Goal: Task Accomplishment & Management: Use online tool/utility

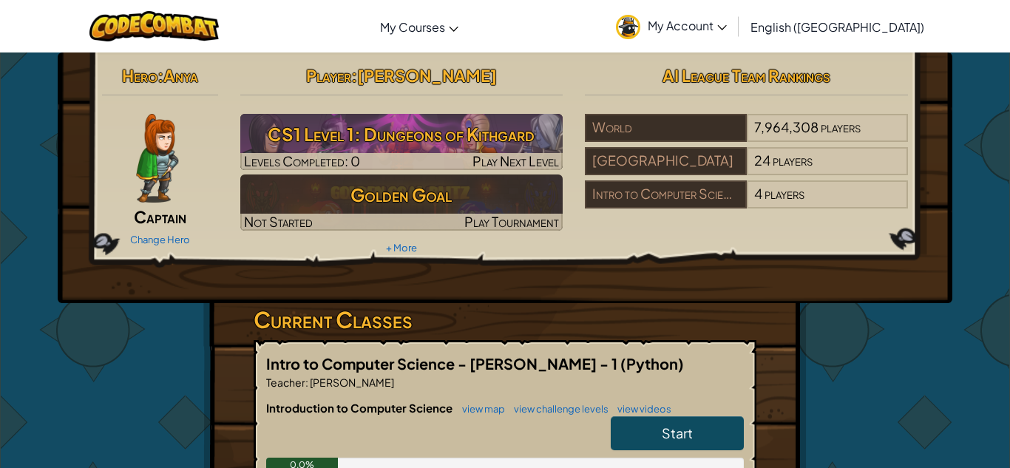
click at [160, 134] on img at bounding box center [157, 158] width 42 height 89
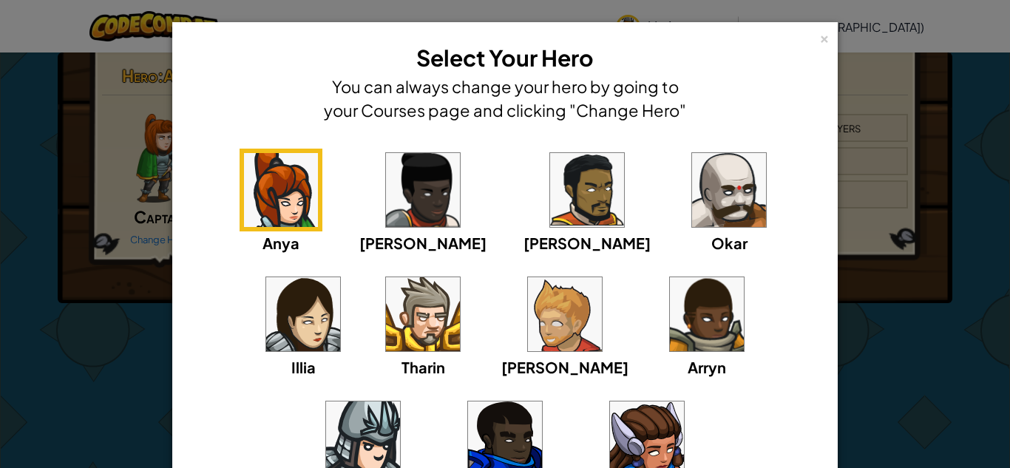
click at [447, 203] on div "Anya Ida Alejandro Okar Illia Tharin Ned Arryn Hattori Gordon Astraea" at bounding box center [505, 335] width 620 height 373
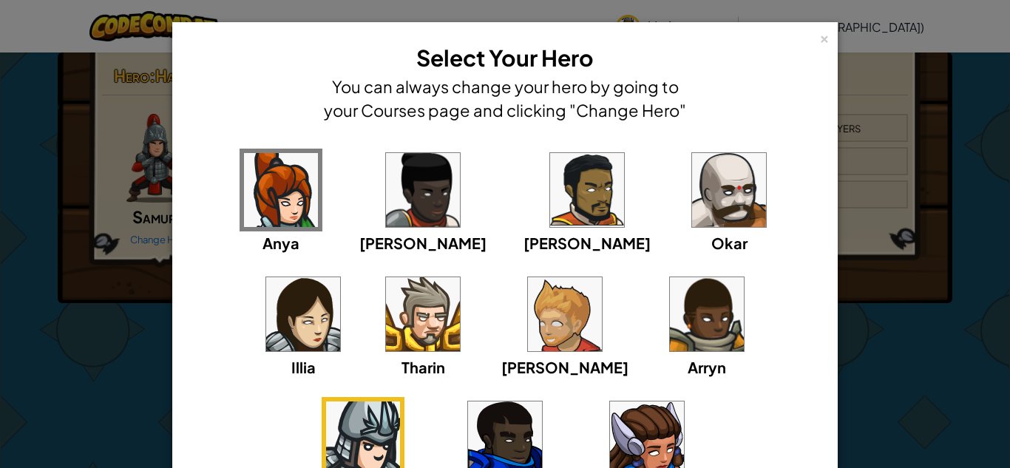
click at [610, 457] on img at bounding box center [647, 439] width 74 height 74
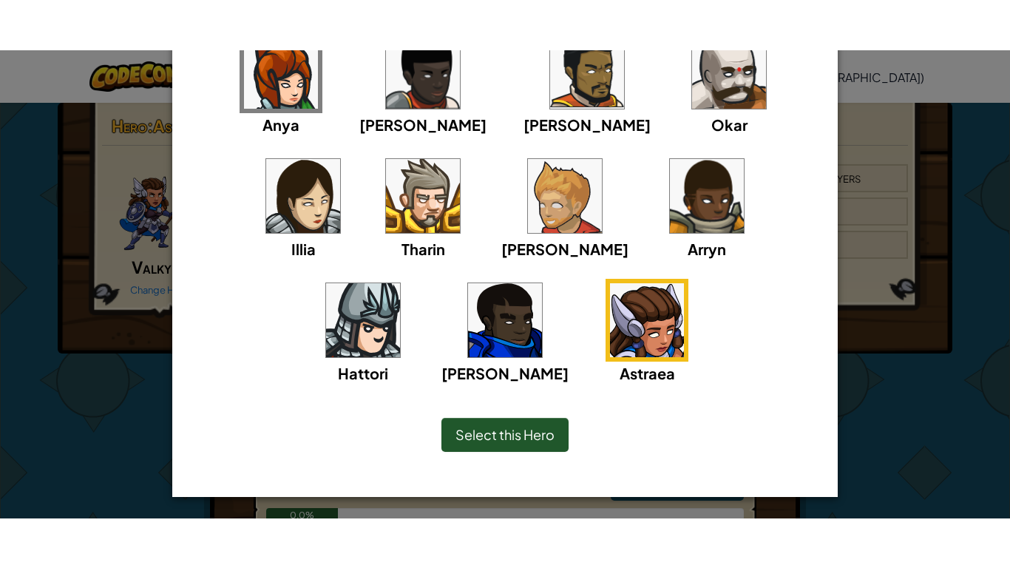
scroll to position [169, 0]
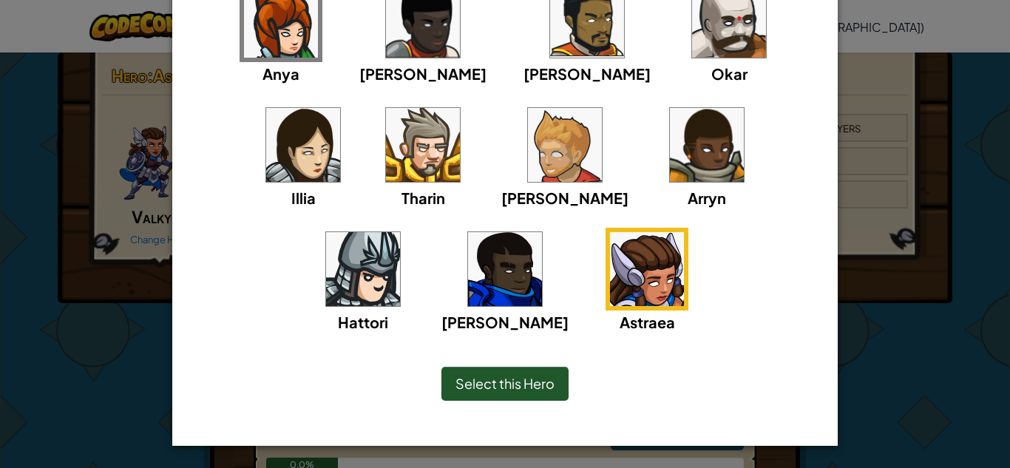
click at [489, 389] on span "Select this Hero" at bounding box center [505, 383] width 99 height 17
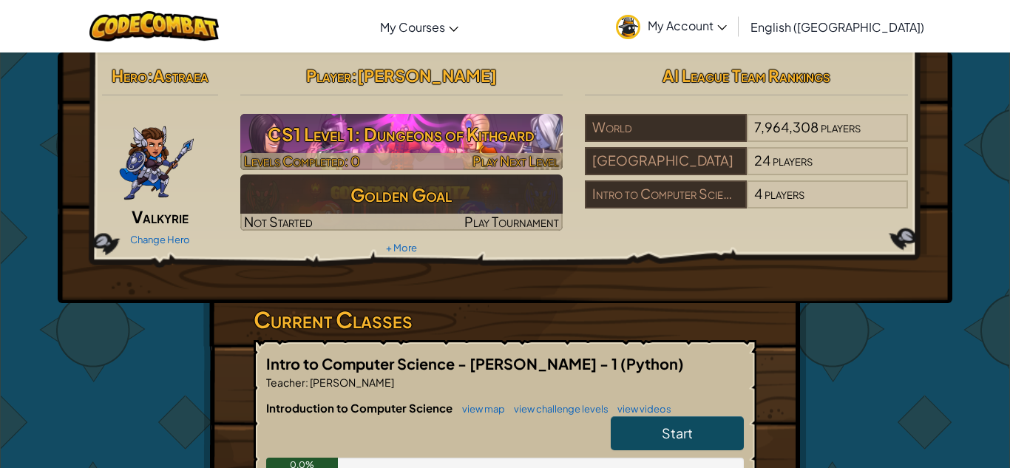
click at [410, 156] on div at bounding box center [401, 161] width 323 height 17
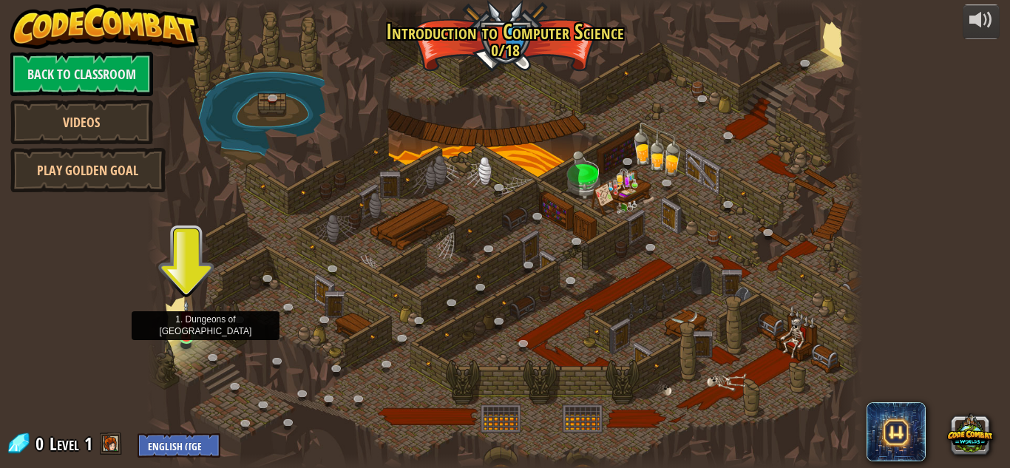
click at [186, 325] on img at bounding box center [186, 319] width 17 height 38
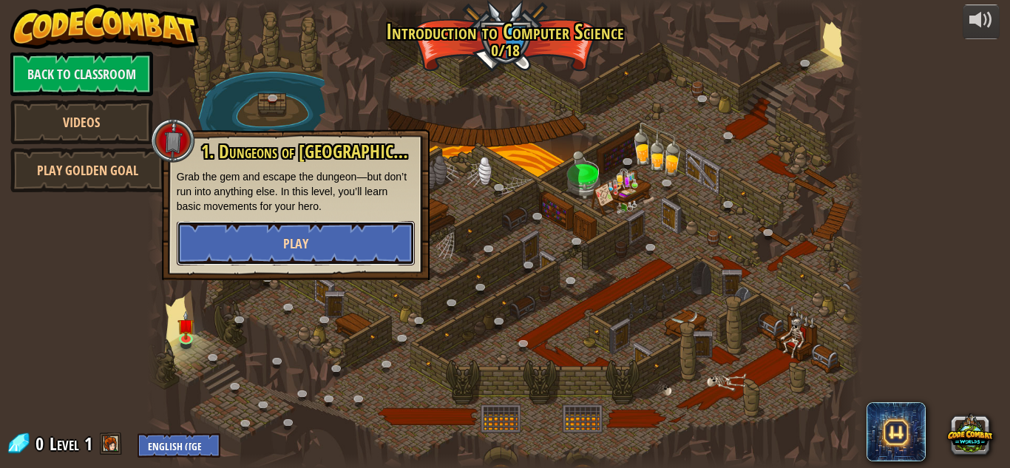
click at [251, 257] on button "Play" at bounding box center [296, 243] width 238 height 44
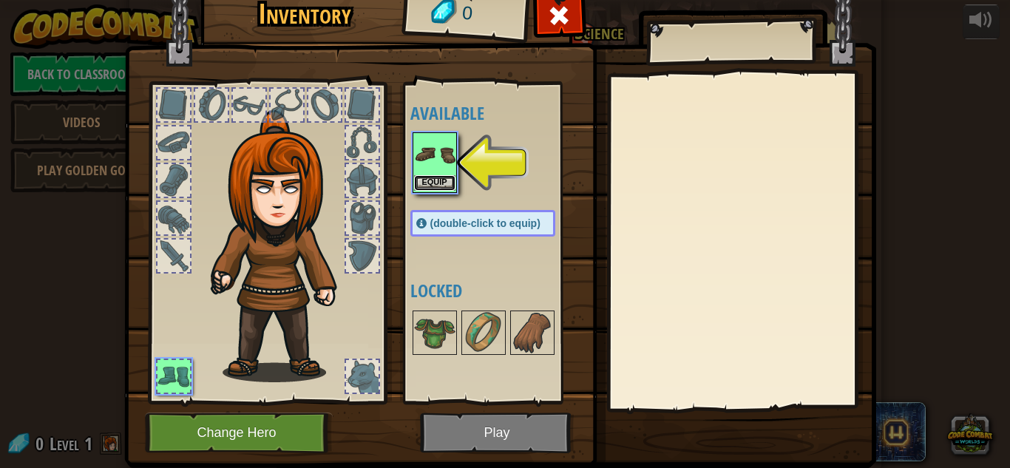
click at [425, 181] on button "Equip" at bounding box center [434, 183] width 41 height 16
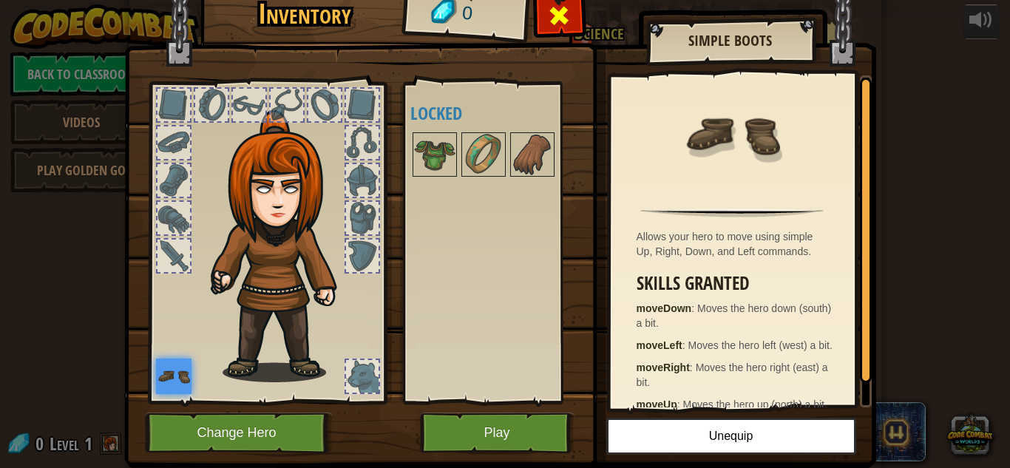
click at [569, 21] on span at bounding box center [559, 16] width 24 height 24
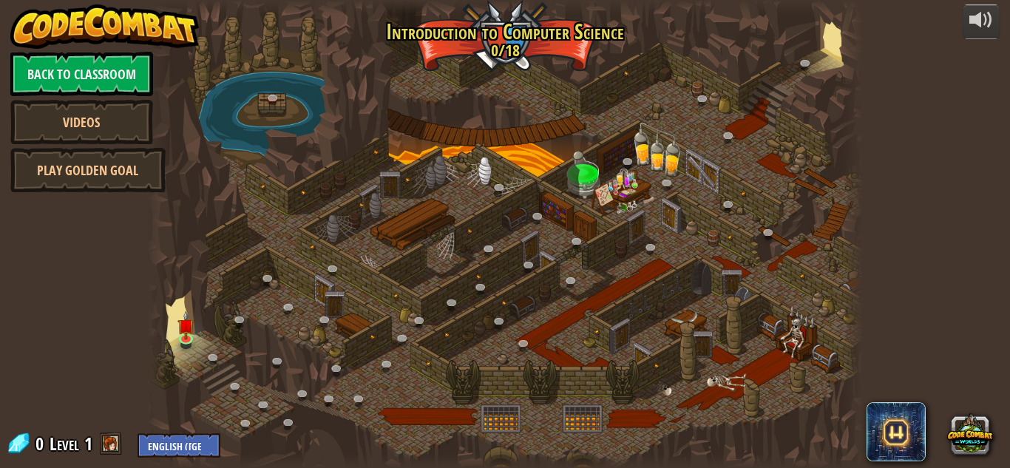
click at [209, 381] on div at bounding box center [505, 234] width 716 height 468
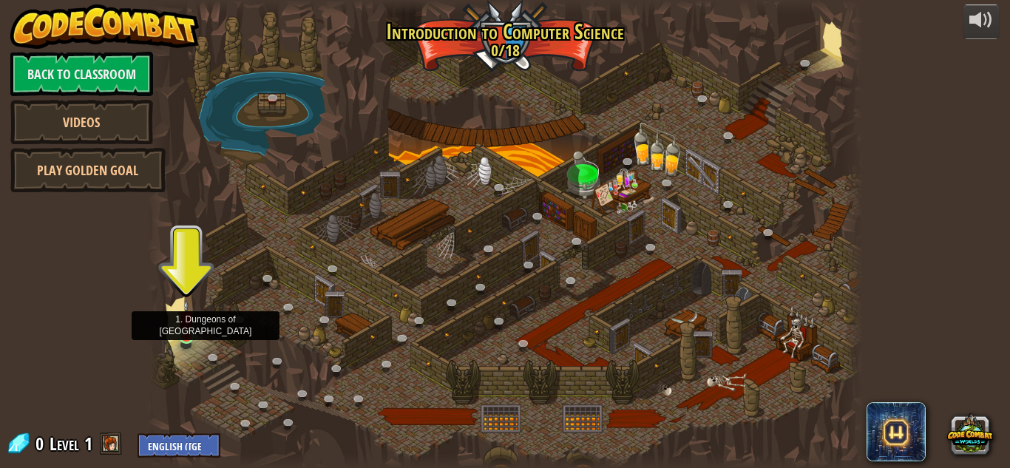
click at [183, 333] on img at bounding box center [186, 319] width 17 height 38
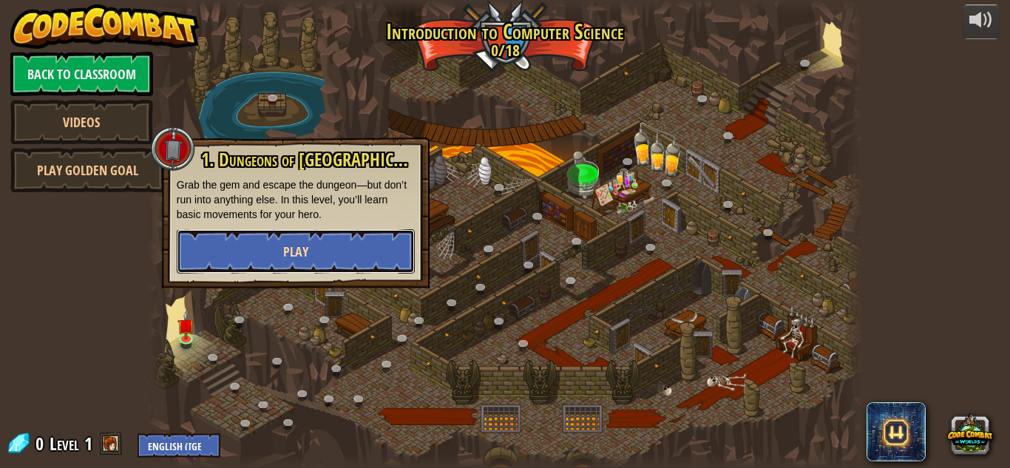
click at [260, 266] on button "Play" at bounding box center [296, 251] width 238 height 44
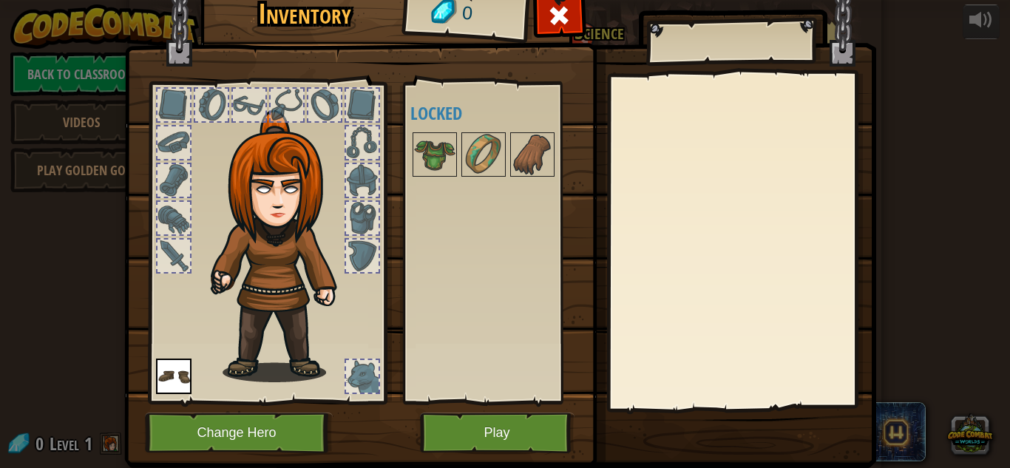
click at [167, 368] on img at bounding box center [174, 377] width 36 height 36
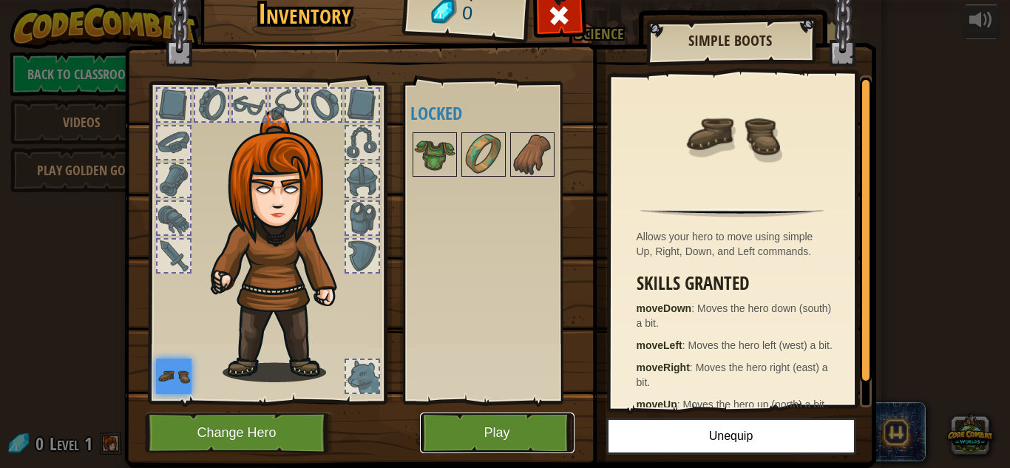
click at [490, 442] on button "Play" at bounding box center [497, 433] width 155 height 41
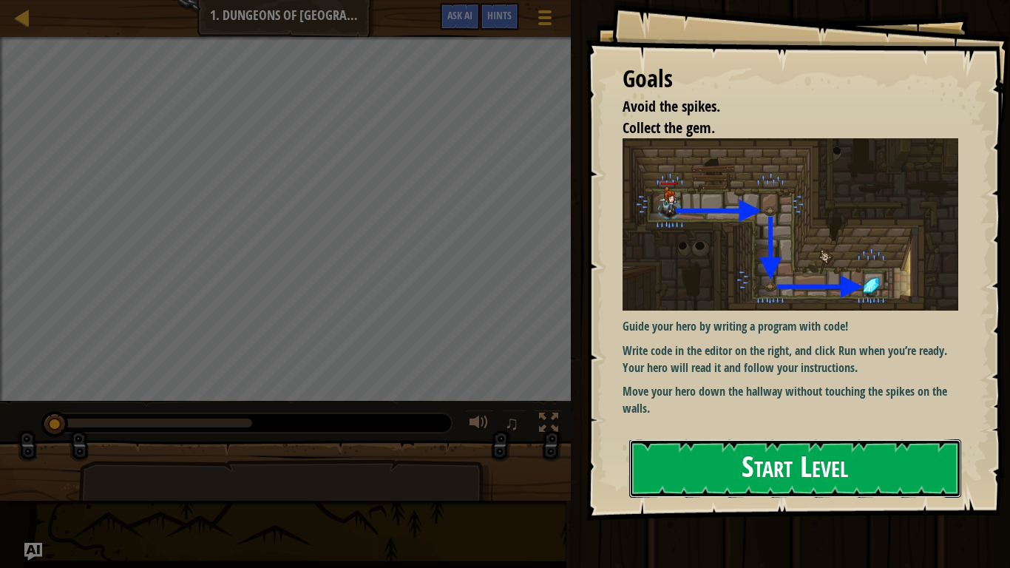
click at [716, 467] on button "Start Level" at bounding box center [795, 468] width 332 height 58
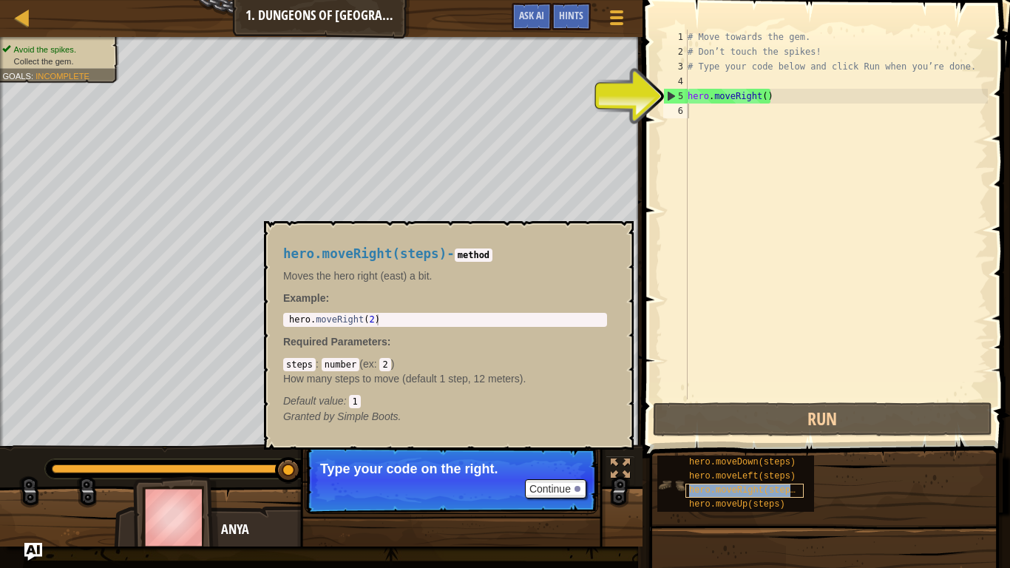
click at [701, 467] on span "hero.moveRight(steps)" at bounding box center [745, 490] width 112 height 10
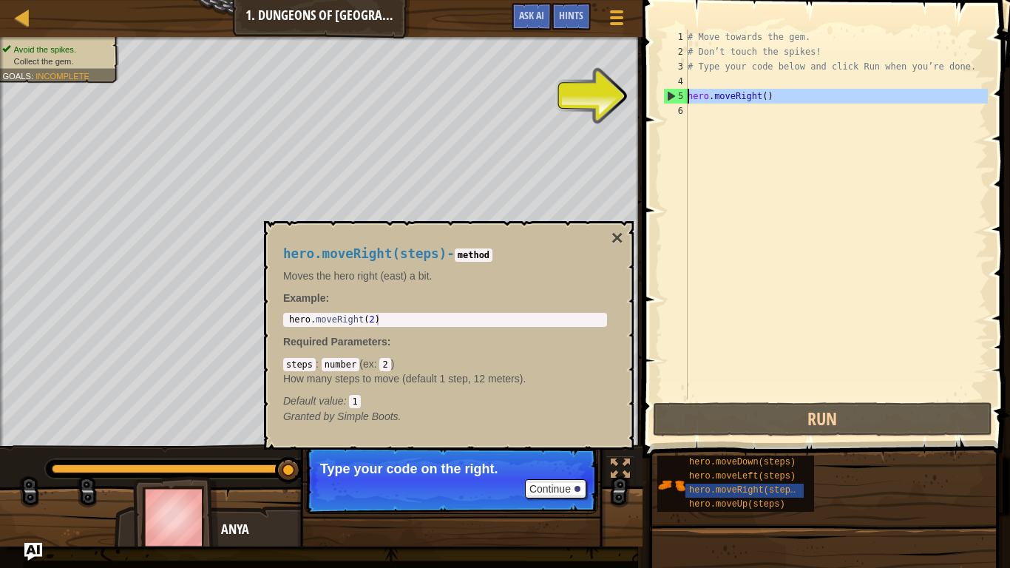
click at [680, 90] on div "5" at bounding box center [676, 96] width 24 height 15
type textarea "hero.moveRight()"
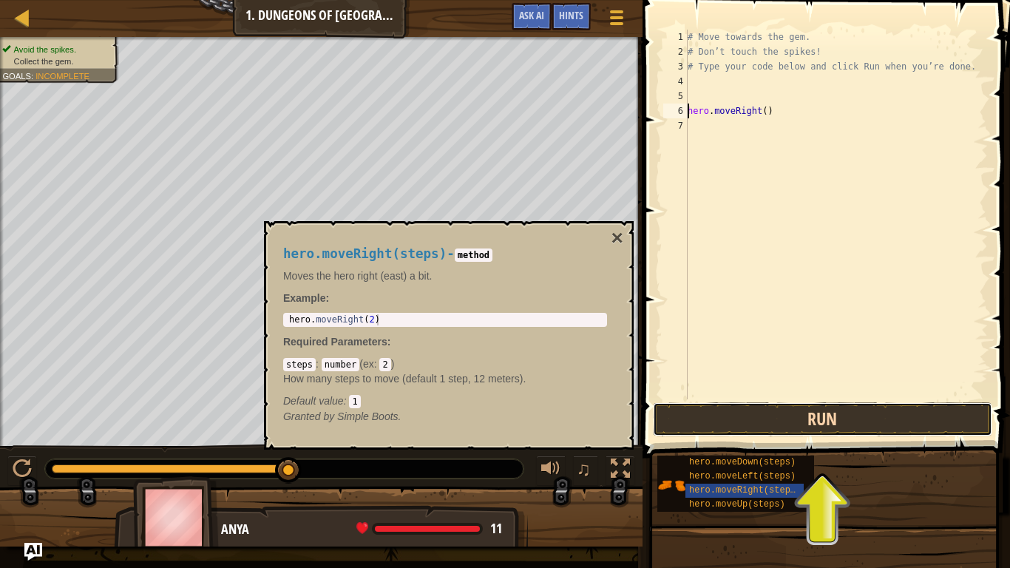
click at [769, 417] on button "Run" at bounding box center [822, 419] width 339 height 34
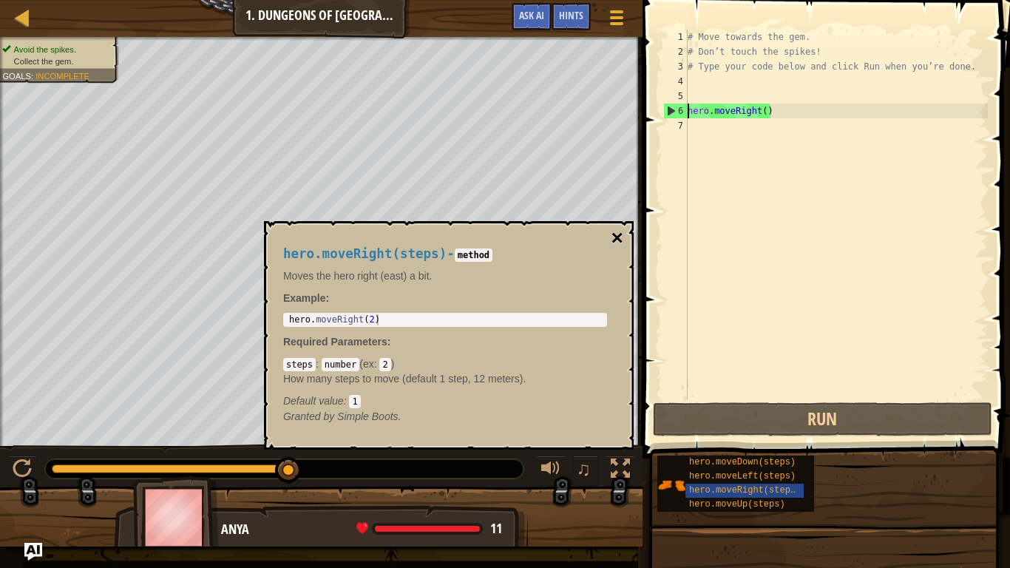
click at [615, 233] on button "×" at bounding box center [618, 238] width 12 height 21
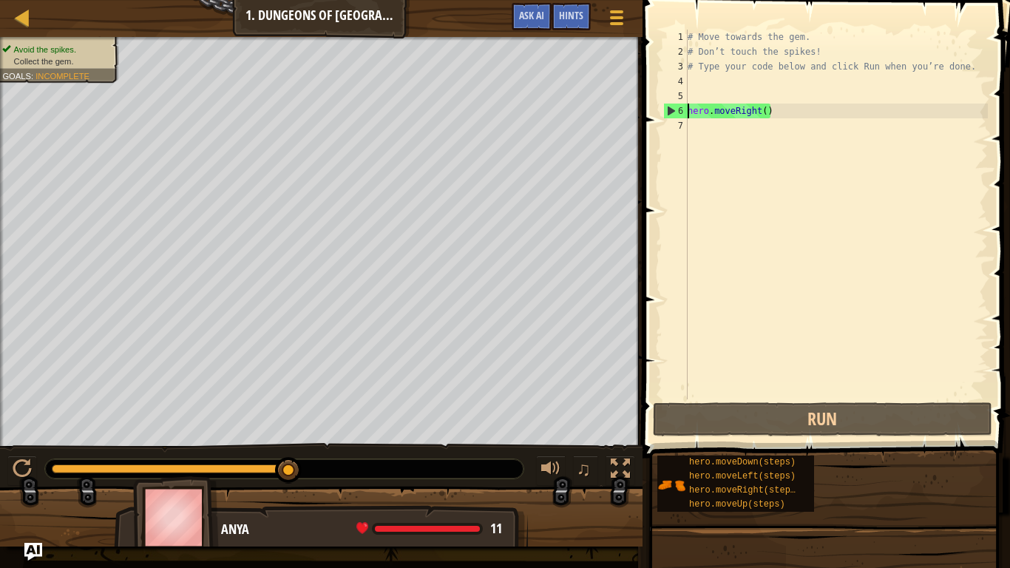
click at [690, 121] on div "# Move towards the gem. # Don’t touch the spikes! # Type your code below and cl…" at bounding box center [836, 229] width 303 height 399
click at [695, 109] on div "# Move towards the gem. # Don’t touch the spikes! # Type your code below and cl…" at bounding box center [836, 229] width 303 height 399
click at [757, 112] on div "# Move towards the gem. # Don’t touch the spikes! # Type your code below and cl…" at bounding box center [836, 229] width 303 height 399
click at [781, 112] on div "# Move towards the gem. # Don’t touch the spikes! # Type your code below and cl…" at bounding box center [836, 229] width 303 height 399
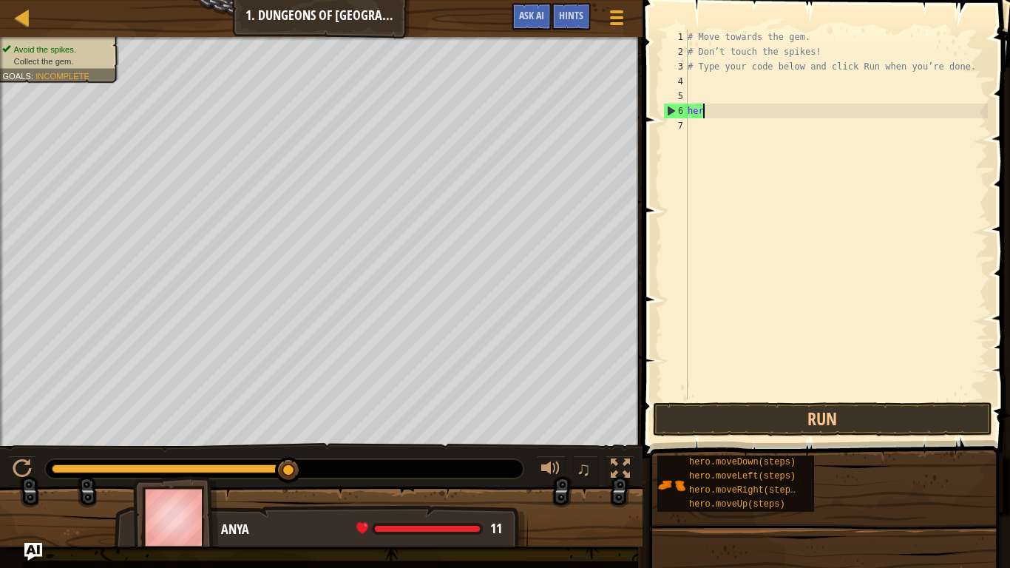
type textarea "h"
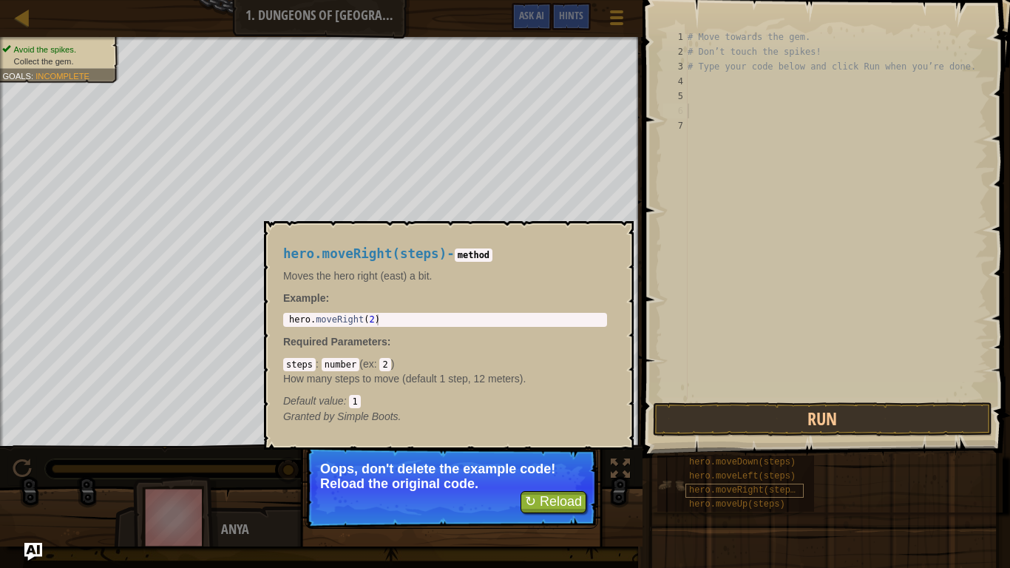
click at [717, 467] on span "hero.moveRight(steps)" at bounding box center [745, 490] width 112 height 10
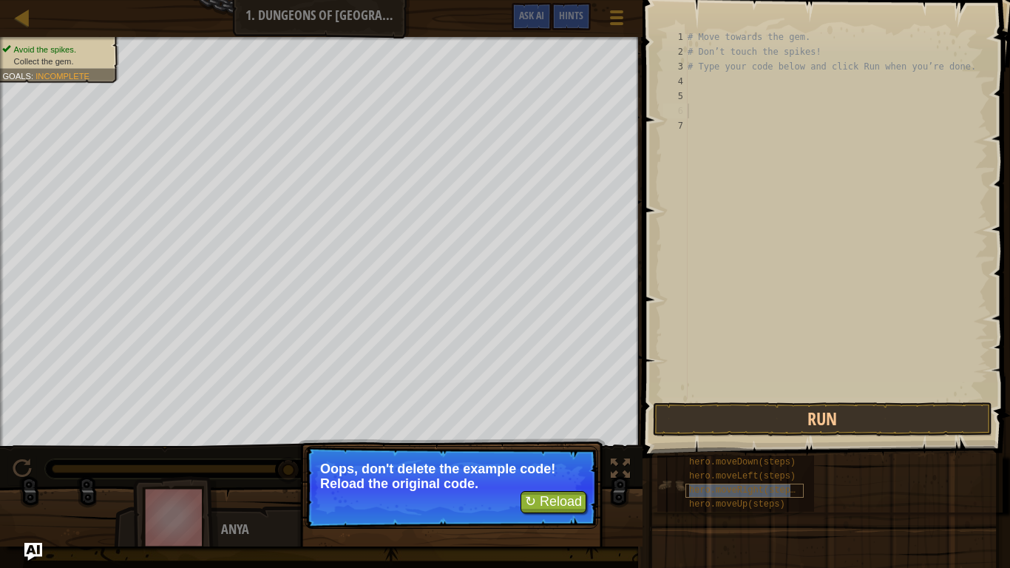
click at [717, 467] on span "hero.moveRight(steps)" at bounding box center [745, 490] width 112 height 10
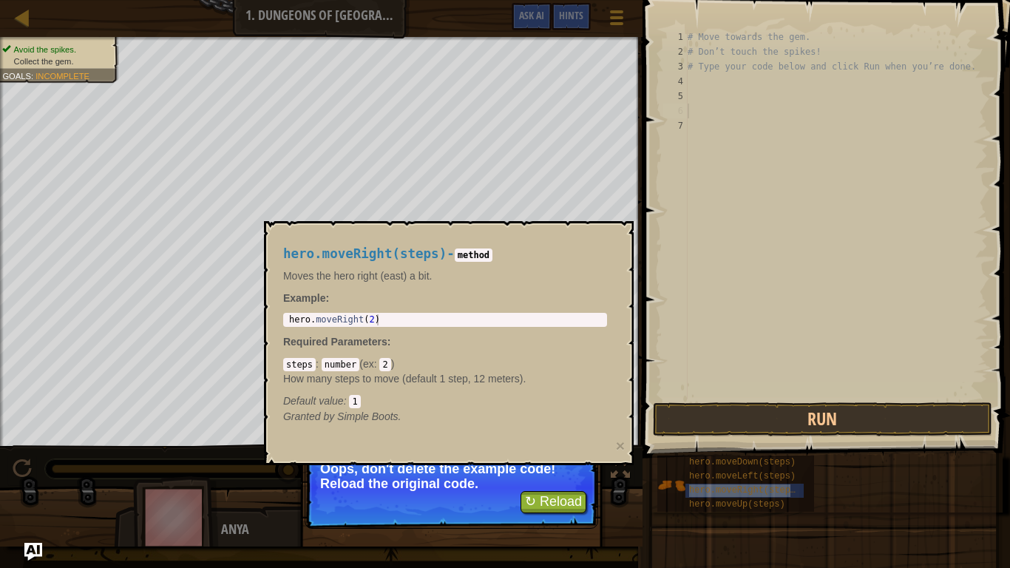
type textarea "hero.moveRight(2)"
click at [379, 320] on div "hero . moveRight ( 2 )" at bounding box center [445, 330] width 318 height 33
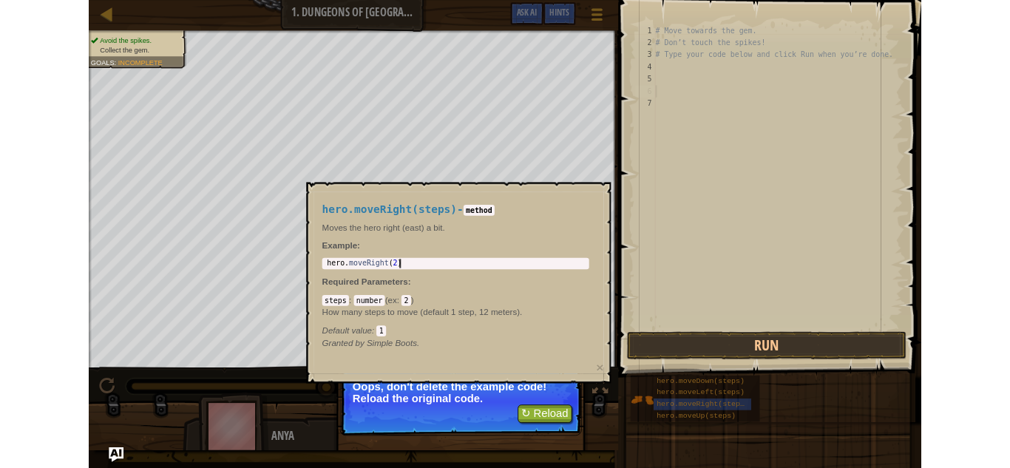
scroll to position [7, 0]
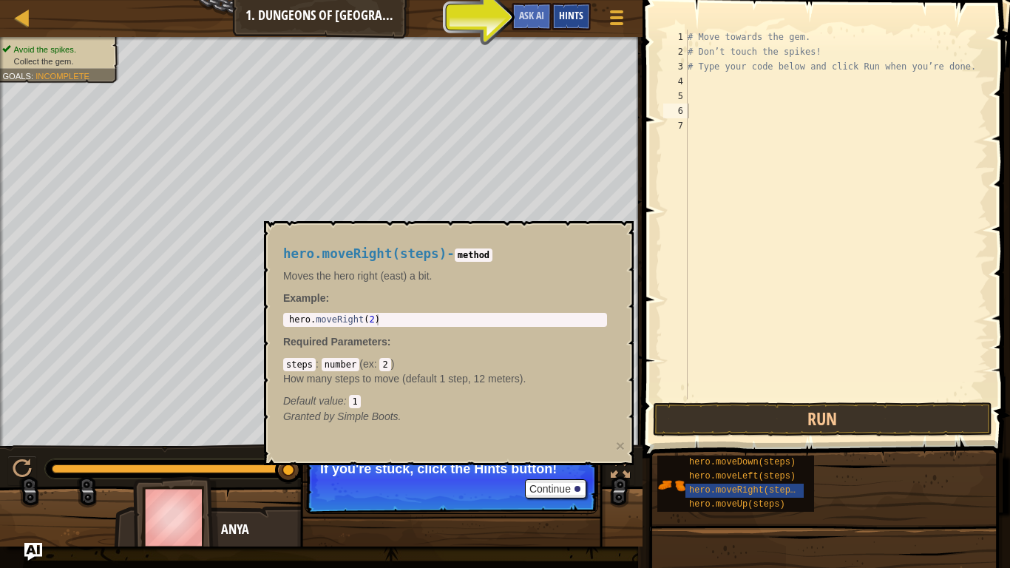
click at [561, 11] on span "Hints" at bounding box center [571, 15] width 24 height 14
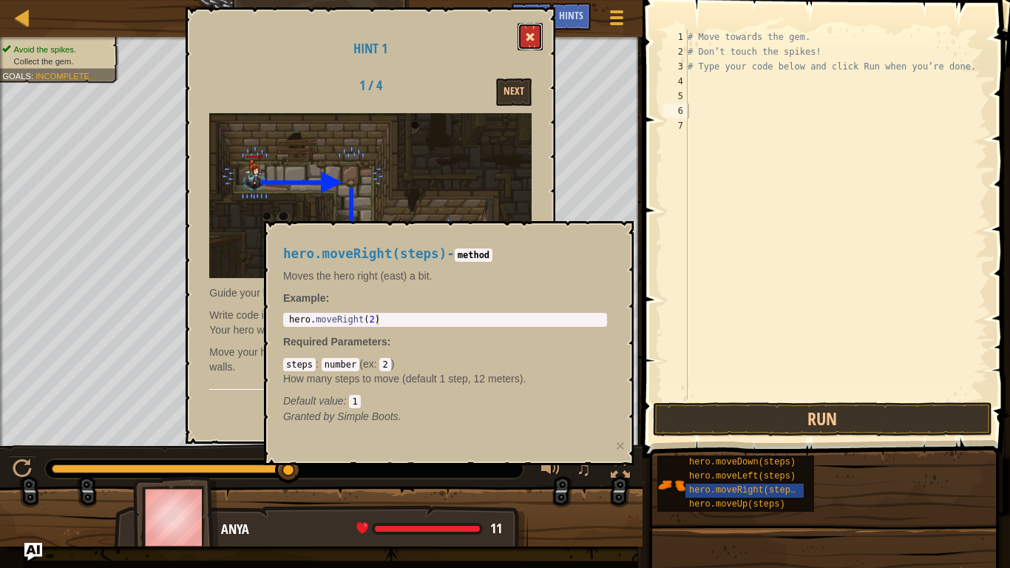
click at [535, 42] on span at bounding box center [530, 37] width 10 height 10
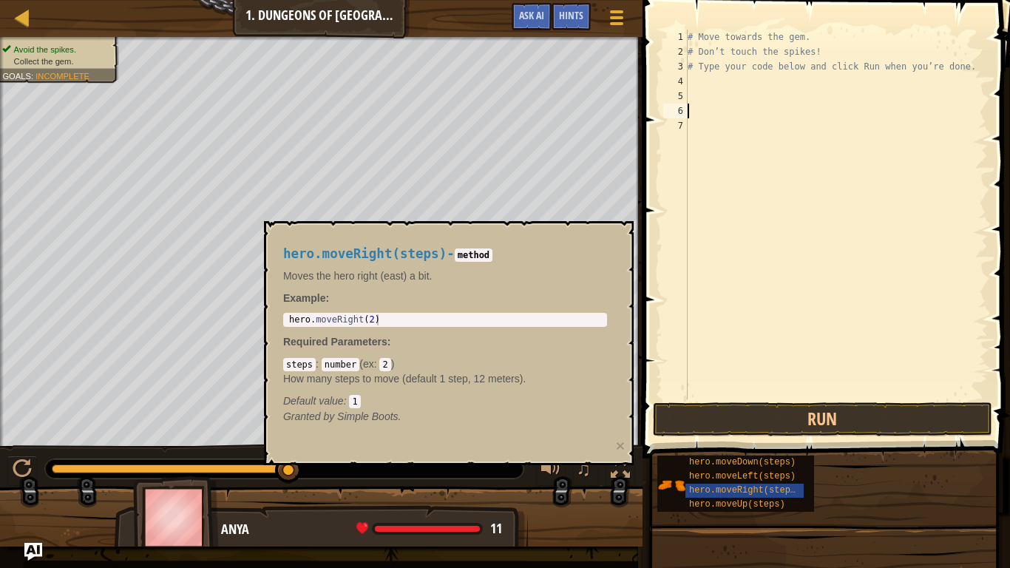
click at [425, 325] on div "hero . moveRight ( 2 )" at bounding box center [445, 330] width 318 height 33
click at [21, 16] on div at bounding box center [22, 17] width 18 height 18
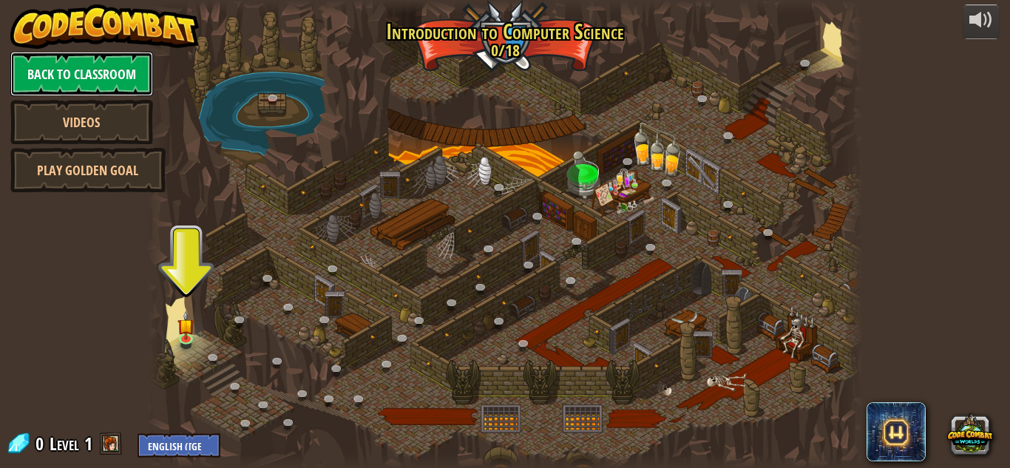
click at [61, 67] on link "Back to Classroom" at bounding box center [81, 74] width 143 height 44
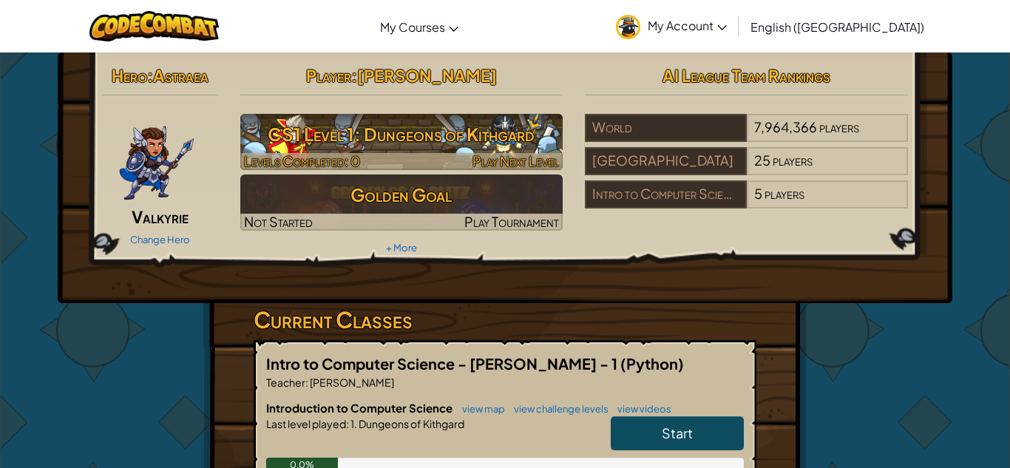
click at [361, 142] on h3 "CS1 Level 1: Dungeons of Kithgard" at bounding box center [401, 134] width 323 height 33
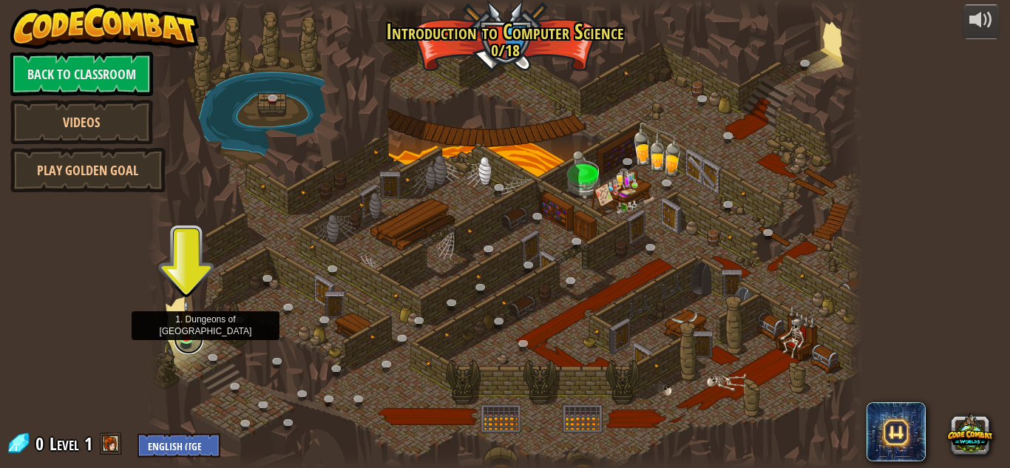
click at [186, 341] on link at bounding box center [189, 340] width 30 height 30
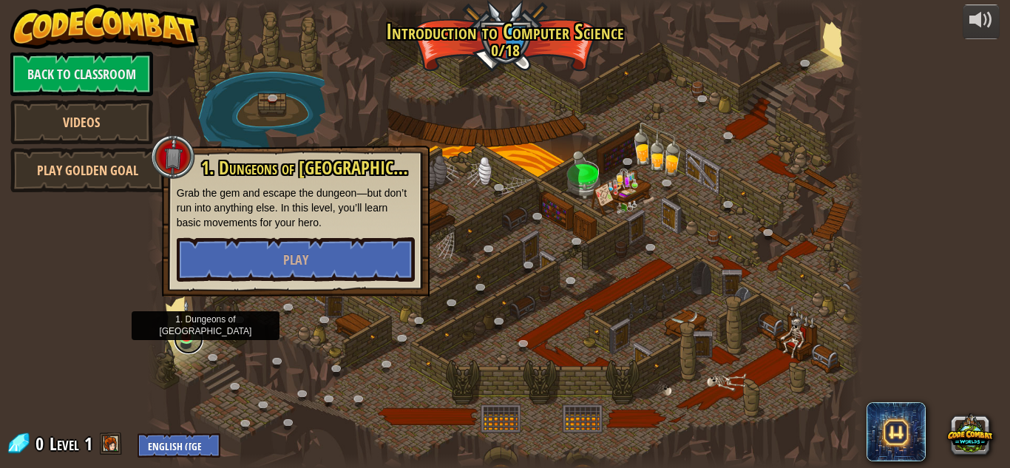
click at [179, 347] on link at bounding box center [189, 340] width 30 height 30
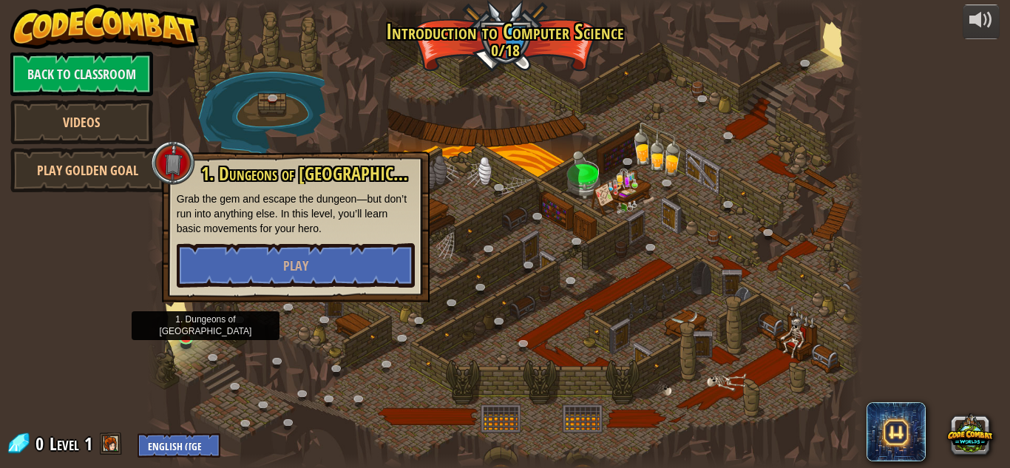
click at [606, 230] on div at bounding box center [505, 234] width 716 height 468
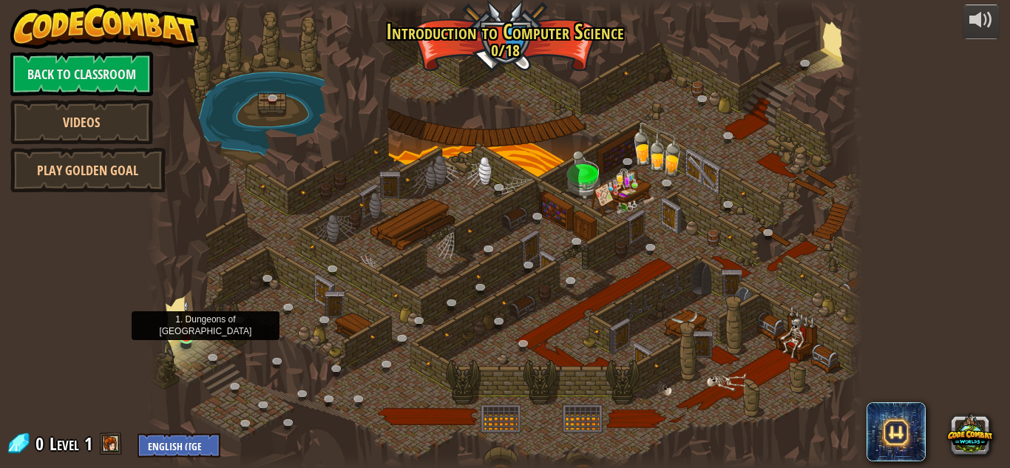
click at [185, 331] on img at bounding box center [186, 319] width 17 height 38
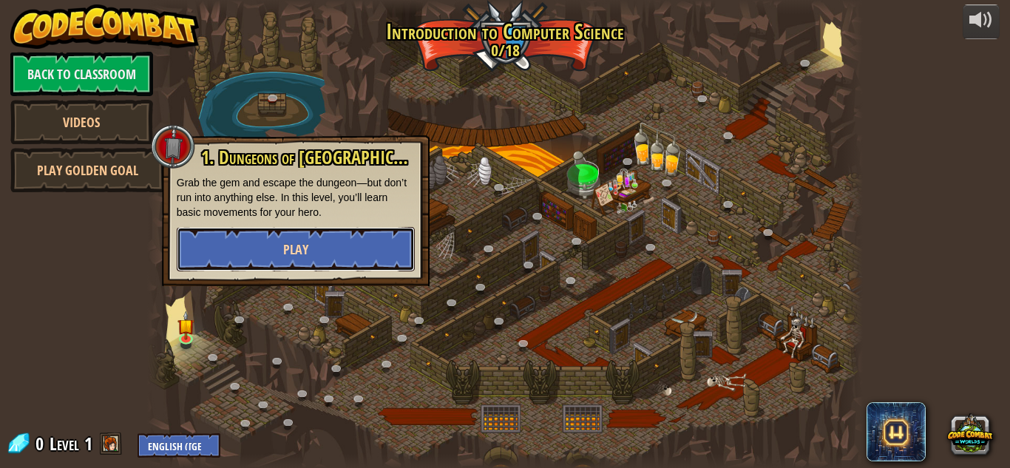
click at [276, 263] on button "Play" at bounding box center [296, 249] width 238 height 44
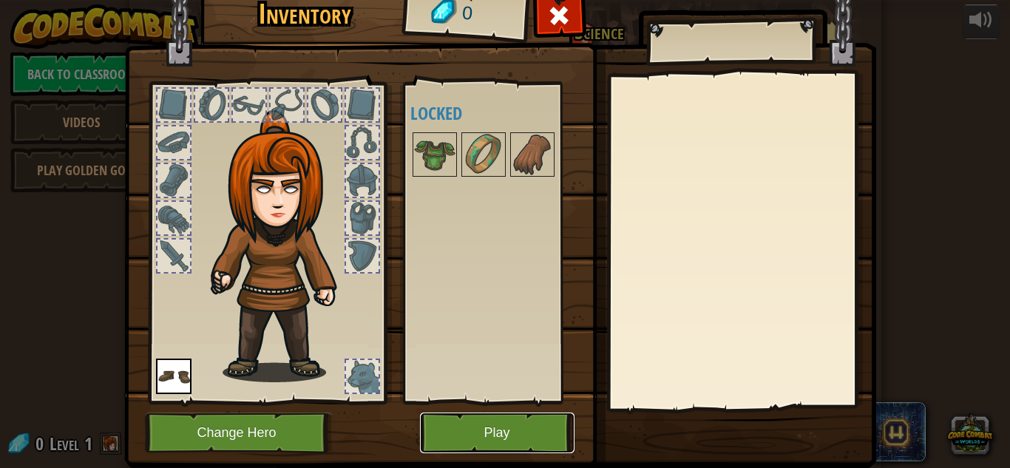
click at [489, 426] on button "Play" at bounding box center [497, 433] width 155 height 41
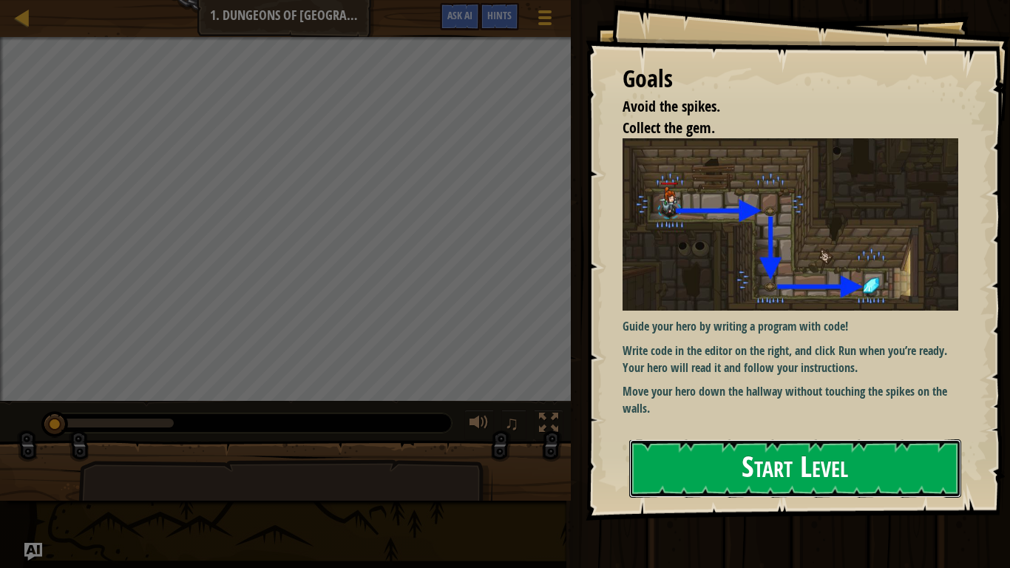
click at [785, 458] on button "Start Level" at bounding box center [795, 468] width 332 height 58
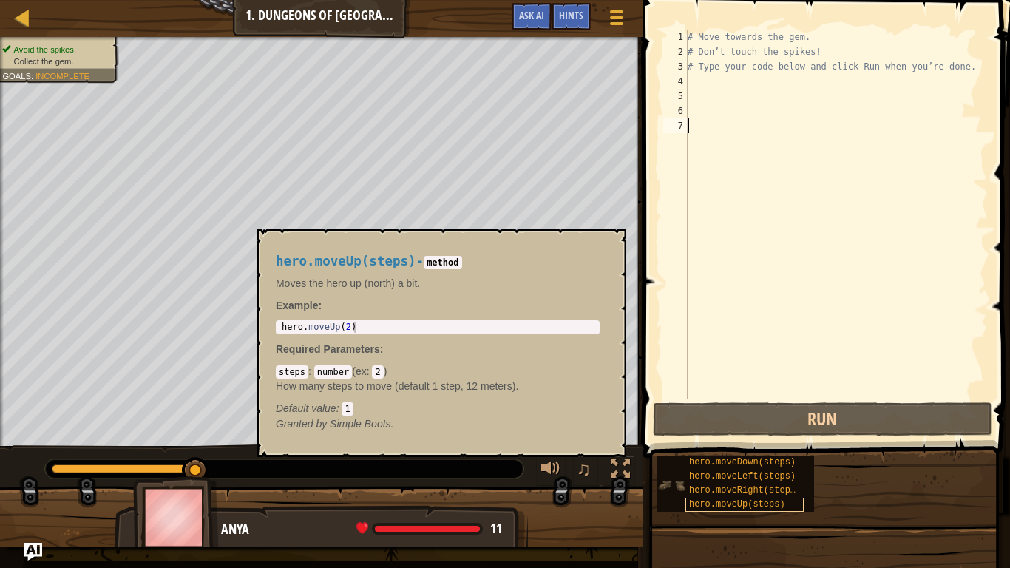
click at [723, 467] on span "hero.moveUp(steps)" at bounding box center [737, 504] width 96 height 10
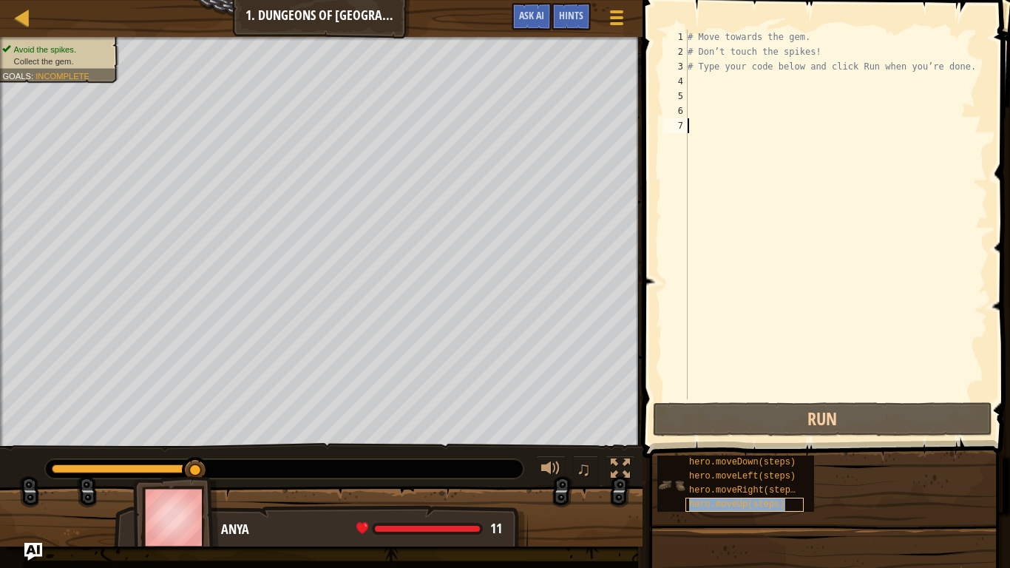
click at [723, 467] on span "hero.moveUp(steps)" at bounding box center [737, 504] width 96 height 10
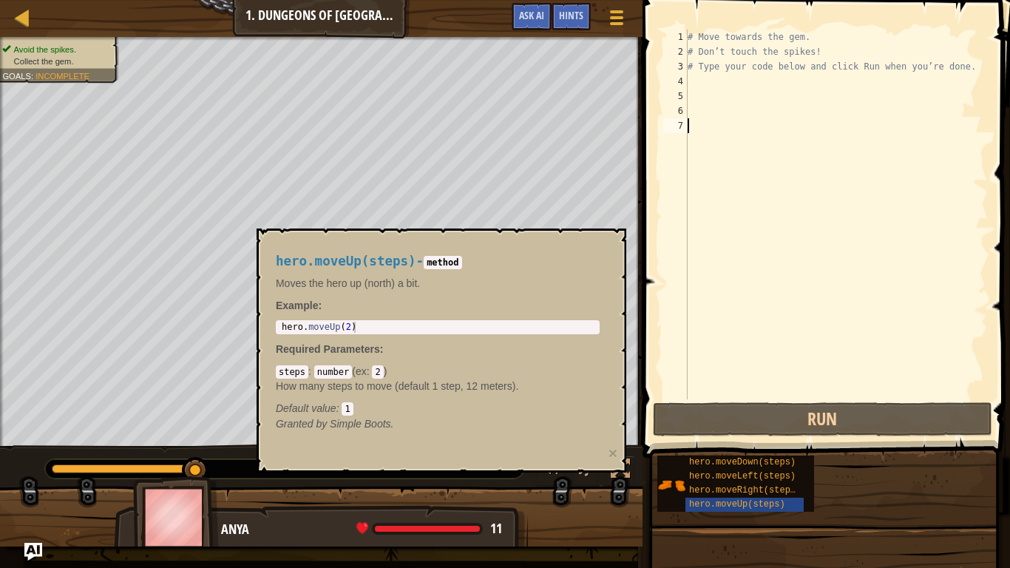
type textarea "hero.moveUp(2)"
click at [391, 327] on div "hero . moveUp ( 2 )" at bounding box center [438, 338] width 318 height 33
click at [688, 76] on div "# Move towards the gem. # Don’t touch the spikes! # Type your code below and cl…" at bounding box center [836, 229] width 303 height 399
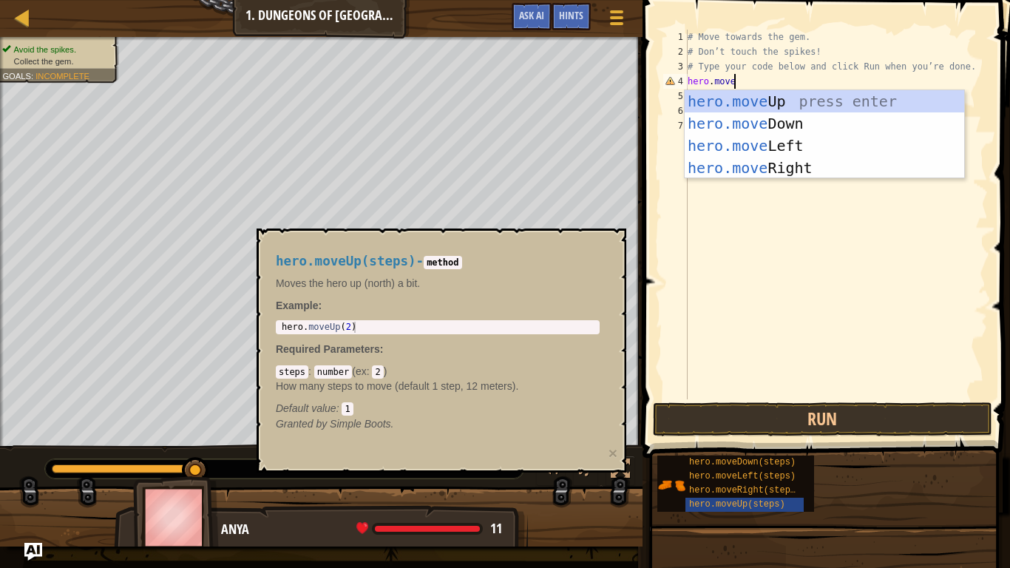
scroll to position [7, 6]
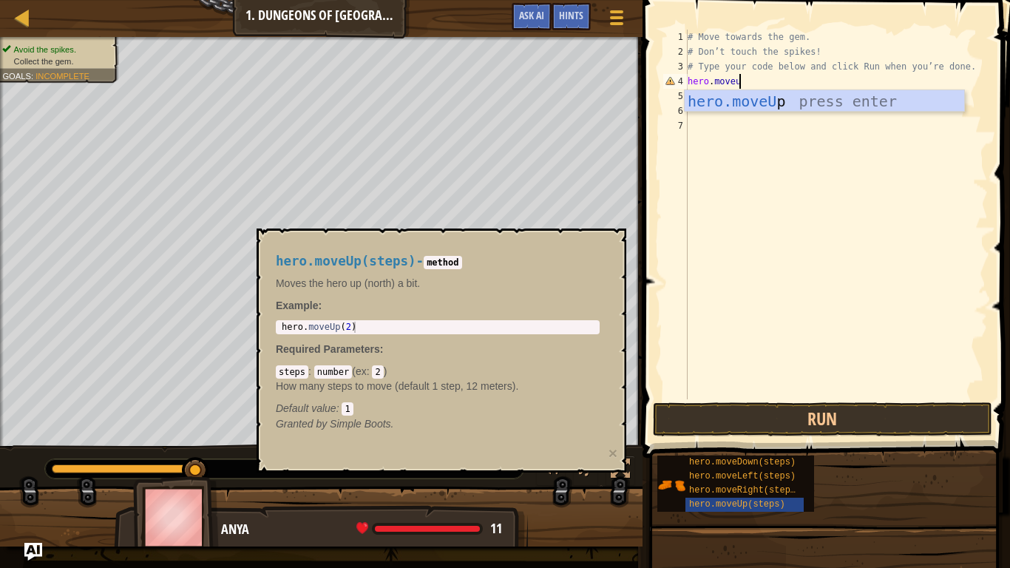
type textarea "hero.moveup"
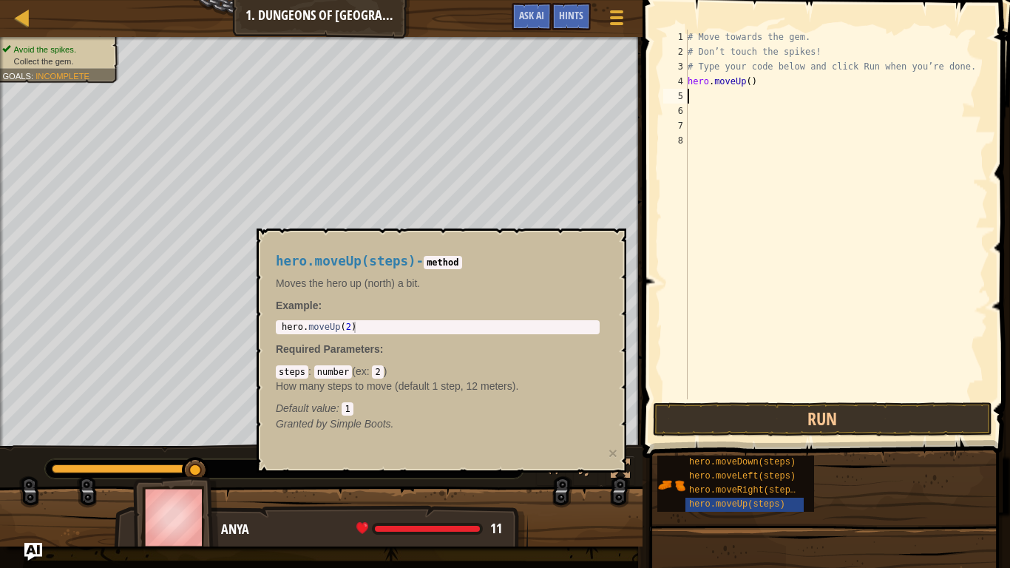
click at [439, 254] on h4 "hero.moveUp(steps) - method" at bounding box center [438, 261] width 324 height 14
click at [462, 262] on code "method" at bounding box center [443, 262] width 38 height 13
click at [260, 417] on div "hero.moveUp(steps) - method Moves the hero up (north) a bit. Example : hero.mov…" at bounding box center [442, 351] width 370 height 244
click at [0, 445] on div "♫" at bounding box center [321, 465] width 643 height 44
click at [316, 442] on div "hero.moveUp(steps) - method Moves the hero up (north) a bit. Example : hero.mov…" at bounding box center [438, 342] width 345 height 205
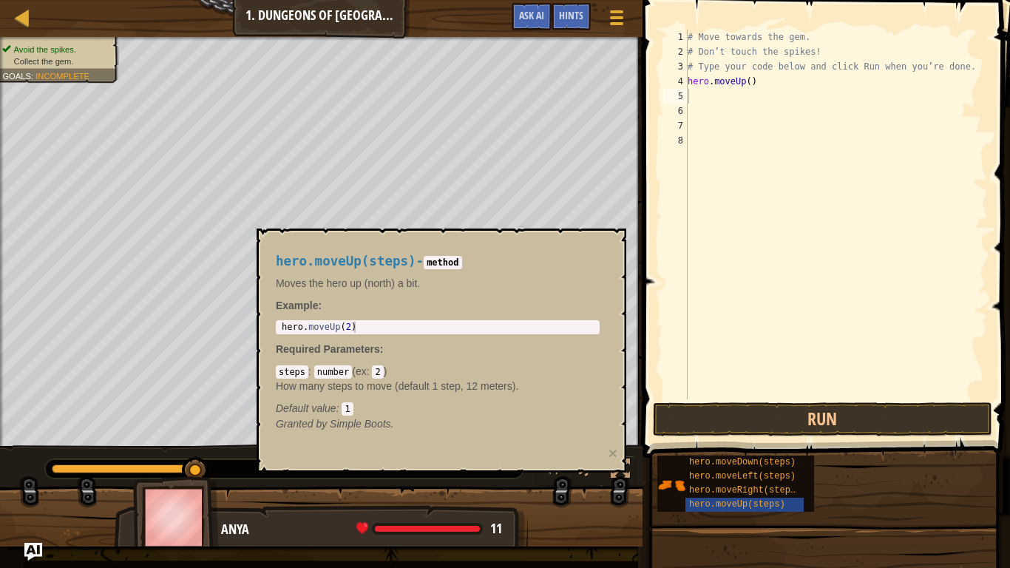
click at [573, 442] on div "hero.moveUp(steps) - method Moves the hero up (north) a bit. Example : hero.mov…" at bounding box center [438, 342] width 345 height 205
click at [609, 454] on button "×" at bounding box center [613, 453] width 9 height 16
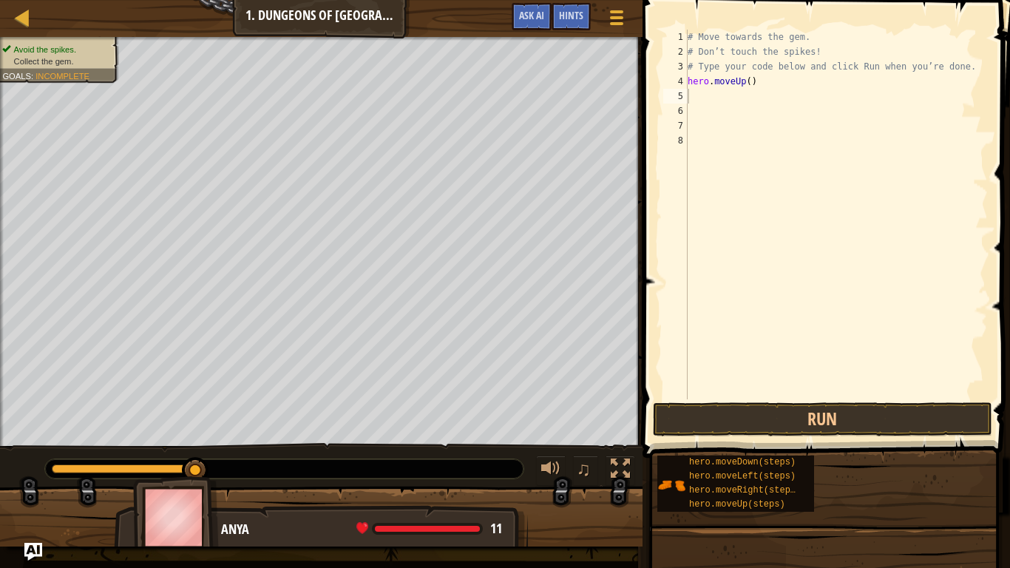
click at [748, 83] on div "# Move towards the gem. # Don’t touch the spikes! # Type your code below and cl…" at bounding box center [836, 229] width 303 height 399
click at [747, 83] on div "# Move towards the gem. # Don’t touch the spikes! # Type your code below and cl…" at bounding box center [836, 229] width 303 height 399
click at [748, 83] on div "# Move towards the gem. # Don’t touch the spikes! # Type your code below and cl…" at bounding box center [836, 229] width 303 height 399
click at [730, 416] on button "Run" at bounding box center [822, 419] width 339 height 34
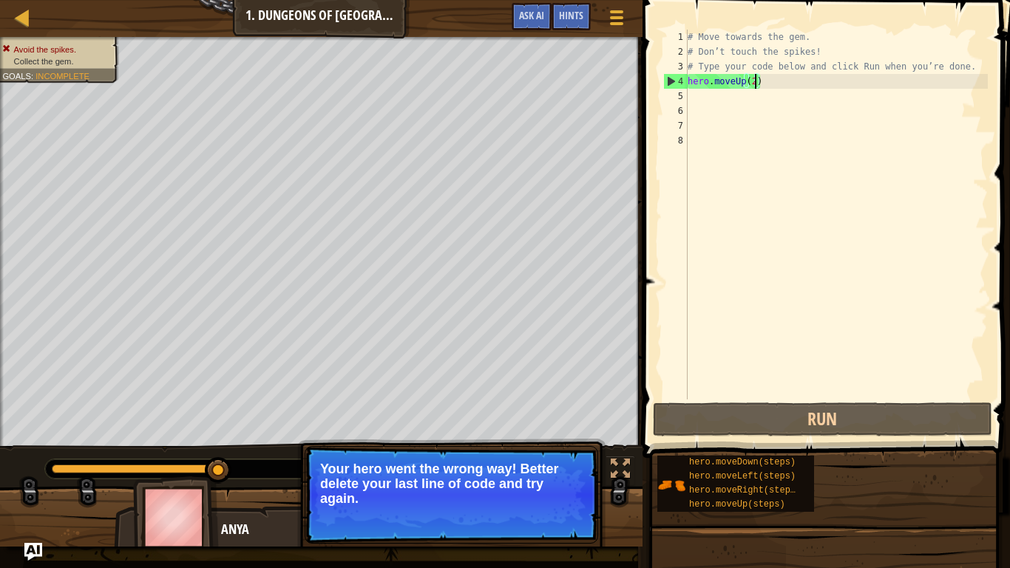
click at [760, 86] on div "# Move towards the gem. # Don’t touch the spikes! # Type your code below and cl…" at bounding box center [836, 229] width 303 height 399
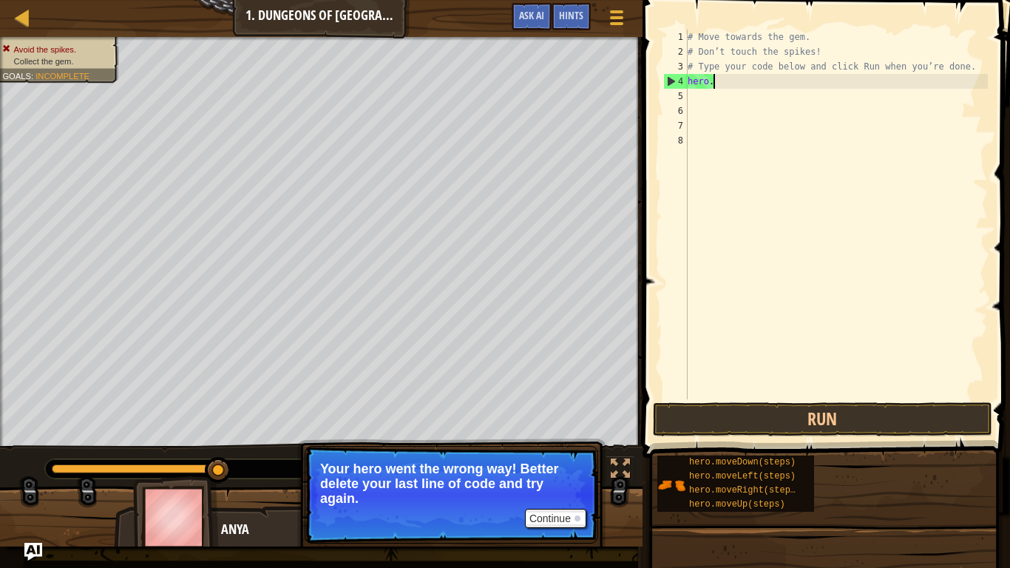
scroll to position [7, 3]
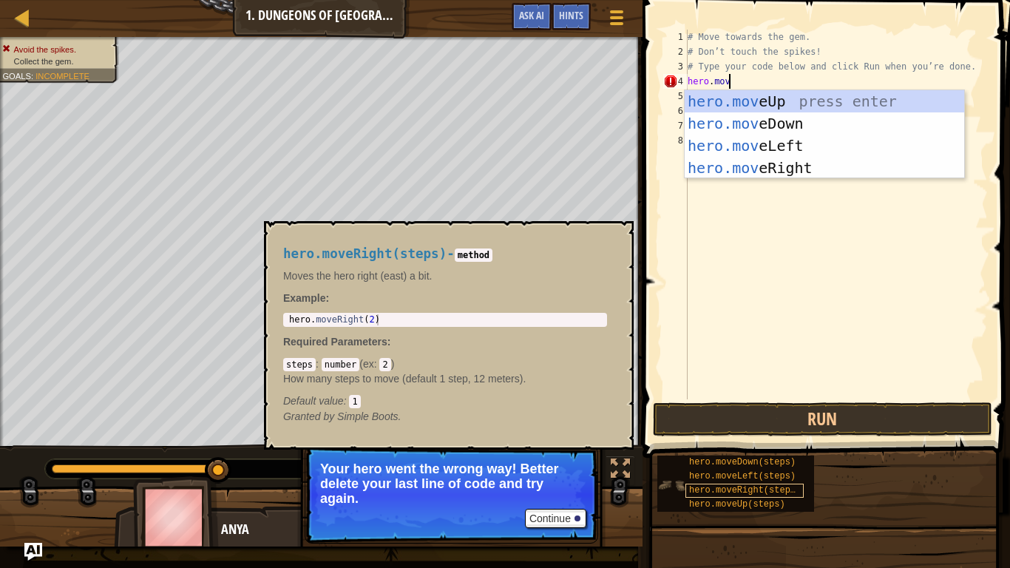
type textarea "hero.move"
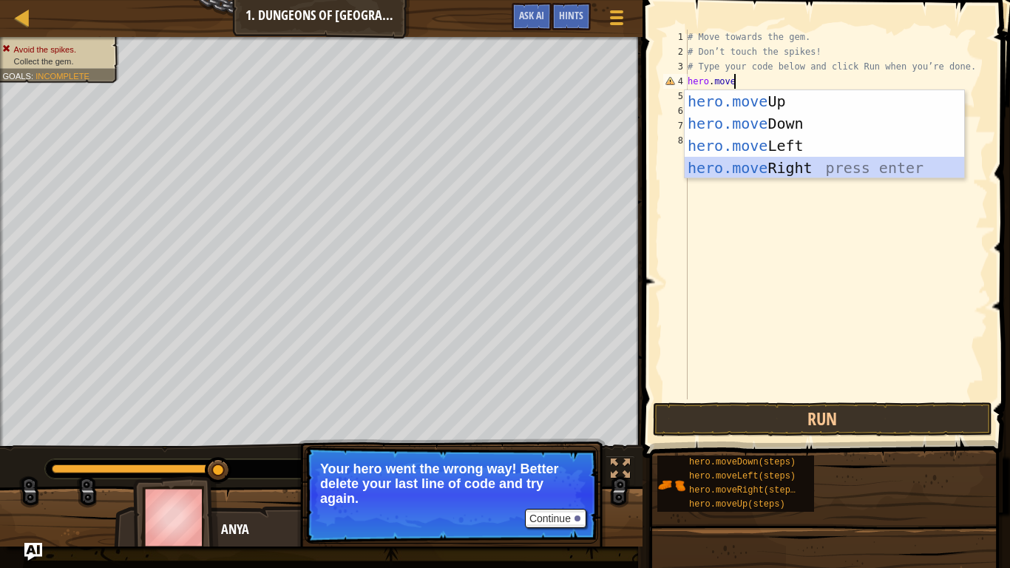
click at [751, 168] on div "hero.move Up press enter hero.move Down press enter hero.move Left press enter …" at bounding box center [825, 156] width 280 height 133
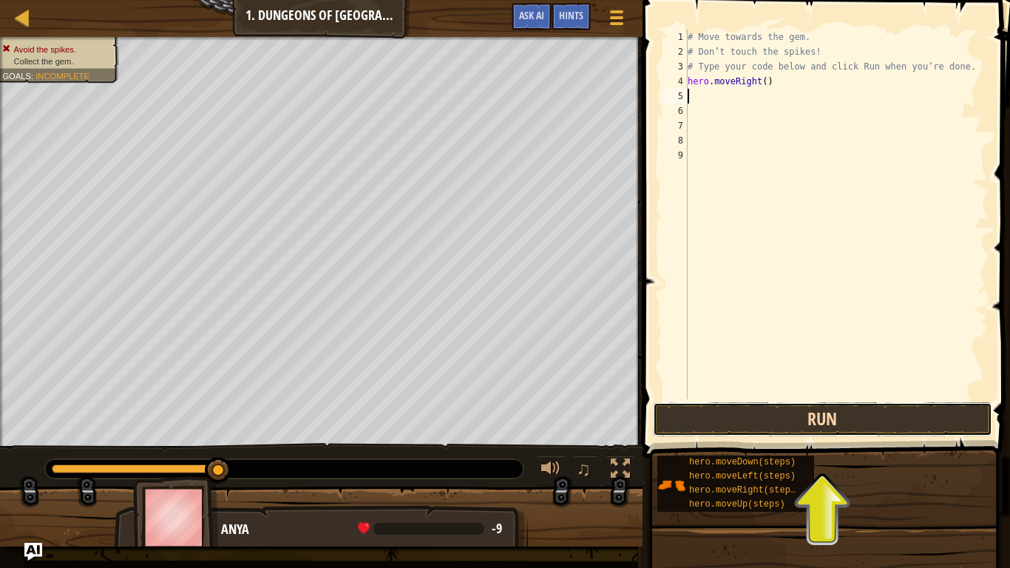
click at [709, 422] on button "Run" at bounding box center [822, 419] width 339 height 34
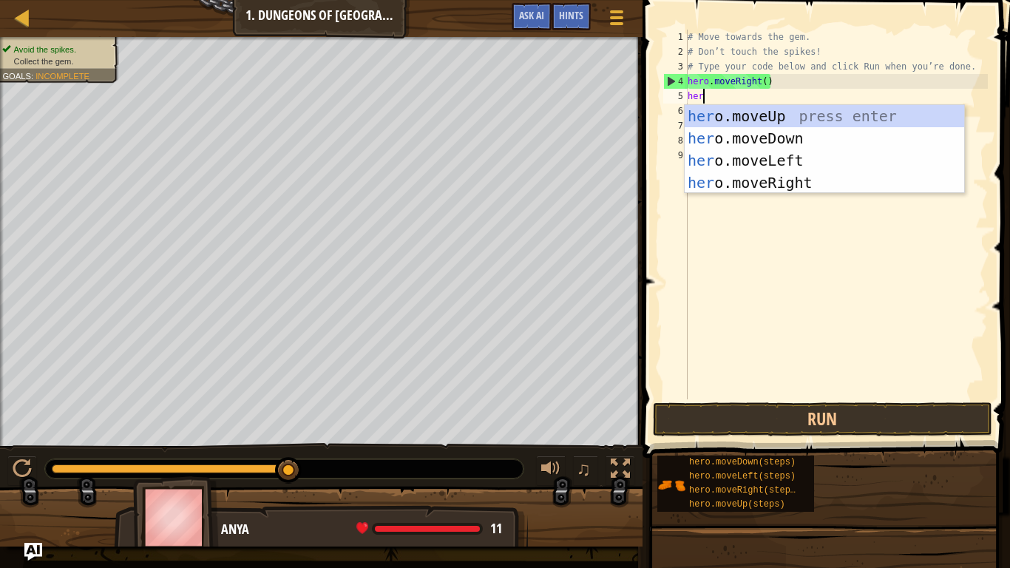
scroll to position [7, 2]
type textarea "hero"
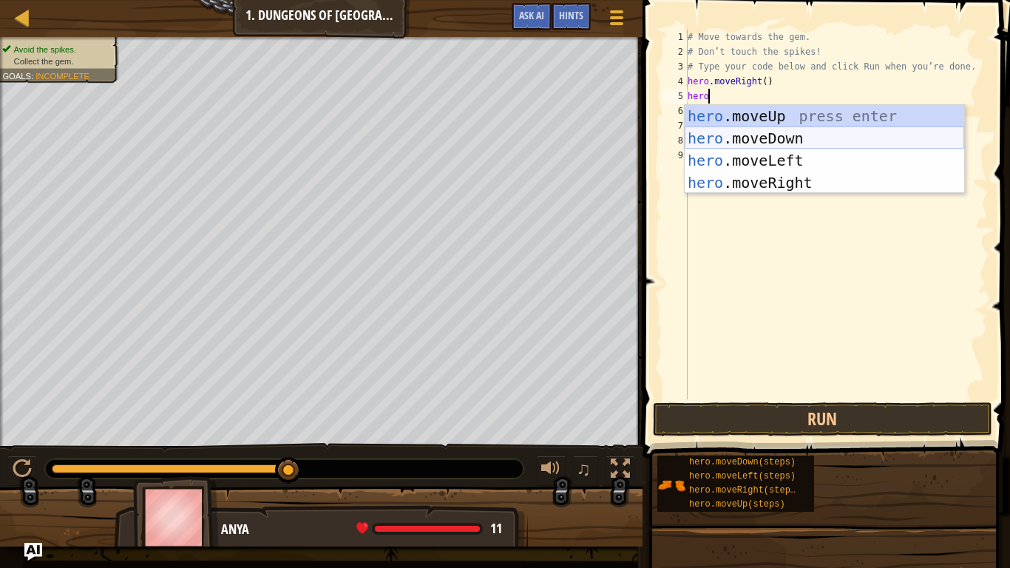
click at [723, 137] on div "hero .moveUp press enter hero .moveDown press enter hero .moveLeft press enter …" at bounding box center [825, 171] width 280 height 133
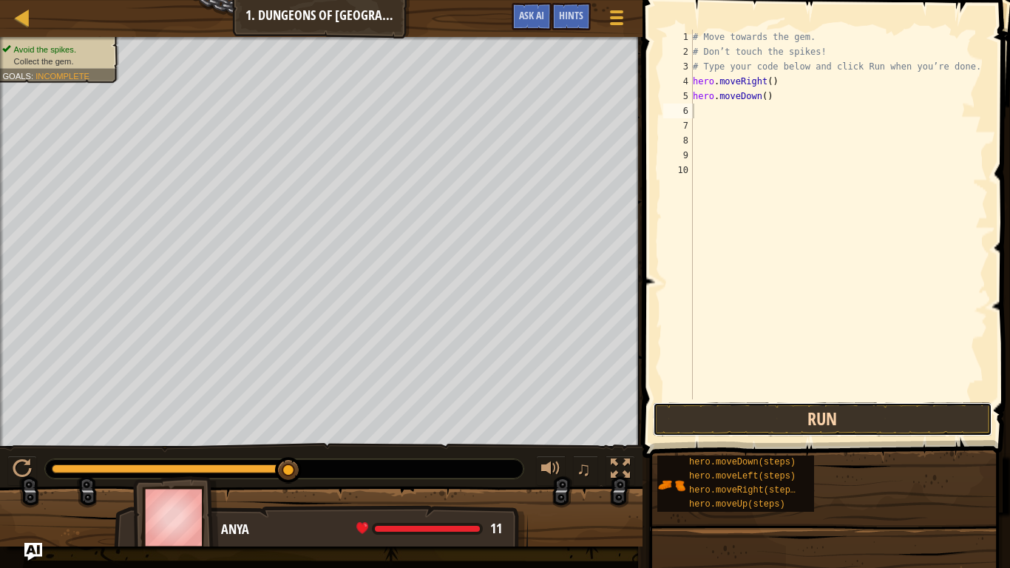
click at [729, 425] on button "Run" at bounding box center [822, 419] width 339 height 34
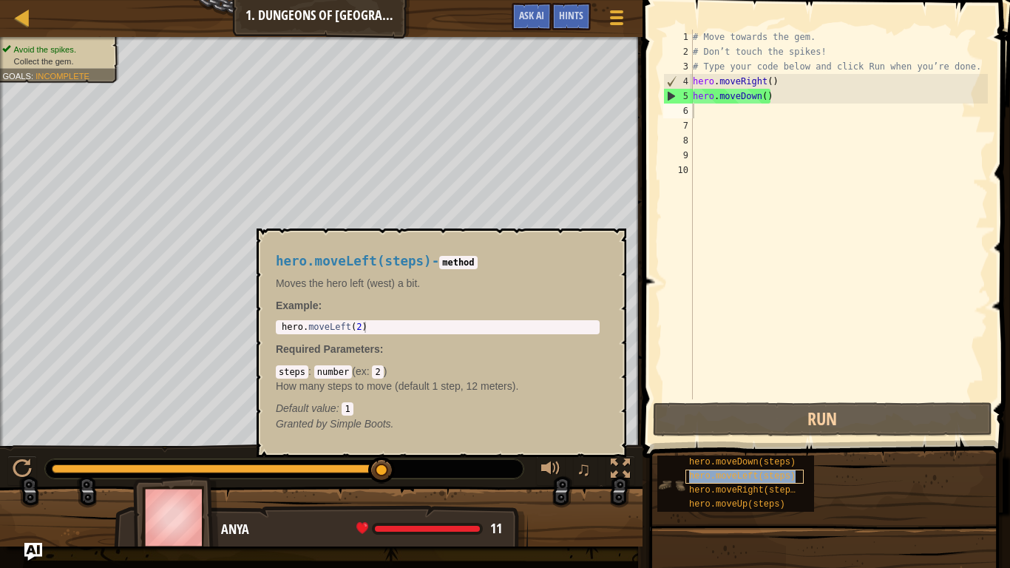
click at [746, 467] on span "hero.moveLeft(steps)" at bounding box center [742, 476] width 107 height 10
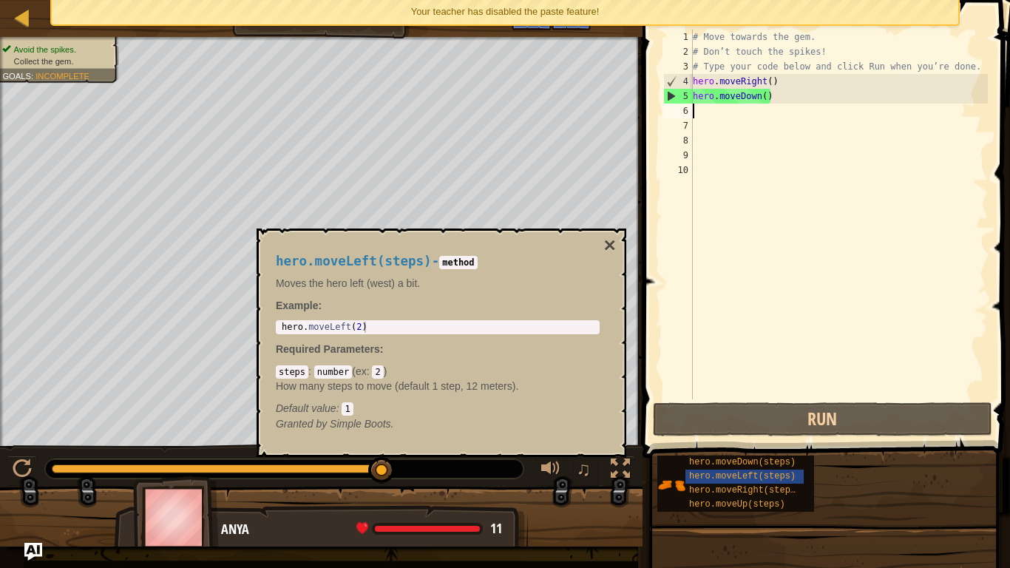
click at [727, 112] on div "# Move towards the gem. # Don’t touch the spikes! # Type your code below and cl…" at bounding box center [839, 229] width 298 height 399
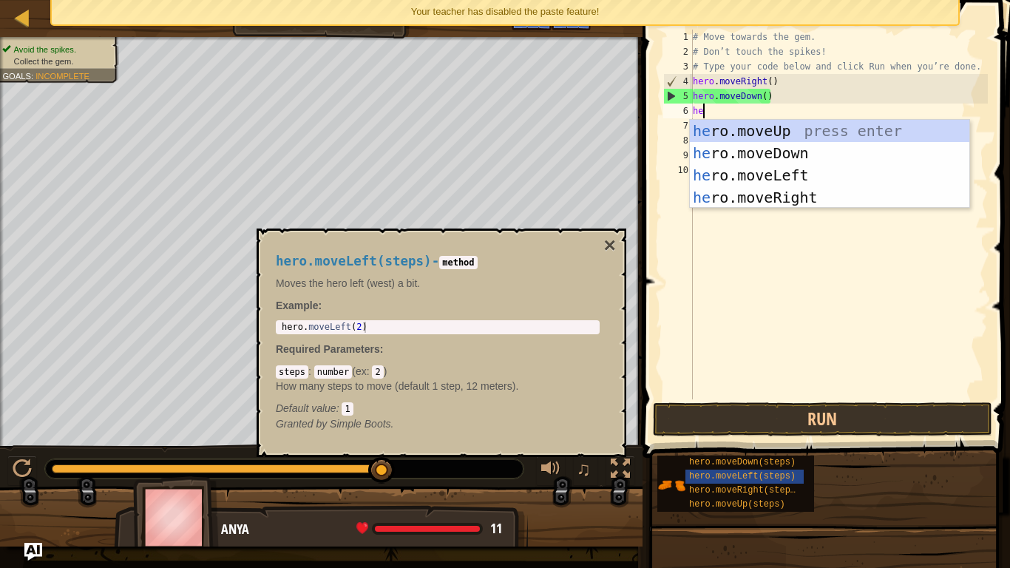
type textarea "her"
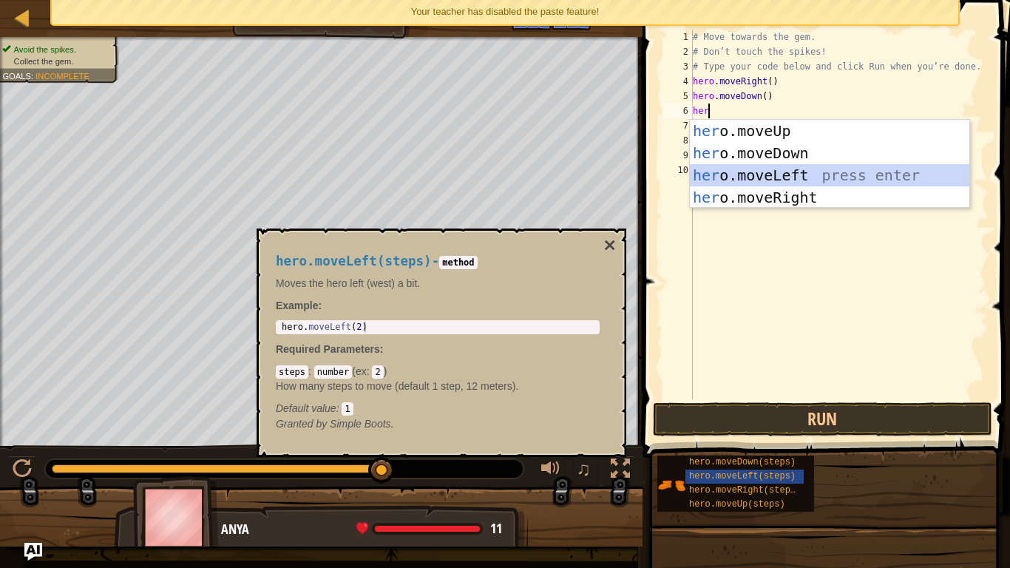
click at [752, 180] on div "her o.moveUp press enter her o.moveDown press enter her o.moveLeft press enter …" at bounding box center [830, 186] width 280 height 133
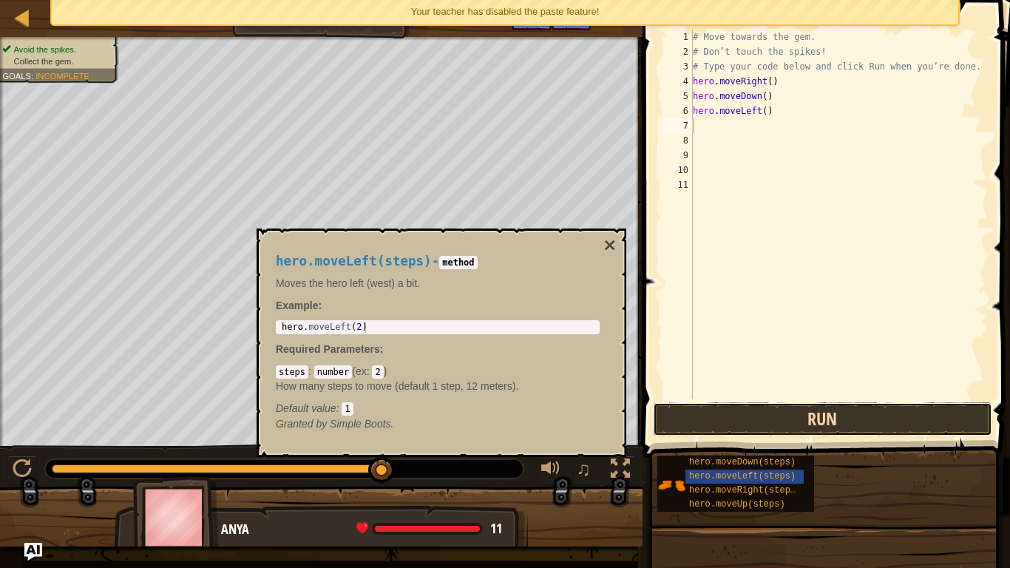
click at [790, 425] on button "Run" at bounding box center [822, 419] width 339 height 34
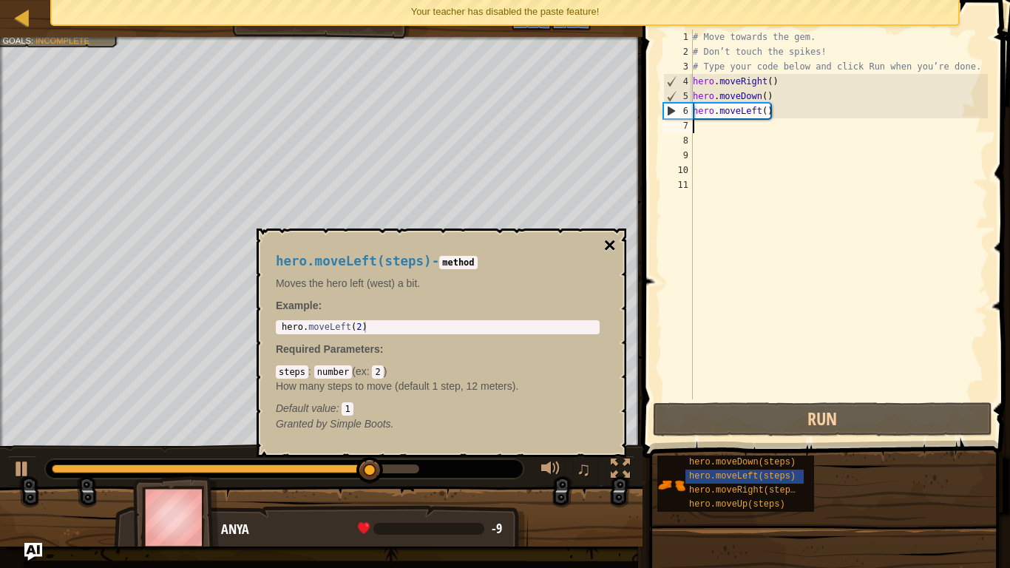
click at [608, 240] on button "×" at bounding box center [610, 245] width 12 height 21
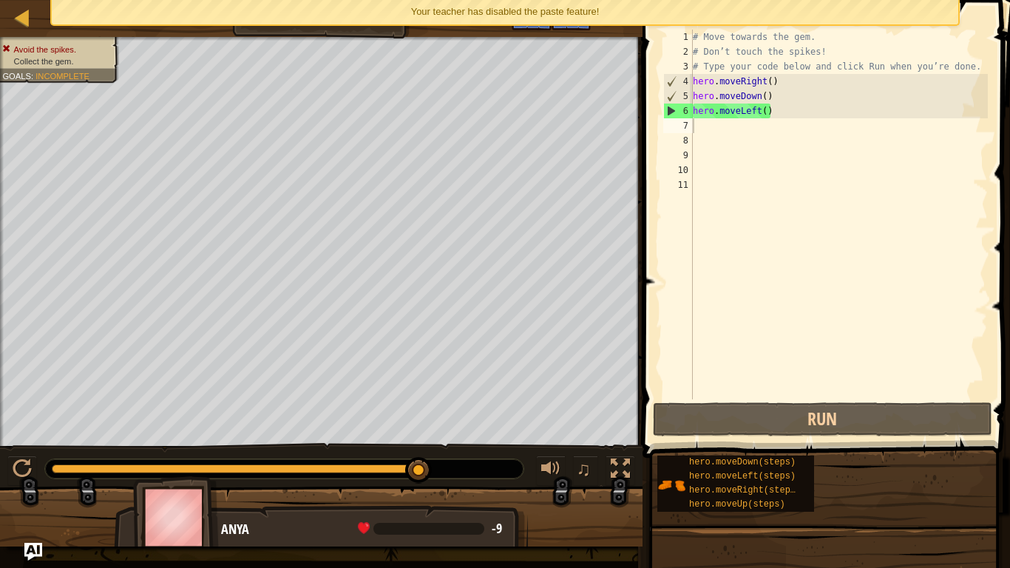
click at [754, 116] on div "# Move towards the gem. # Don’t touch the spikes! # Type your code below and cl…" at bounding box center [839, 229] width 298 height 399
click at [760, 112] on div "# Move towards the gem. # Don’t touch the spikes! # Type your code below and cl…" at bounding box center [839, 229] width 298 height 399
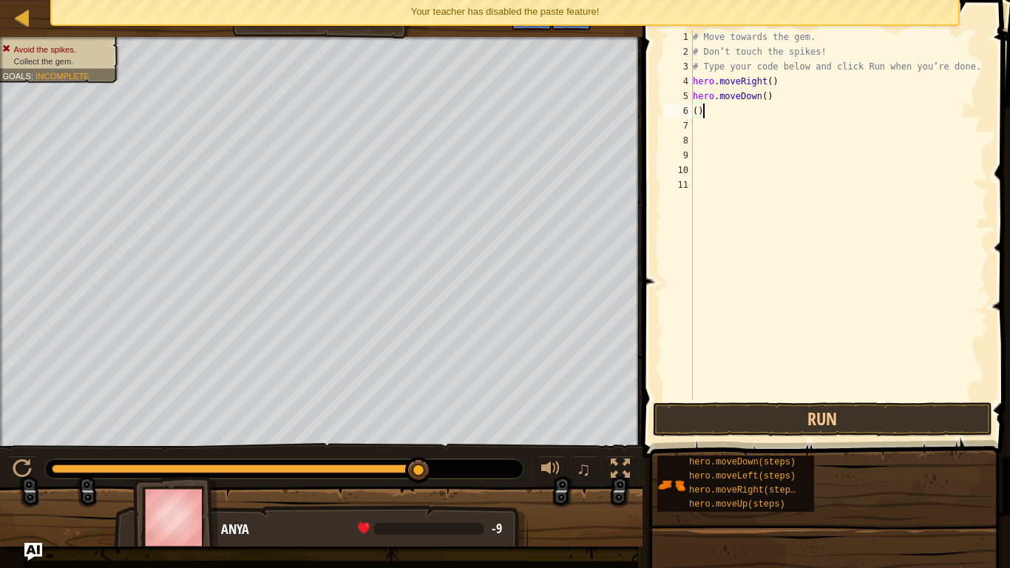
click at [704, 114] on div "# Move towards the gem. # Don’t touch the spikes! # Type your code below and cl…" at bounding box center [839, 229] width 298 height 399
type textarea "("
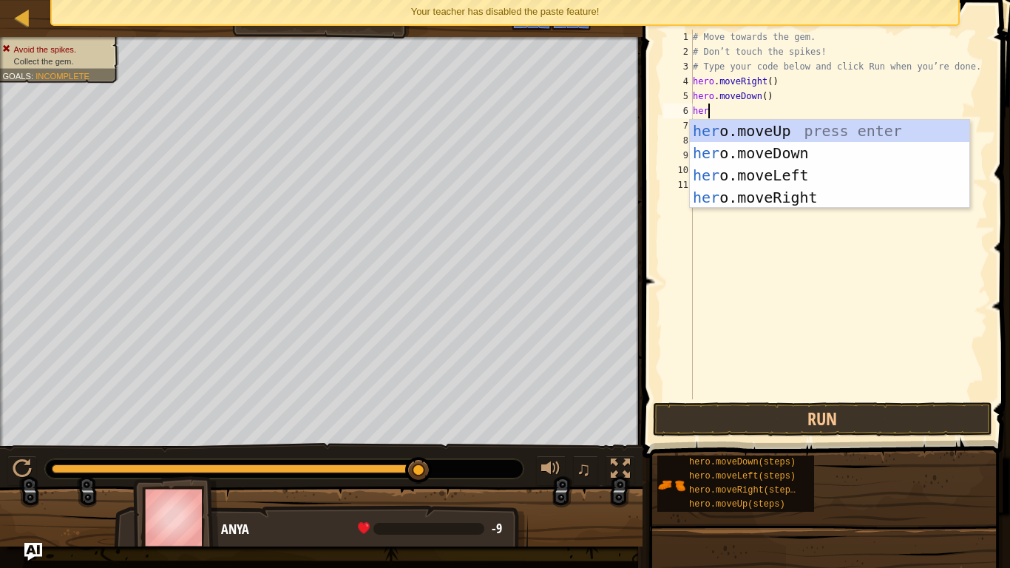
scroll to position [7, 2]
type textarea "hero"
click at [792, 198] on div "hero .moveUp press enter hero .moveDown press enter hero .moveLeft press enter …" at bounding box center [830, 186] width 280 height 133
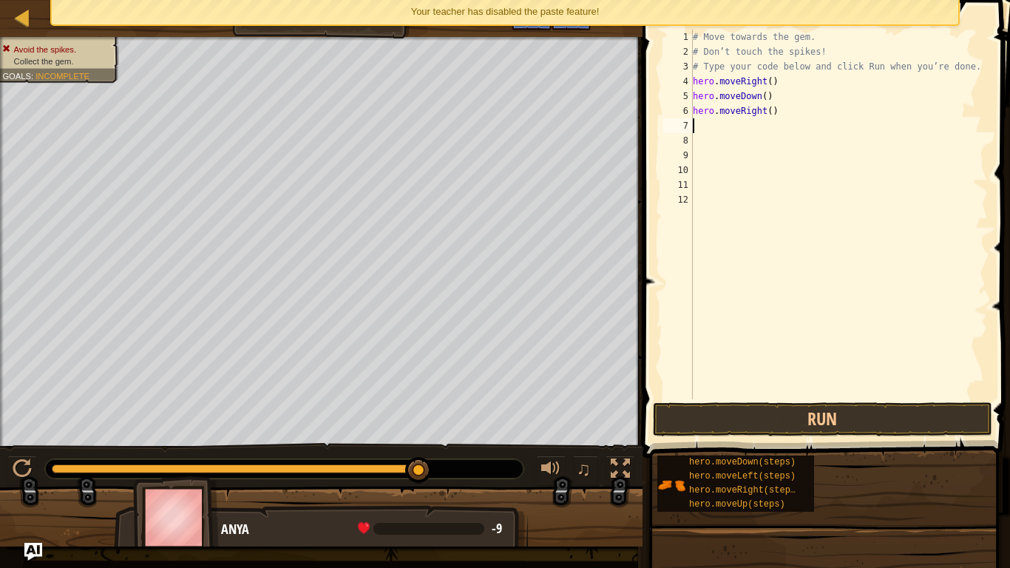
scroll to position [7, 0]
click at [791, 425] on button "Run" at bounding box center [822, 419] width 339 height 34
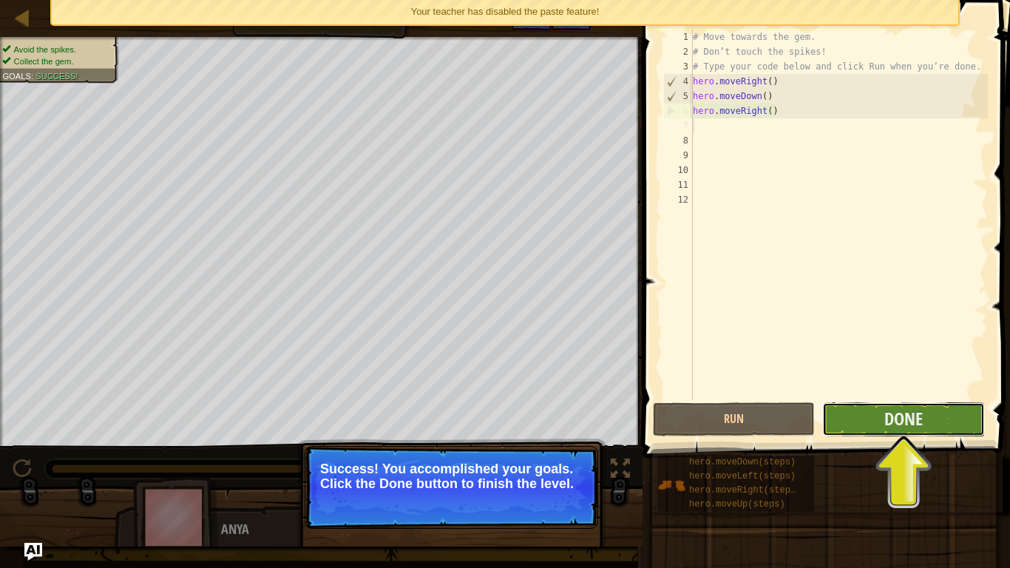
click at [882, 417] on button "Done" at bounding box center [903, 419] width 162 height 34
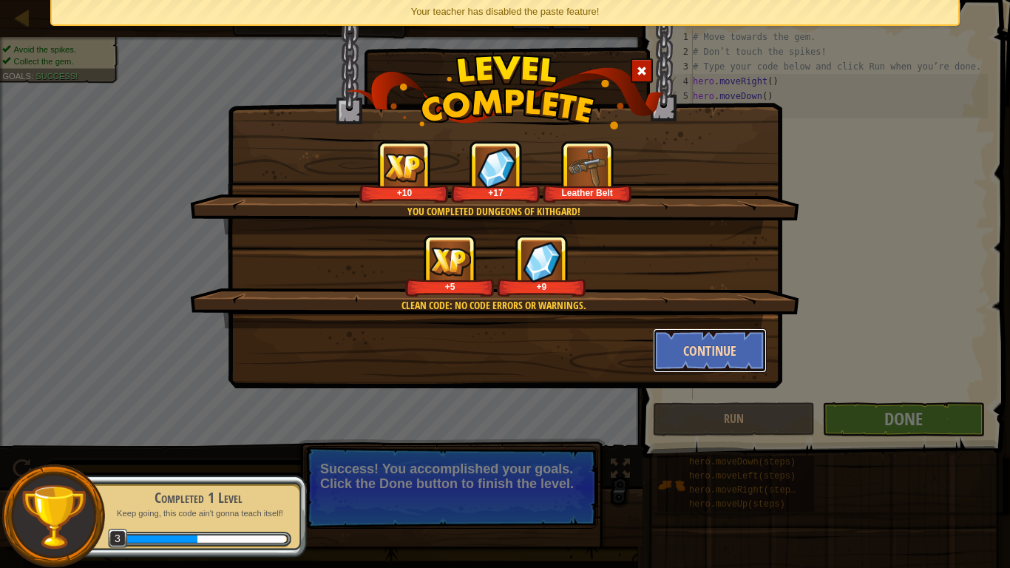
click at [686, 339] on button "Continue" at bounding box center [710, 350] width 115 height 44
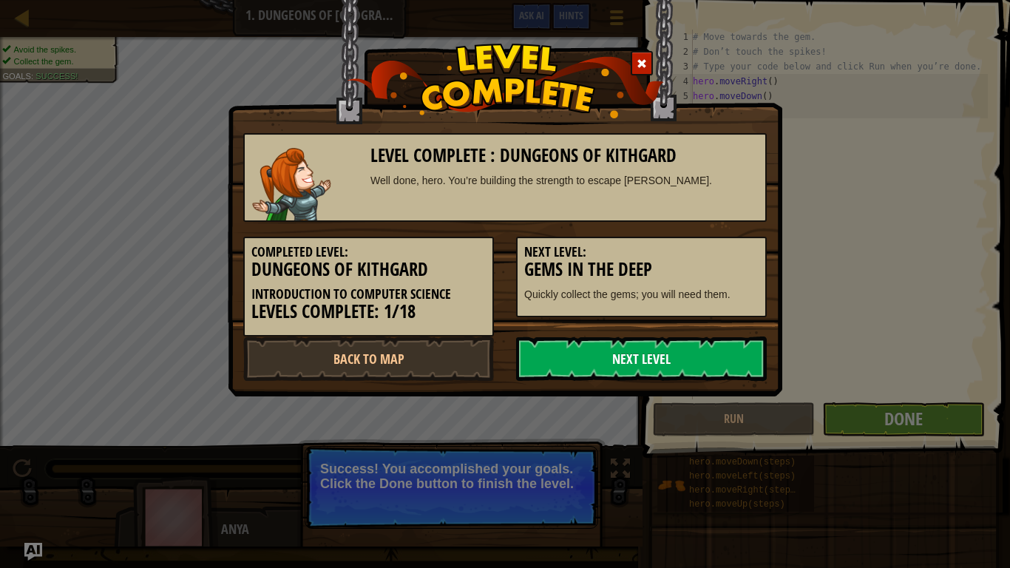
click at [703, 355] on link "Next Level" at bounding box center [641, 359] width 251 height 44
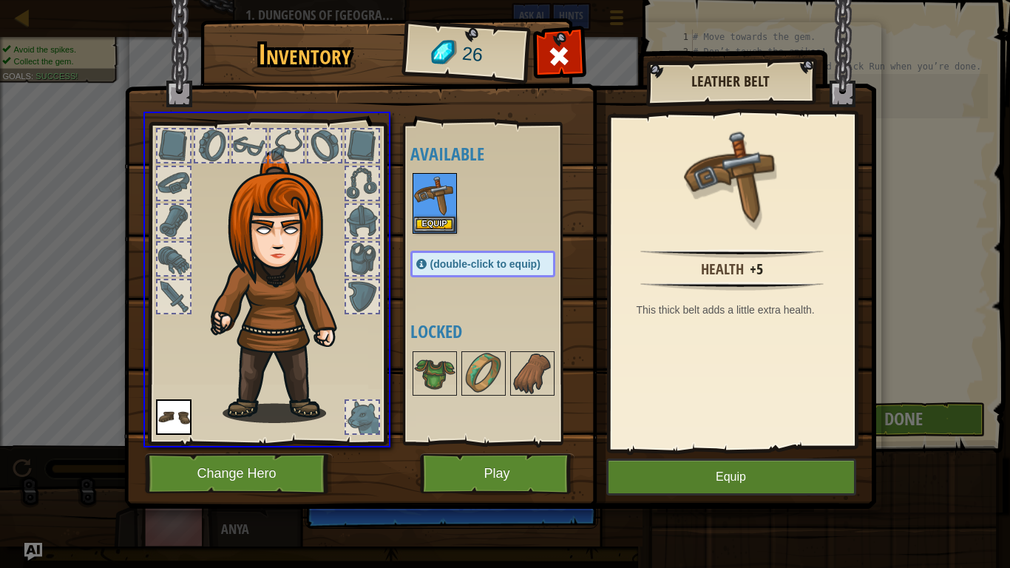
drag, startPoint x: 426, startPoint y: 208, endPoint x: 410, endPoint y: 260, distance: 55.0
click at [410, 260] on div "Inventory 26 Available Equip Equip (double-click to equip) Locked Leather Belt …" at bounding box center [505, 284] width 1010 height 568
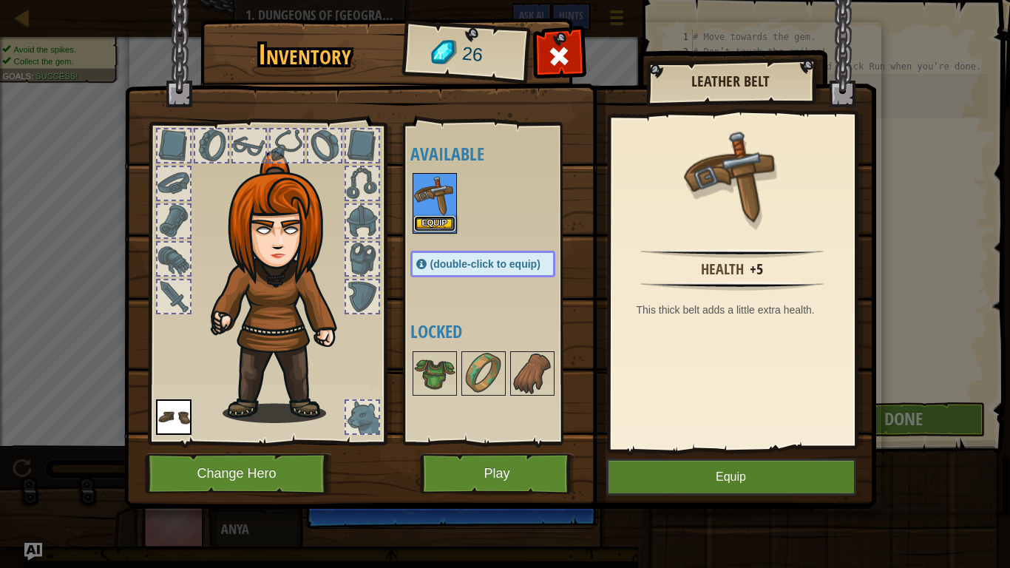
click at [425, 225] on button "Equip" at bounding box center [434, 224] width 41 height 16
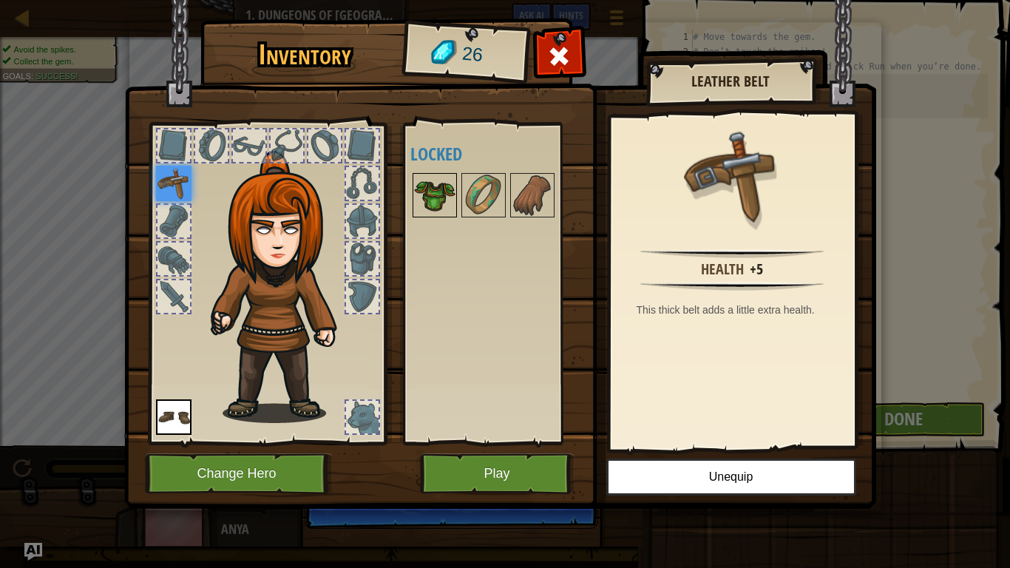
click at [442, 200] on img at bounding box center [434, 195] width 41 height 41
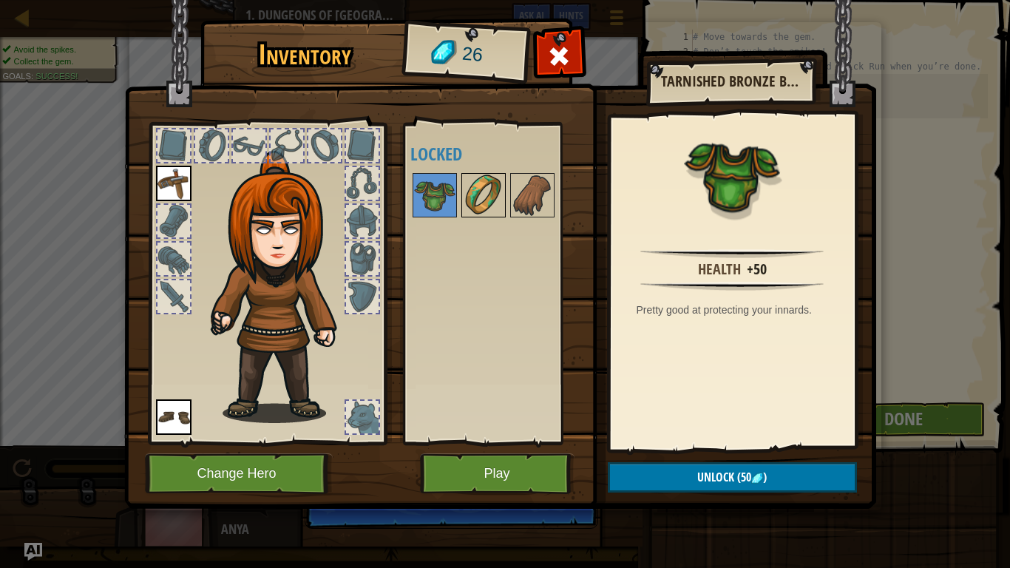
click at [478, 190] on img at bounding box center [483, 195] width 41 height 41
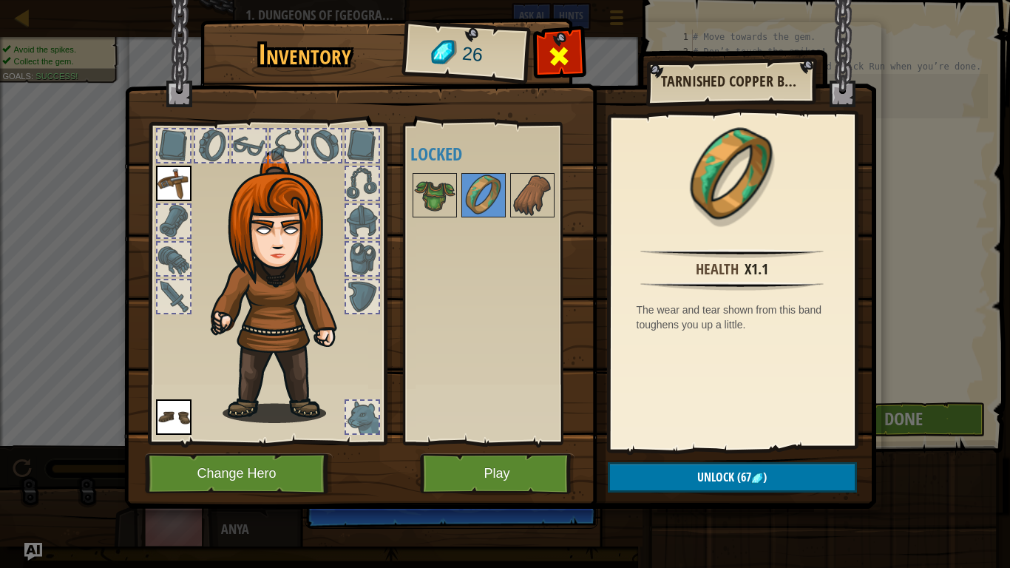
click at [555, 44] on span at bounding box center [559, 56] width 24 height 24
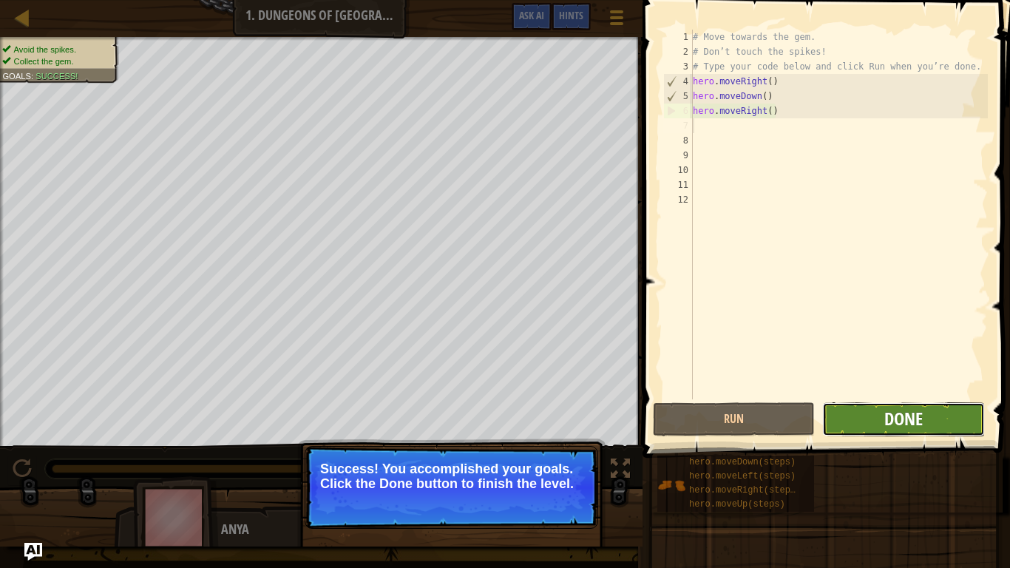
click at [899, 425] on span "Done" at bounding box center [904, 419] width 38 height 24
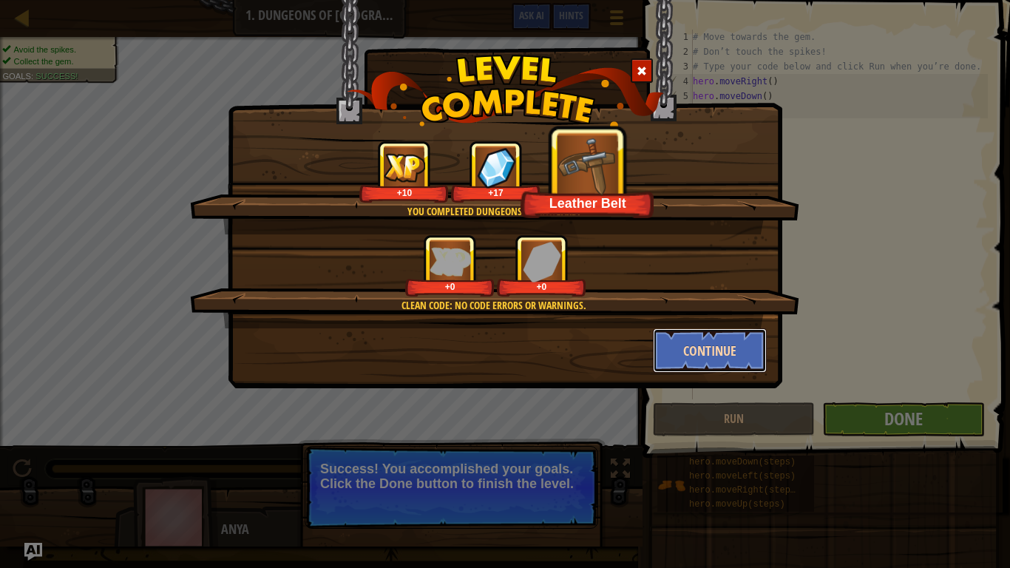
click at [694, 339] on button "Continue" at bounding box center [710, 350] width 115 height 44
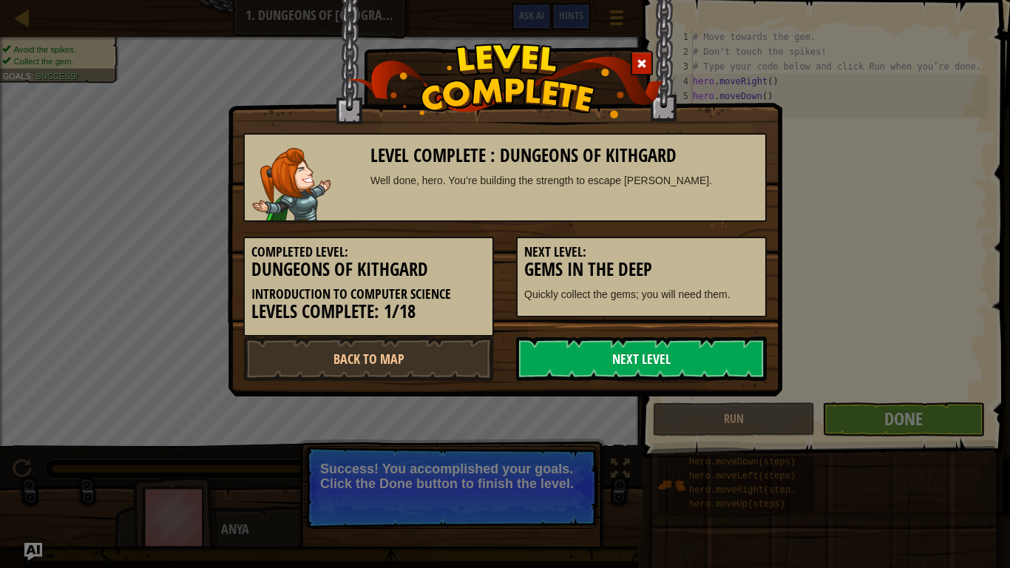
click at [669, 351] on link "Next Level" at bounding box center [641, 359] width 251 height 44
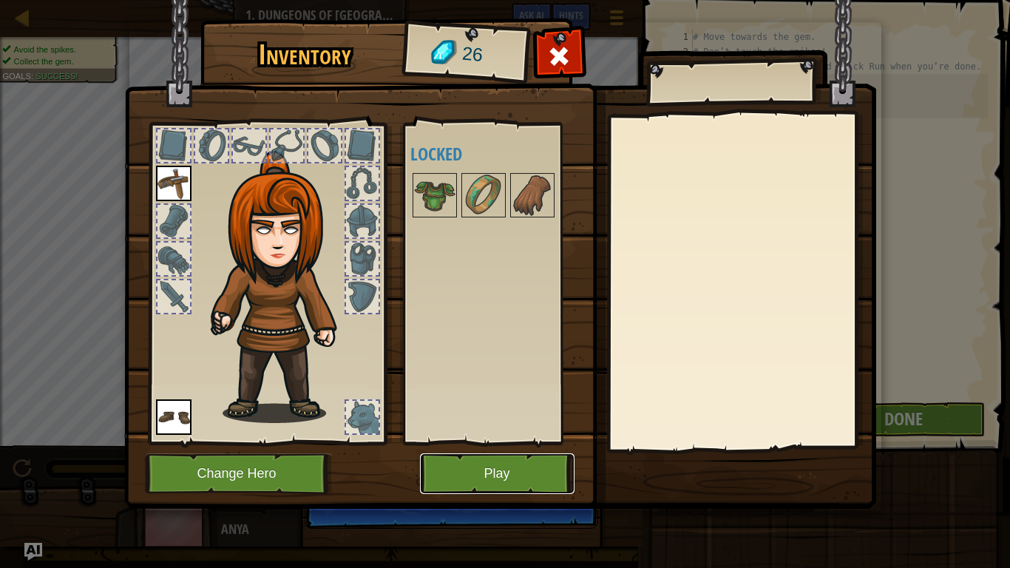
click at [458, 465] on button "Play" at bounding box center [497, 473] width 155 height 41
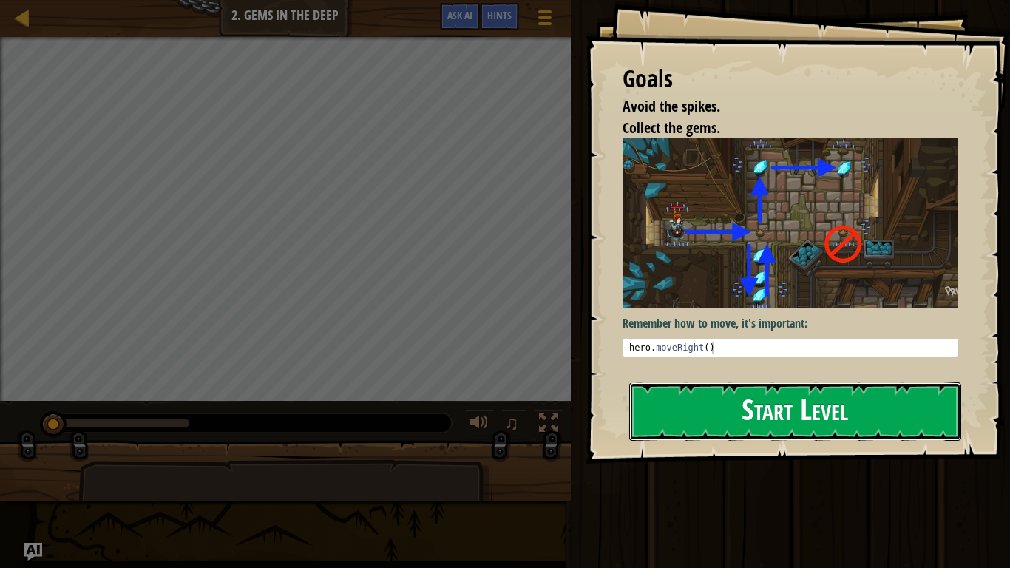
click at [660, 405] on button "Start Level" at bounding box center [795, 411] width 332 height 58
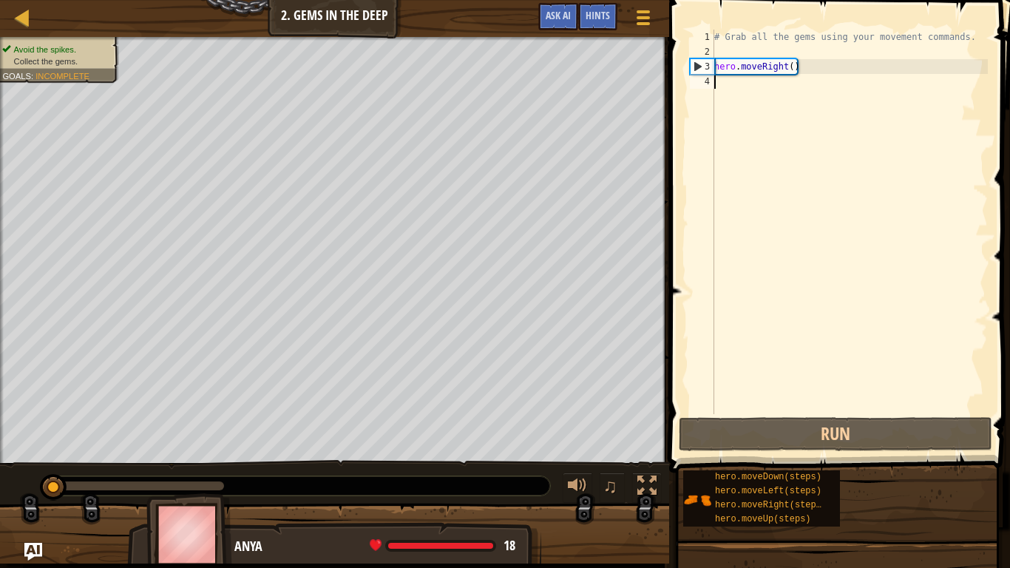
click at [743, 70] on div "# Grab all the gems using your movement commands. hero . moveRight ( )" at bounding box center [850, 237] width 277 height 414
type textarea "hero.moveRight()"
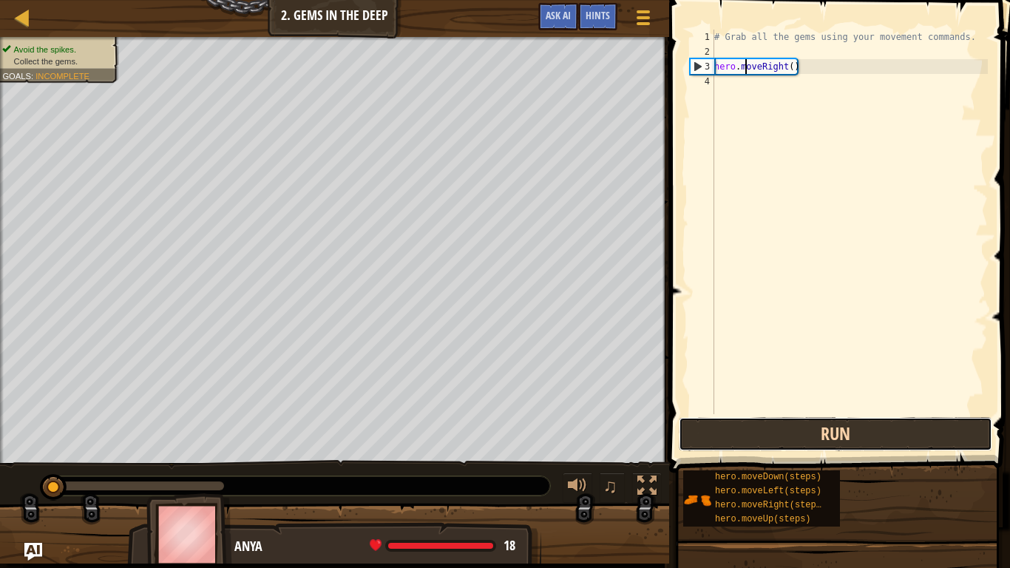
click at [800, 425] on button "Run" at bounding box center [836, 434] width 314 height 34
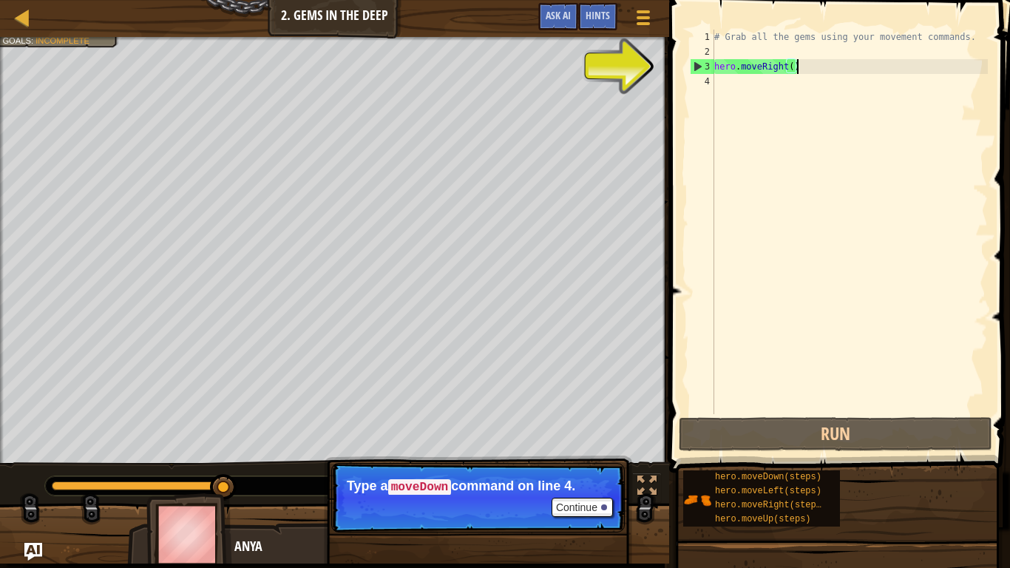
click at [806, 73] on div "# Grab all the gems using your movement commands. hero . moveRight ( )" at bounding box center [850, 237] width 277 height 414
click at [724, 87] on div "# Grab all the gems using your movement commands. hero . moveRight ( )" at bounding box center [850, 237] width 277 height 414
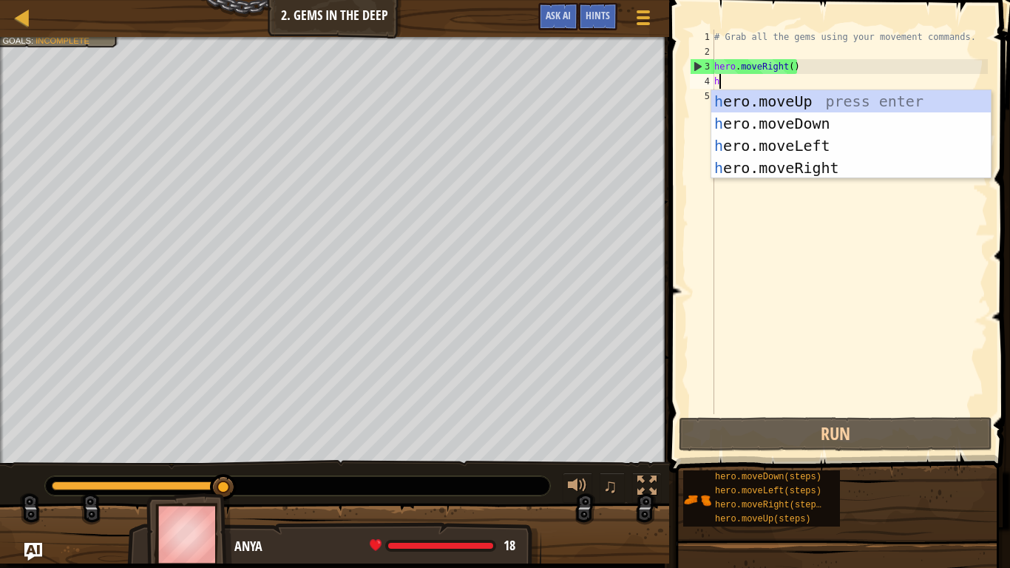
scroll to position [7, 0]
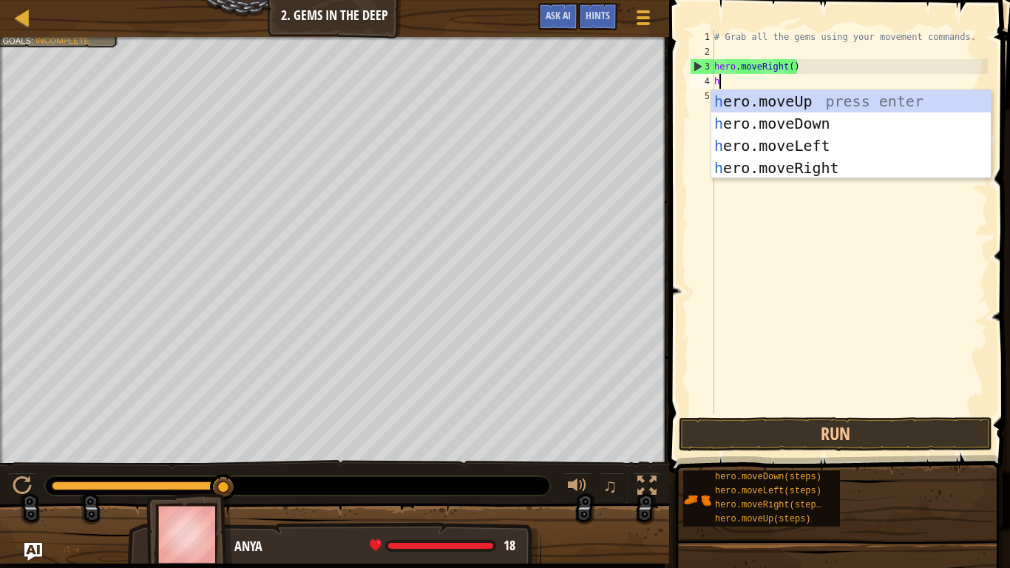
type textarea "he"
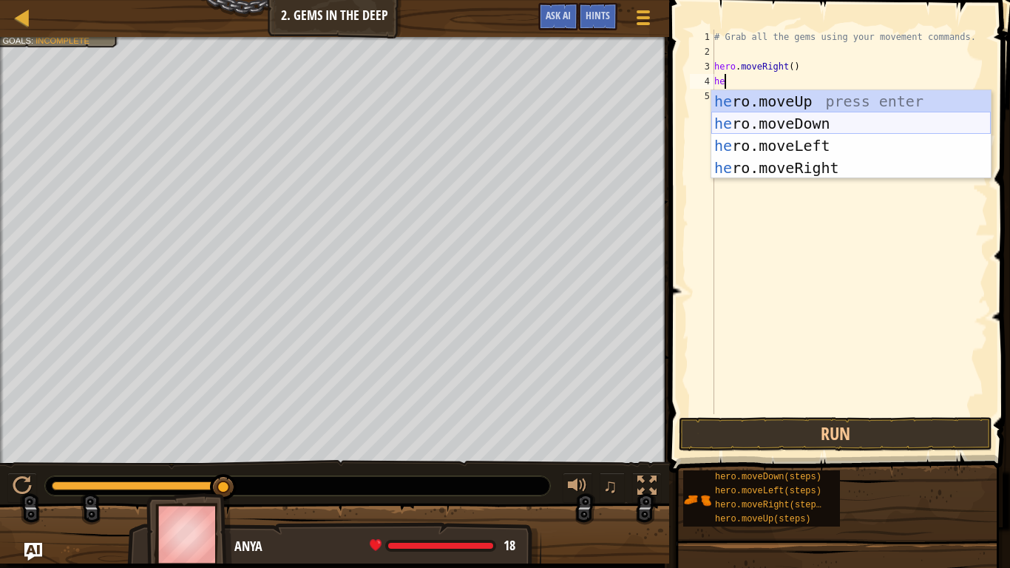
click at [755, 118] on div "he ro.moveUp press enter he ro.moveDown press enter he ro.moveLeft press enter …" at bounding box center [852, 156] width 280 height 133
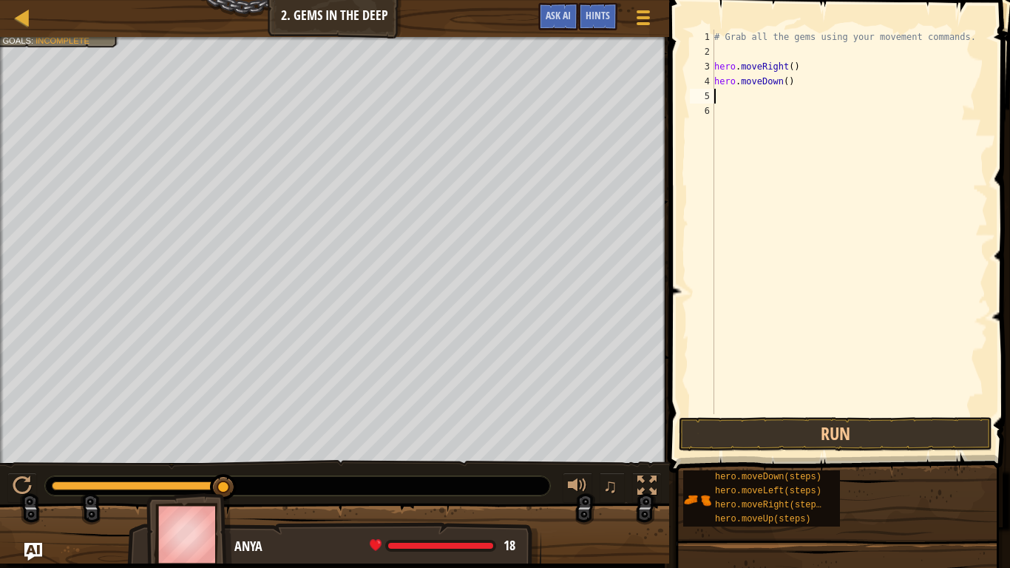
scroll to position [7, 0]
click at [745, 439] on button "Run" at bounding box center [836, 434] width 314 height 34
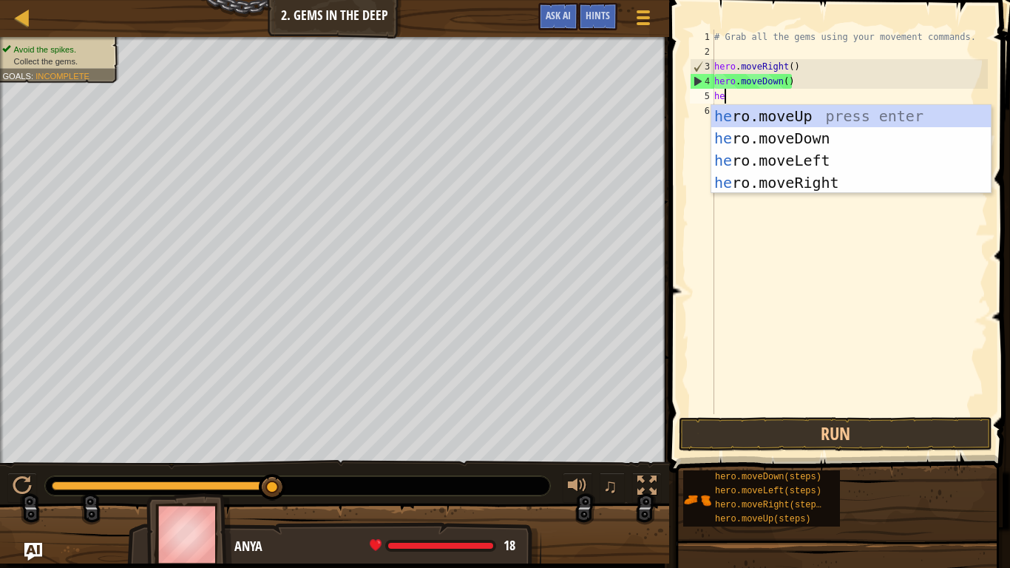
type textarea "hero"
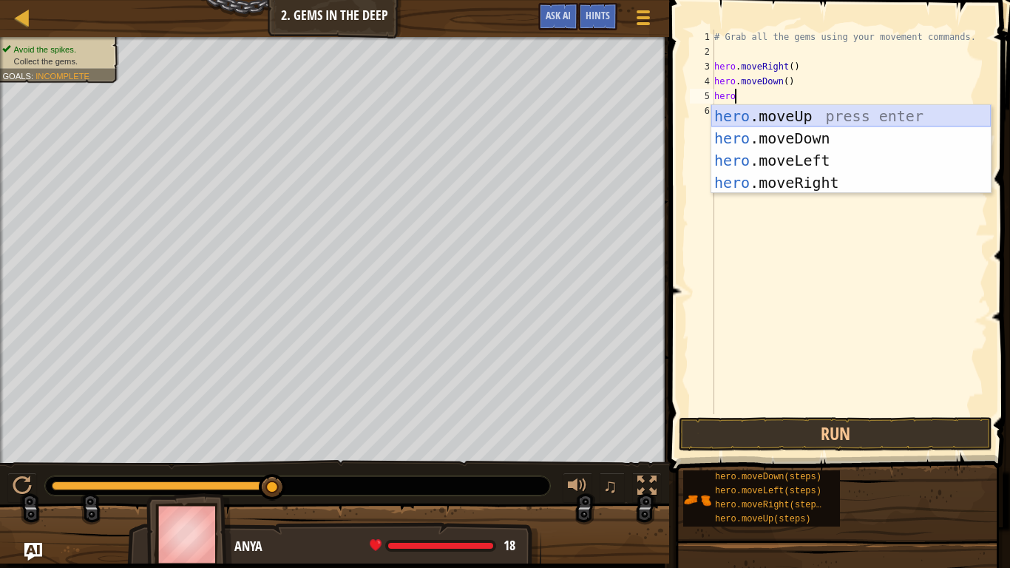
click at [762, 115] on div "hero .moveUp press enter hero .moveDown press enter hero .moveLeft press enter …" at bounding box center [852, 171] width 280 height 133
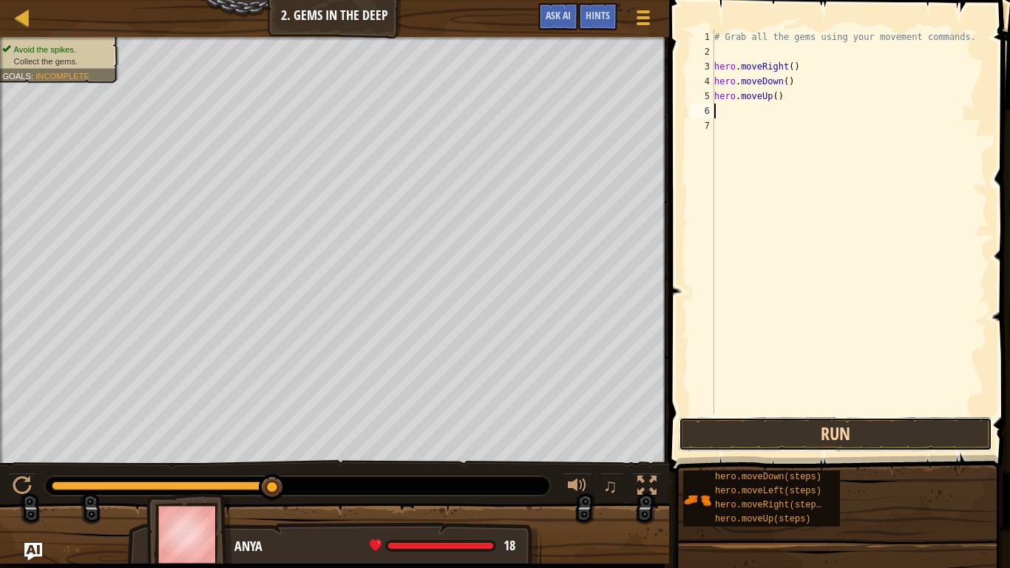
click at [761, 432] on button "Run" at bounding box center [836, 434] width 314 height 34
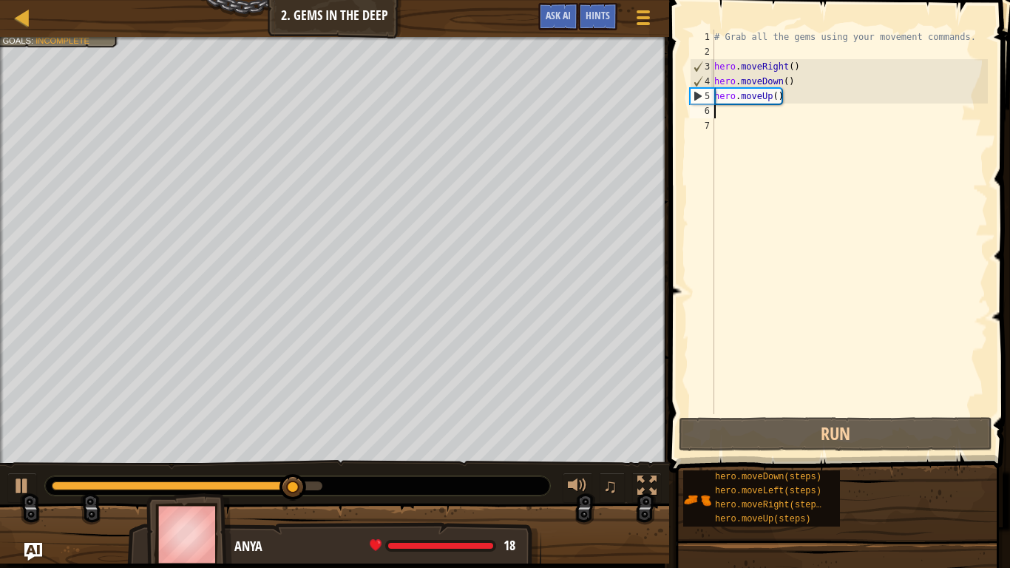
click at [725, 115] on div "# Grab all the gems using your movement commands. hero . moveRight ( ) hero . m…" at bounding box center [850, 237] width 277 height 414
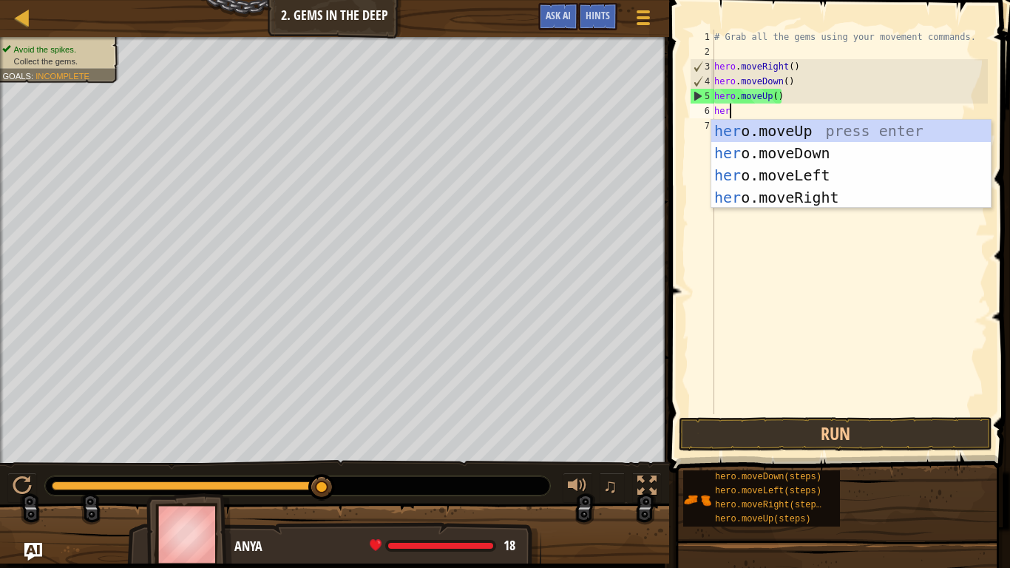
scroll to position [7, 2]
type textarea "hero"
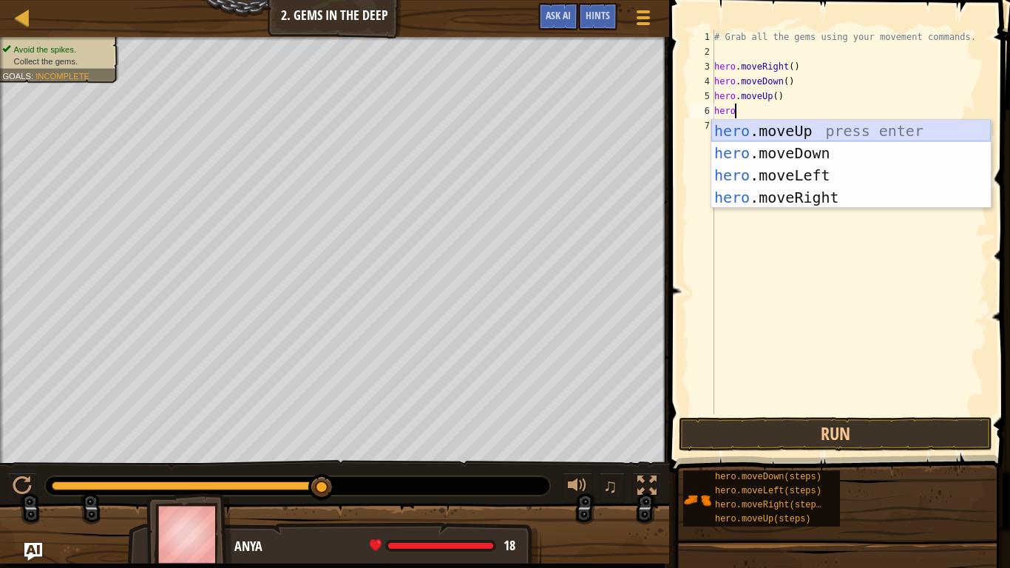
click at [768, 127] on div "hero .moveUp press enter hero .moveDown press enter hero .moveLeft press enter …" at bounding box center [852, 186] width 280 height 133
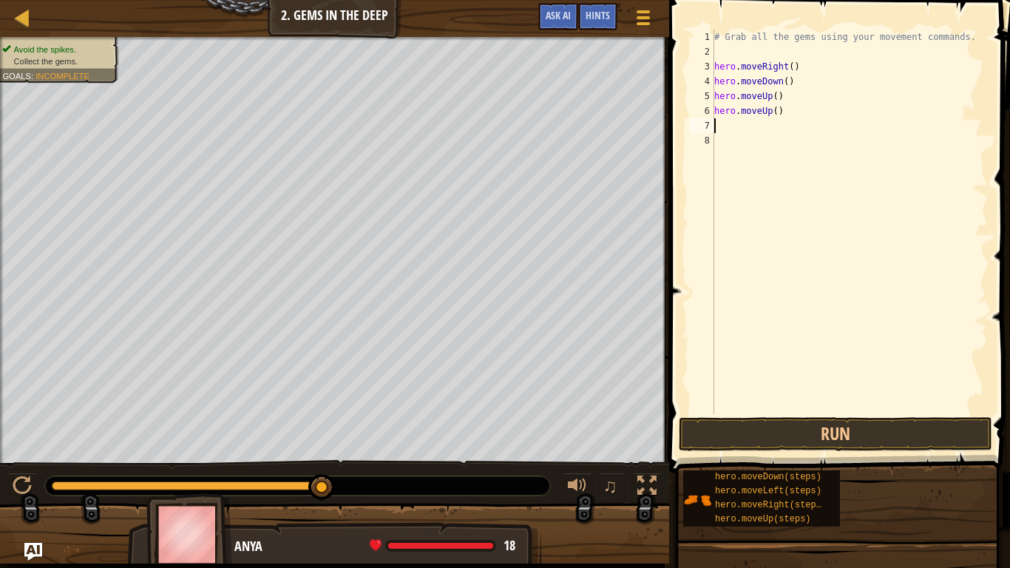
scroll to position [7, 0]
click at [735, 441] on button "Run" at bounding box center [836, 434] width 314 height 34
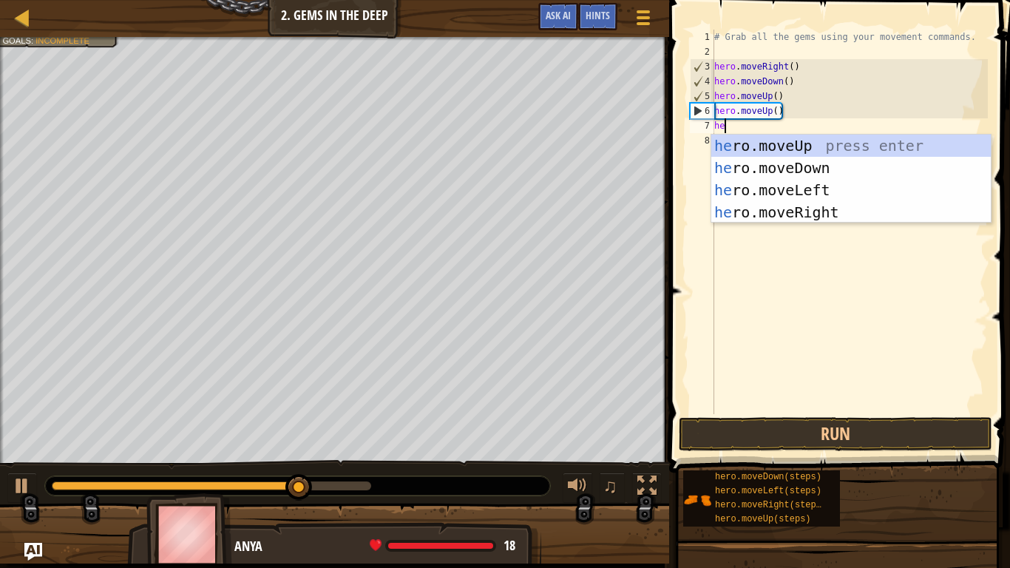
type textarea "hero"
click at [842, 212] on div "hero .moveUp press enter hero .moveDown press enter hero .moveLeft press enter …" at bounding box center [852, 201] width 280 height 133
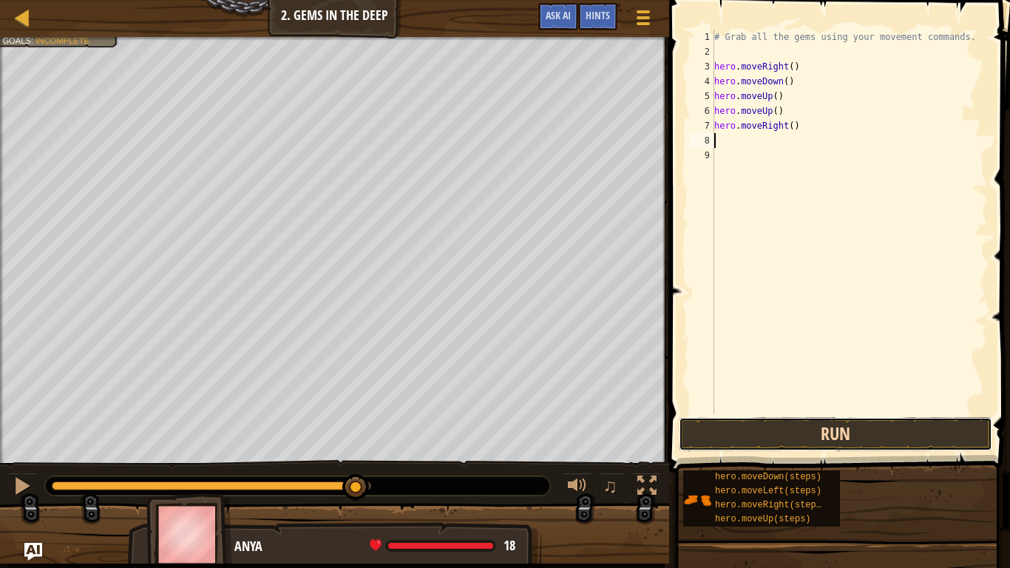
click at [772, 425] on button "Run" at bounding box center [836, 434] width 314 height 34
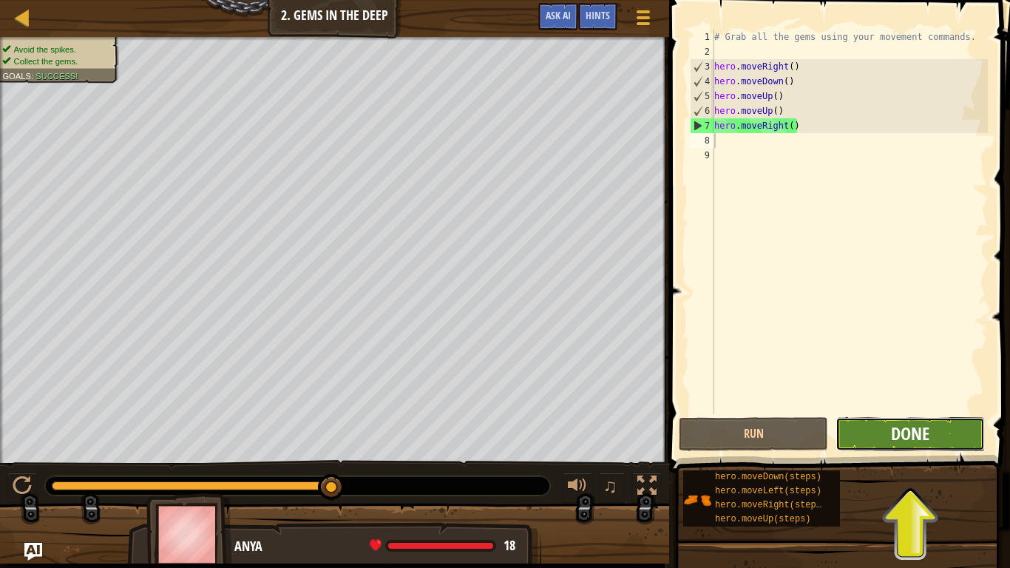
click at [908, 423] on span "Done" at bounding box center [910, 434] width 38 height 24
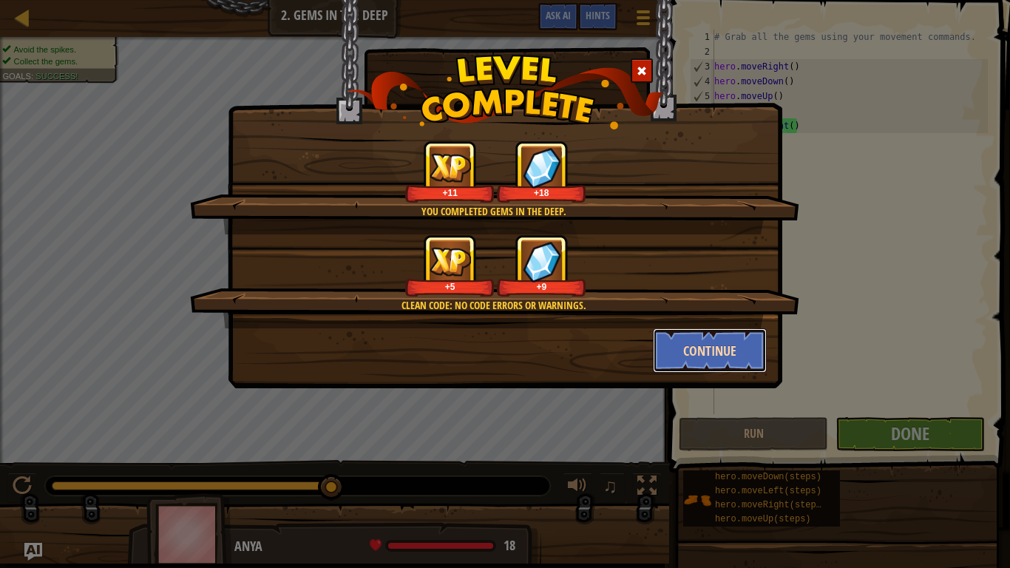
click at [708, 353] on button "Continue" at bounding box center [710, 350] width 115 height 44
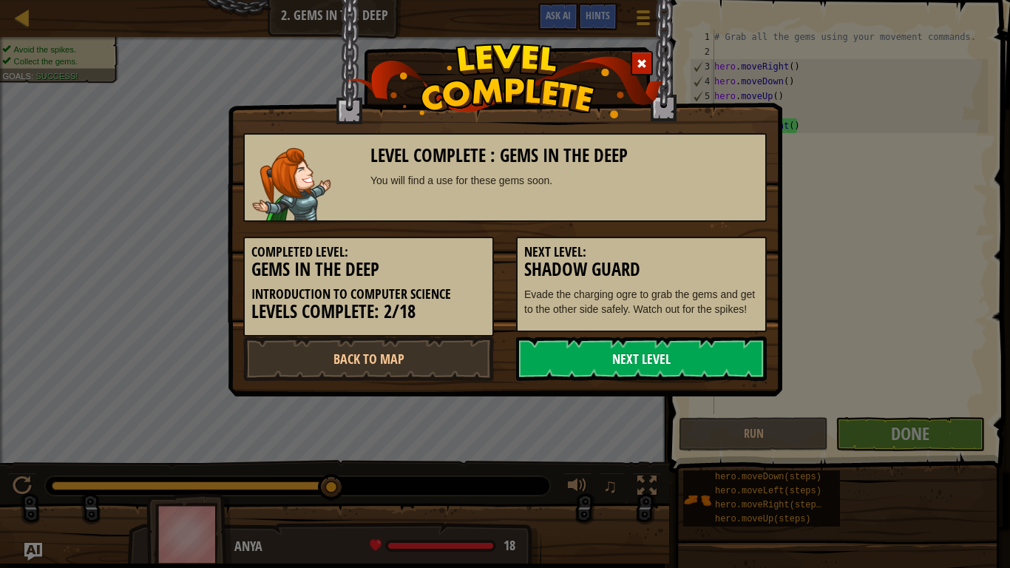
click at [693, 361] on link "Next Level" at bounding box center [641, 359] width 251 height 44
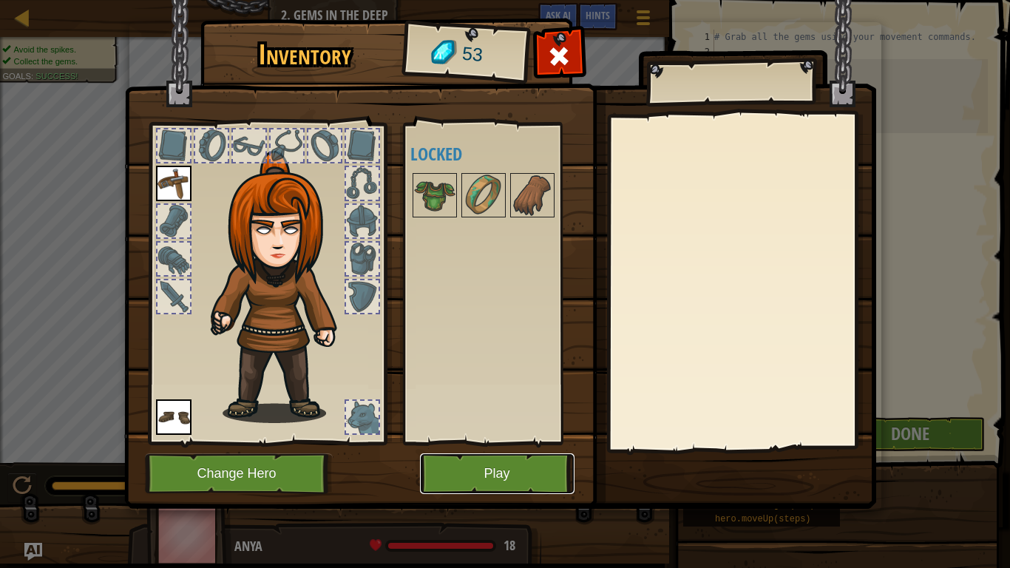
click at [501, 467] on button "Play" at bounding box center [497, 473] width 155 height 41
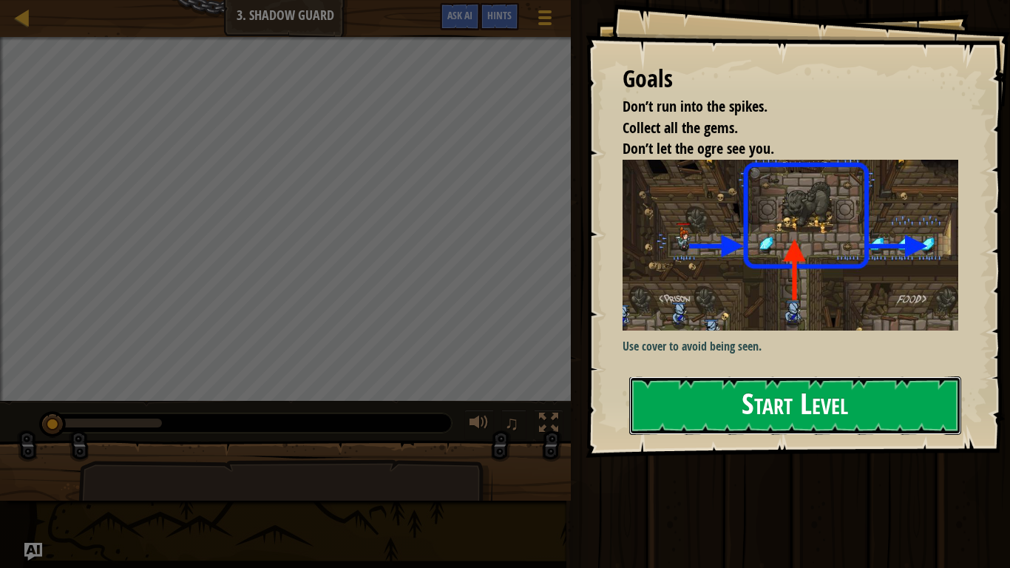
click at [710, 392] on button "Start Level" at bounding box center [795, 405] width 332 height 58
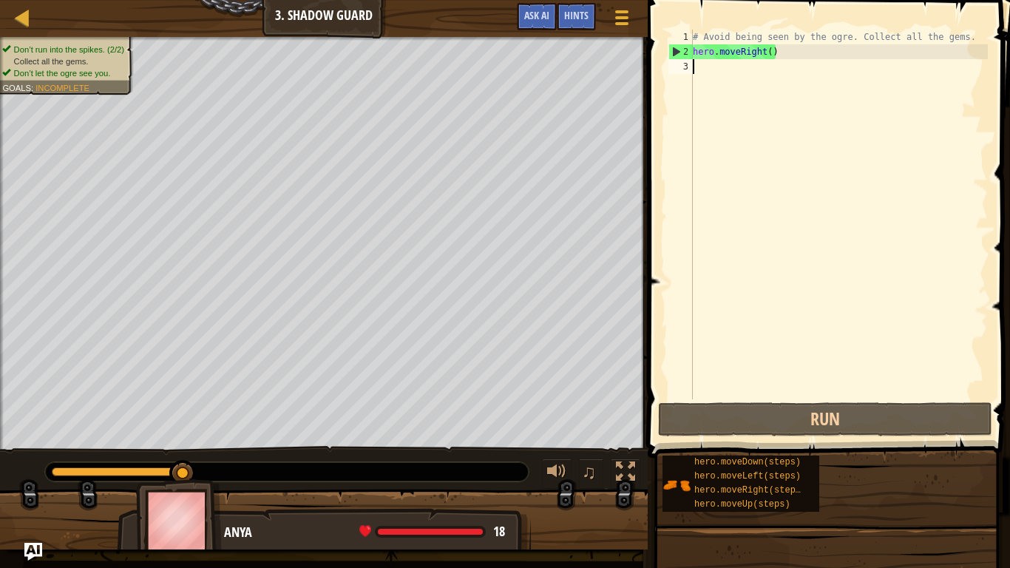
scroll to position [7, 1]
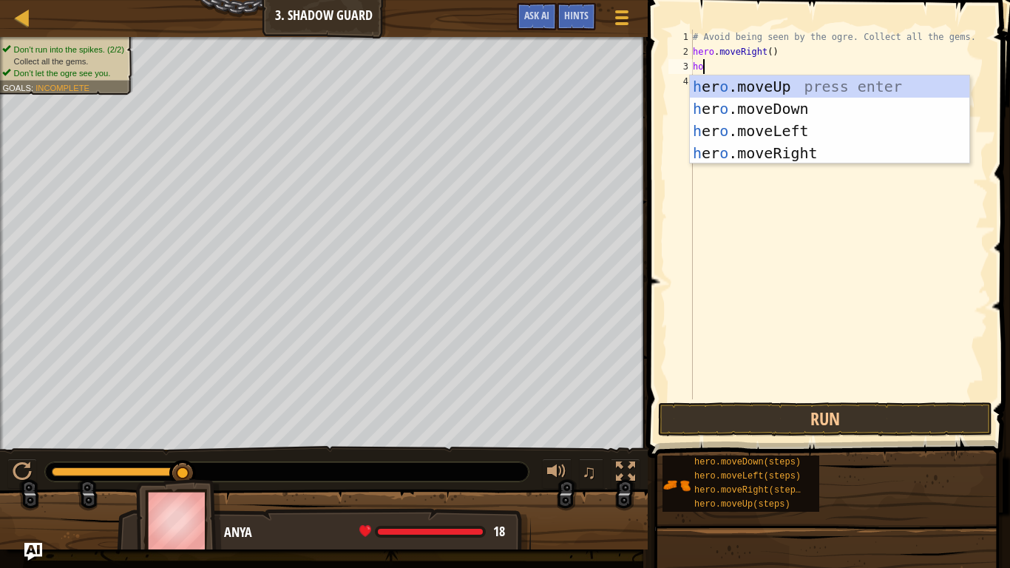
type textarea "h"
type textarea "hero"
click at [731, 91] on div "hero .moveUp press enter hero .moveDown press enter hero .moveLeft press enter …" at bounding box center [830, 141] width 280 height 133
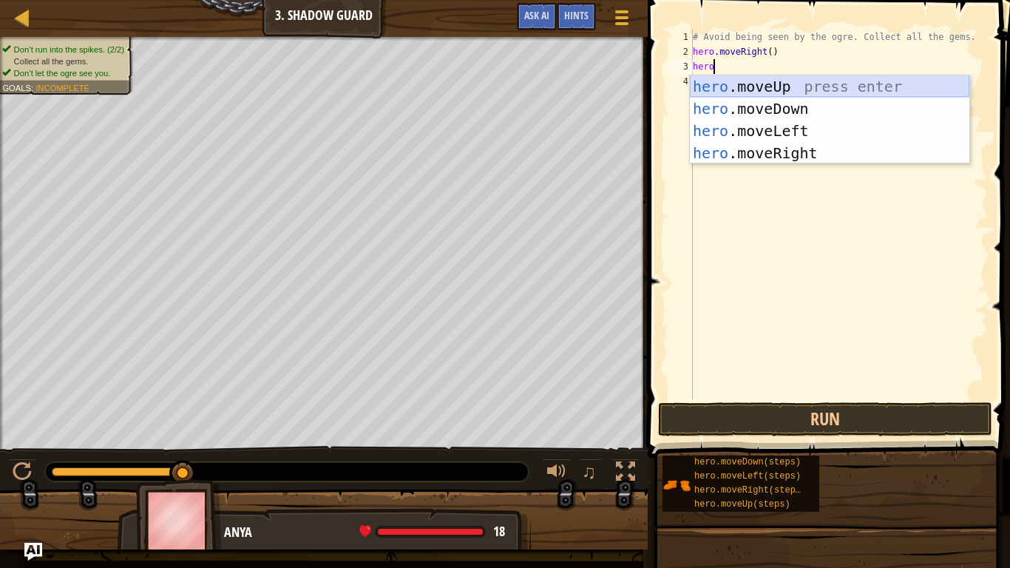
scroll to position [7, 0]
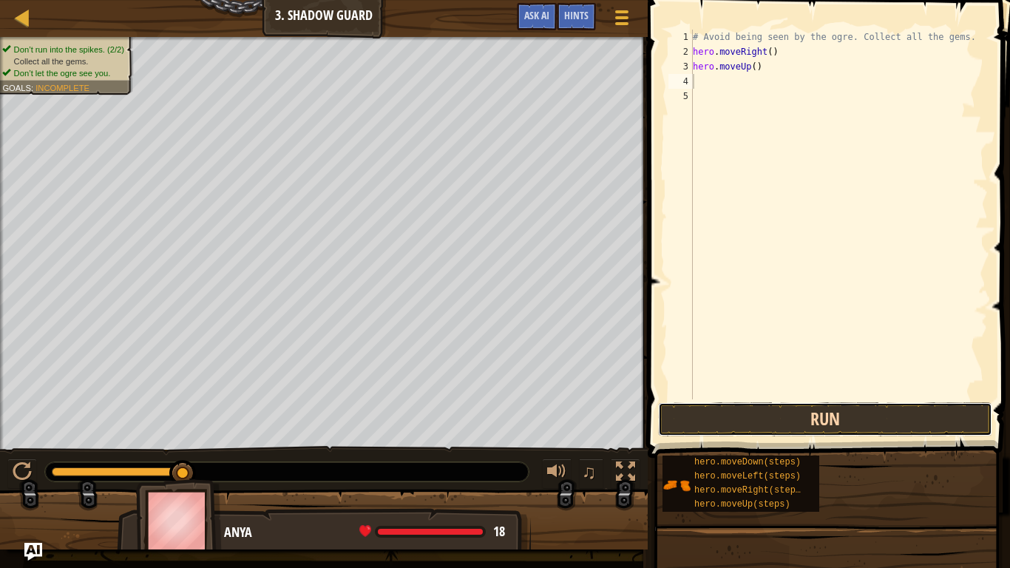
click at [774, 411] on button "Run" at bounding box center [825, 419] width 334 height 34
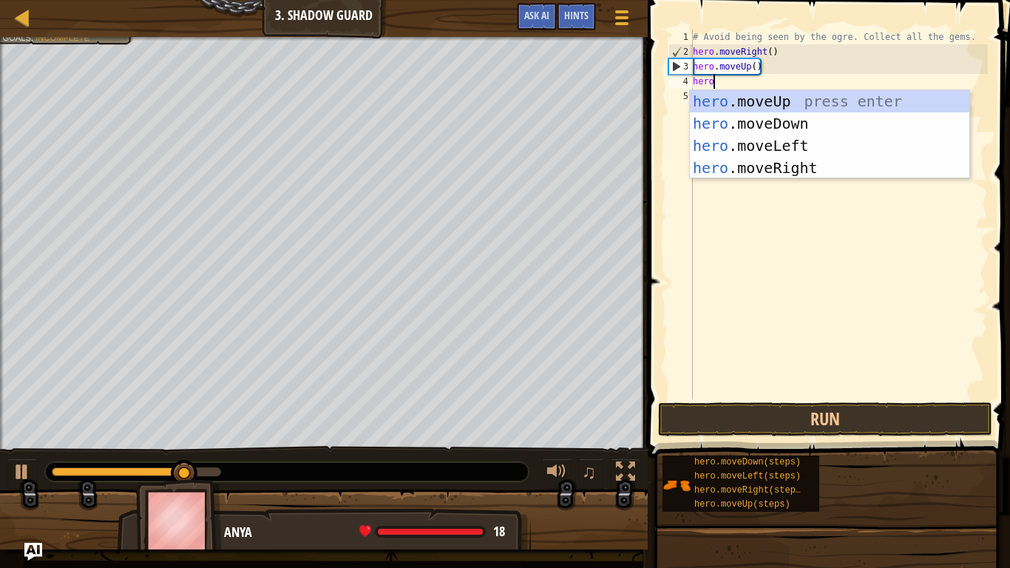
type textarea "hero"
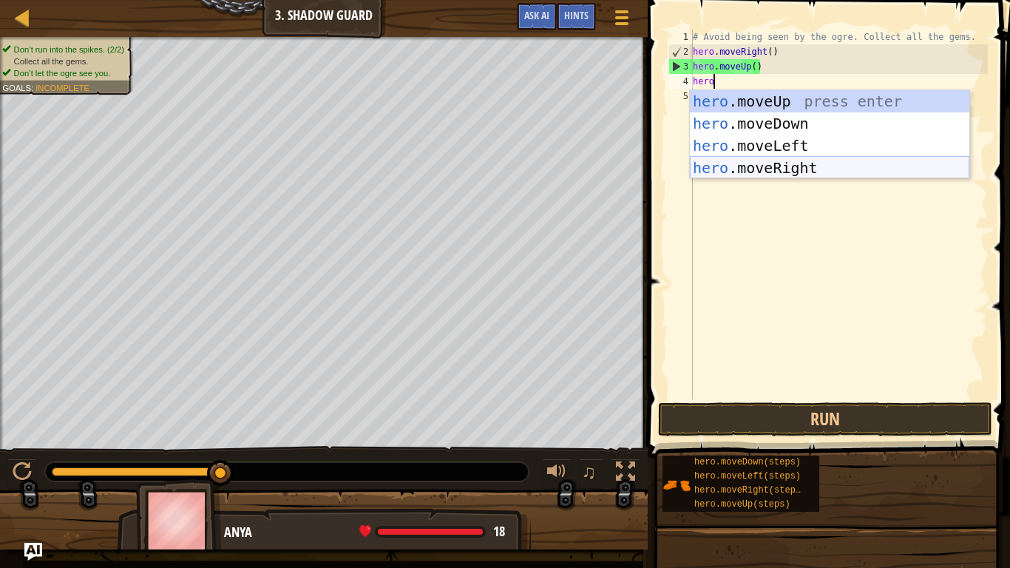
click at [734, 172] on div "hero .moveUp press enter hero .moveDown press enter hero .moveLeft press enter …" at bounding box center [830, 156] width 280 height 133
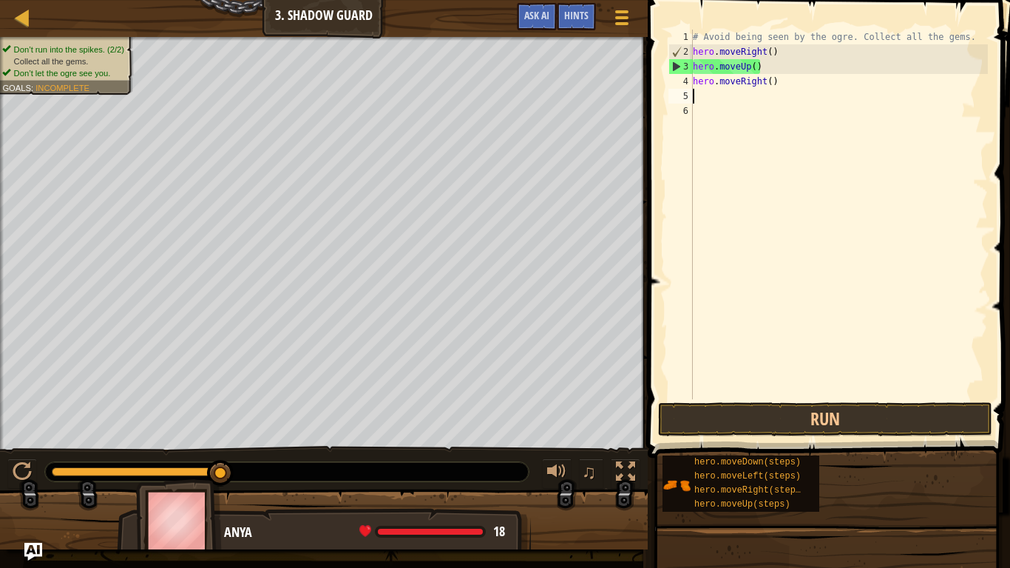
scroll to position [7, 0]
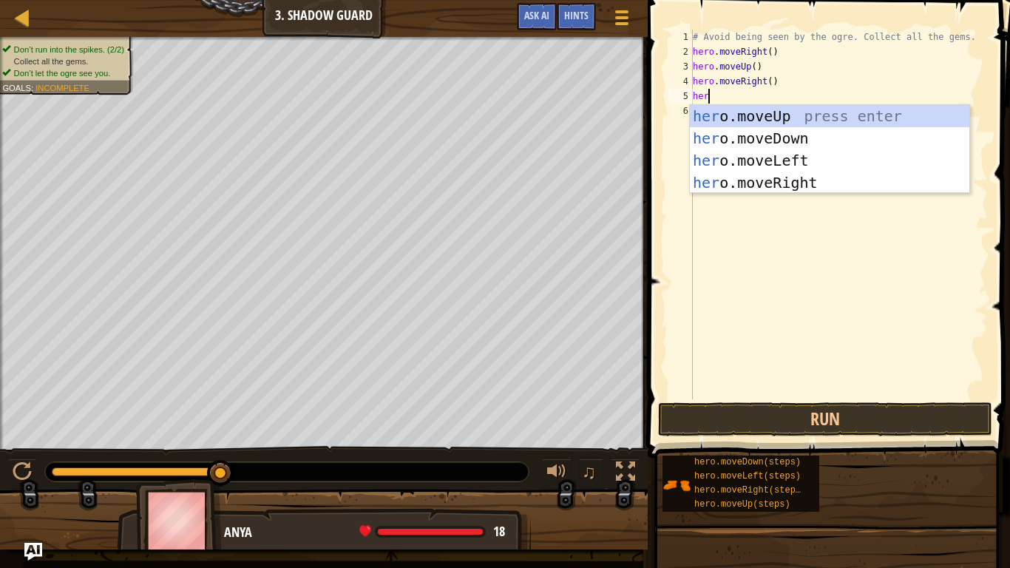
type textarea "hero"
click at [732, 135] on div "hero .moveUp press enter hero .moveDown press enter hero .moveLeft press enter …" at bounding box center [830, 171] width 280 height 133
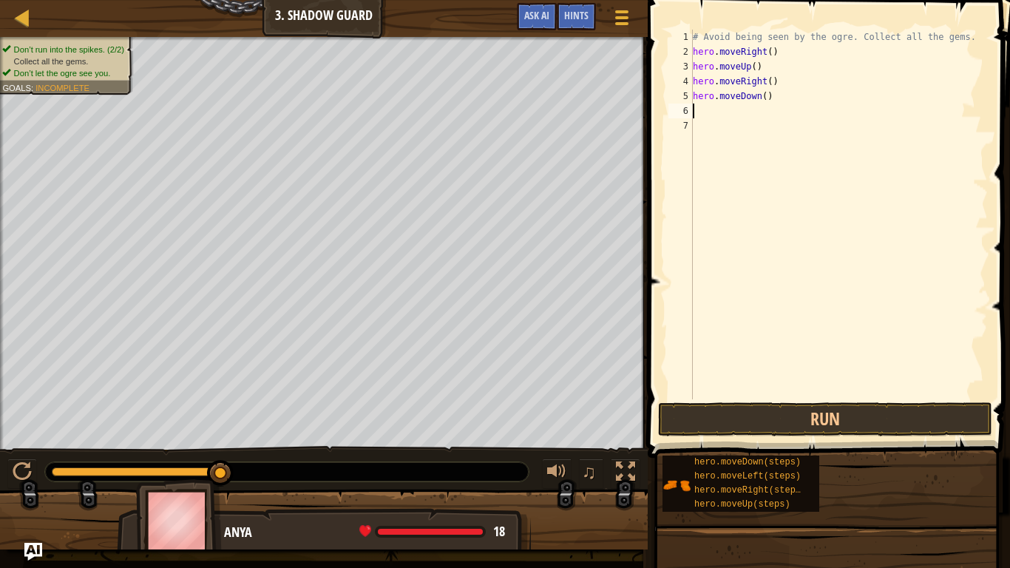
scroll to position [7, 0]
click at [697, 408] on button "Run" at bounding box center [825, 419] width 334 height 34
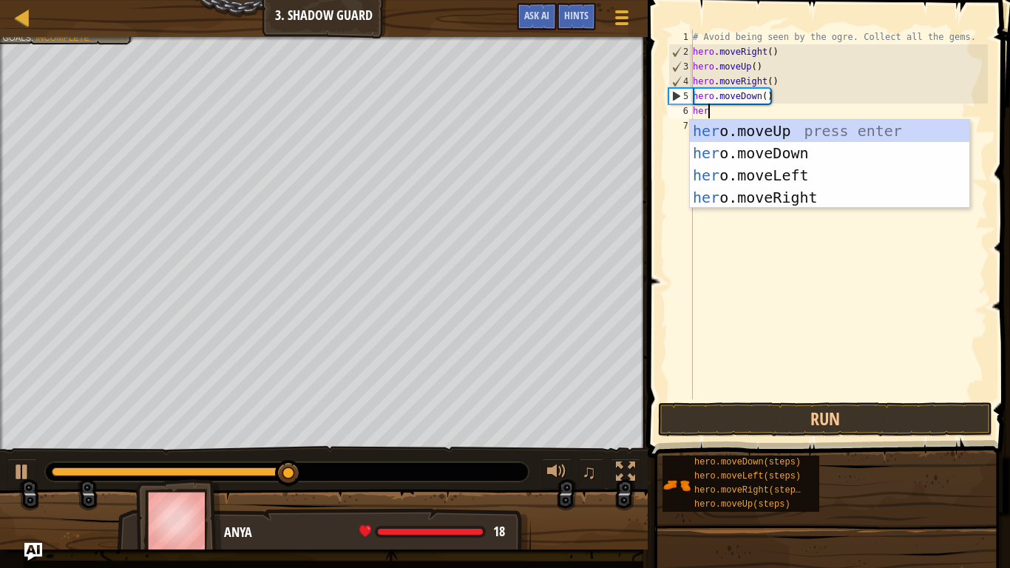
type textarea "hero"
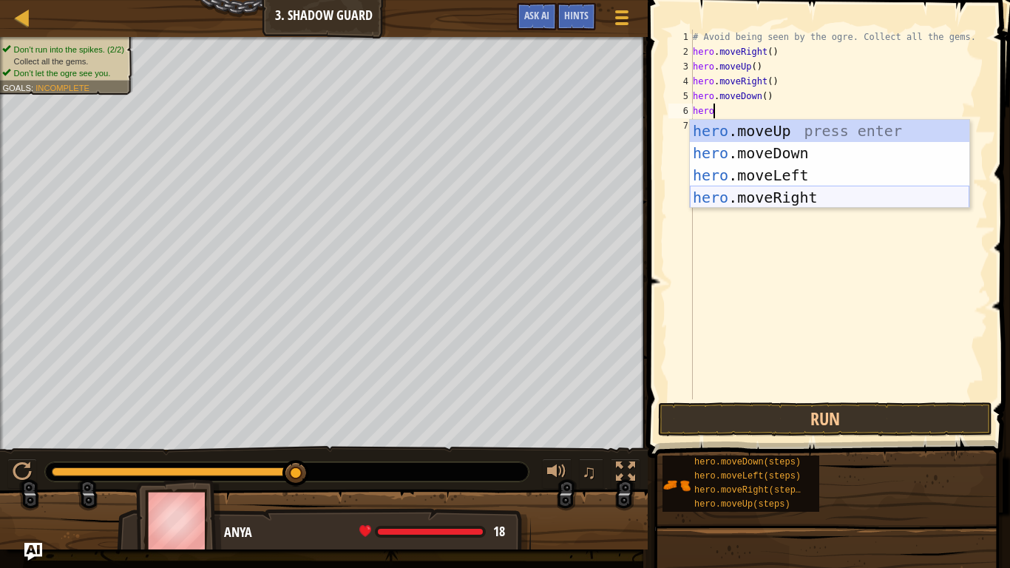
click at [744, 195] on div "hero .moveUp press enter hero .moveDown press enter hero .moveLeft press enter …" at bounding box center [830, 186] width 280 height 133
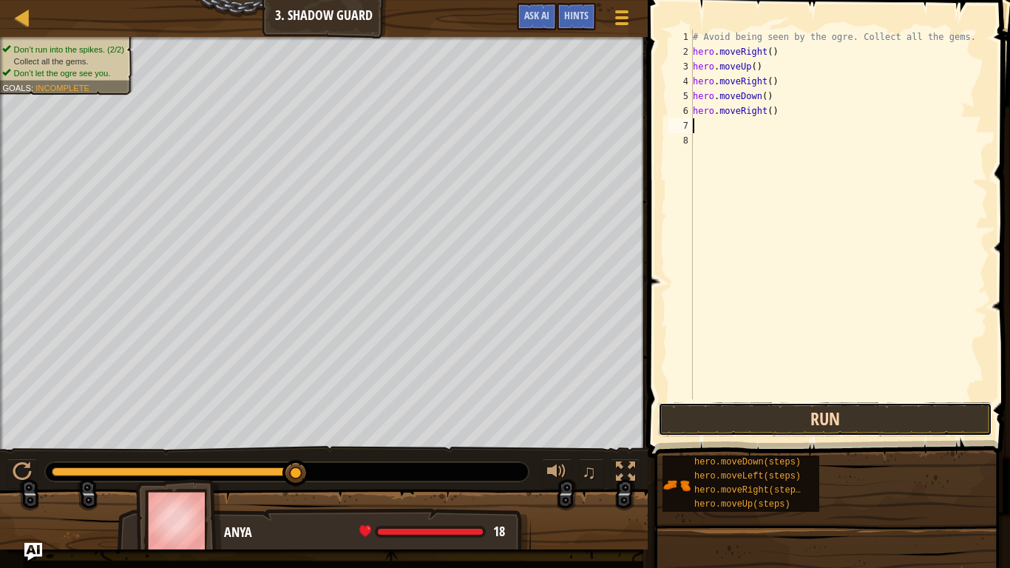
click at [771, 423] on button "Run" at bounding box center [825, 419] width 334 height 34
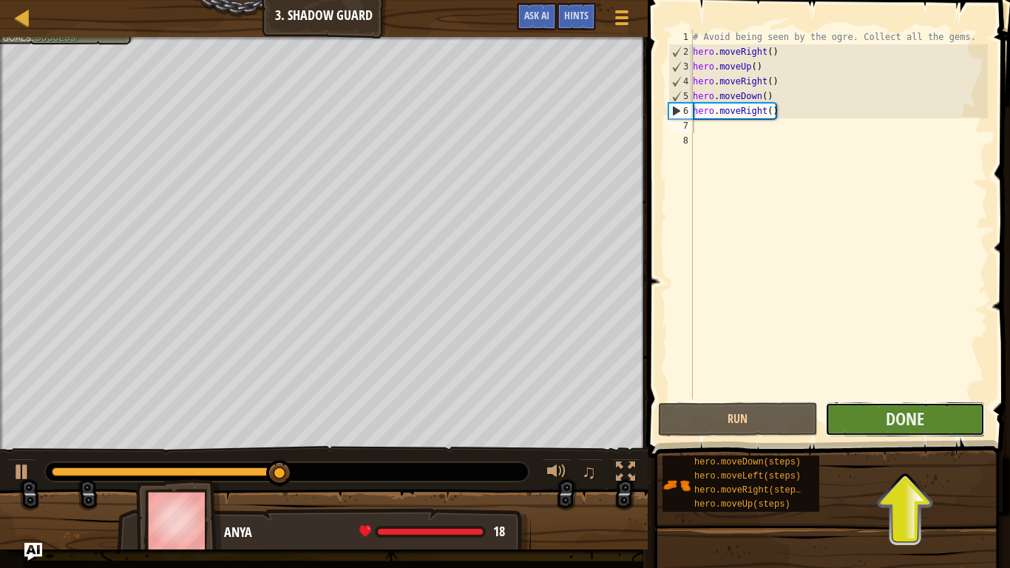
click at [849, 422] on button "Done" at bounding box center [905, 419] width 160 height 34
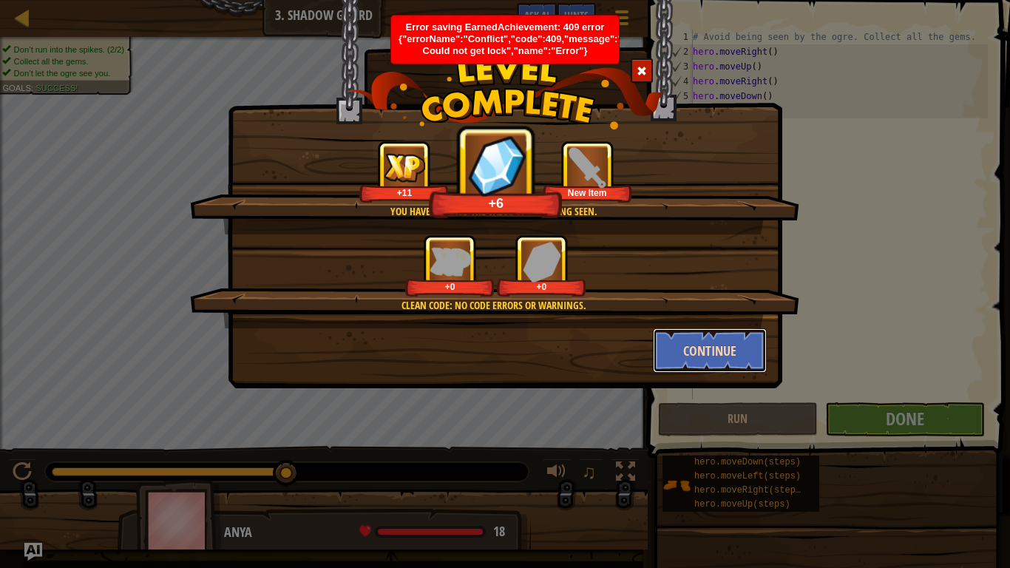
click at [704, 348] on button "Continue" at bounding box center [710, 350] width 115 height 44
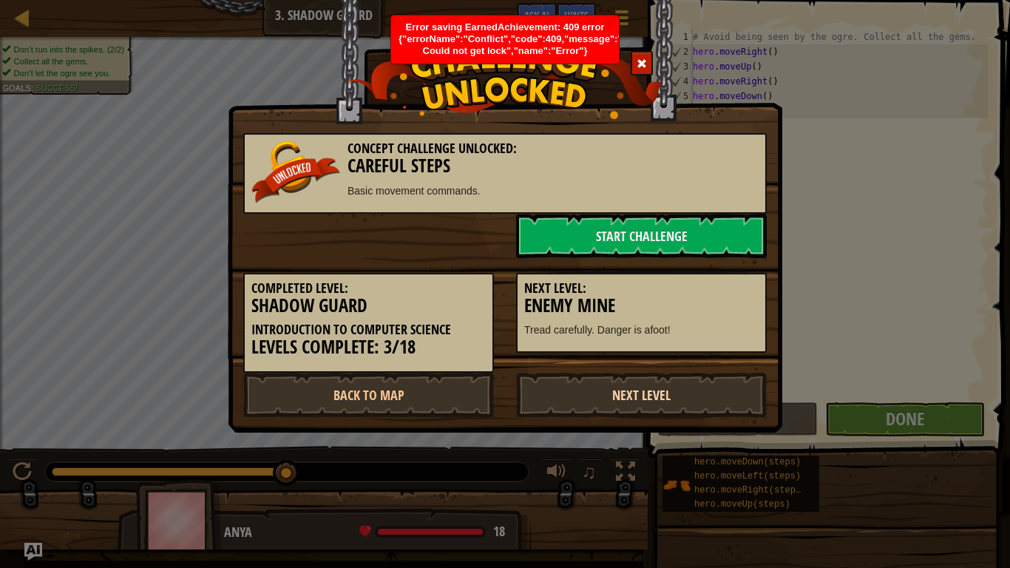
click at [641, 400] on link "Next Level" at bounding box center [641, 395] width 251 height 44
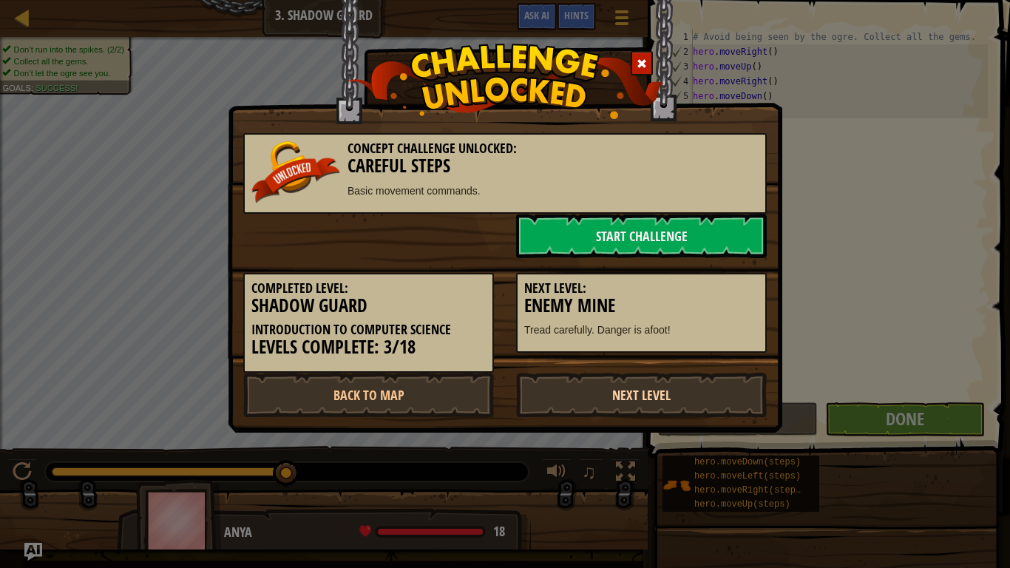
click at [641, 400] on link "Next Level" at bounding box center [641, 395] width 251 height 44
click at [598, 228] on link "Start Challenge" at bounding box center [641, 236] width 251 height 44
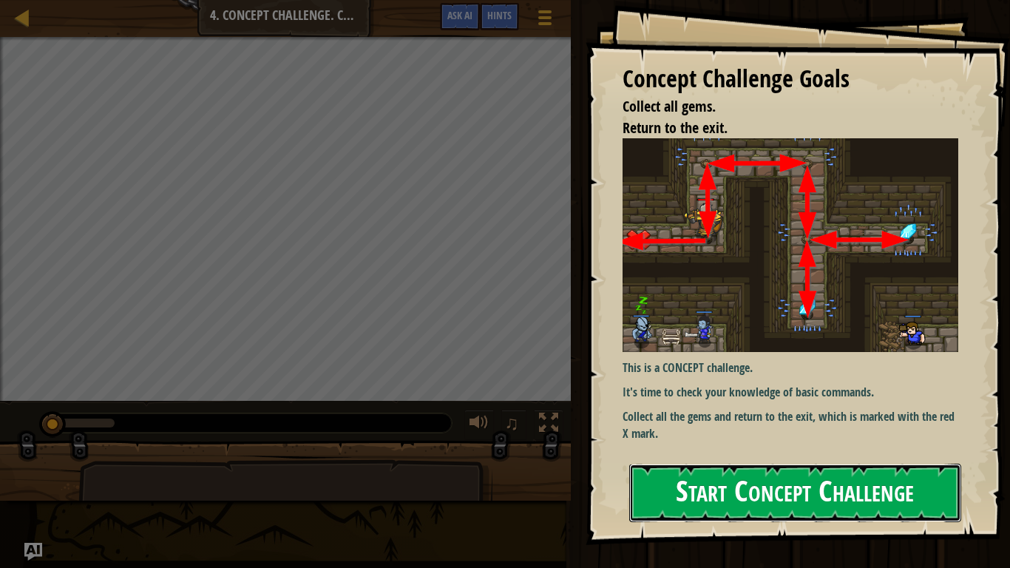
click at [723, 467] on button "Start Concept Challenge" at bounding box center [795, 493] width 332 height 58
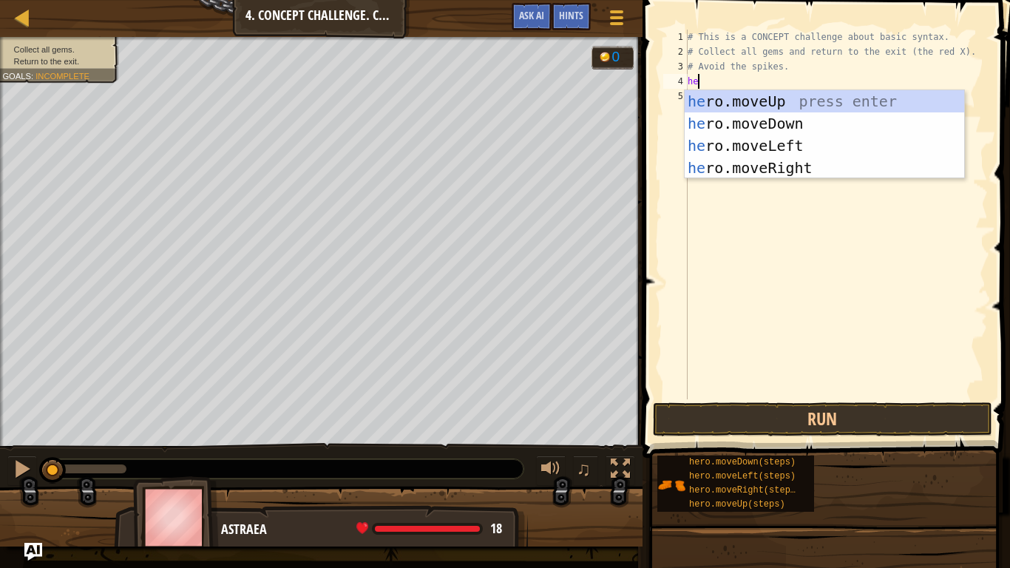
scroll to position [7, 2]
type textarea "hero"
click at [735, 104] on div "hero .moveUp press enter hero .moveDown press enter hero .moveLeft press enter …" at bounding box center [825, 156] width 280 height 133
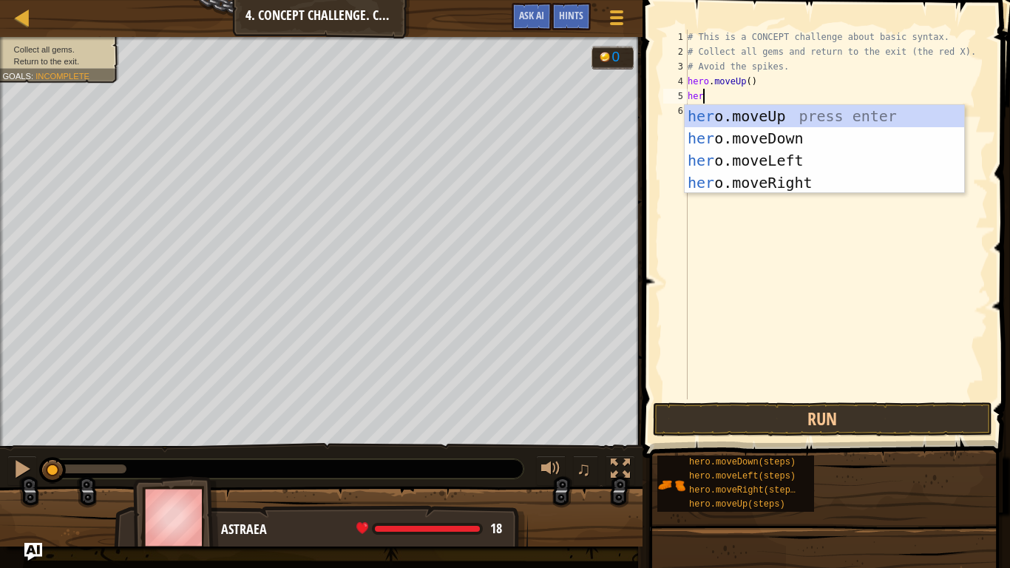
type textarea "hero"
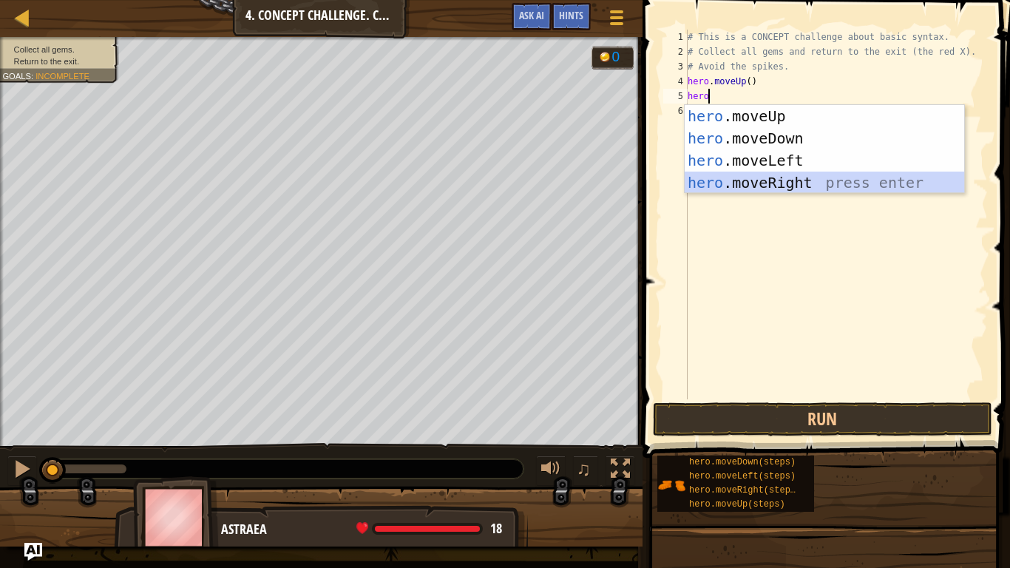
click at [748, 176] on div "hero .moveUp press enter hero .moveDown press enter hero .moveLeft press enter …" at bounding box center [825, 171] width 280 height 133
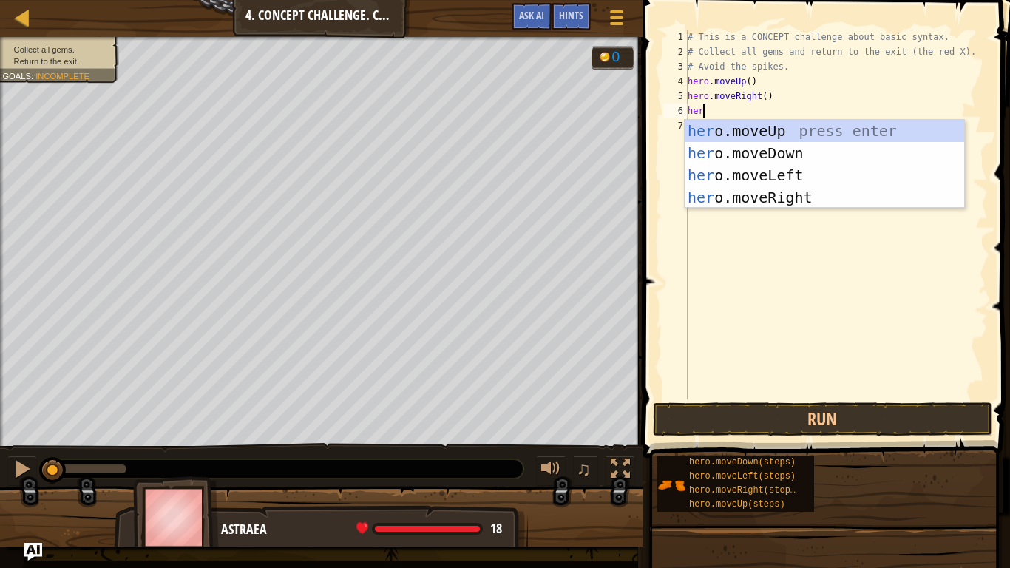
type textarea "hero"
click at [764, 149] on div "hero .moveUp press enter hero .moveDown press enter hero .moveLeft press enter …" at bounding box center [825, 186] width 280 height 133
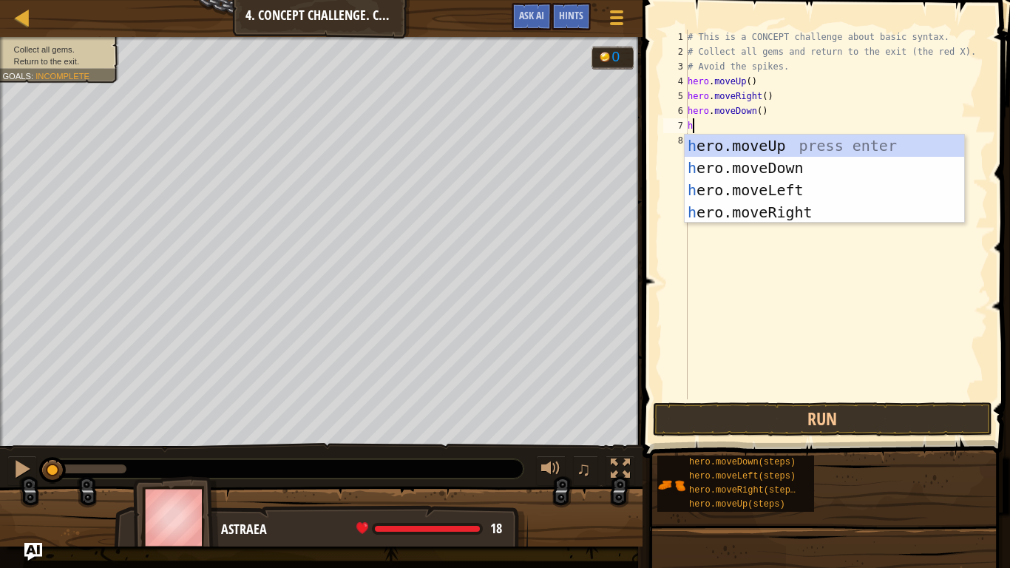
type textarea "he"
click at [748, 166] on div "he ro.moveUp press enter he ro.moveDown press enter he ro.moveLeft press enter …" at bounding box center [825, 201] width 280 height 133
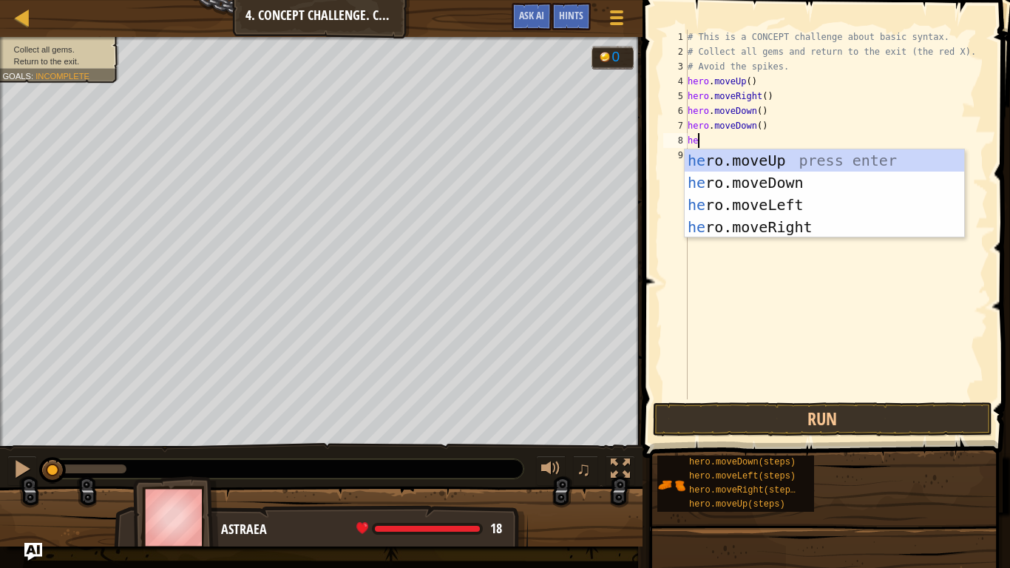
type textarea "hero"
click at [731, 158] on div "hero .moveUp press enter hero .moveDown press enter hero .moveLeft press enter …" at bounding box center [825, 215] width 280 height 133
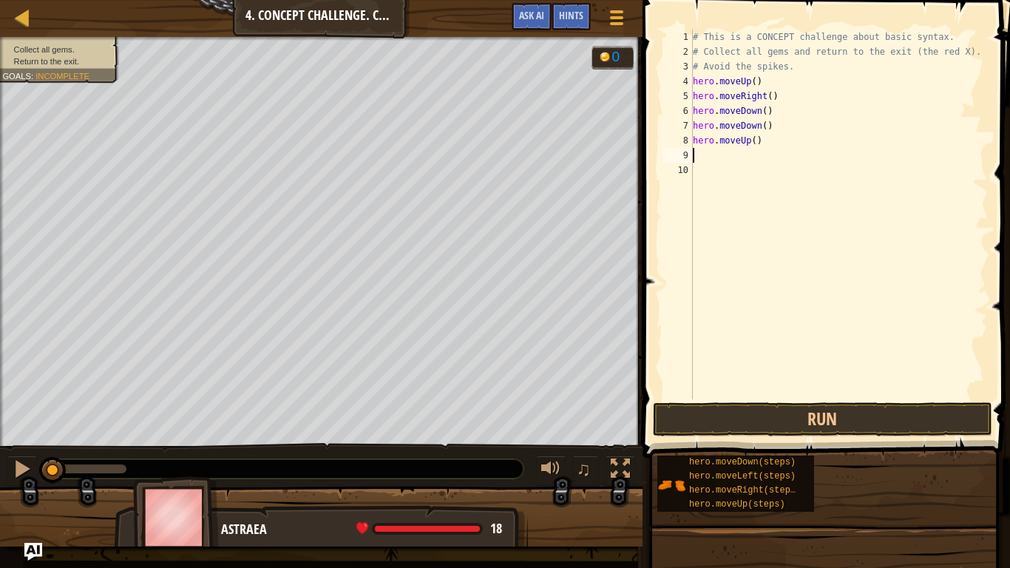
scroll to position [7, 0]
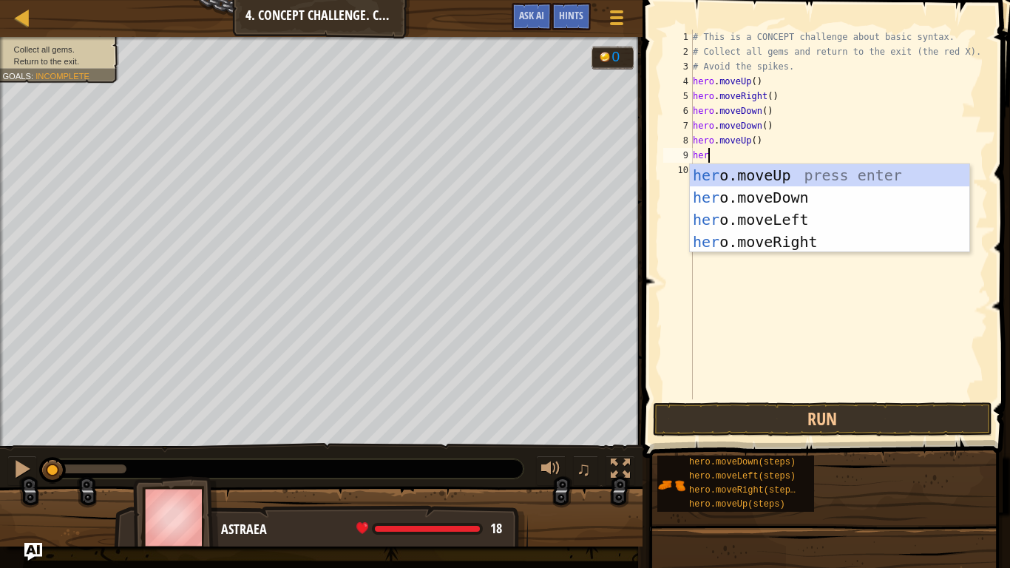
type textarea "hero"
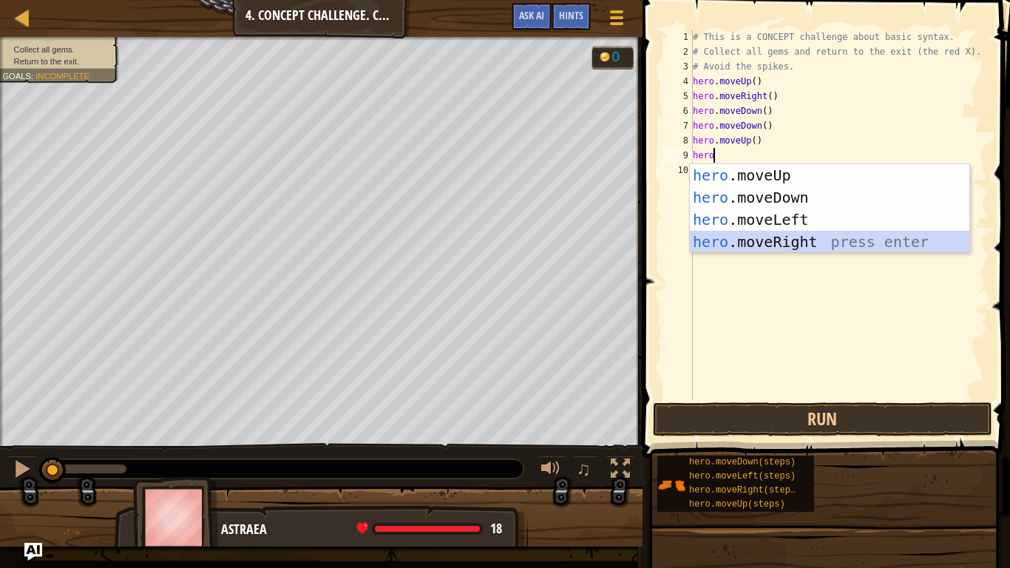
click at [759, 243] on div "hero .moveUp press enter hero .moveDown press enter hero .moveLeft press enter …" at bounding box center [830, 230] width 280 height 133
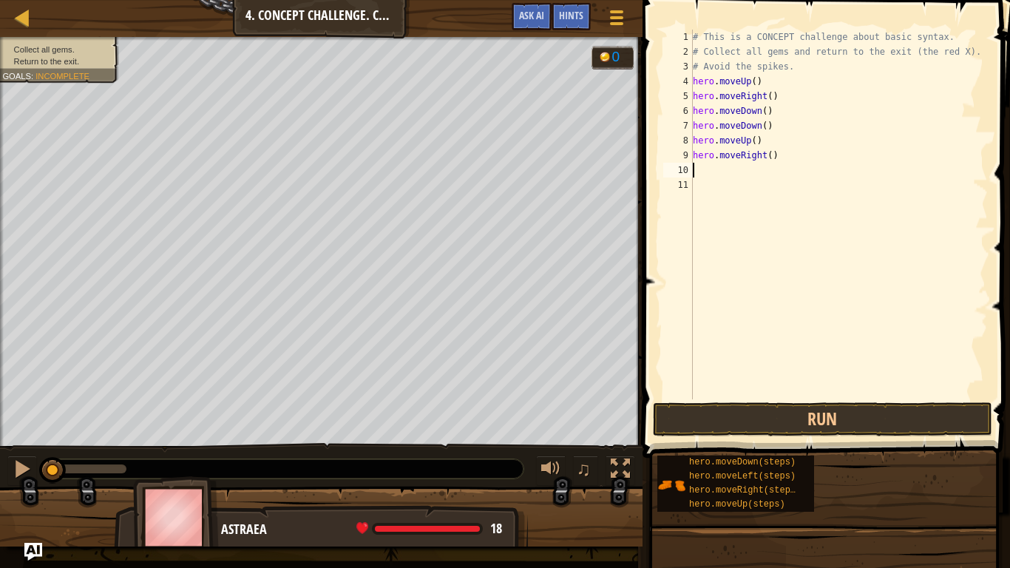
scroll to position [7, 0]
click at [762, 421] on button "Run" at bounding box center [822, 419] width 339 height 34
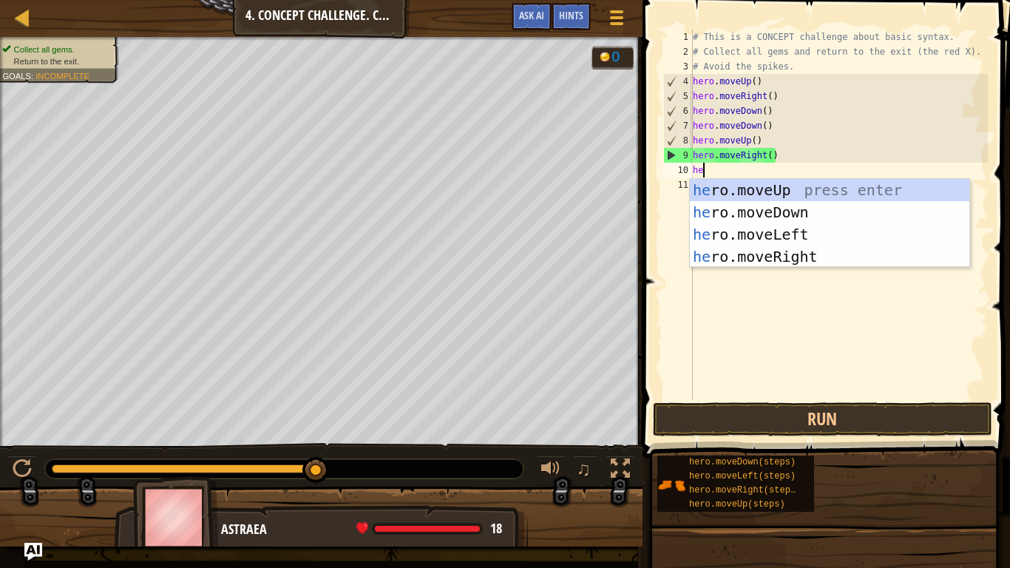
scroll to position [7, 2]
type textarea "hero"
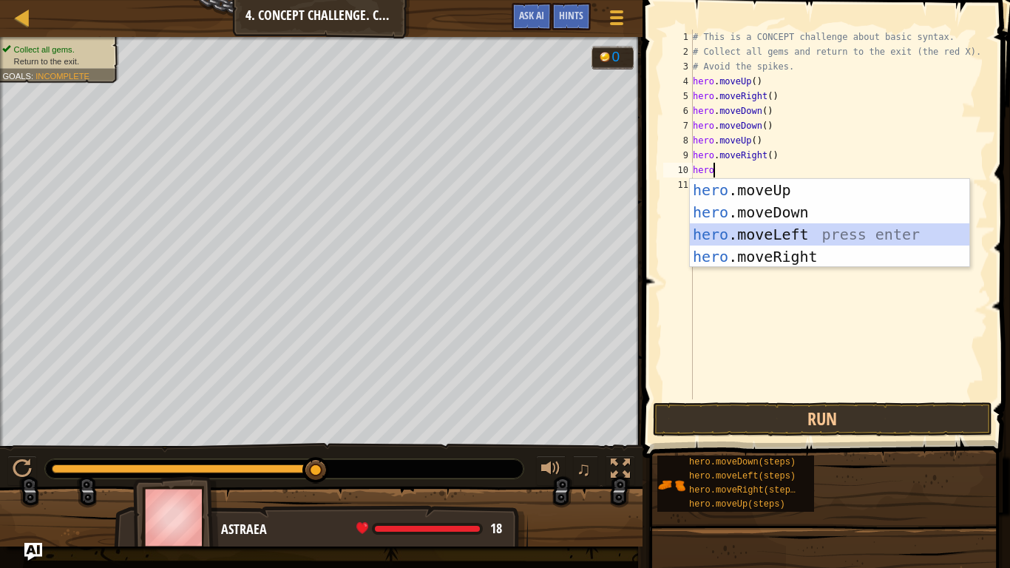
click at [726, 230] on div "hero .moveUp press enter hero .moveDown press enter hero .moveLeft press enter …" at bounding box center [830, 245] width 280 height 133
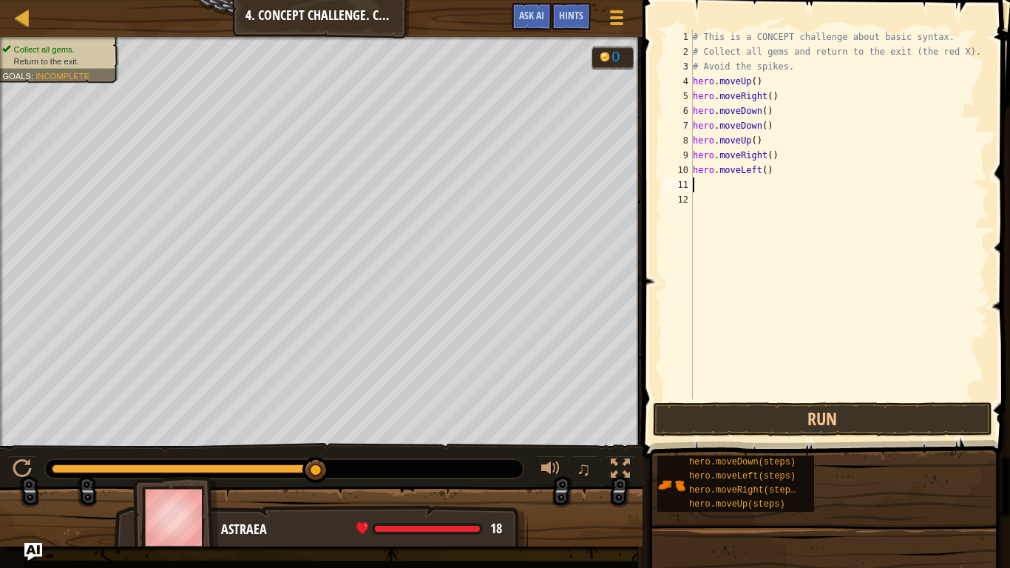
scroll to position [7, 0]
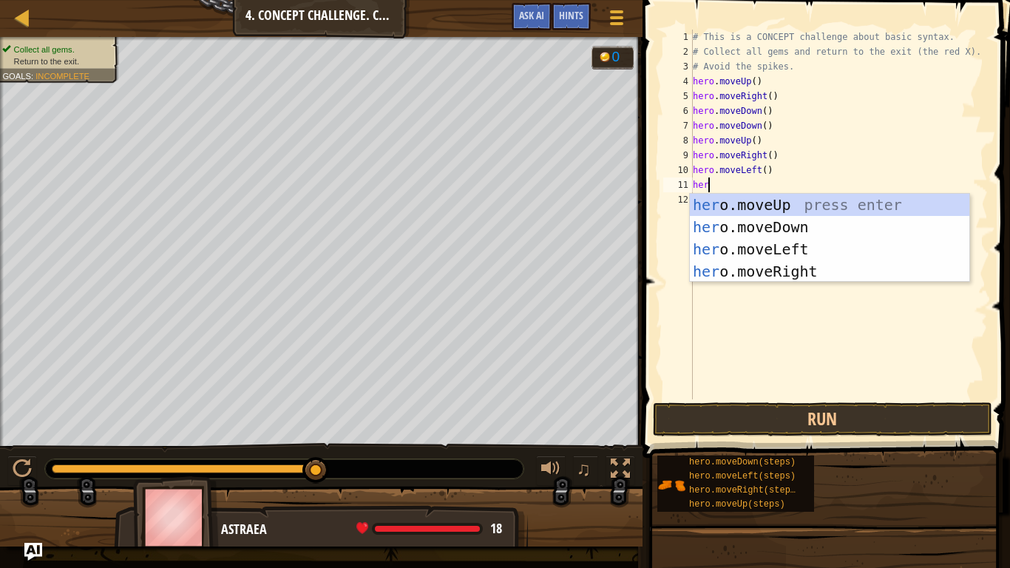
type textarea "hero"
click at [754, 200] on div "hero .moveUp press enter hero .moveDown press enter hero .moveLeft press enter …" at bounding box center [830, 260] width 280 height 133
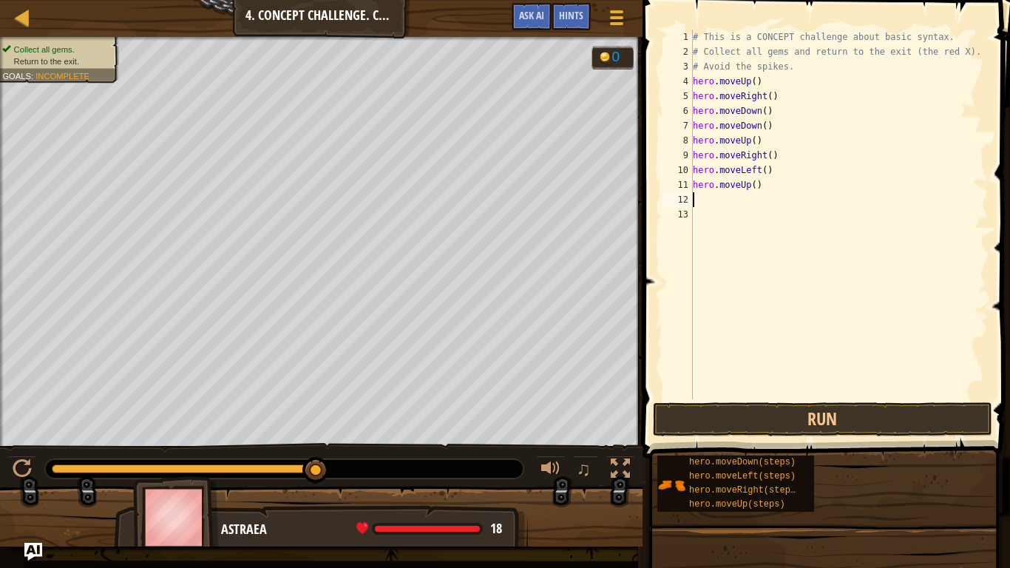
type textarea "e"
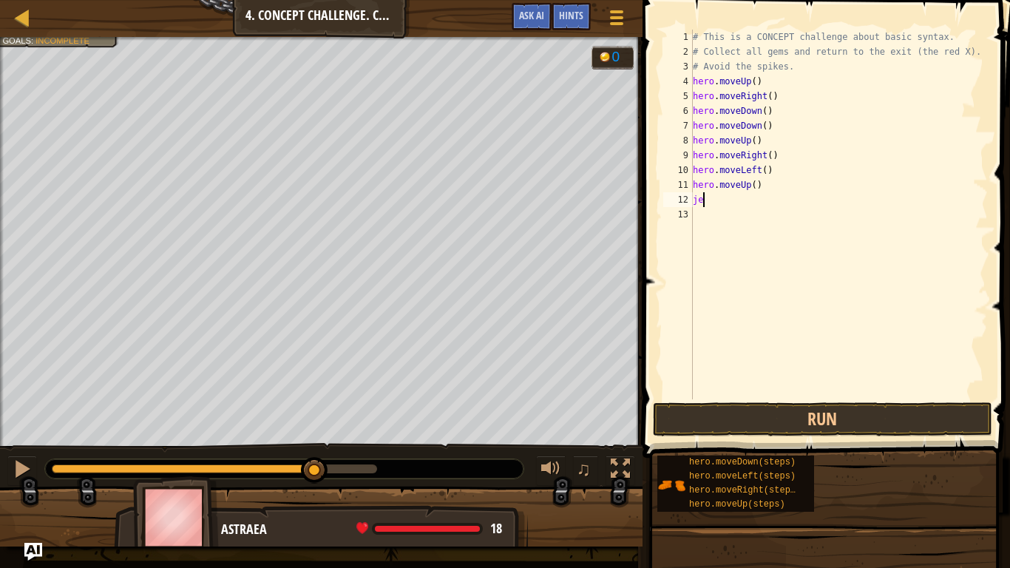
scroll to position [7, 1]
type textarea "j"
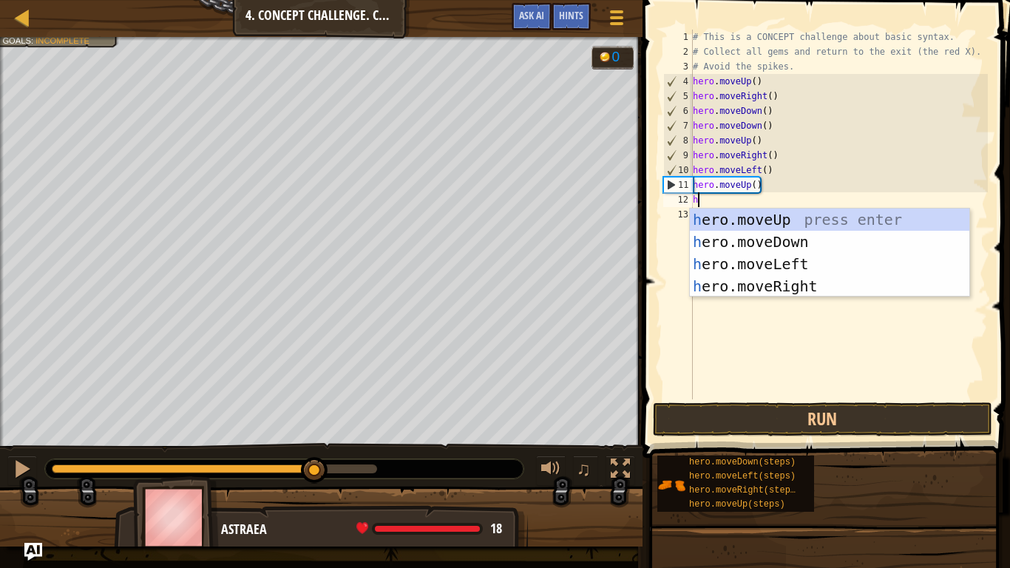
type textarea "he"
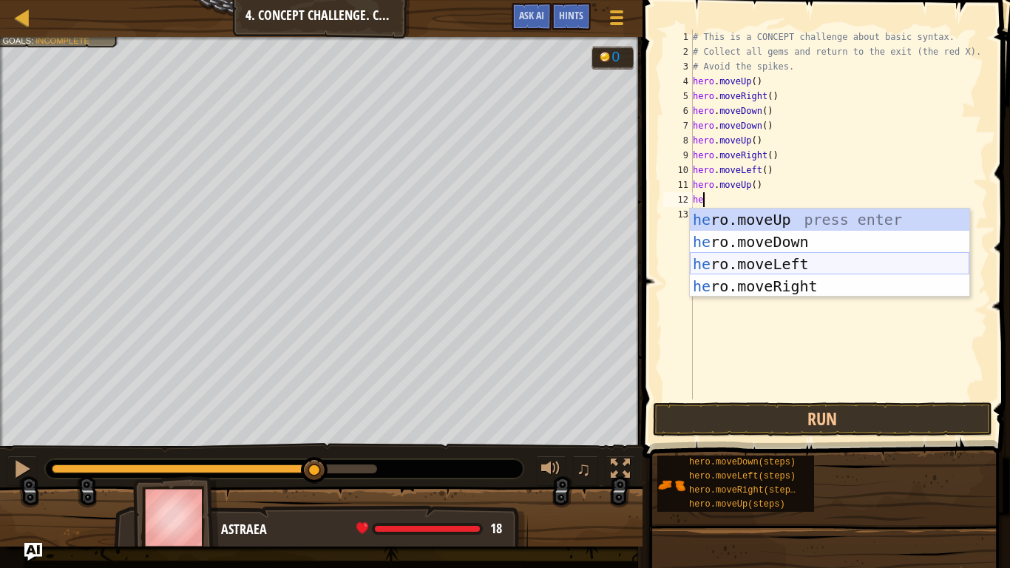
click at [743, 263] on div "he ro.moveUp press enter he ro.moveDown press enter he ro.moveLeft press enter …" at bounding box center [830, 275] width 280 height 133
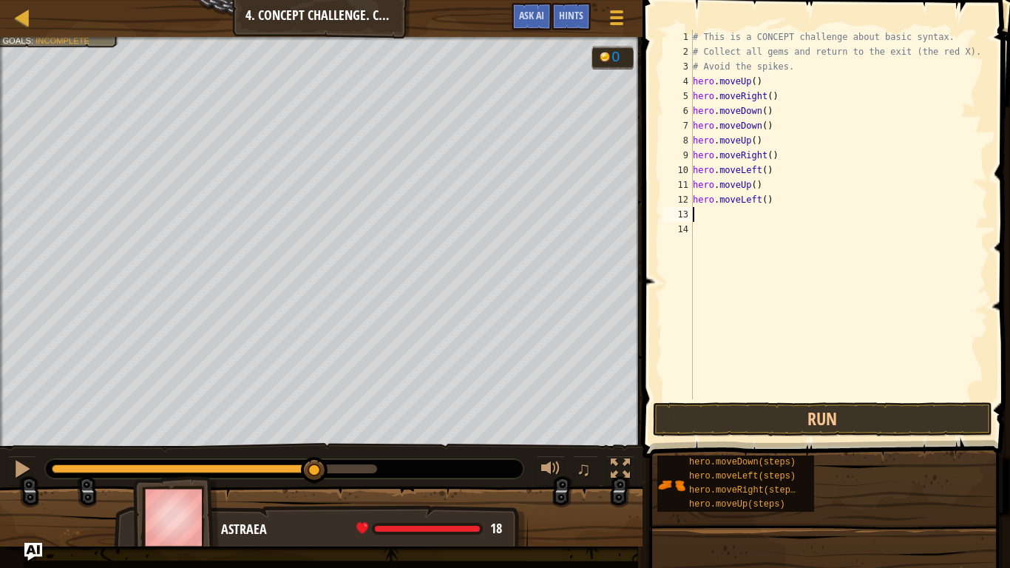
scroll to position [7, 0]
click at [746, 410] on button "Run" at bounding box center [822, 419] width 339 height 34
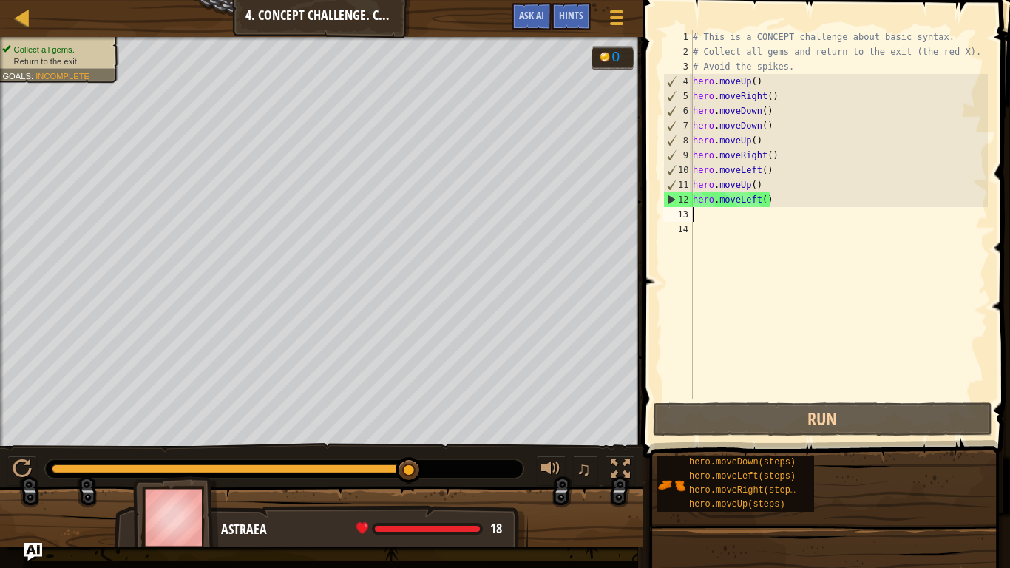
type textarea "h"
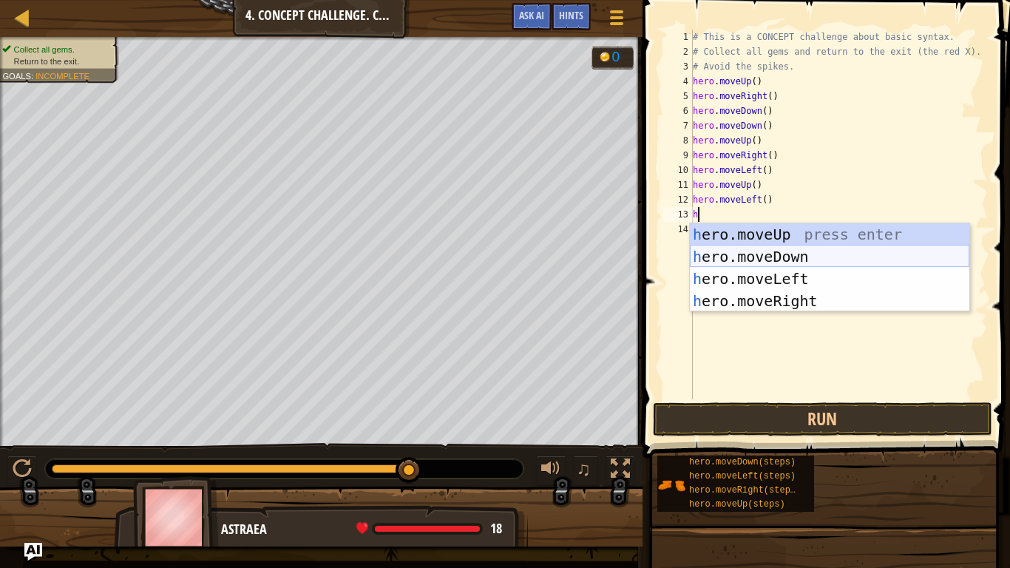
click at [746, 255] on div "h ero.moveUp press enter h ero.moveDown press enter h ero.moveLeft press enter …" at bounding box center [830, 289] width 280 height 133
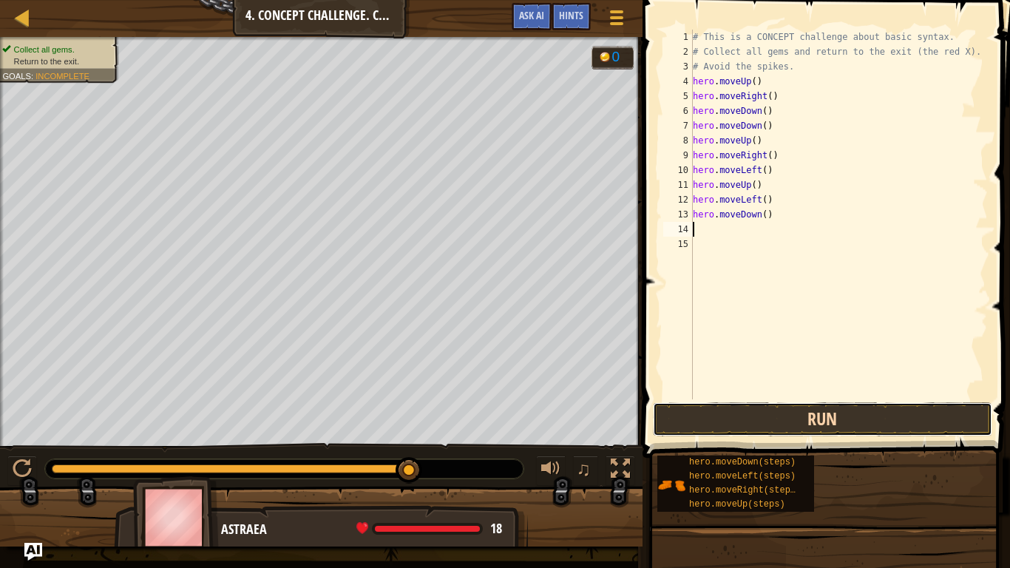
click at [707, 416] on button "Run" at bounding box center [822, 419] width 339 height 34
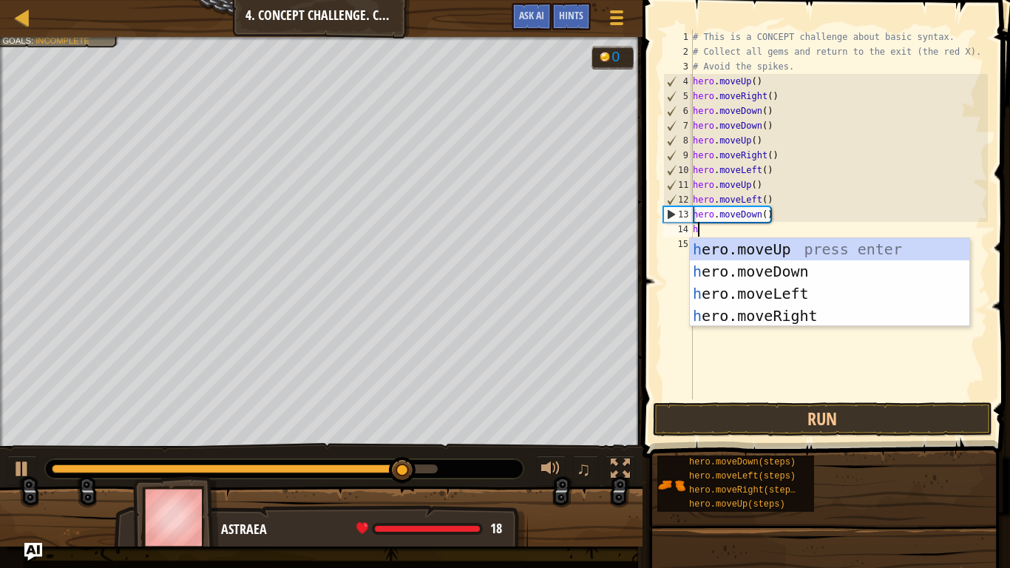
type textarea "he"
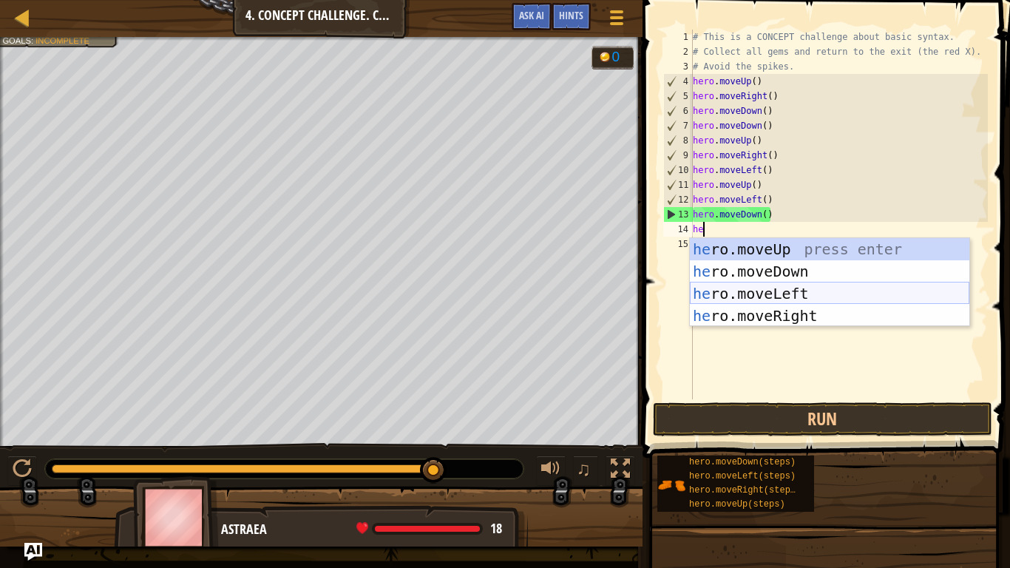
click at [753, 290] on div "he ro.moveUp press enter he ro.moveDown press enter he ro.moveLeft press enter …" at bounding box center [830, 304] width 280 height 133
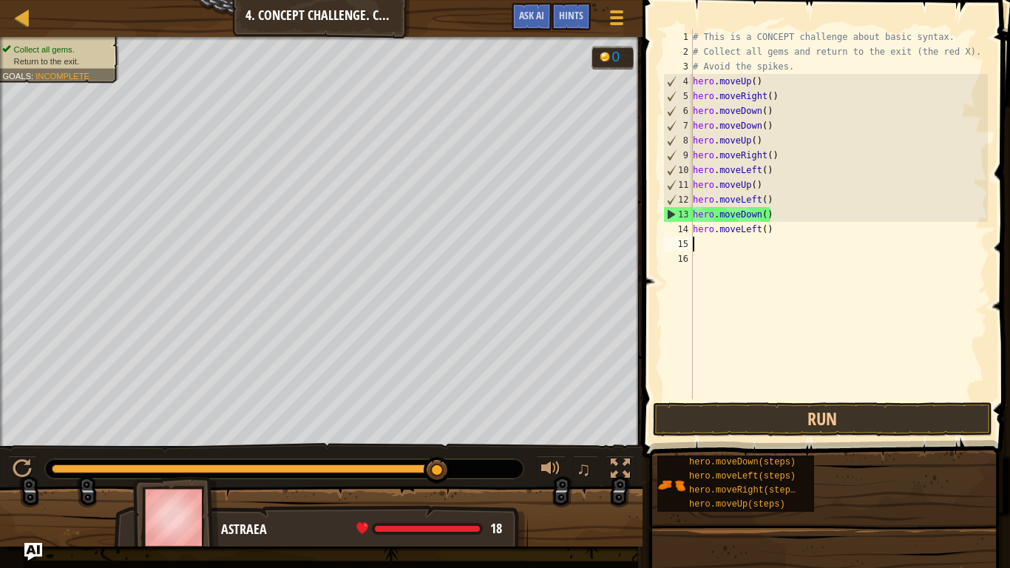
scroll to position [7, 0]
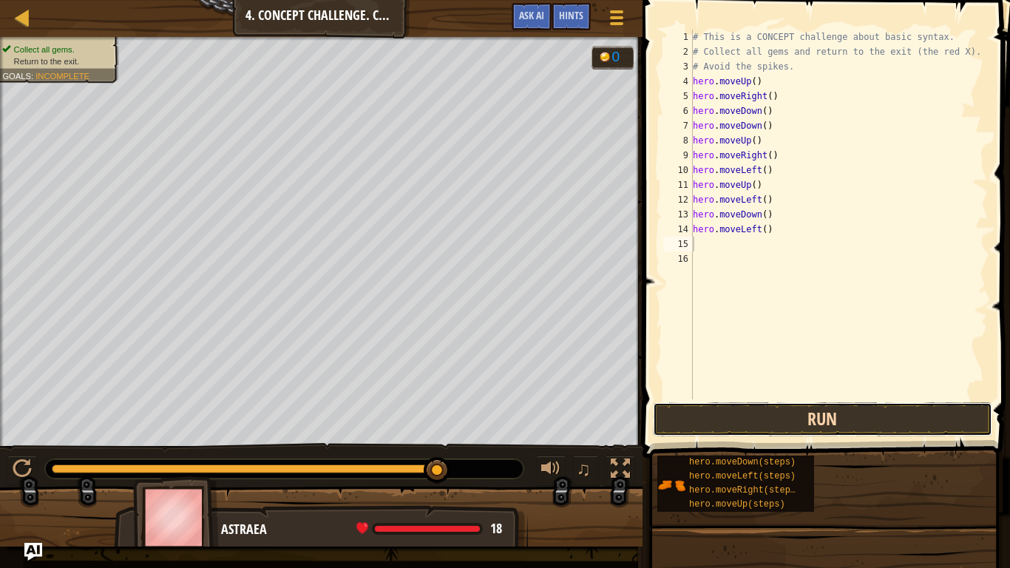
click at [734, 422] on button "Run" at bounding box center [822, 419] width 339 height 34
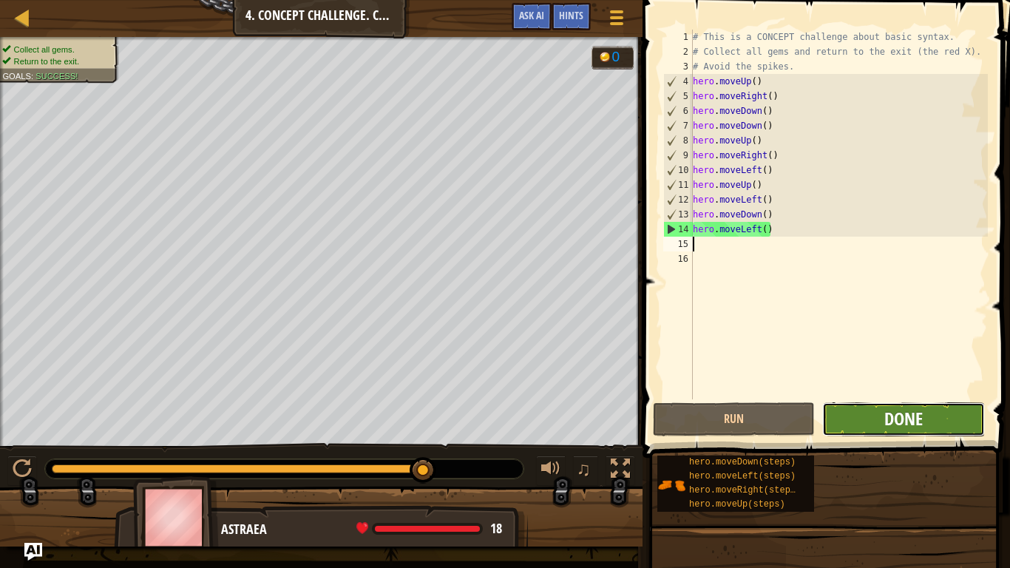
click at [915, 421] on span "Done" at bounding box center [904, 419] width 38 height 24
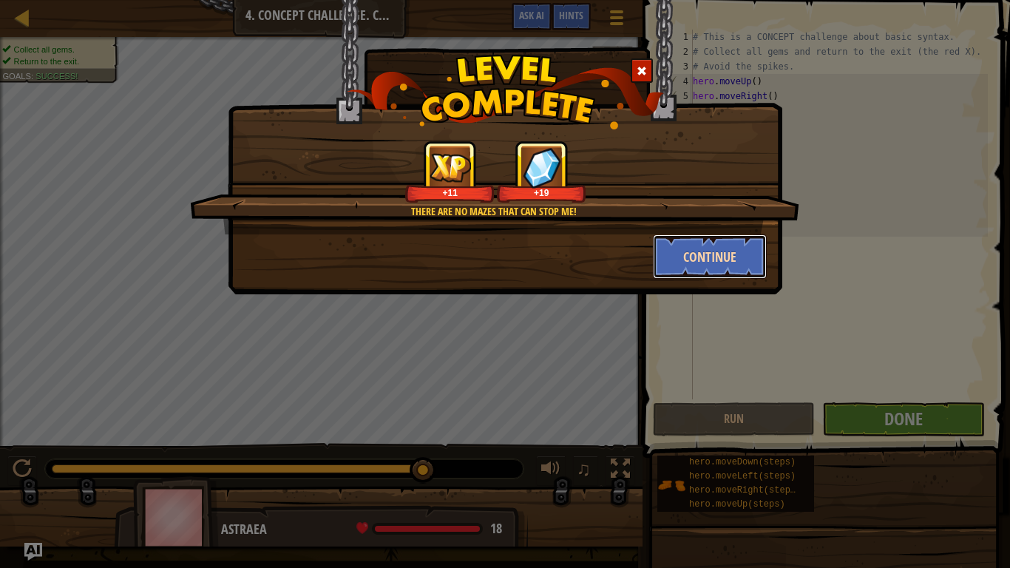
click at [708, 264] on button "Continue" at bounding box center [710, 256] width 115 height 44
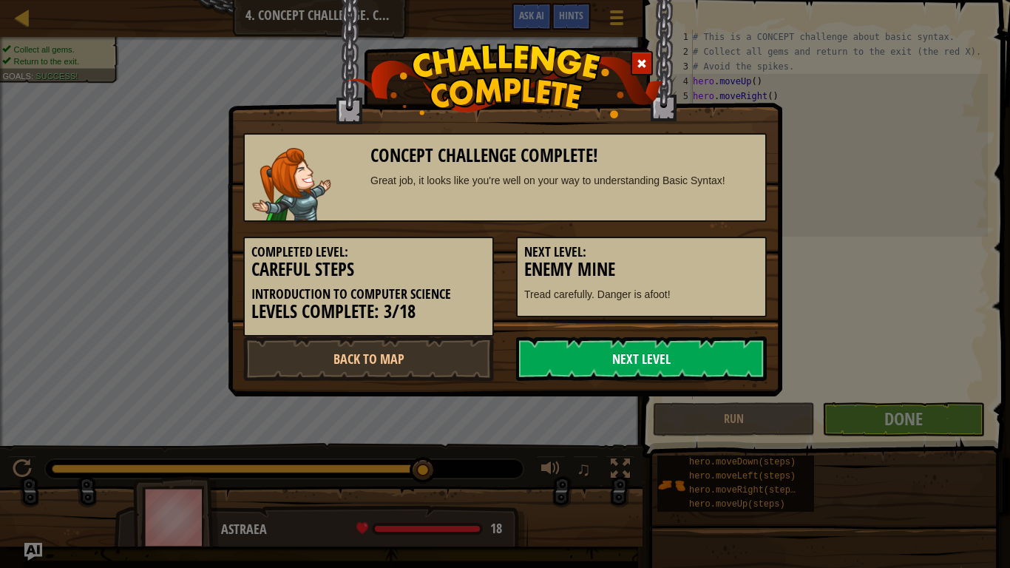
click at [635, 366] on link "Next Level" at bounding box center [641, 359] width 251 height 44
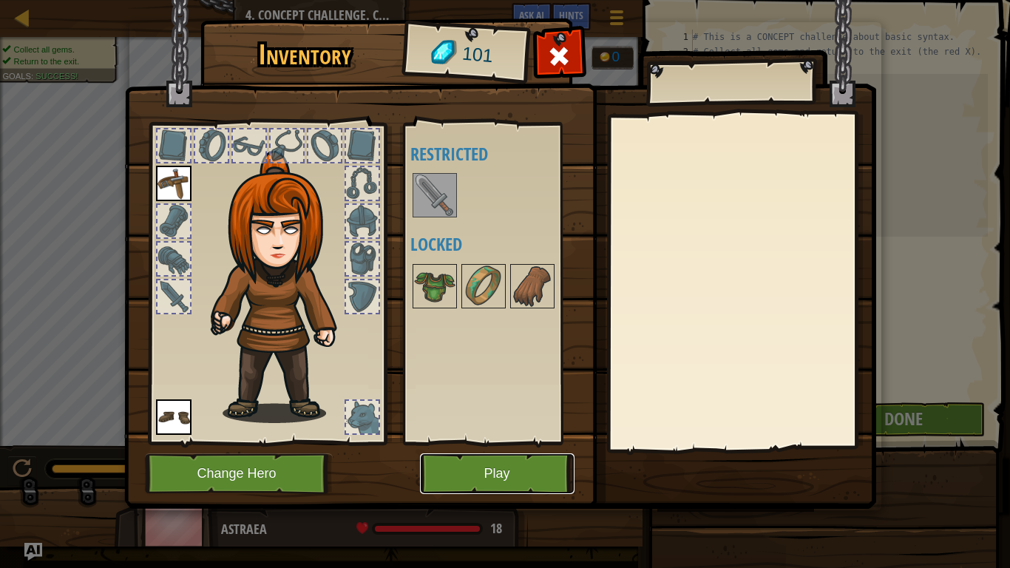
click at [468, 467] on button "Play" at bounding box center [497, 473] width 155 height 41
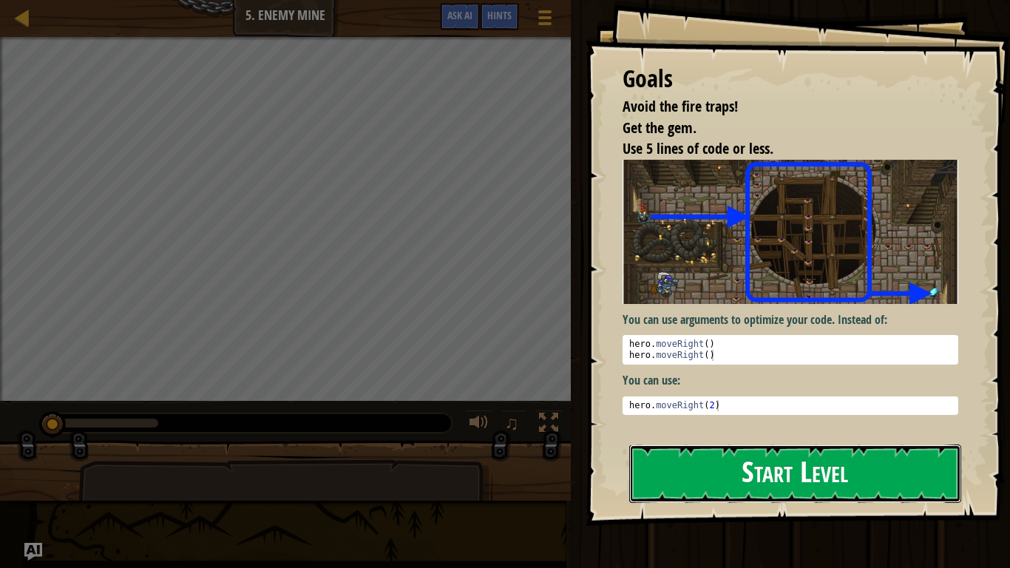
click at [701, 467] on button "Start Level" at bounding box center [795, 474] width 332 height 58
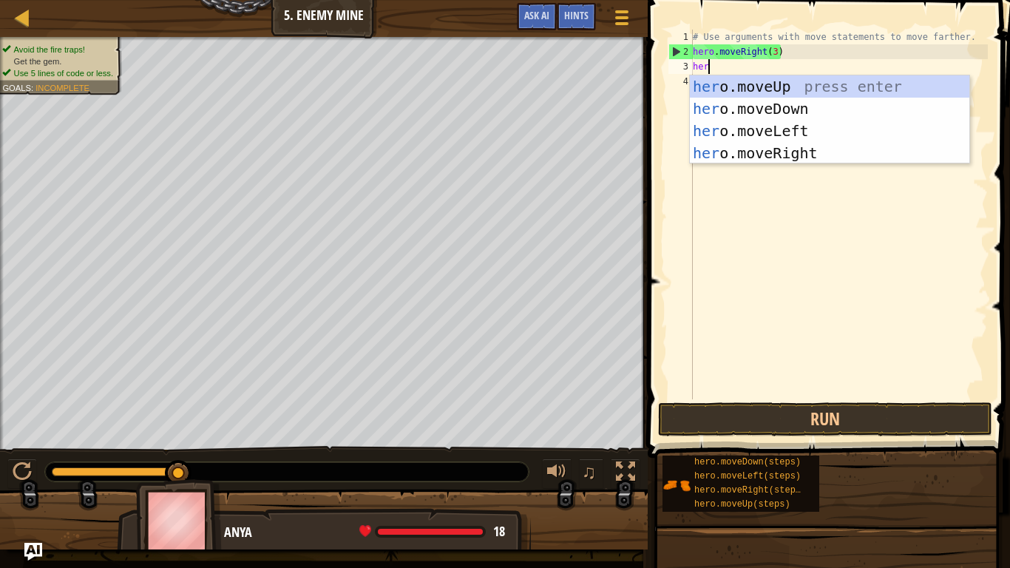
type textarea "hero"
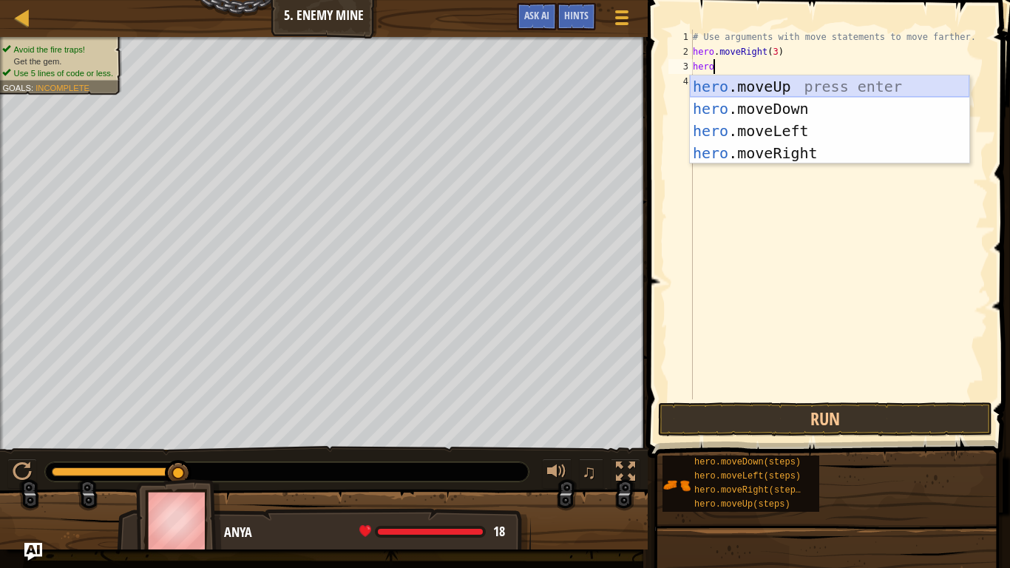
click at [738, 87] on div "hero .moveUp press enter hero .moveDown press enter hero .moveLeft press enter …" at bounding box center [830, 141] width 280 height 133
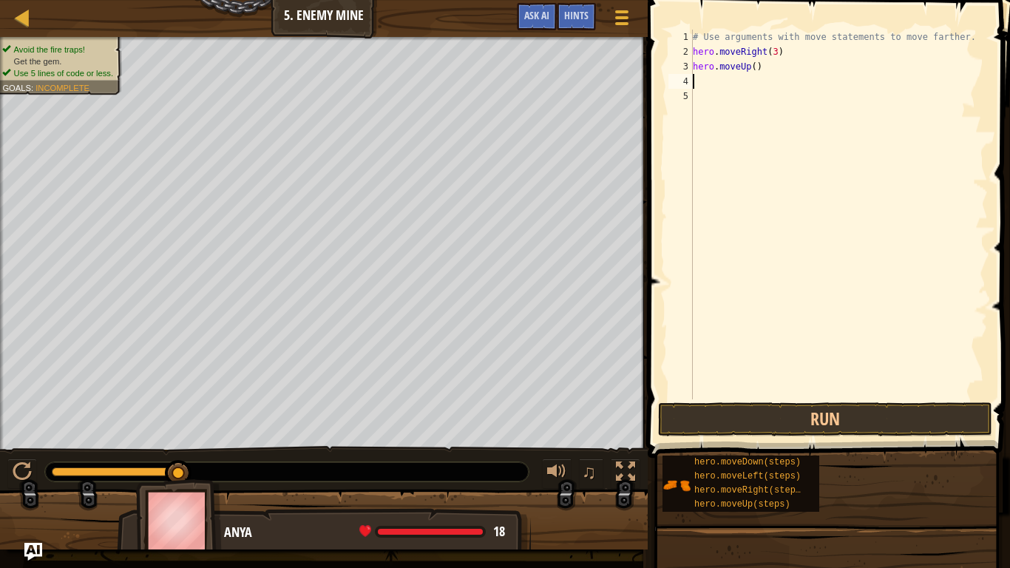
scroll to position [7, 0]
click at [755, 68] on div "# Use arguments with move statements to move farther. hero . moveRight ( 3 ) he…" at bounding box center [839, 229] width 298 height 399
type textarea "hero.moveUp(3)"
click at [703, 87] on div "# Use arguments with move statements to move farther. hero . moveRight ( 3 ) he…" at bounding box center [839, 229] width 298 height 399
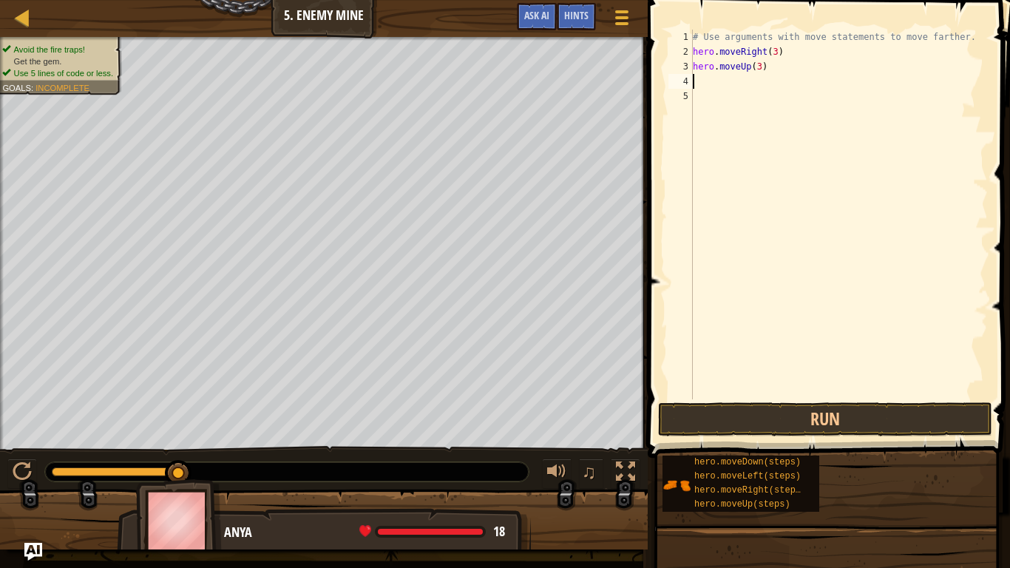
scroll to position [7, 0]
click at [709, 417] on button "Run" at bounding box center [825, 419] width 334 height 34
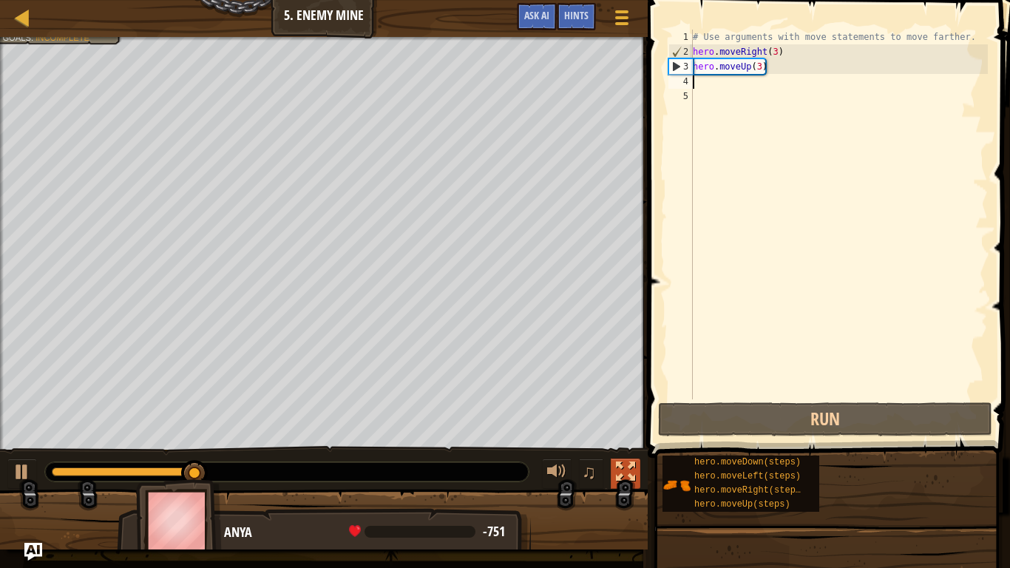
click at [626, 460] on button at bounding box center [626, 474] width 30 height 30
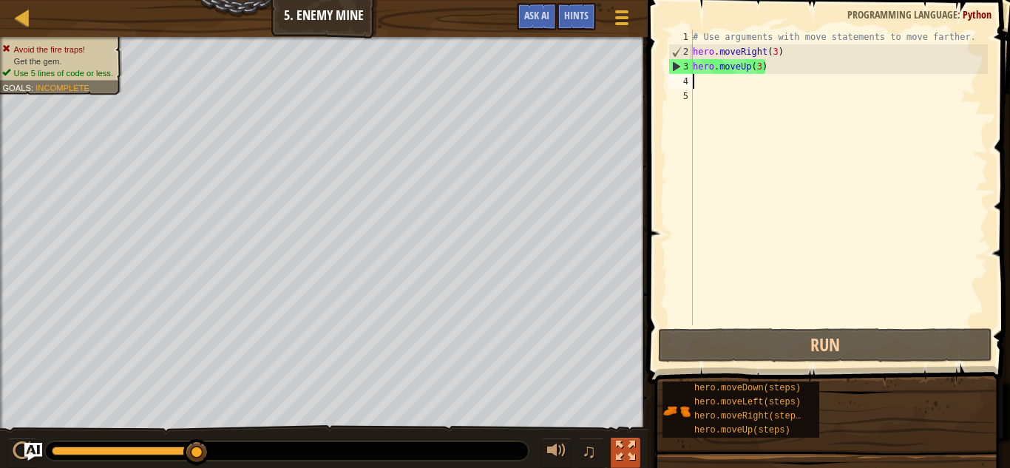
click at [626, 458] on div at bounding box center [625, 451] width 19 height 19
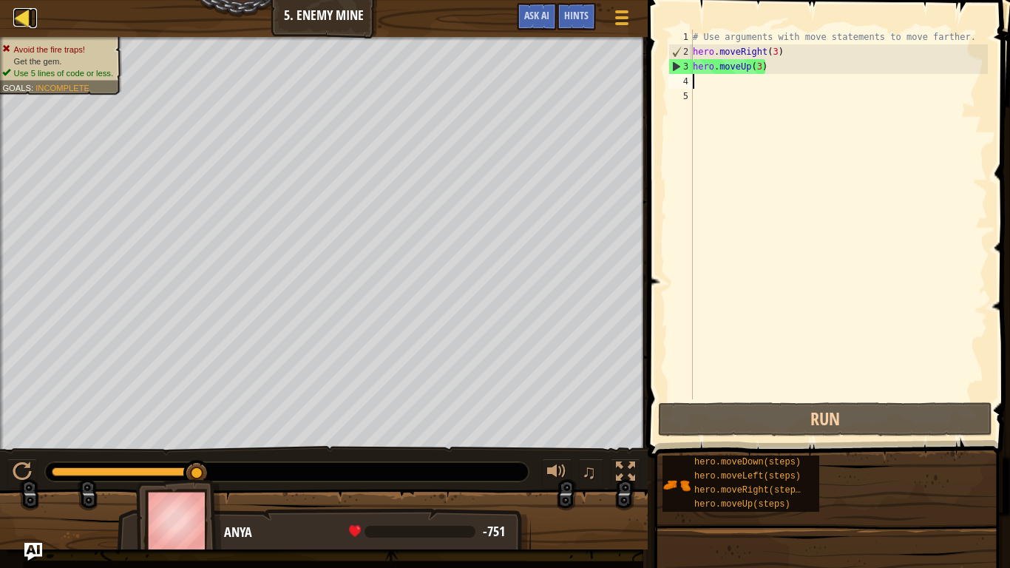
click at [16, 17] on div at bounding box center [22, 17] width 18 height 18
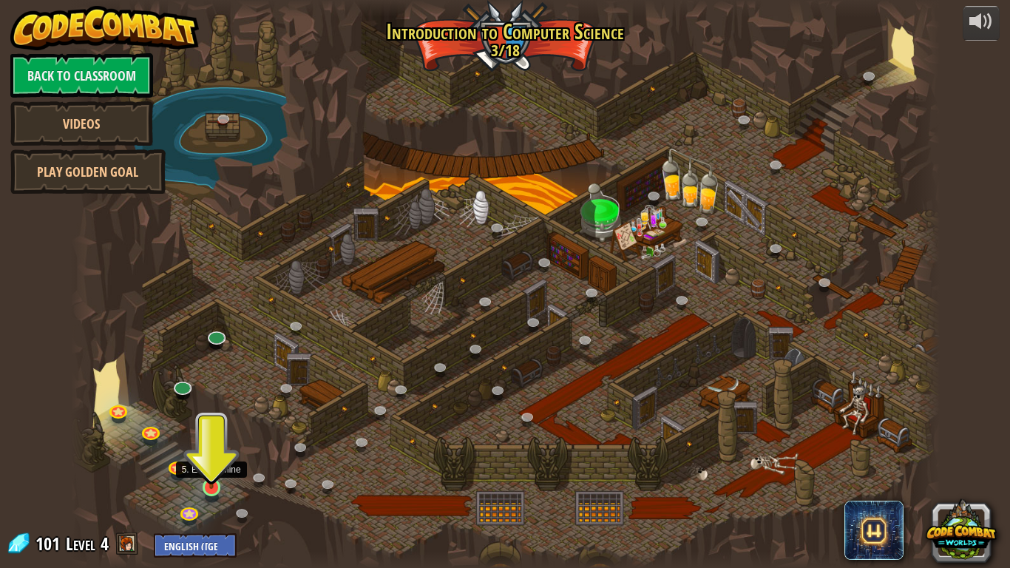
click at [211, 467] on img at bounding box center [211, 464] width 22 height 50
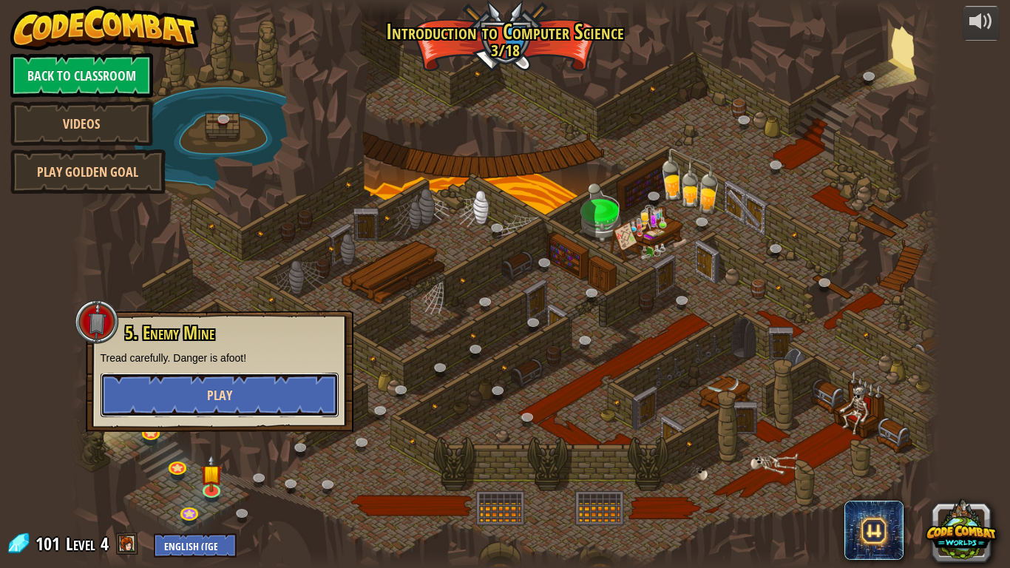
click at [213, 396] on span "Play" at bounding box center [219, 395] width 25 height 18
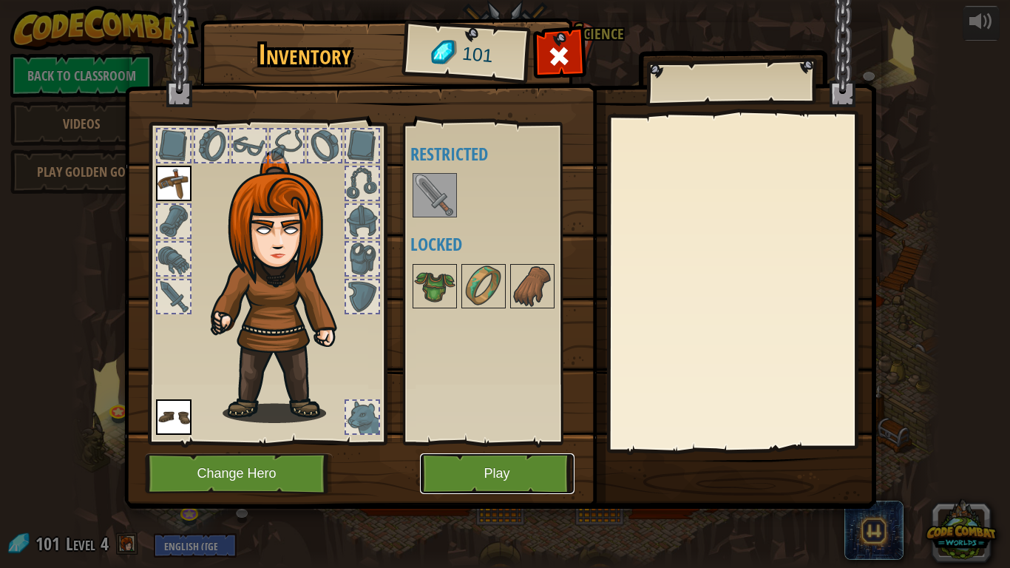
click at [446, 467] on button "Play" at bounding box center [497, 473] width 155 height 41
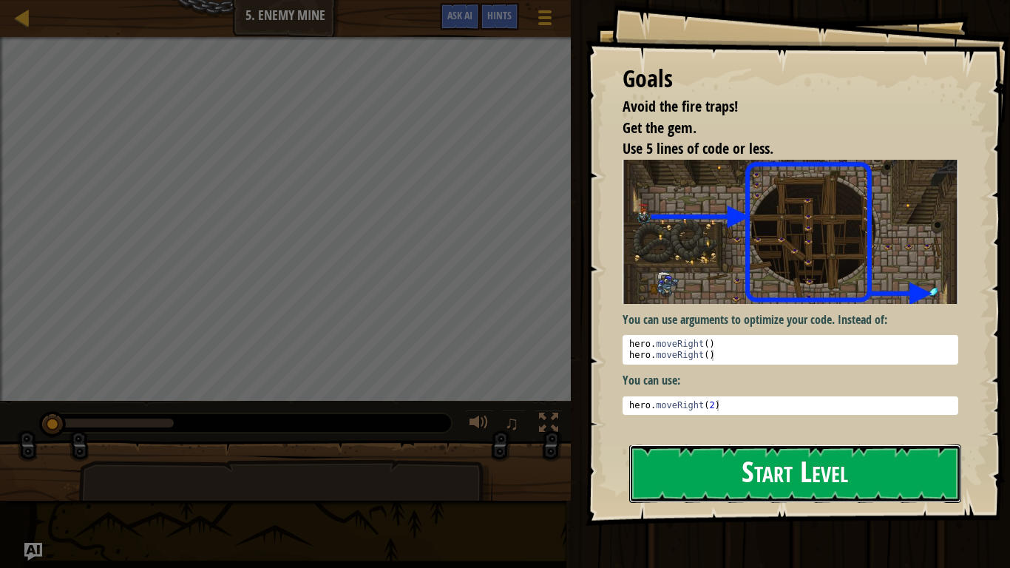
click at [665, 467] on button "Start Level" at bounding box center [795, 474] width 332 height 58
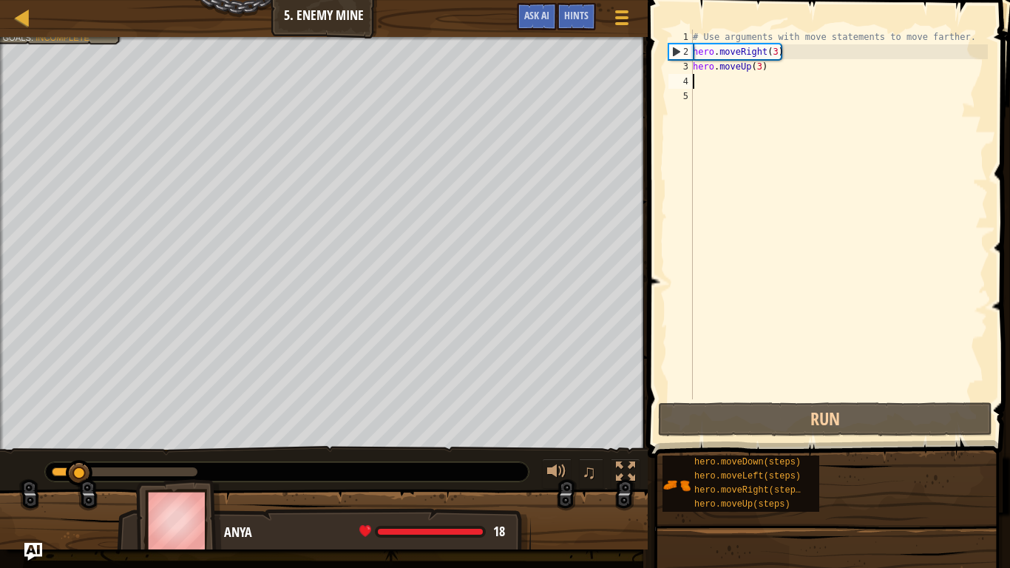
click at [699, 86] on div "# Use arguments with move statements to move farther. hero . moveRight ( 3 ) he…" at bounding box center [839, 229] width 298 height 399
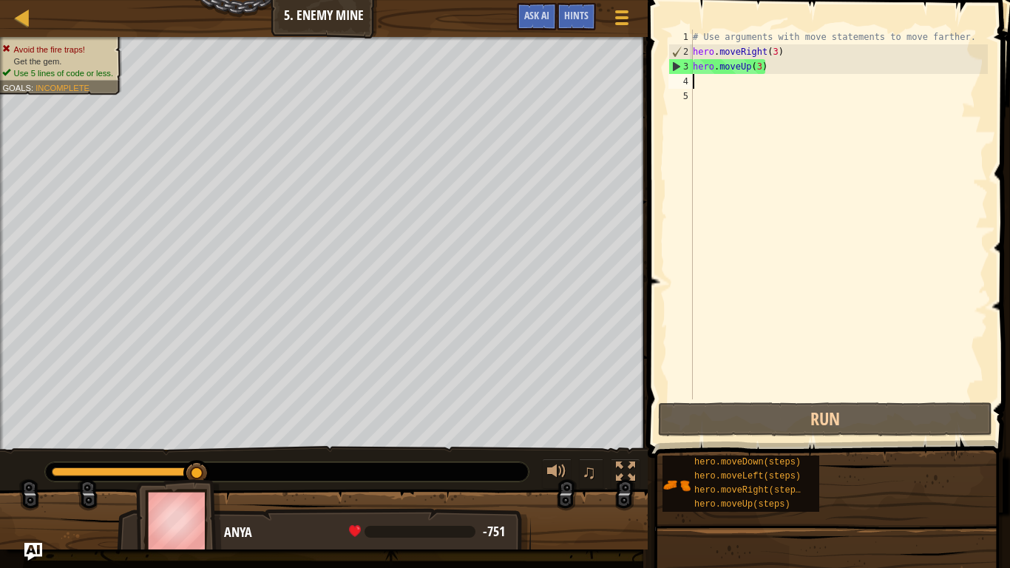
click at [760, 66] on div "# Use arguments with move statements to move farther. hero . moveRight ( 3 ) he…" at bounding box center [839, 229] width 298 height 399
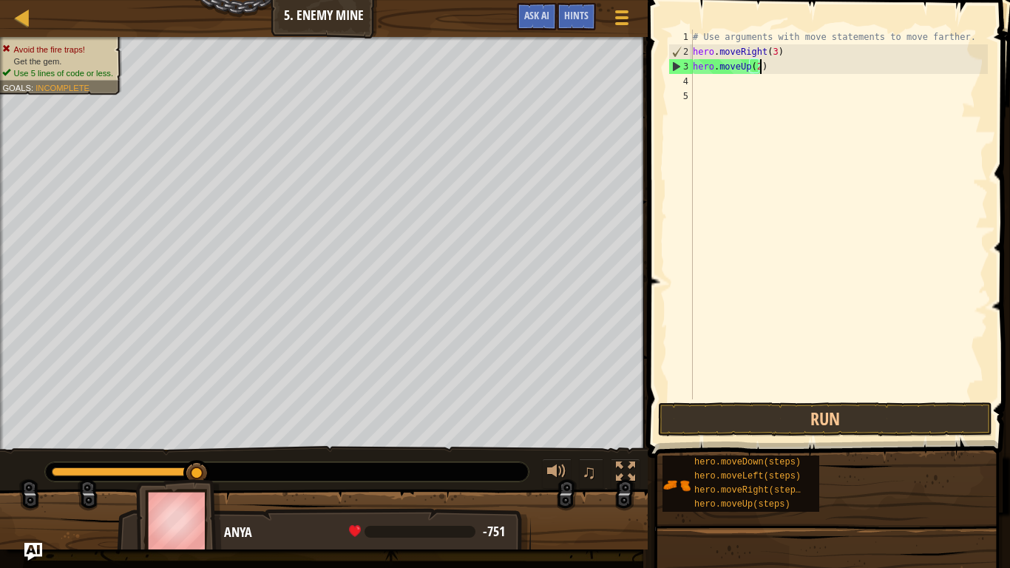
scroll to position [7, 10]
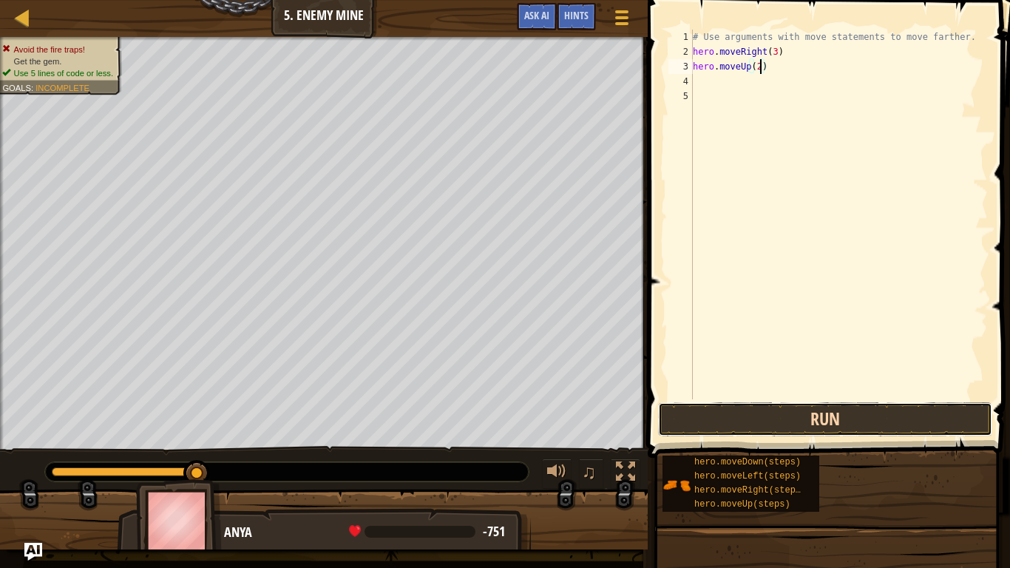
click at [723, 416] on button "Run" at bounding box center [825, 419] width 334 height 34
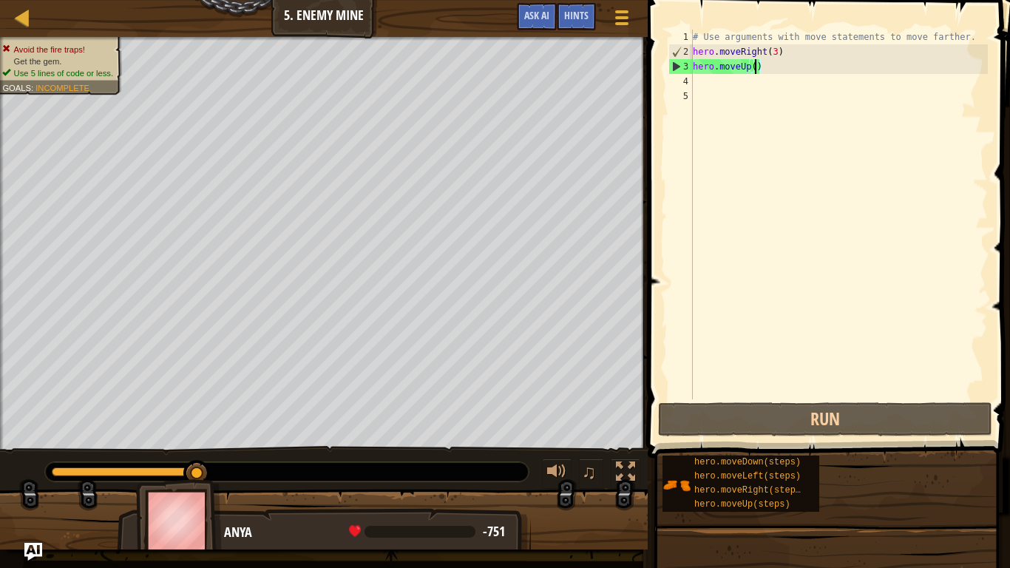
type textarea "hero.moveUp()"
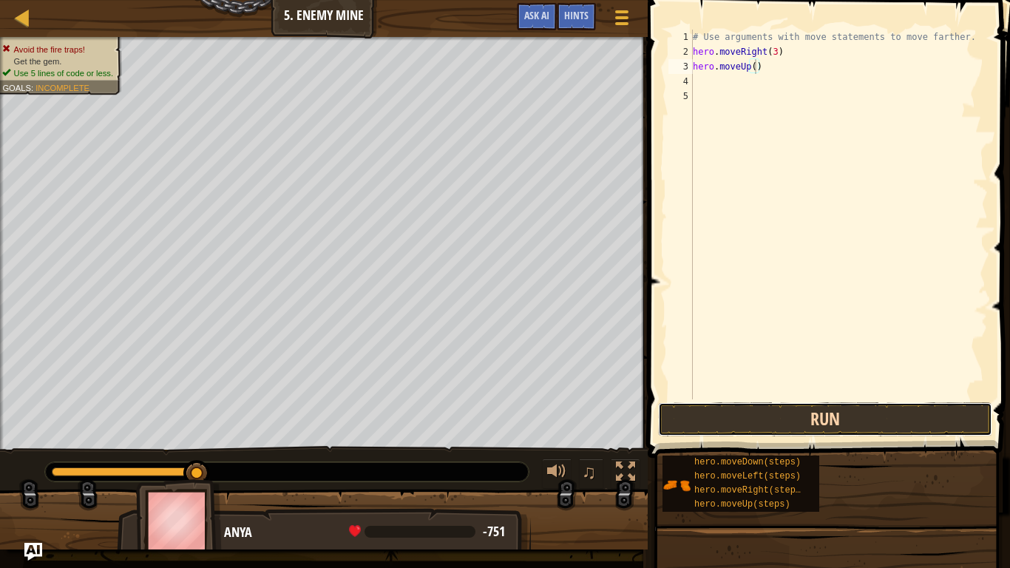
click at [698, 426] on button "Run" at bounding box center [825, 419] width 334 height 34
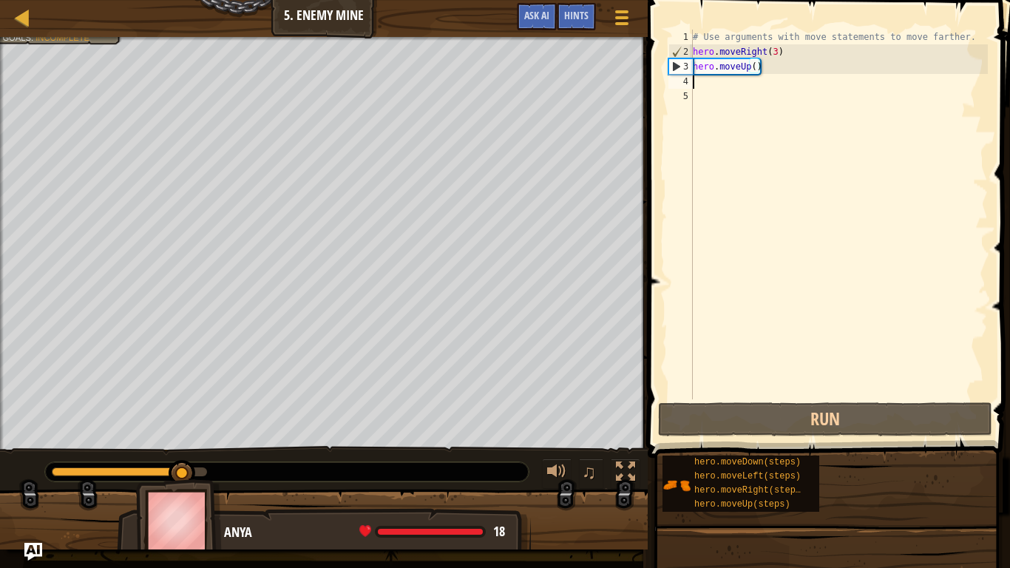
click at [703, 84] on div "# Use arguments with move statements to move farther. hero . moveRight ( 3 ) he…" at bounding box center [839, 229] width 298 height 399
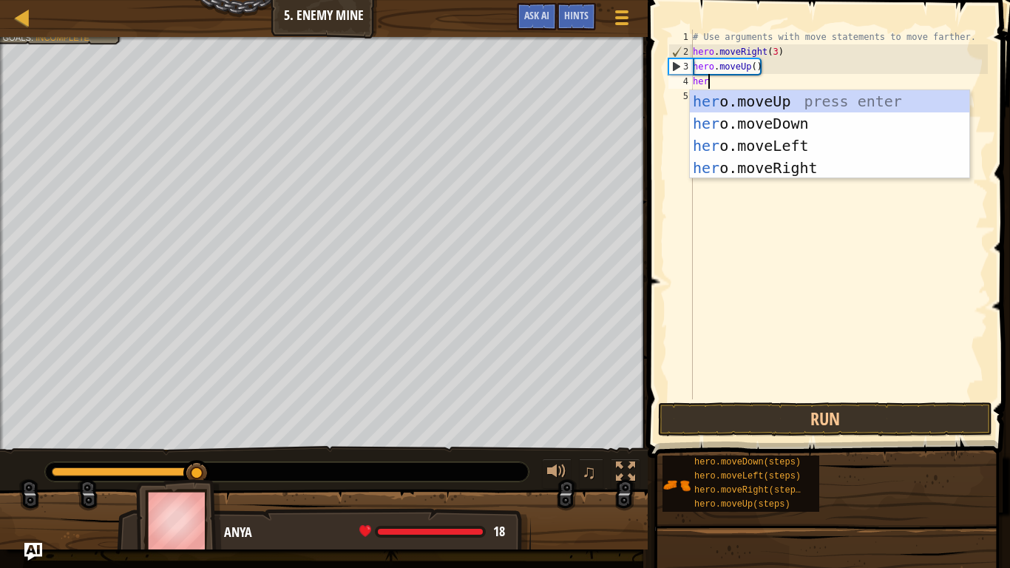
type textarea "hero"
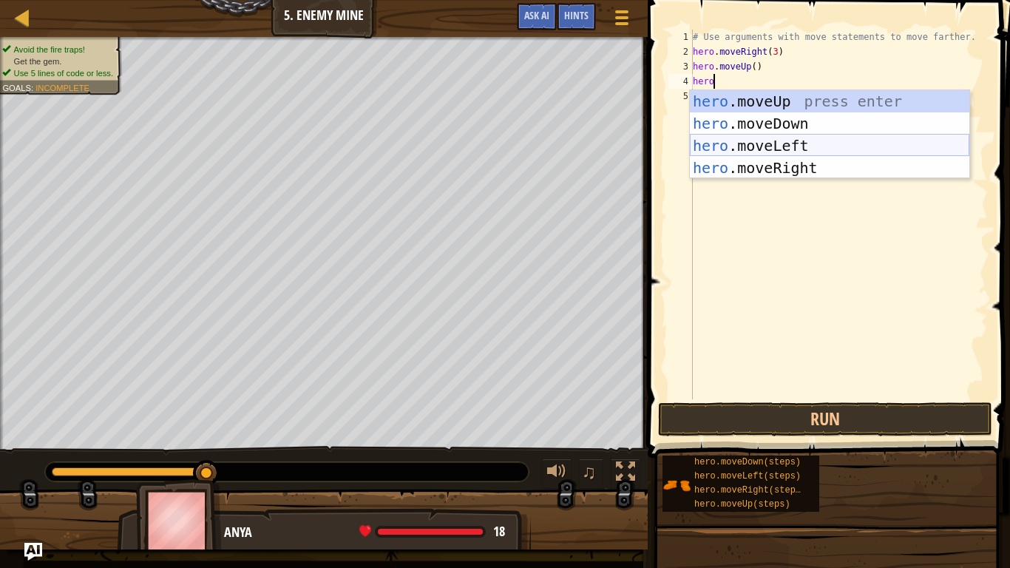
click at [737, 136] on div "hero .moveUp press enter hero .moveDown press enter hero .moveLeft press enter …" at bounding box center [830, 156] width 280 height 133
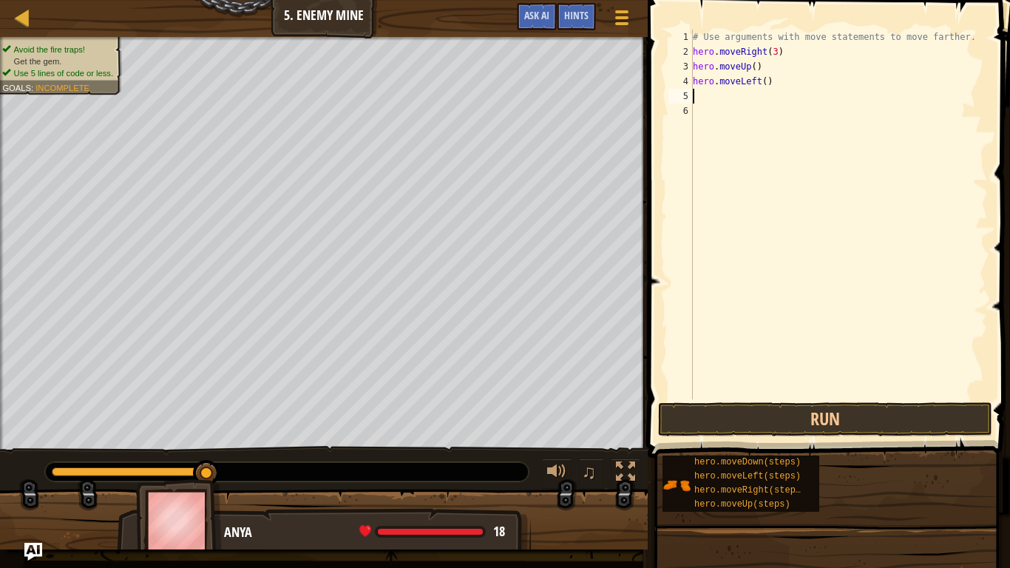
click at [741, 83] on div "# Use arguments with move statements to move farther. hero . moveRight ( 3 ) he…" at bounding box center [839, 229] width 298 height 399
click at [760, 81] on div "# Use arguments with move statements to move farther. hero . moveRight ( 3 ) he…" at bounding box center [839, 229] width 298 height 399
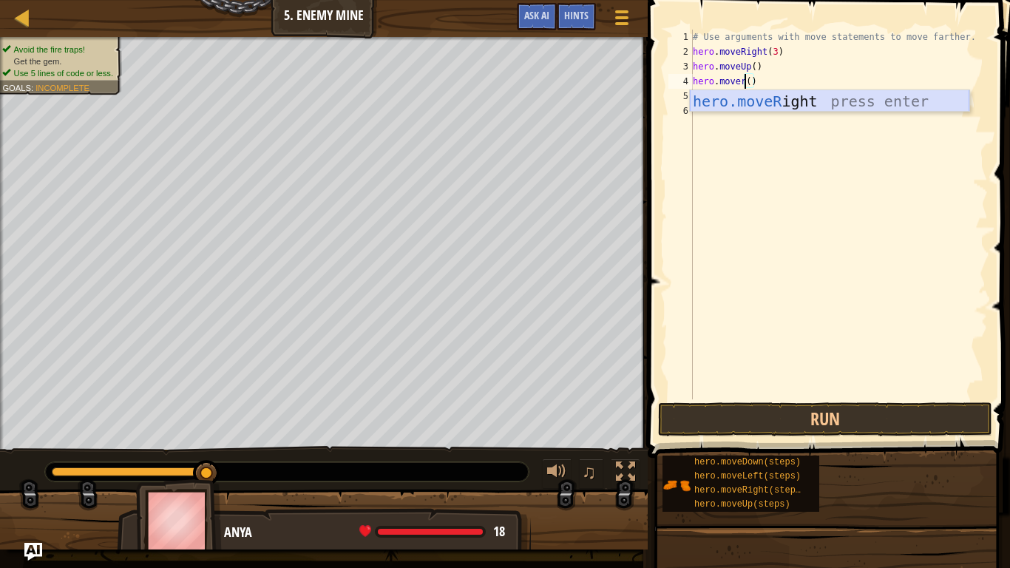
click at [733, 108] on div "hero.moveR ight press enter" at bounding box center [830, 123] width 280 height 67
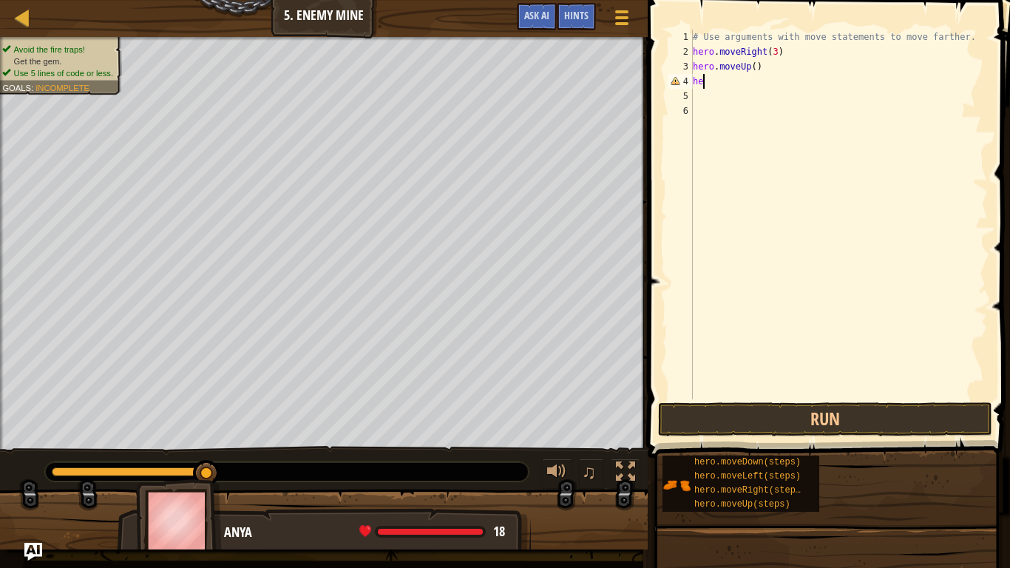
scroll to position [7, 1]
type textarea "h"
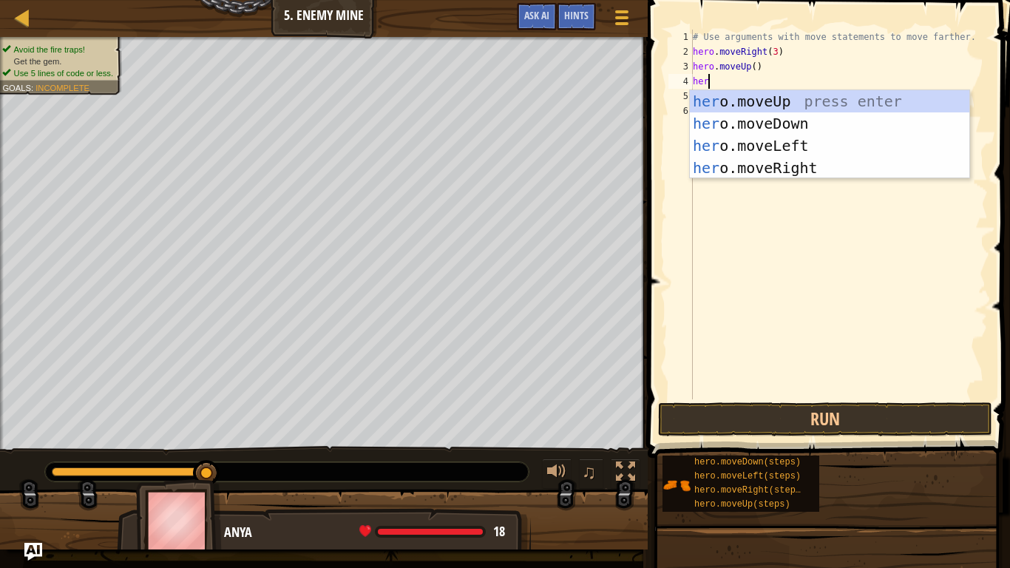
type textarea "hero"
click at [749, 160] on div "hero .moveUp press enter hero .moveDown press enter hero .moveLeft press enter …" at bounding box center [830, 156] width 280 height 133
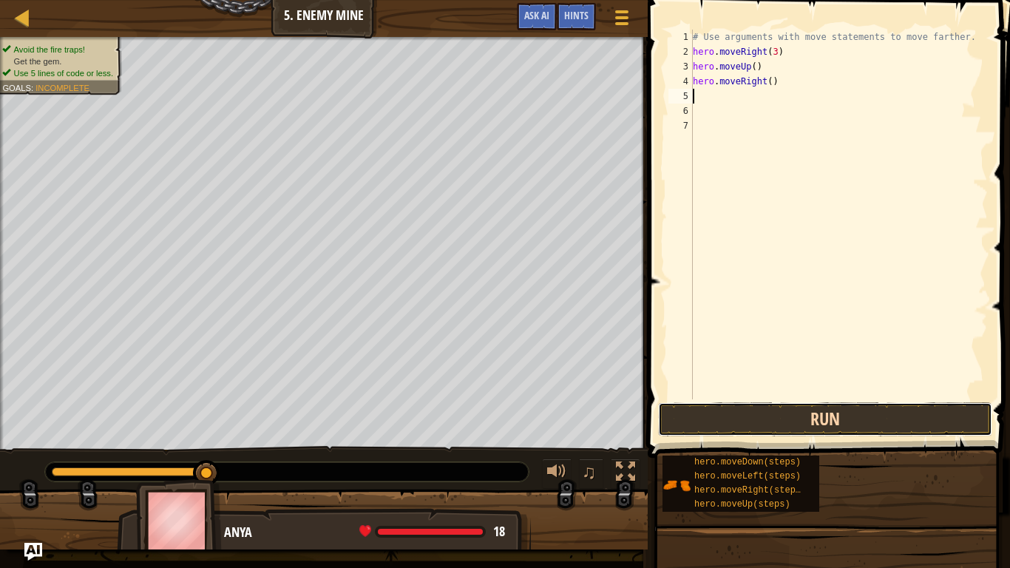
click at [756, 416] on button "Run" at bounding box center [825, 419] width 334 height 34
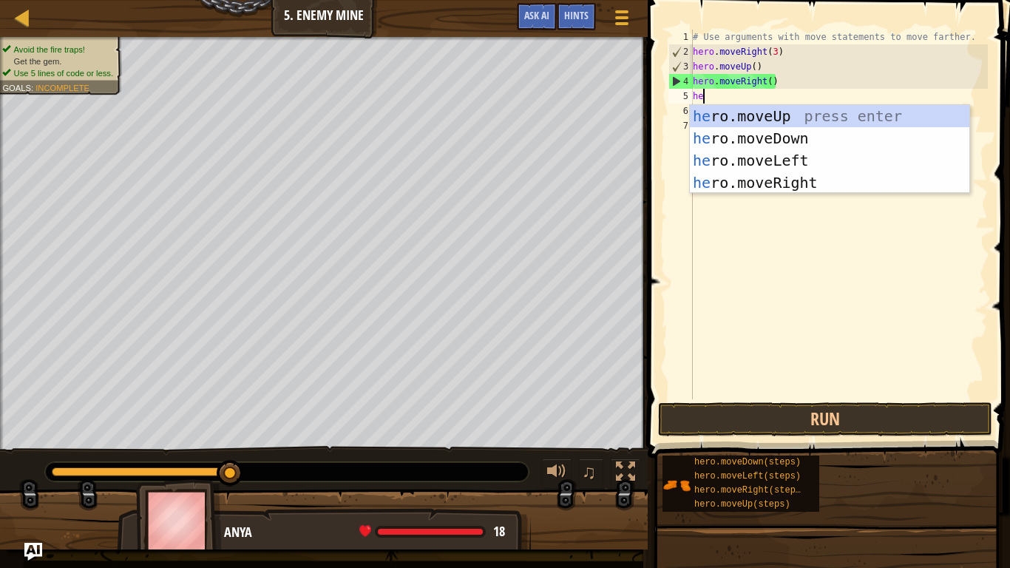
type textarea "hero"
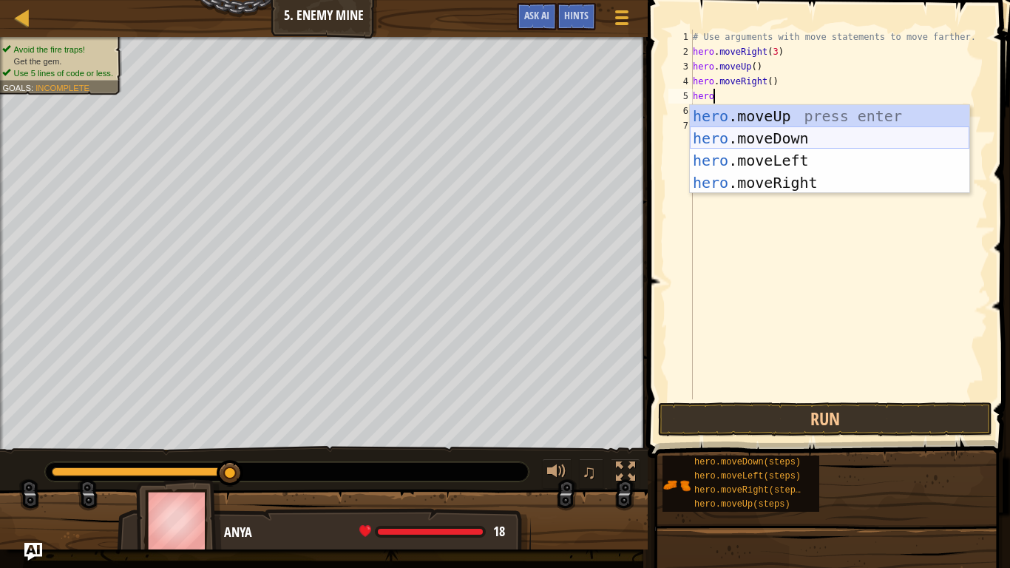
click at [722, 138] on div "hero .moveUp press enter hero .moveDown press enter hero .moveLeft press enter …" at bounding box center [830, 171] width 280 height 133
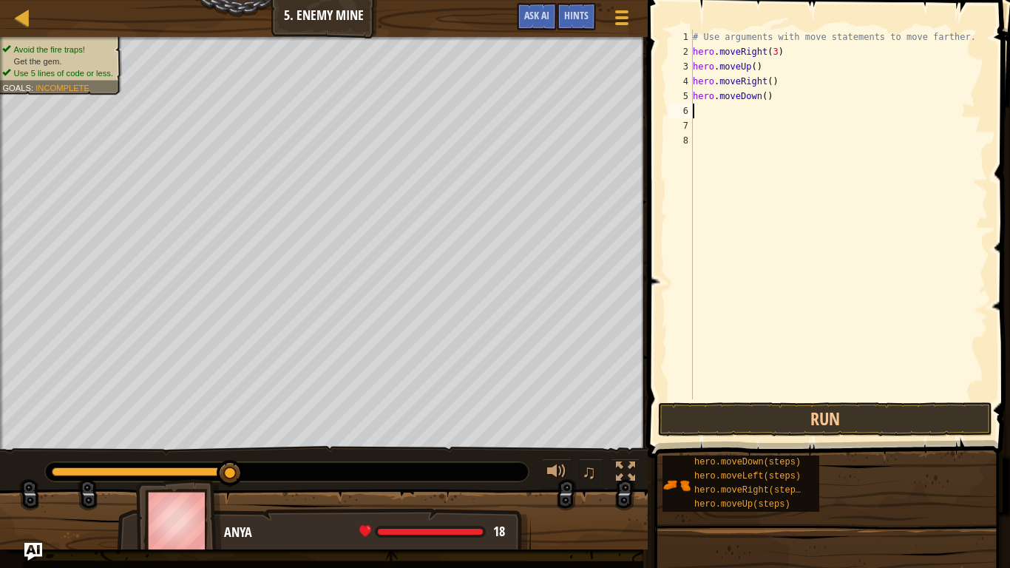
scroll to position [7, 0]
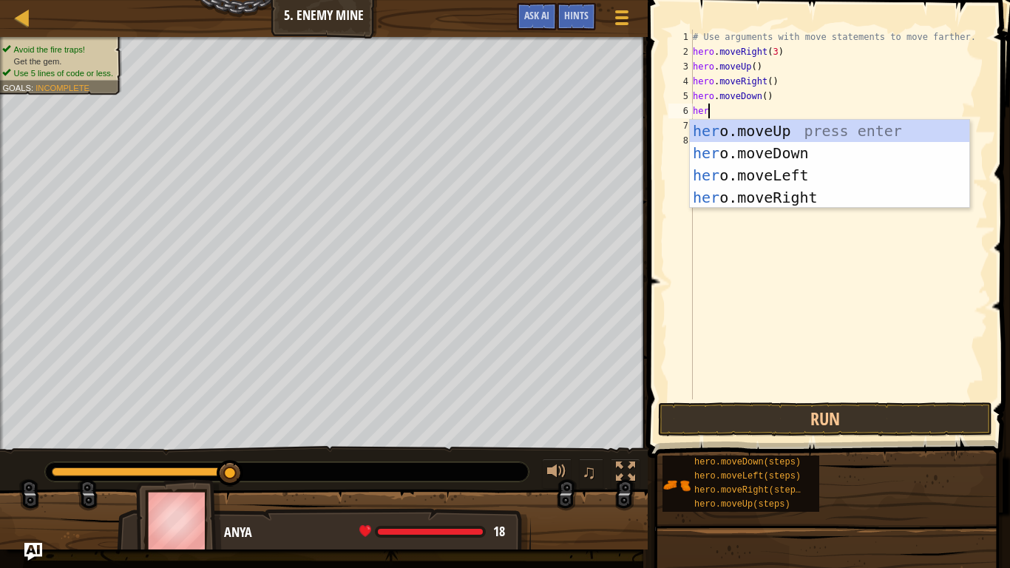
type textarea "hero"
click at [726, 156] on div "hero .moveUp press enter hero .moveDown press enter hero .moveLeft press enter …" at bounding box center [830, 186] width 280 height 133
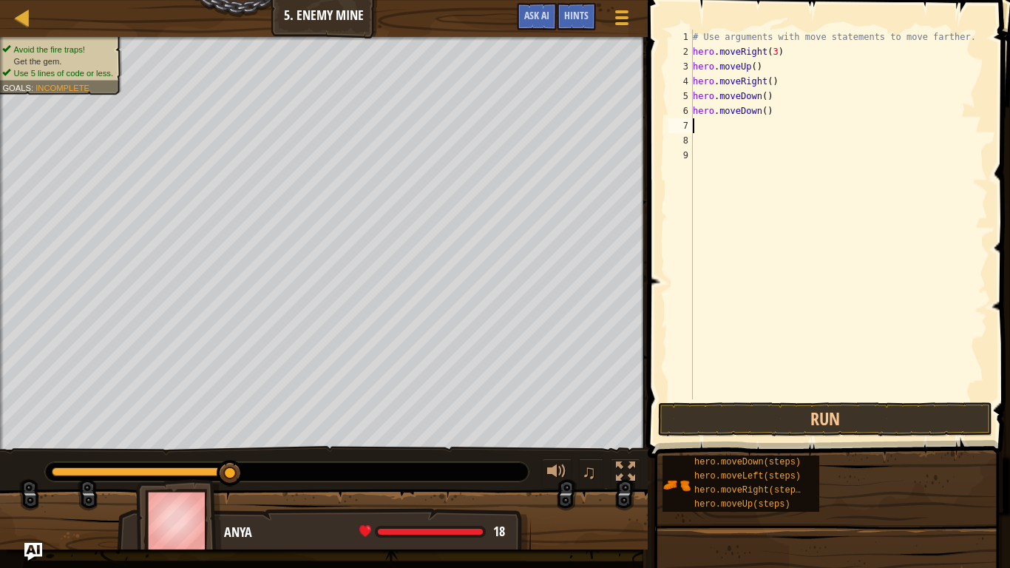
scroll to position [7, 0]
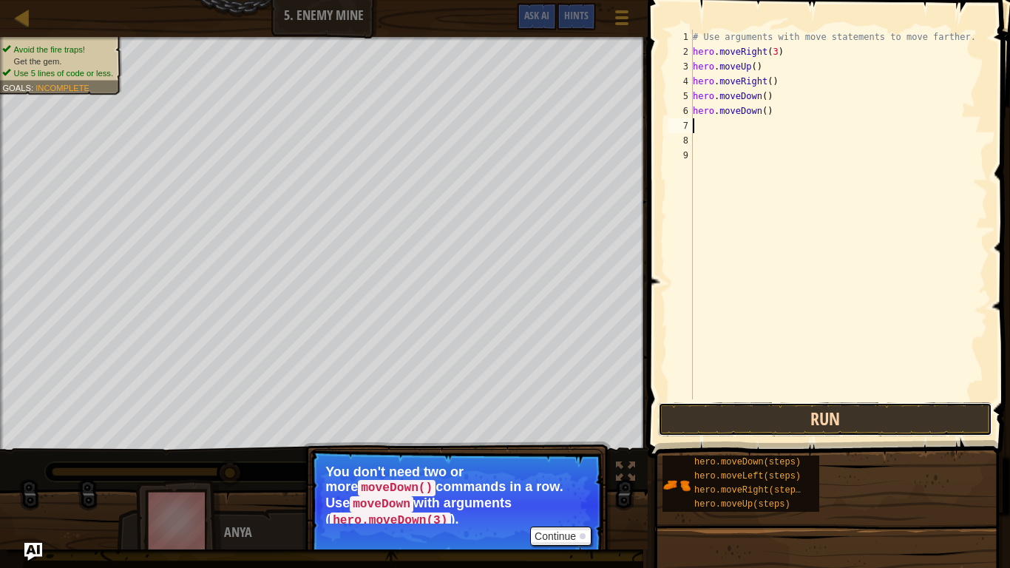
click at [712, 425] on button "Run" at bounding box center [825, 419] width 334 height 34
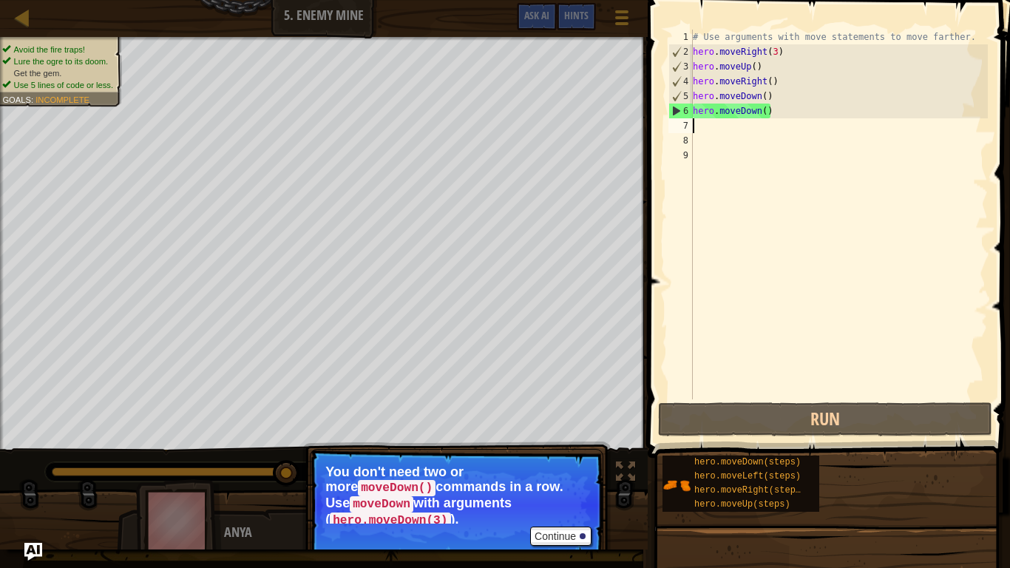
type textarea "h"
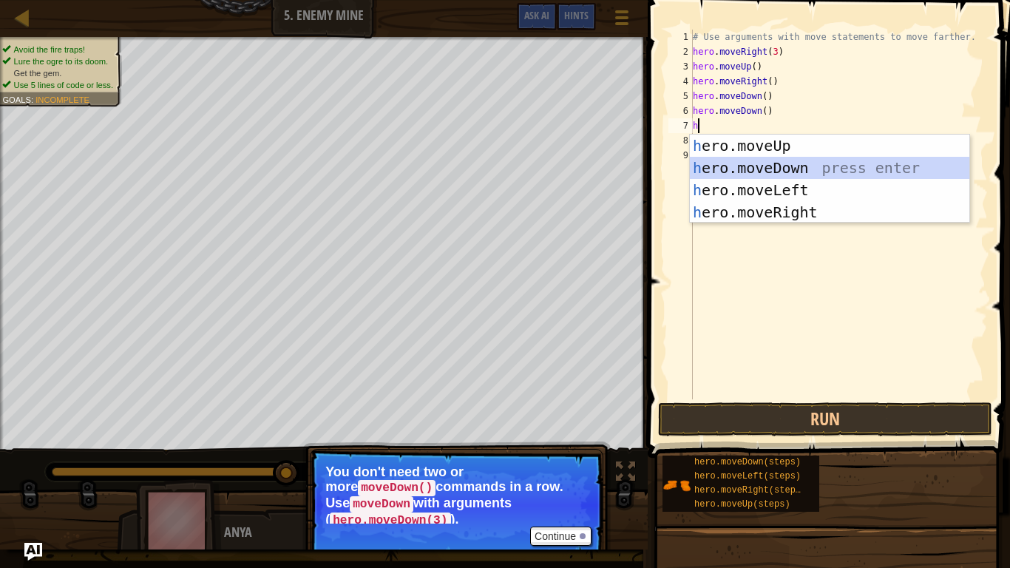
click at [734, 170] on div "h ero.moveUp press enter h ero.moveDown press enter h ero.moveLeft press enter …" at bounding box center [830, 201] width 280 height 133
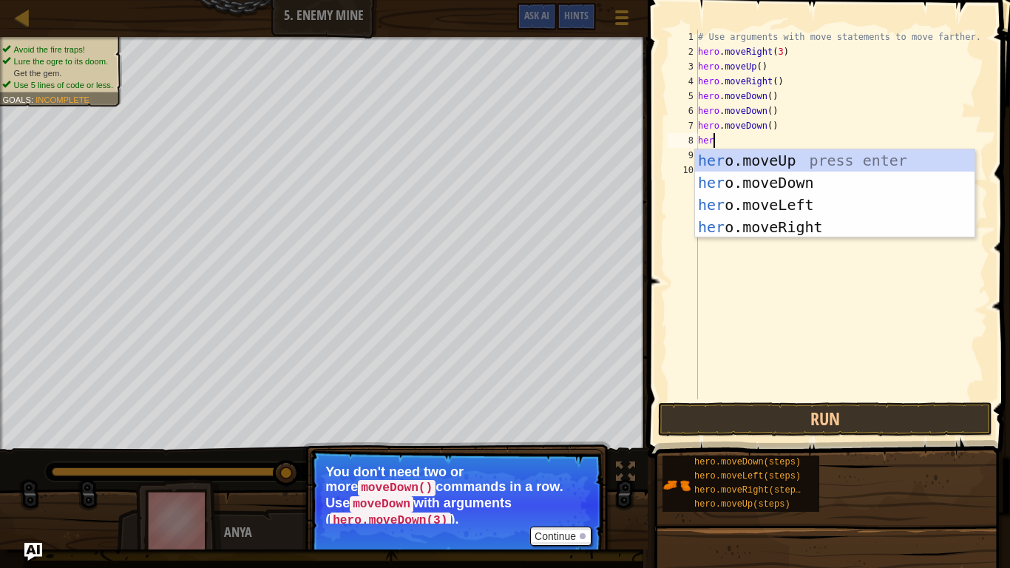
type textarea "hero"
click at [747, 223] on div "hero .moveUp press enter hero .moveDown press enter hero .moveLeft press enter …" at bounding box center [835, 215] width 280 height 133
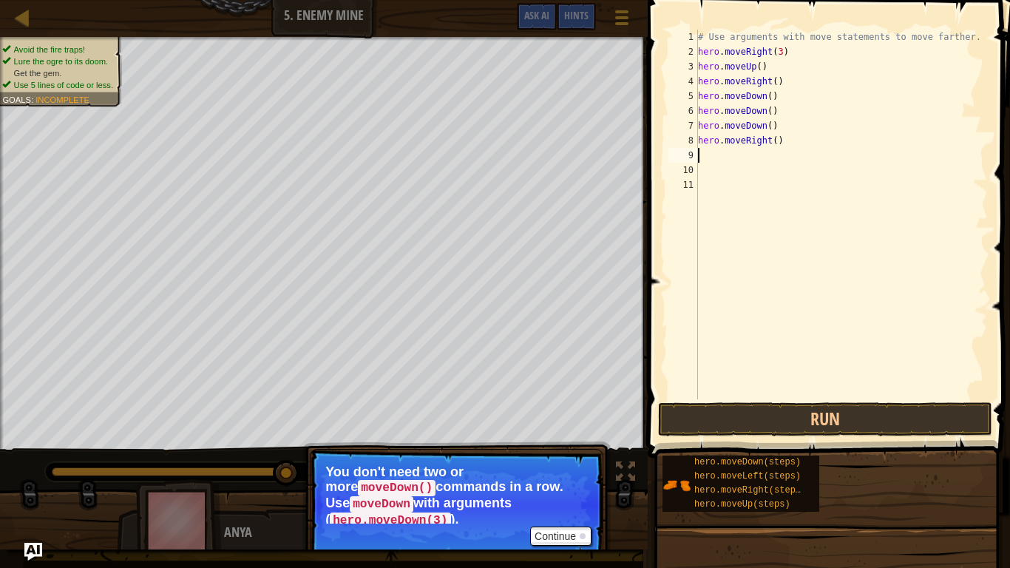
scroll to position [7, 0]
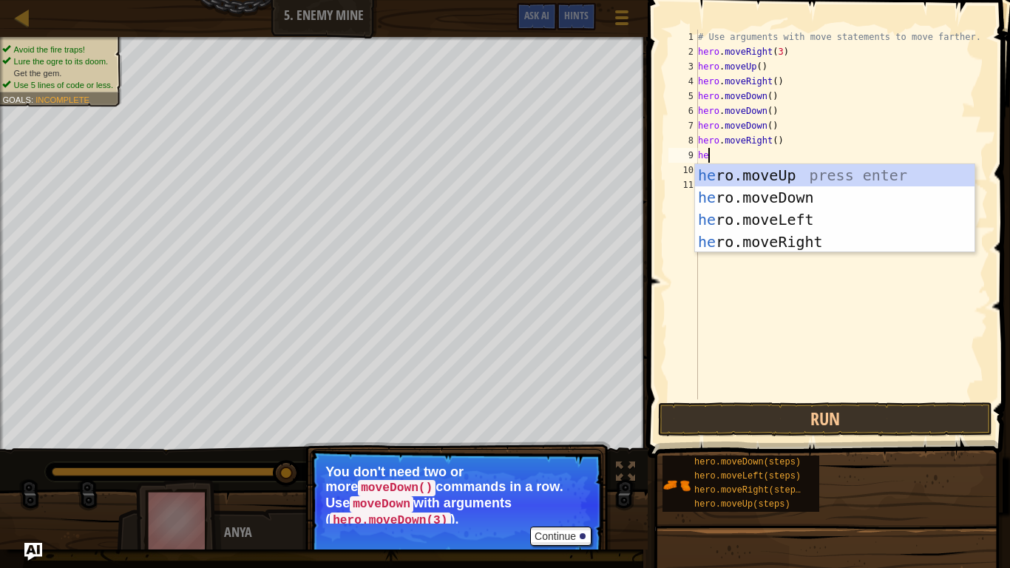
type textarea "hero"
click at [775, 244] on div "hero .moveUp press enter hero .moveDown press enter hero .moveLeft press enter …" at bounding box center [835, 230] width 280 height 133
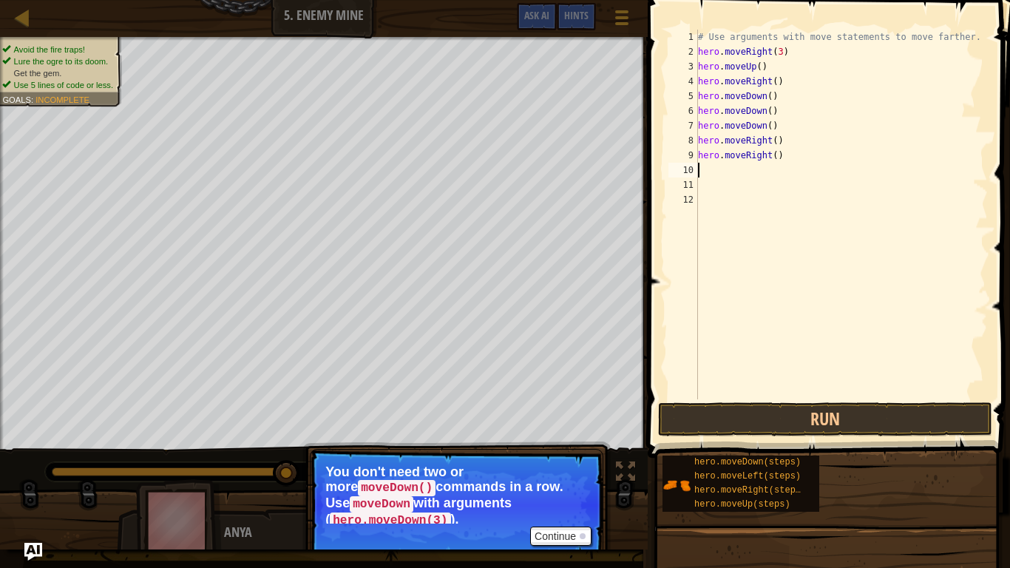
scroll to position [7, 0]
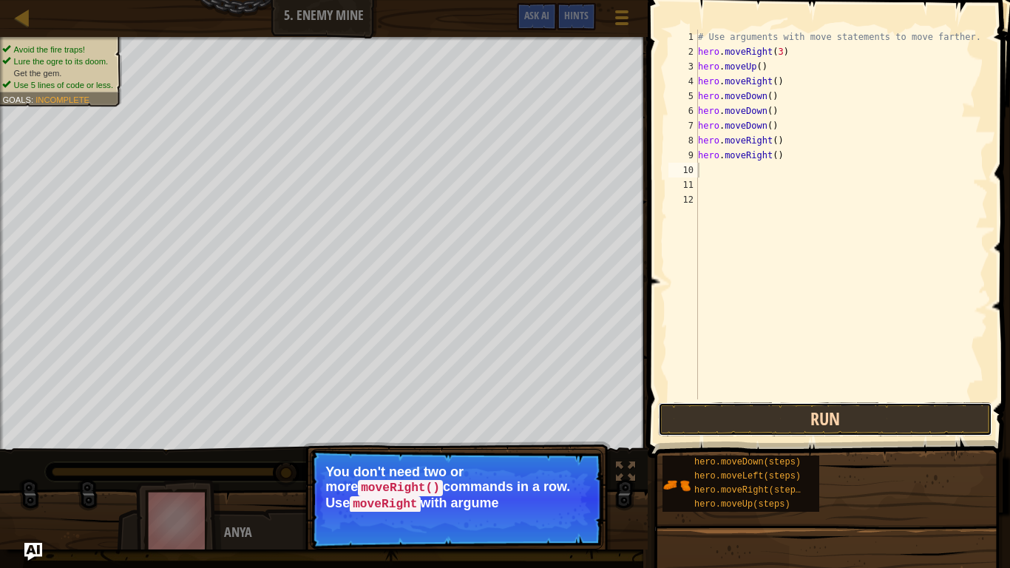
click at [751, 414] on button "Run" at bounding box center [825, 419] width 334 height 34
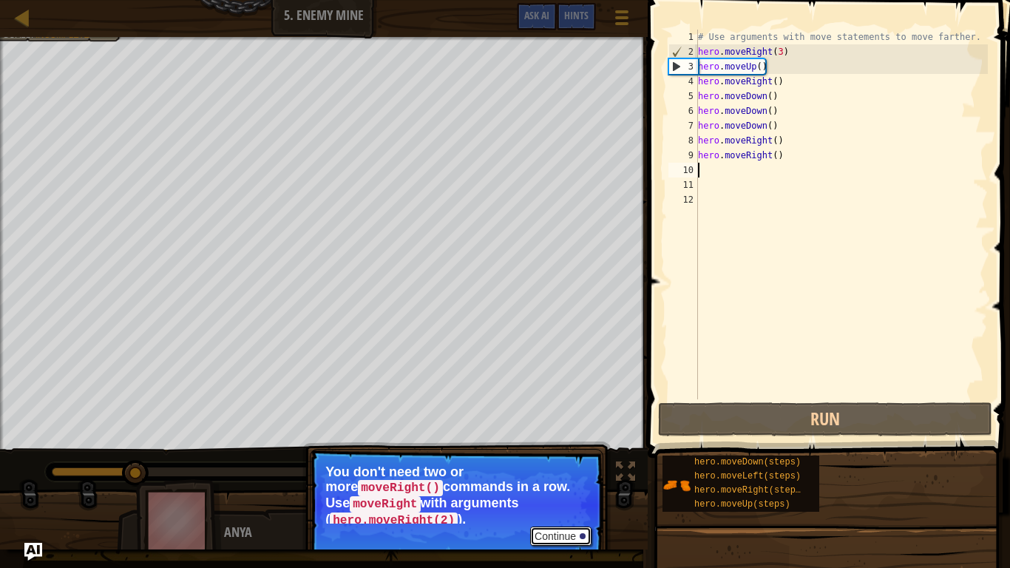
click at [567, 467] on button "Continue" at bounding box center [560, 536] width 61 height 19
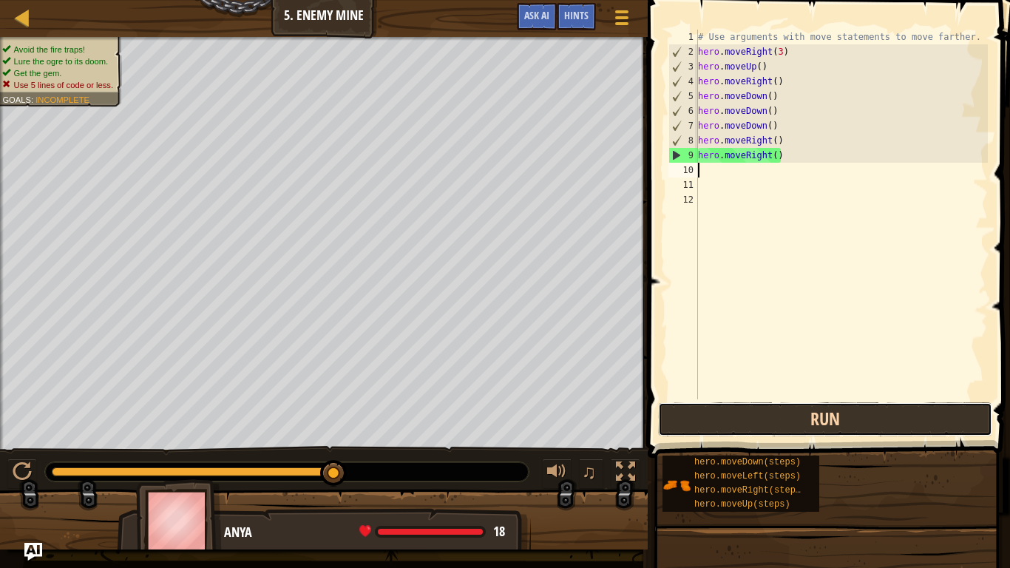
click at [740, 414] on button "Run" at bounding box center [825, 419] width 334 height 34
type textarea "h"
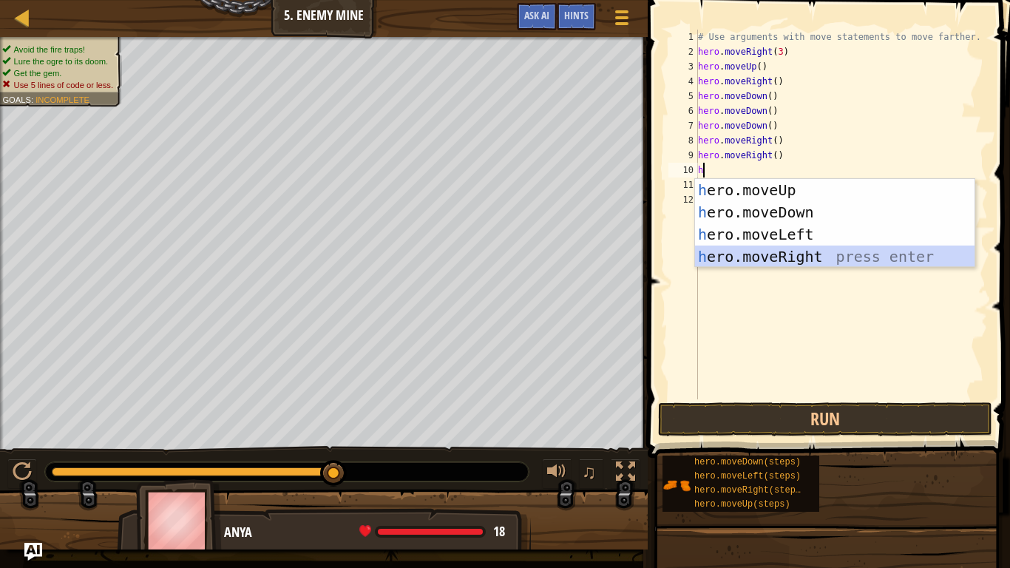
click at [709, 256] on div "h ero.moveUp press enter h ero.moveDown press enter h ero.moveLeft press enter …" at bounding box center [835, 245] width 280 height 133
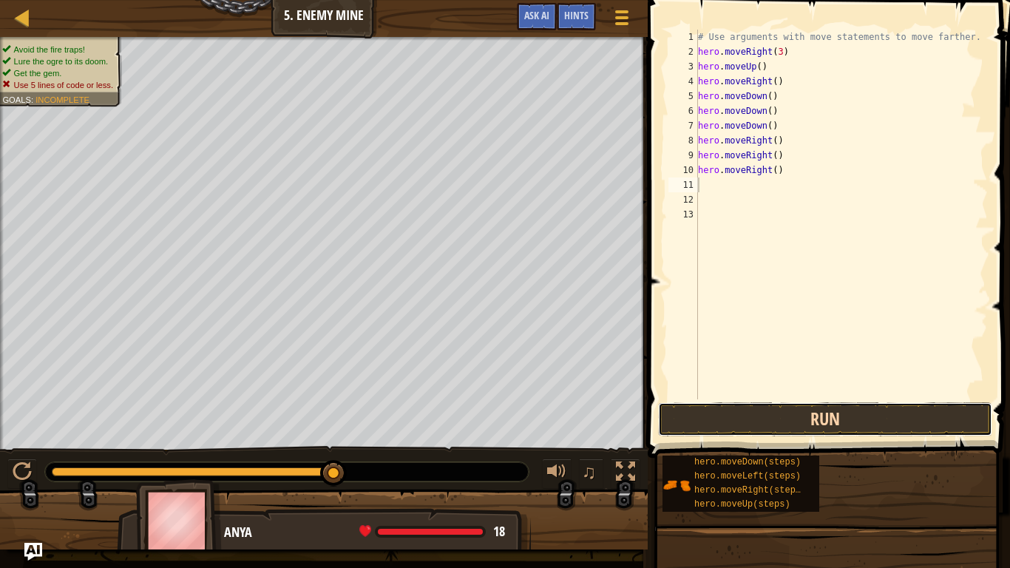
click at [743, 413] on button "Run" at bounding box center [825, 419] width 334 height 34
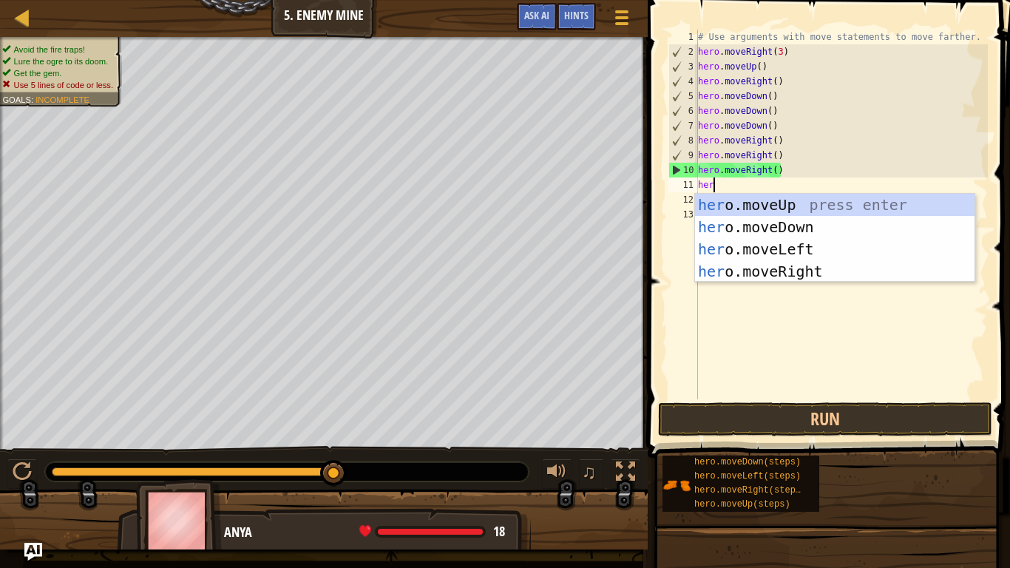
scroll to position [7, 2]
type textarea "hero"
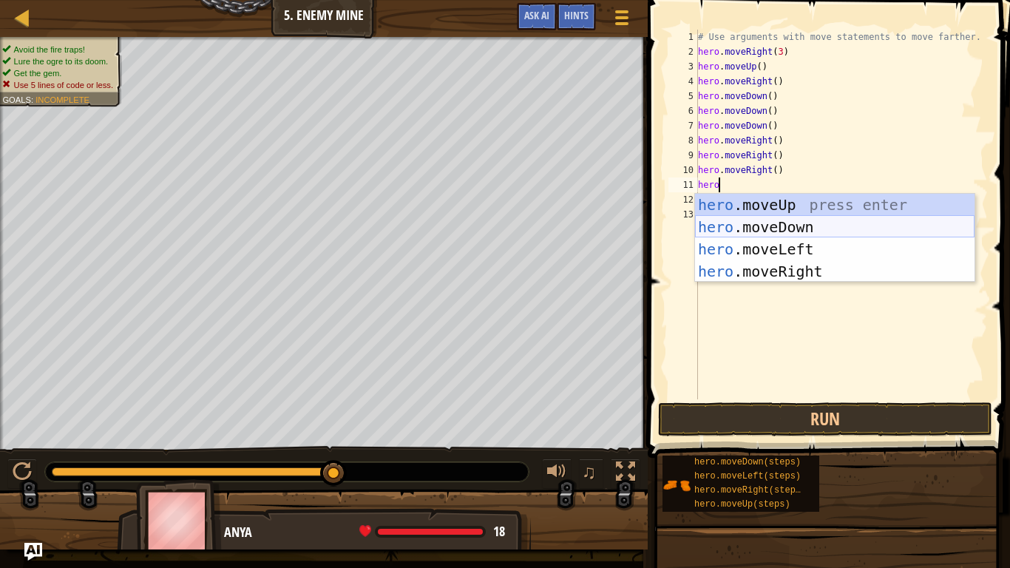
click at [734, 228] on div "hero .moveUp press enter hero .moveDown press enter hero .moveLeft press enter …" at bounding box center [835, 260] width 280 height 133
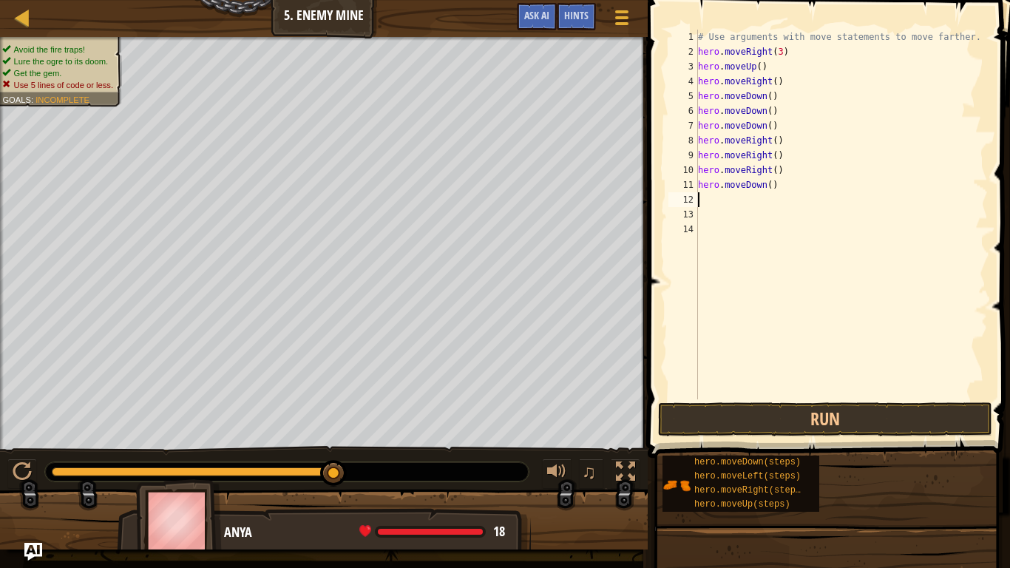
scroll to position [7, 0]
click at [750, 408] on button "Run" at bounding box center [825, 419] width 334 height 34
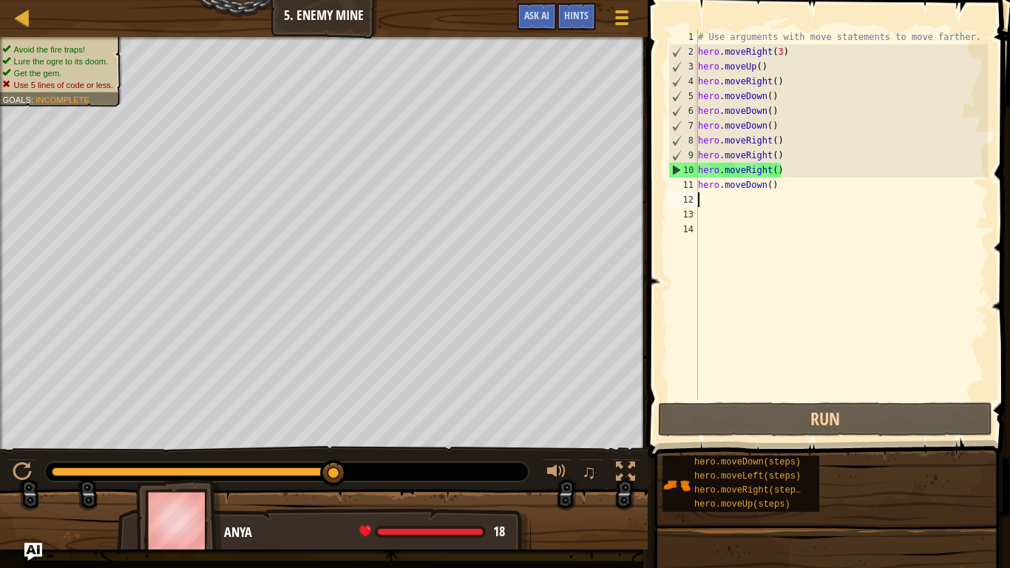
click at [784, 186] on div "# Use arguments with move statements to move farther. hero . moveRight ( 3 ) he…" at bounding box center [841, 229] width 293 height 399
click at [779, 129] on div "# Use arguments with move statements to move farther. hero . moveRight ( 3 ) he…" at bounding box center [841, 229] width 293 height 399
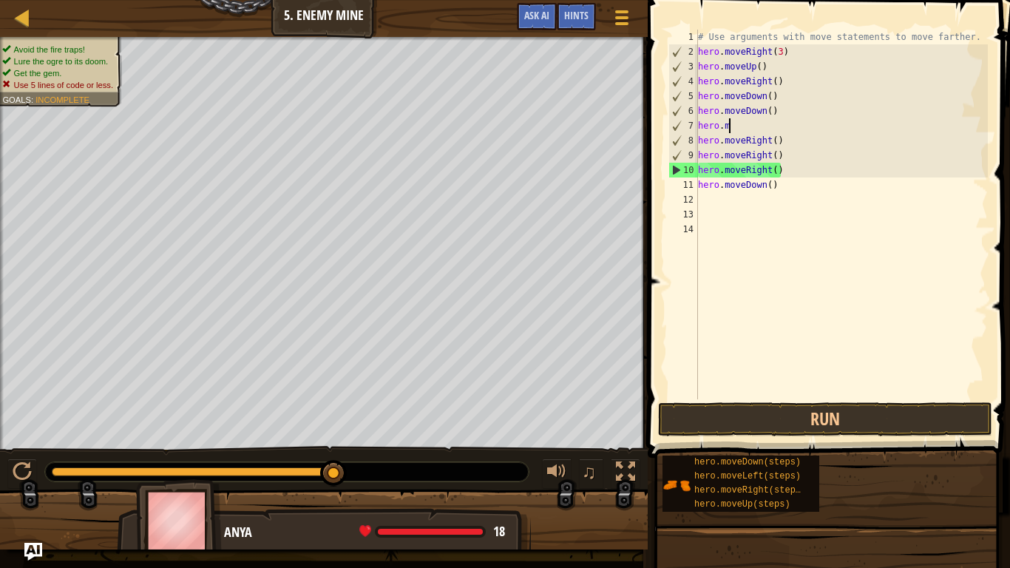
scroll to position [7, 3]
type textarea "h"
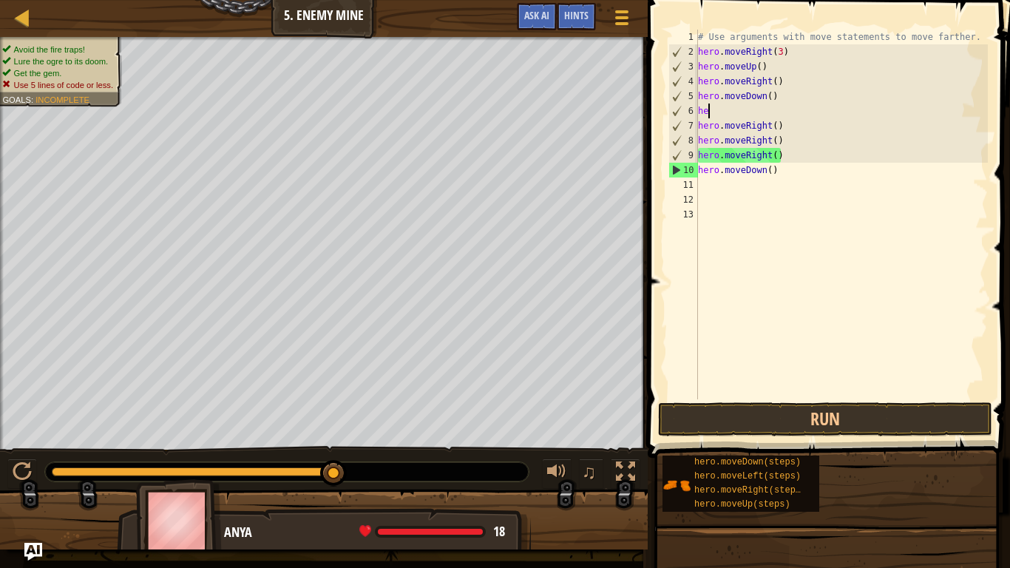
type textarea "h"
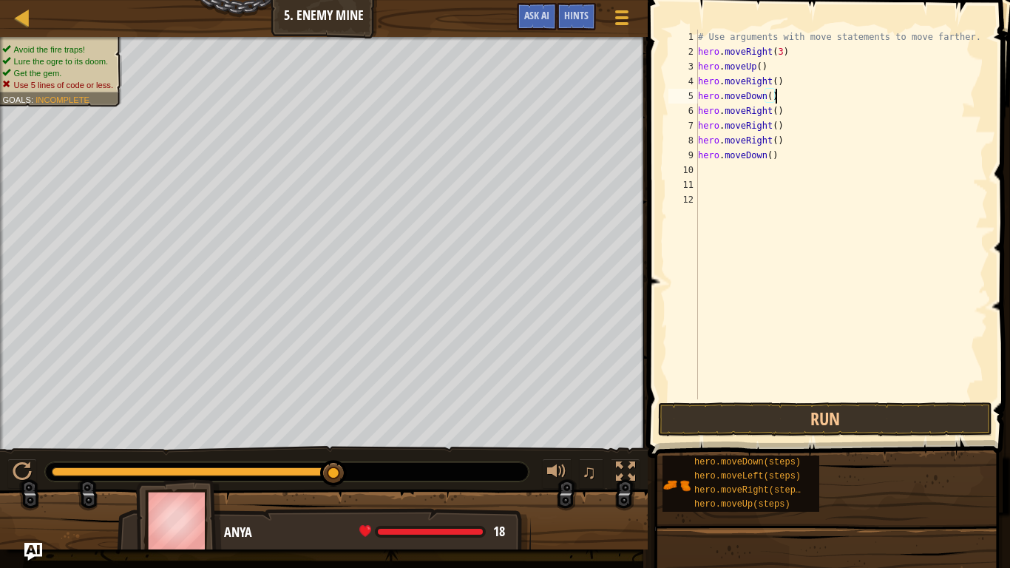
click at [770, 95] on div "# Use arguments with move statements to move farther. hero . moveRight ( 3 ) he…" at bounding box center [841, 229] width 293 height 399
click at [782, 124] on div "# Use arguments with move statements to move farther. hero . moveRight ( 3 ) he…" at bounding box center [841, 229] width 293 height 399
click at [781, 144] on div "# Use arguments with move statements to move farther. hero . moveRight ( 3 ) he…" at bounding box center [841, 229] width 293 height 399
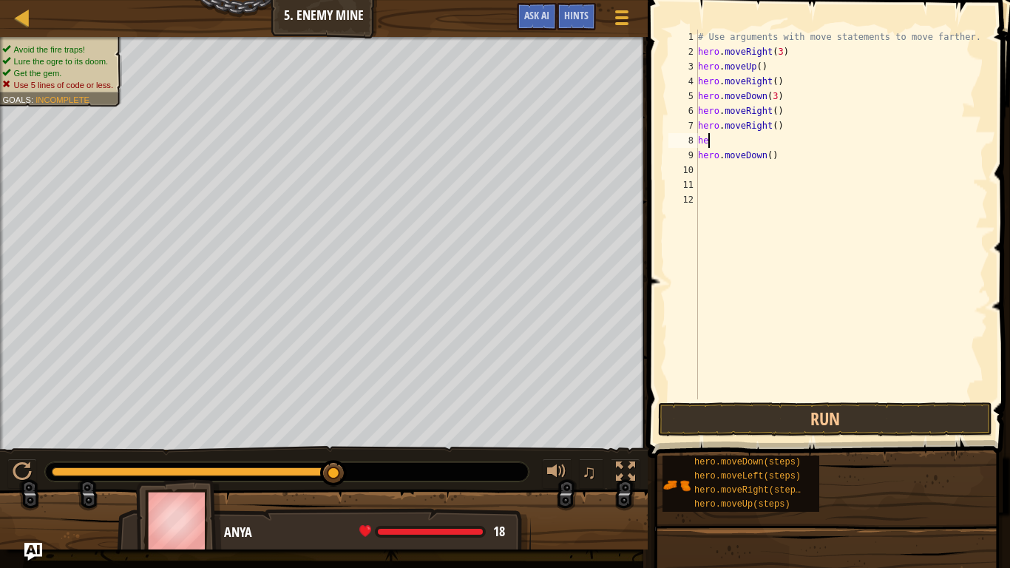
type textarea "h"
click at [776, 110] on div "# Use arguments with move statements to move farther. hero . moveRight ( 3 ) he…" at bounding box center [841, 229] width 293 height 399
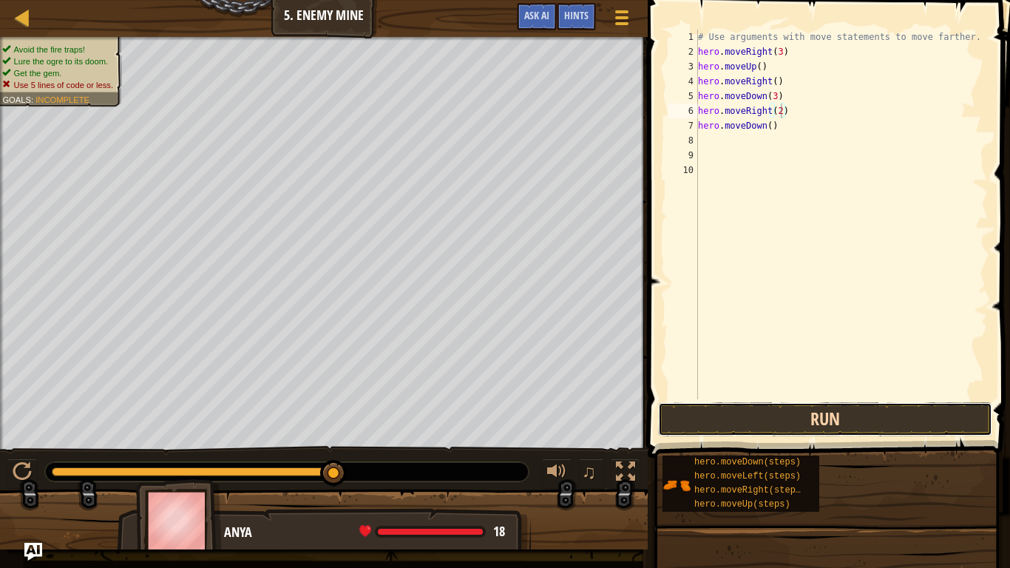
click at [827, 416] on button "Run" at bounding box center [825, 419] width 334 height 34
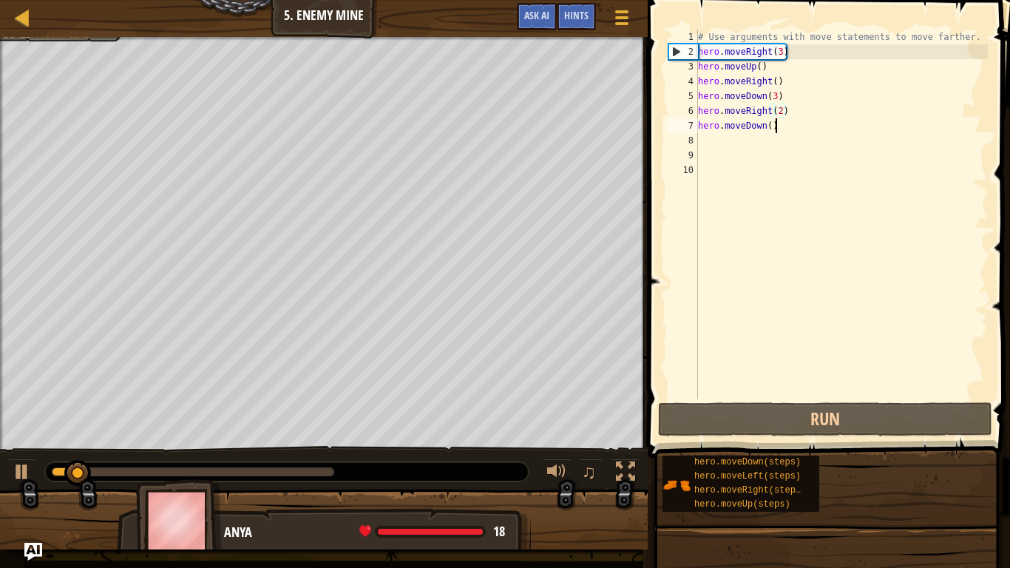
click at [774, 129] on div "# Use arguments with move statements to move farther. hero . moveRight ( 3 ) he…" at bounding box center [841, 229] width 293 height 399
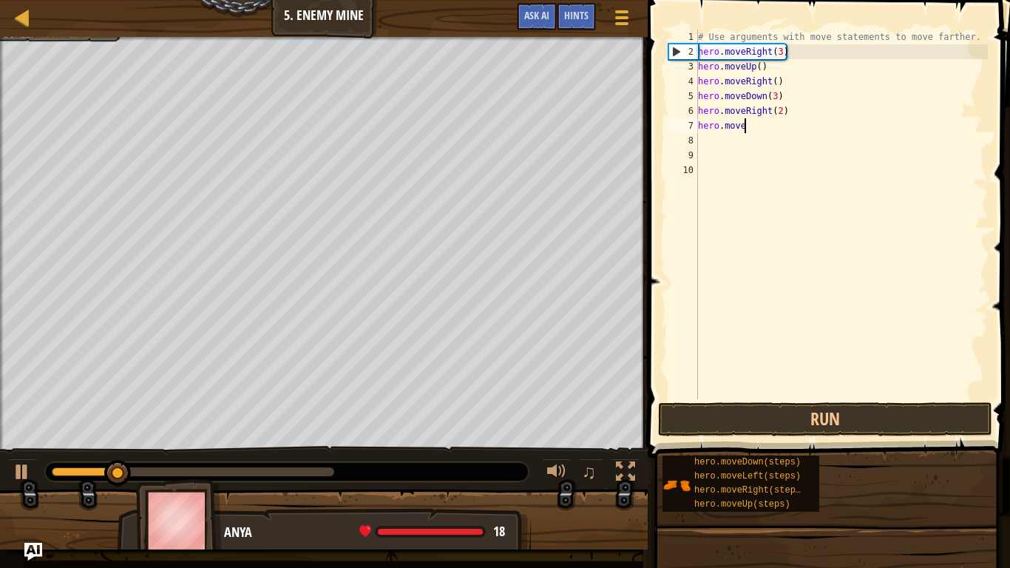
scroll to position [7, 3]
type textarea "h"
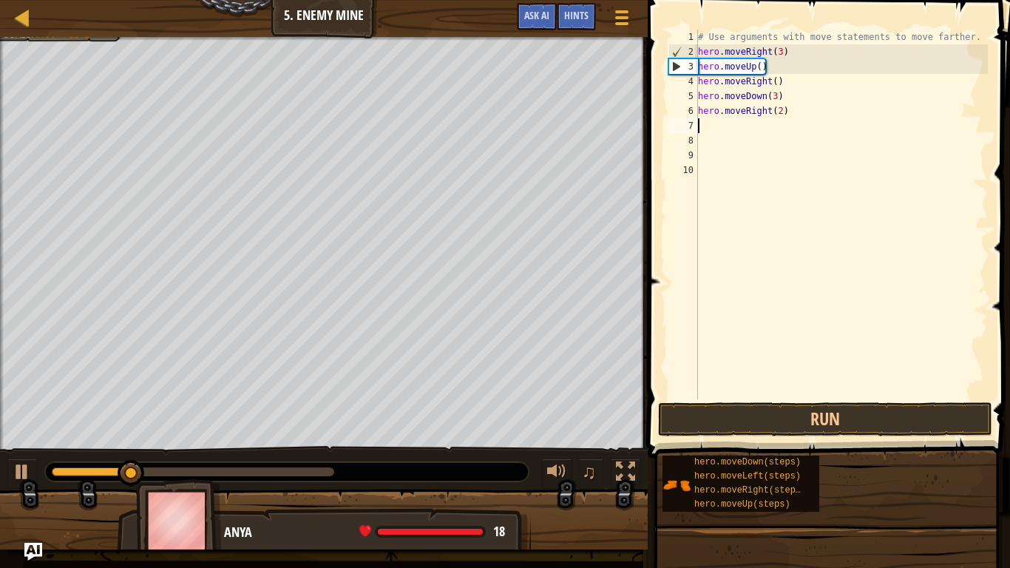
scroll to position [7, 0]
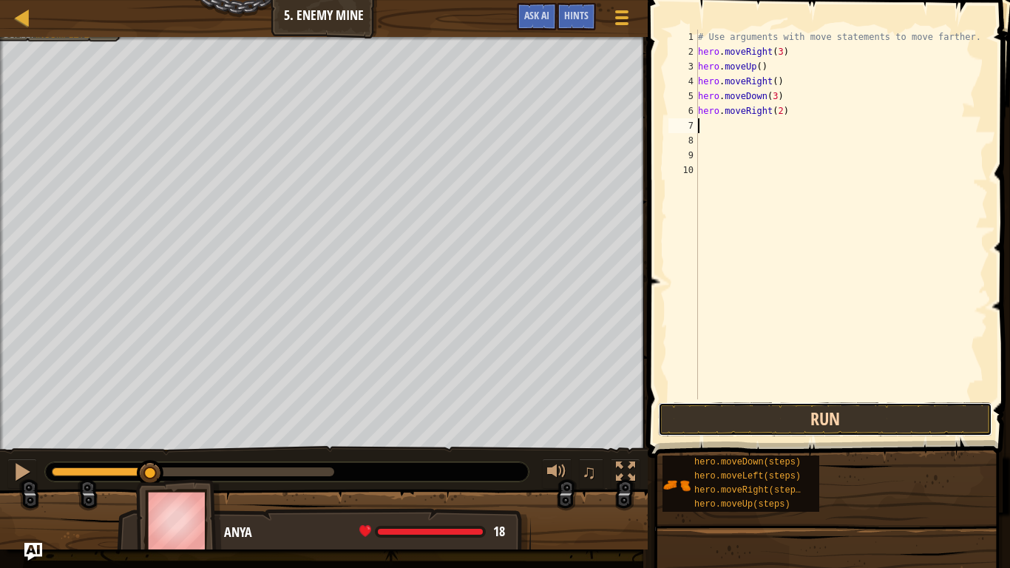
click at [782, 425] on button "Run" at bounding box center [825, 419] width 334 height 34
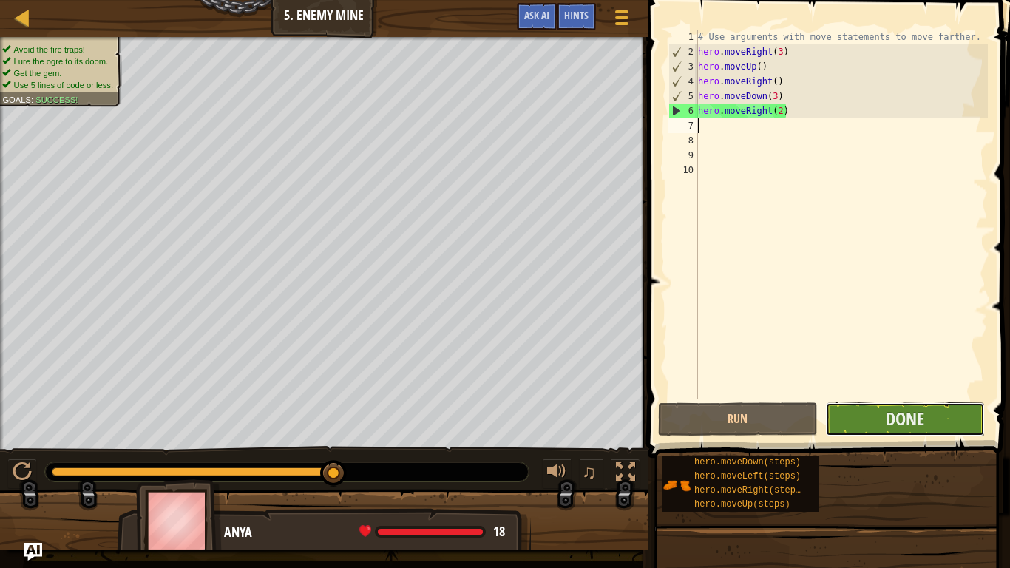
click at [870, 413] on button "Done" at bounding box center [905, 419] width 160 height 34
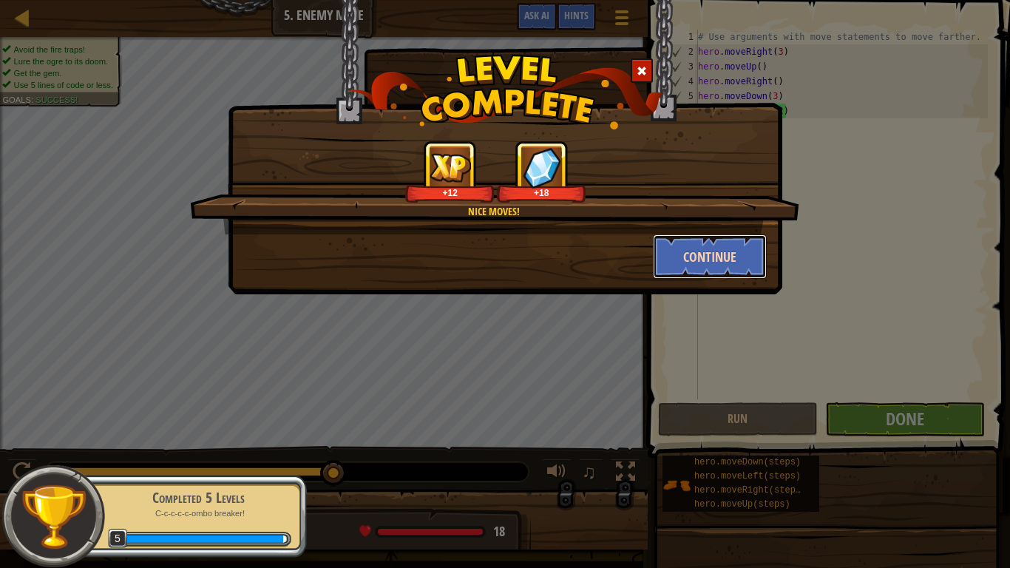
click at [717, 259] on button "Continue" at bounding box center [710, 256] width 115 height 44
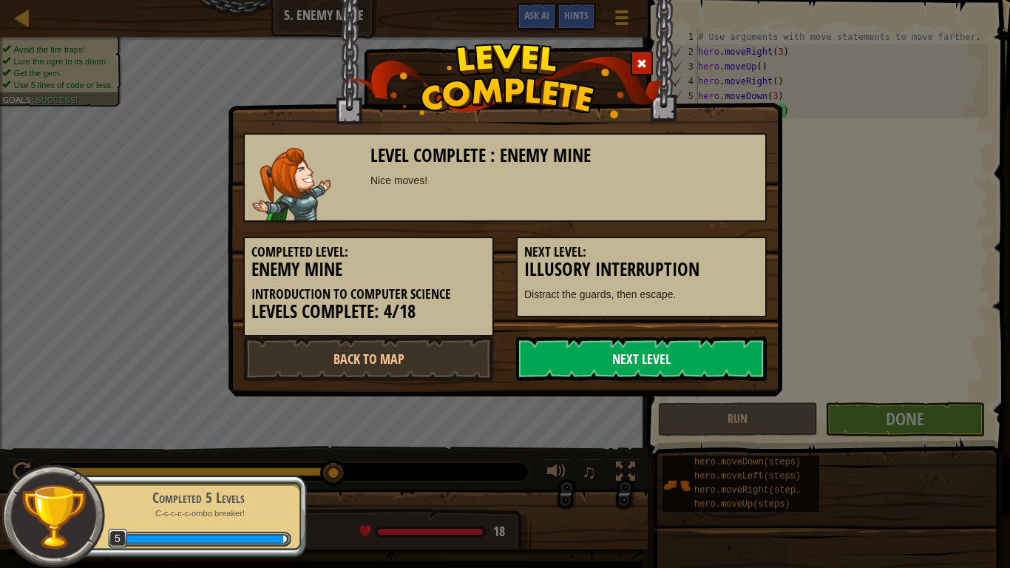
click at [603, 362] on link "Next Level" at bounding box center [641, 359] width 251 height 44
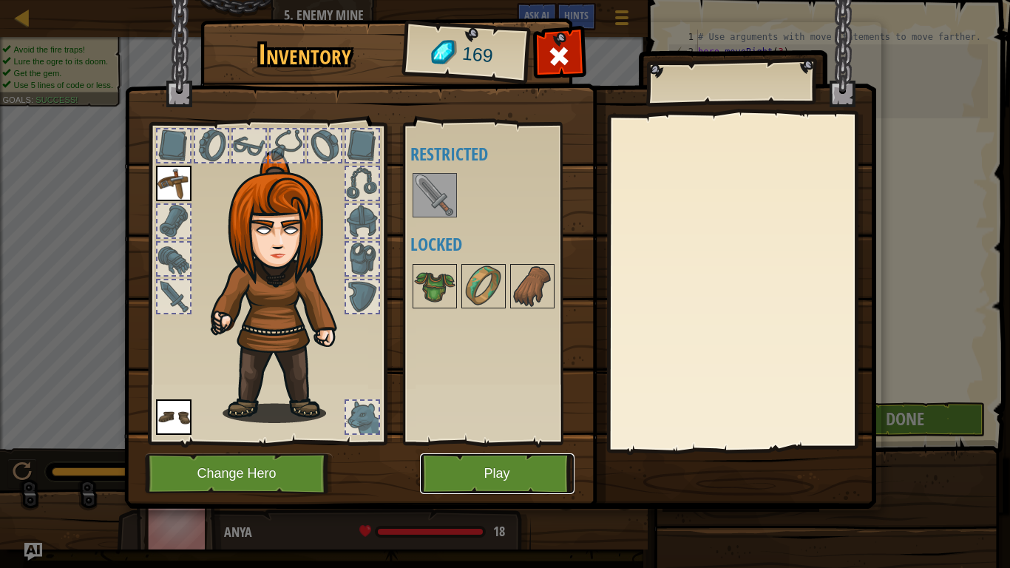
click at [451, 465] on button "Play" at bounding box center [497, 473] width 155 height 41
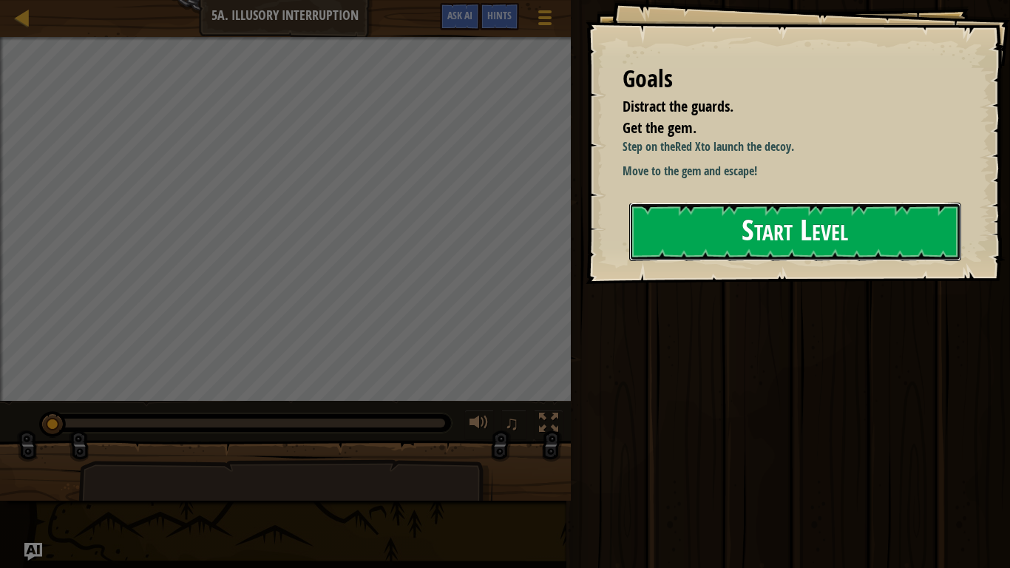
click at [697, 239] on button "Start Level" at bounding box center [795, 232] width 332 height 58
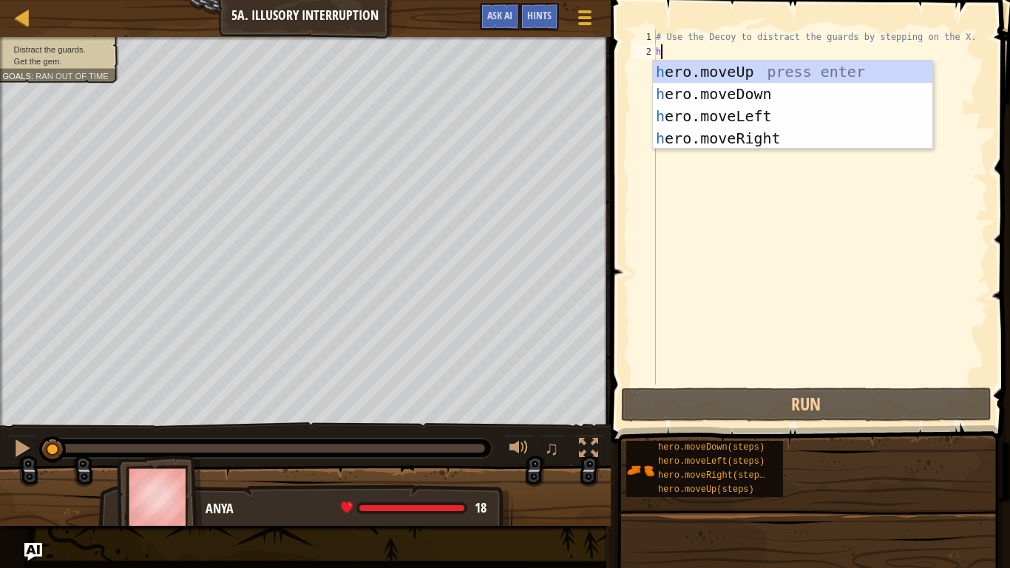
scroll to position [7, 0]
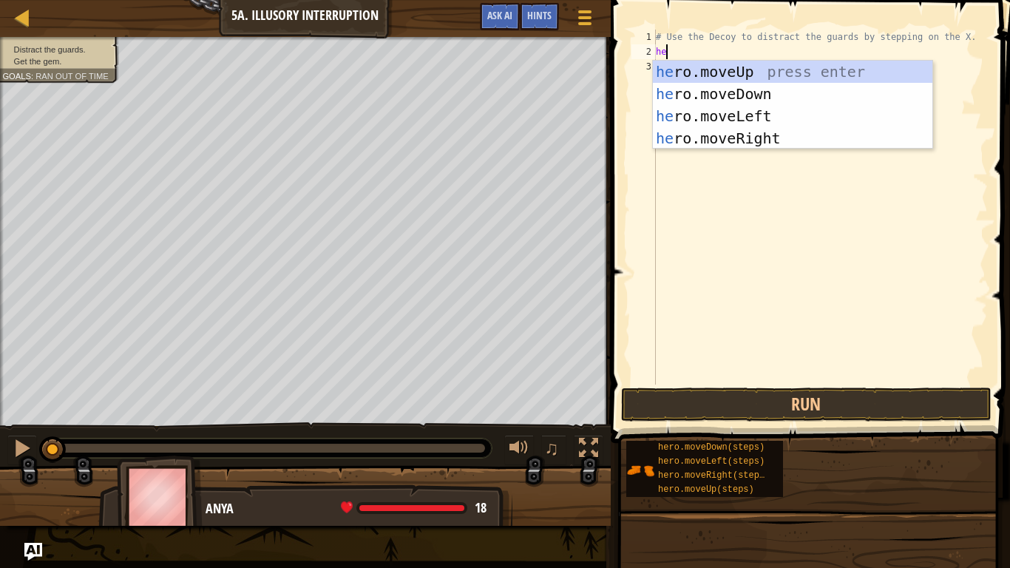
type textarea "her"
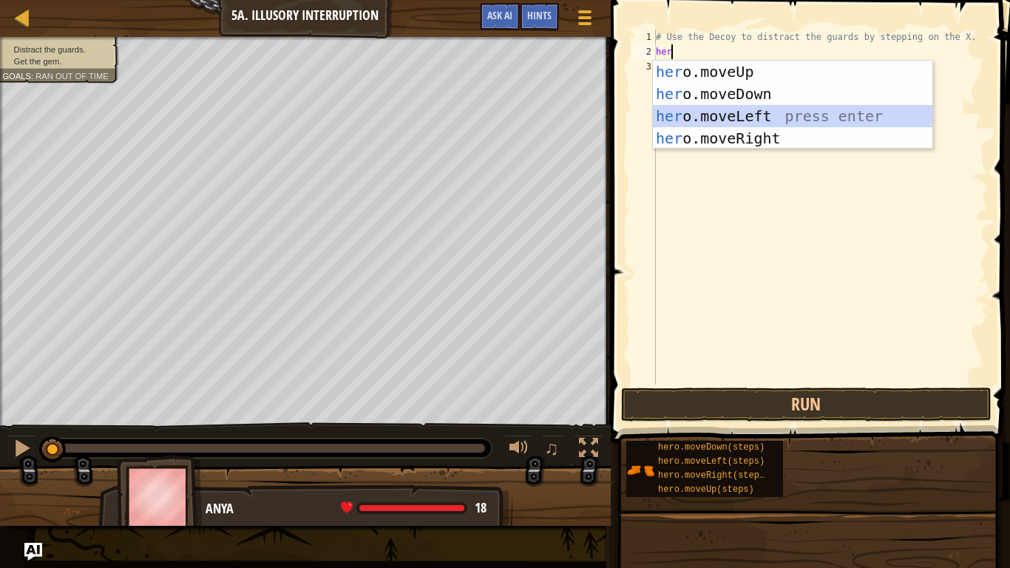
click at [731, 109] on div "her o.moveUp press enter her o.moveDown press enter her o.moveLeft press enter …" at bounding box center [793, 127] width 280 height 133
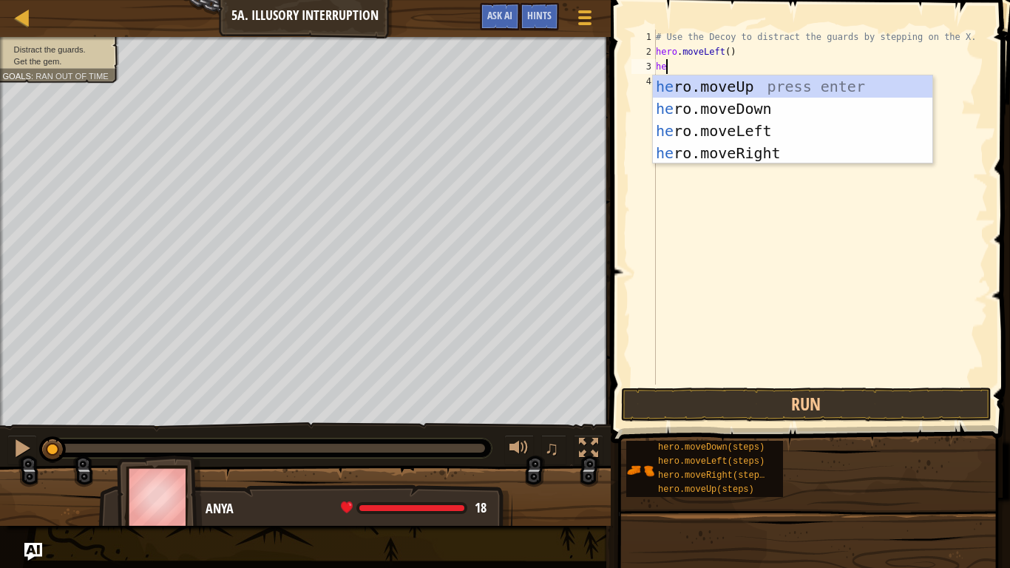
scroll to position [7, 2]
type textarea "hero"
click at [748, 156] on div "hero .moveUp press enter hero .moveDown press enter hero .moveLeft press enter …" at bounding box center [793, 141] width 280 height 133
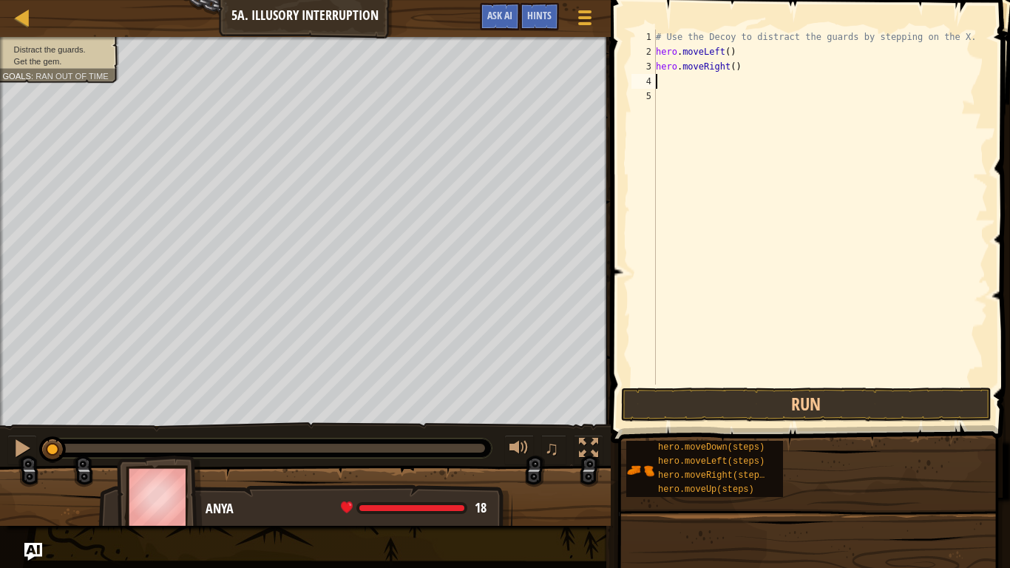
scroll to position [7, 0]
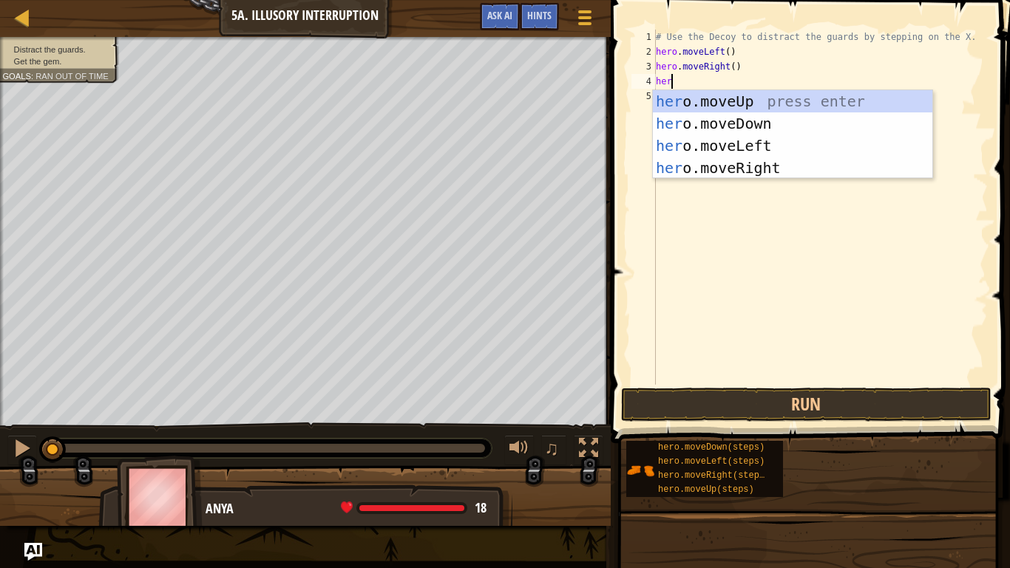
type textarea "hero"
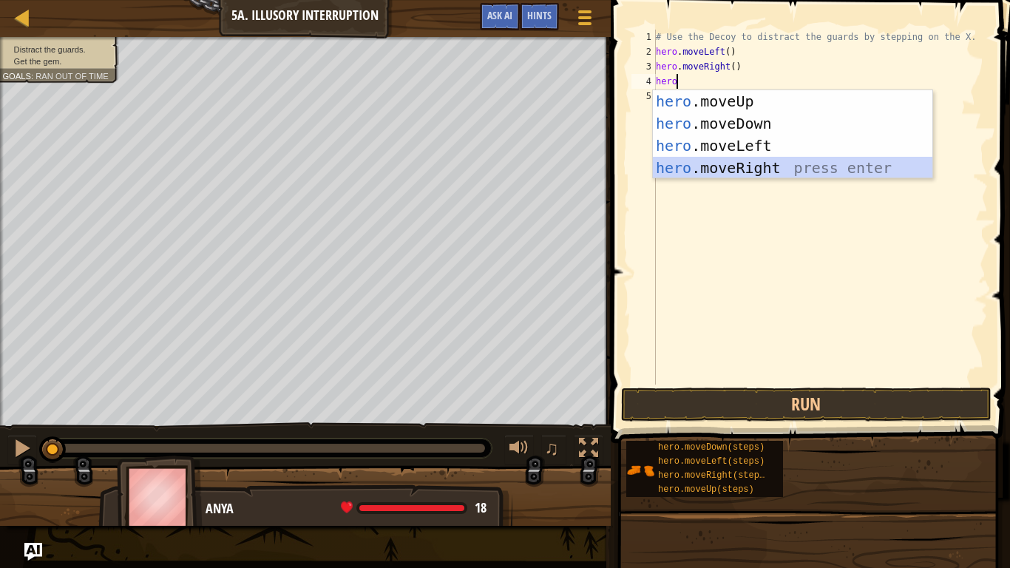
click at [744, 166] on div "hero .moveUp press enter hero .moveDown press enter hero .moveLeft press enter …" at bounding box center [793, 156] width 280 height 133
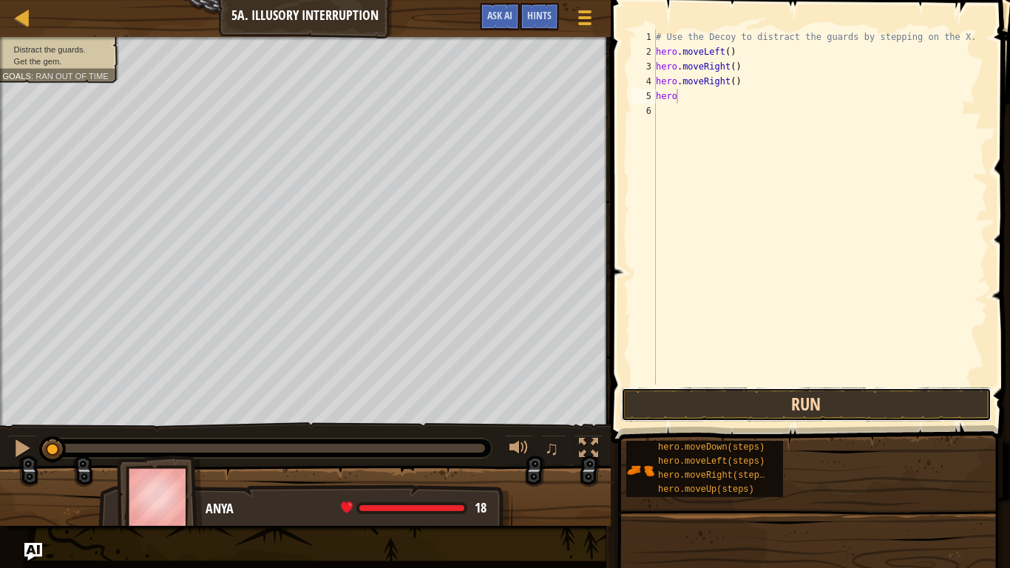
click at [743, 402] on button "Run" at bounding box center [806, 405] width 371 height 34
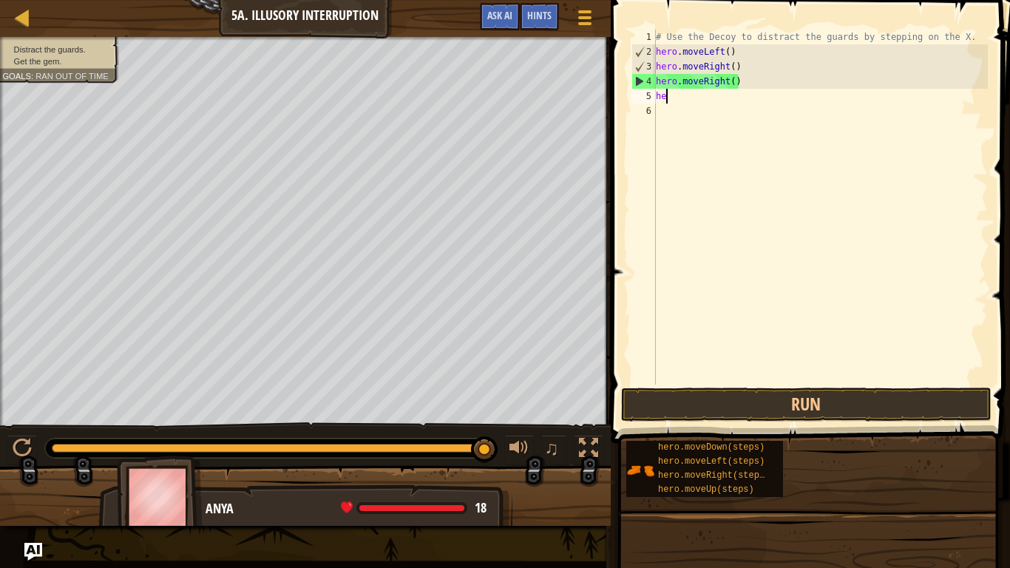
scroll to position [7, 1]
type textarea "h"
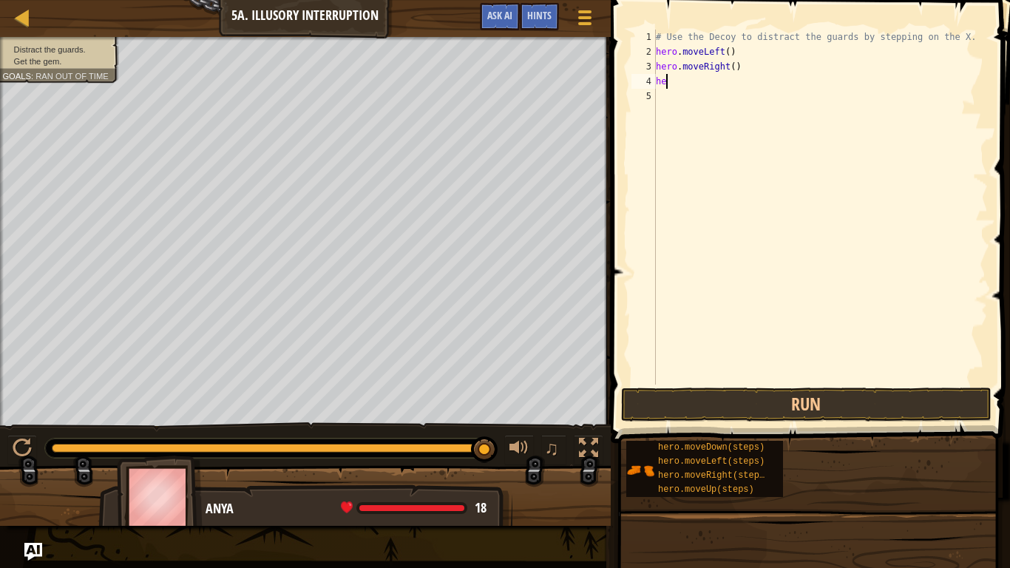
type textarea "h"
click at [735, 54] on div "# Use the Decoy to distract the guards by stepping on the X. hero . moveLeft ( )" at bounding box center [820, 222] width 335 height 385
type textarea "h"
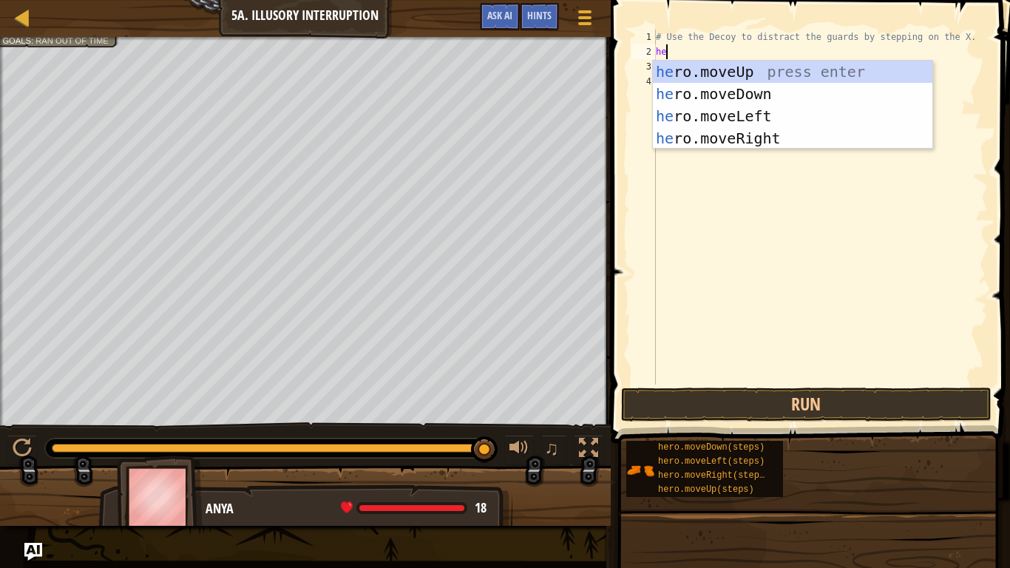
type textarea "hero"
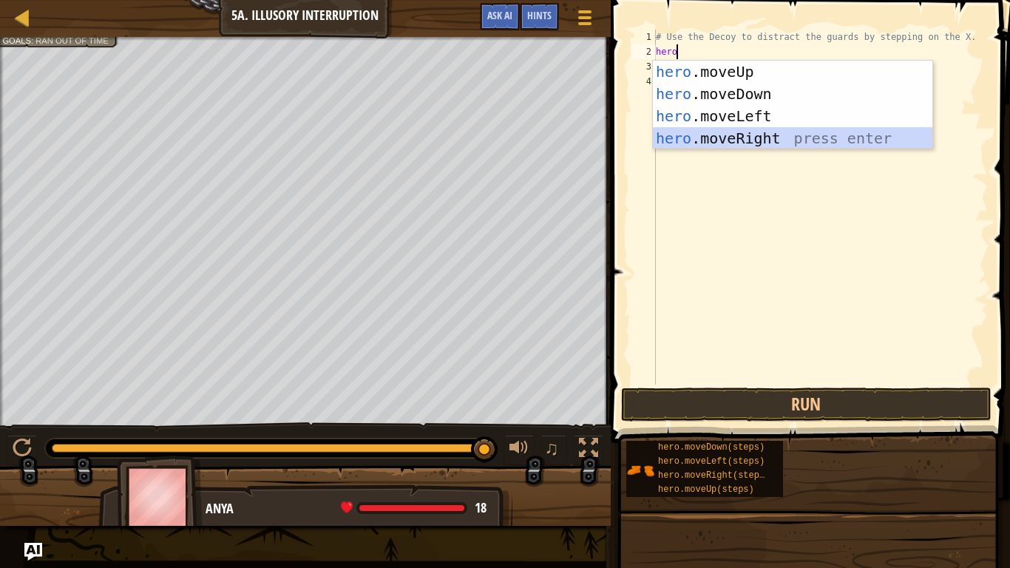
click at [729, 132] on div "hero .moveUp press enter hero .moveDown press enter hero .moveLeft press enter …" at bounding box center [793, 127] width 280 height 133
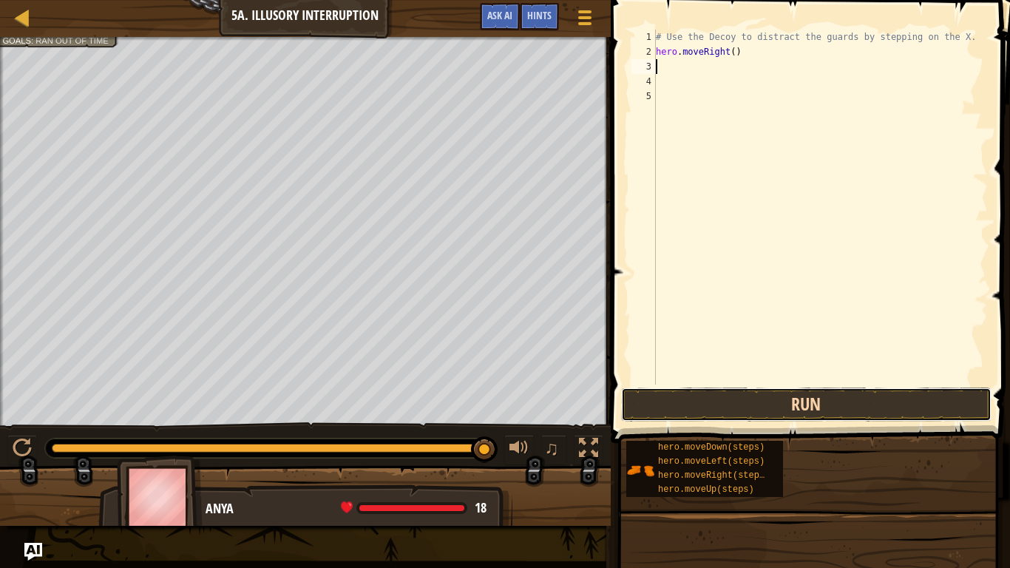
click at [791, 410] on button "Run" at bounding box center [806, 405] width 371 height 34
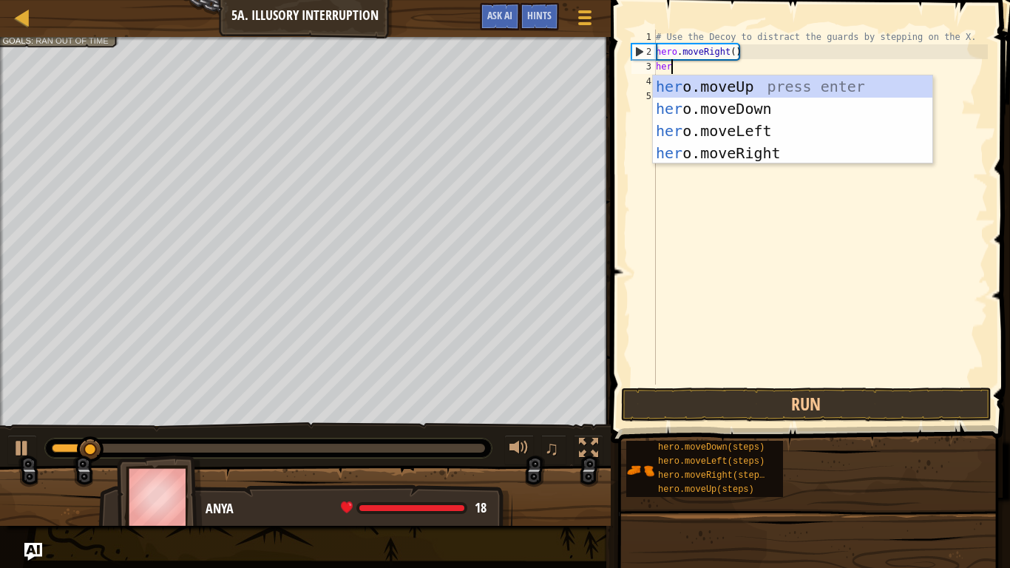
type textarea "hero"
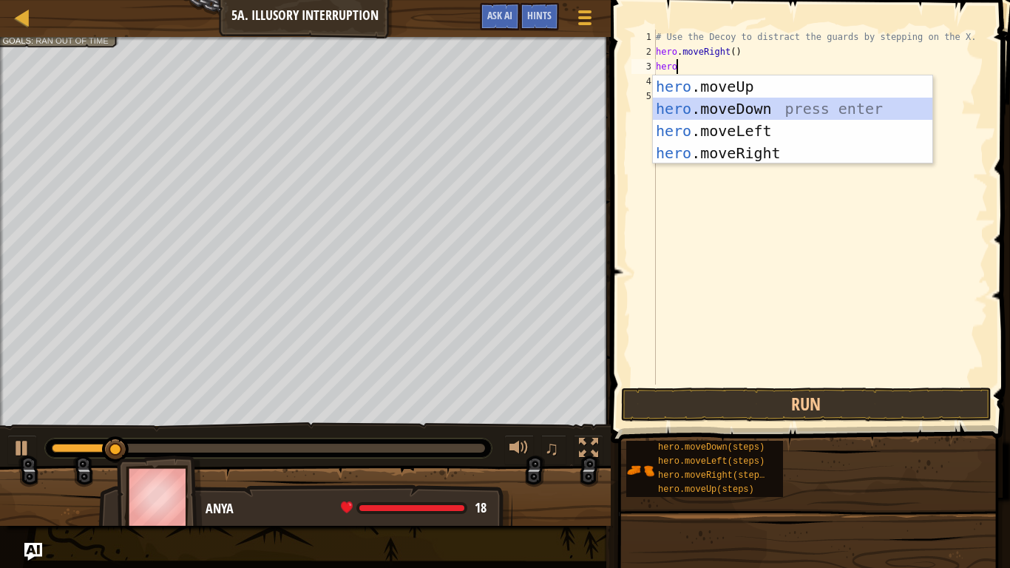
click at [720, 103] on div "hero .moveUp press enter hero .moveDown press enter hero .moveLeft press enter …" at bounding box center [793, 141] width 280 height 133
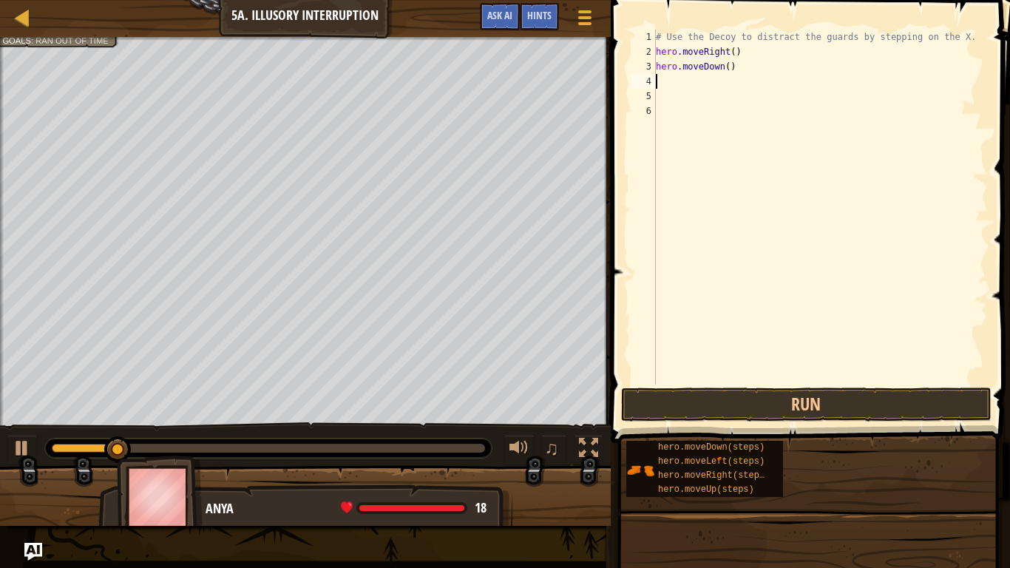
scroll to position [7, 0]
type textarea "h"
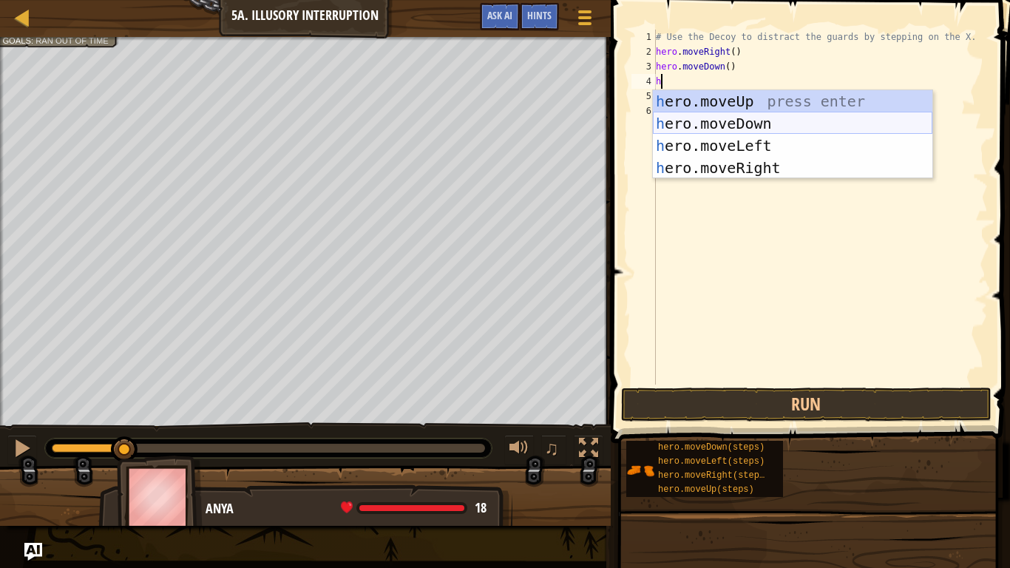
click at [757, 118] on div "h ero.moveUp press enter h ero.moveDown press enter h ero.moveLeft press enter …" at bounding box center [793, 156] width 280 height 133
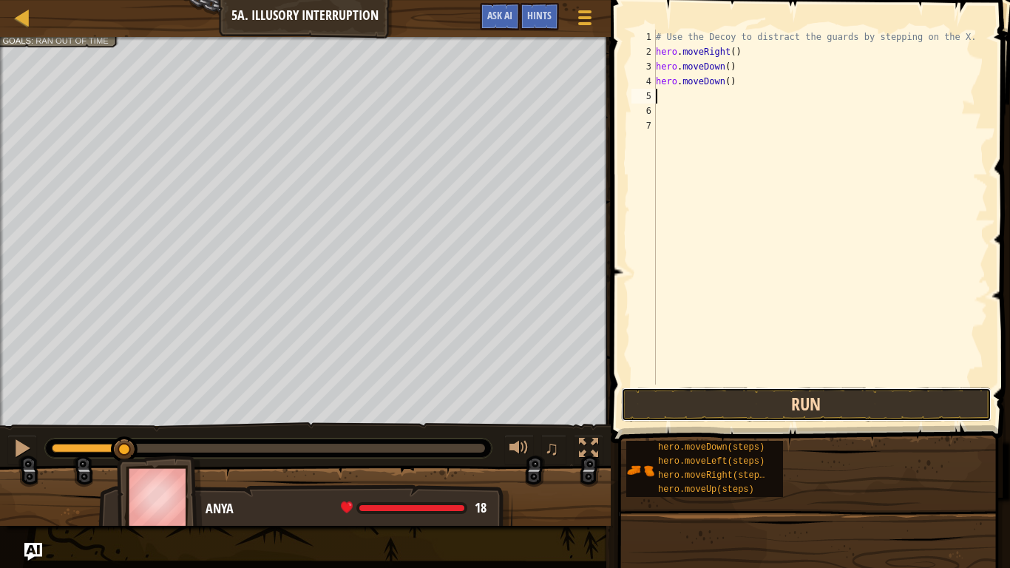
click at [723, 391] on button "Run" at bounding box center [806, 405] width 371 height 34
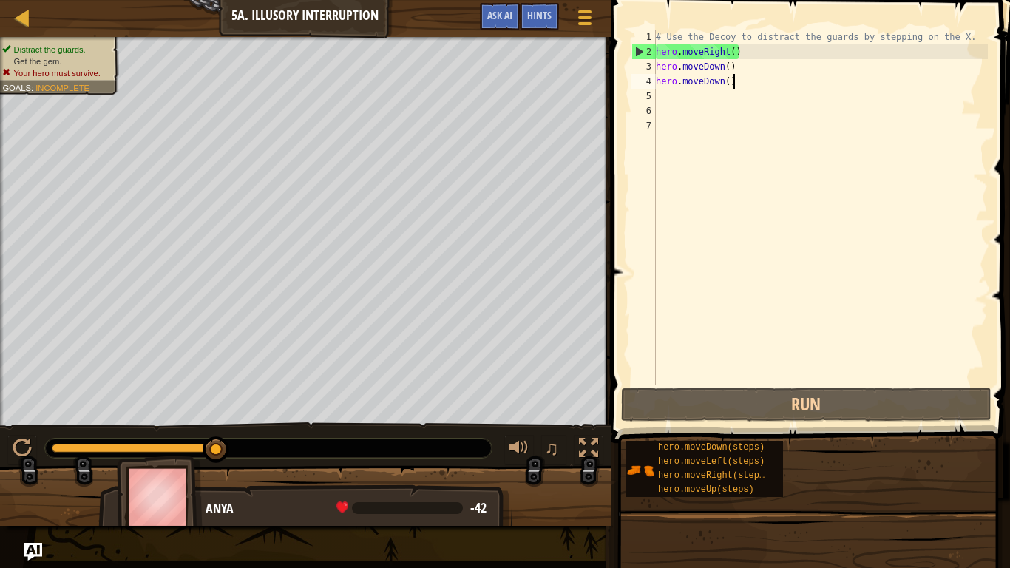
click at [740, 79] on div "# Use the Decoy to distract the guards by stepping on the X. hero . moveRight (…" at bounding box center [820, 222] width 335 height 385
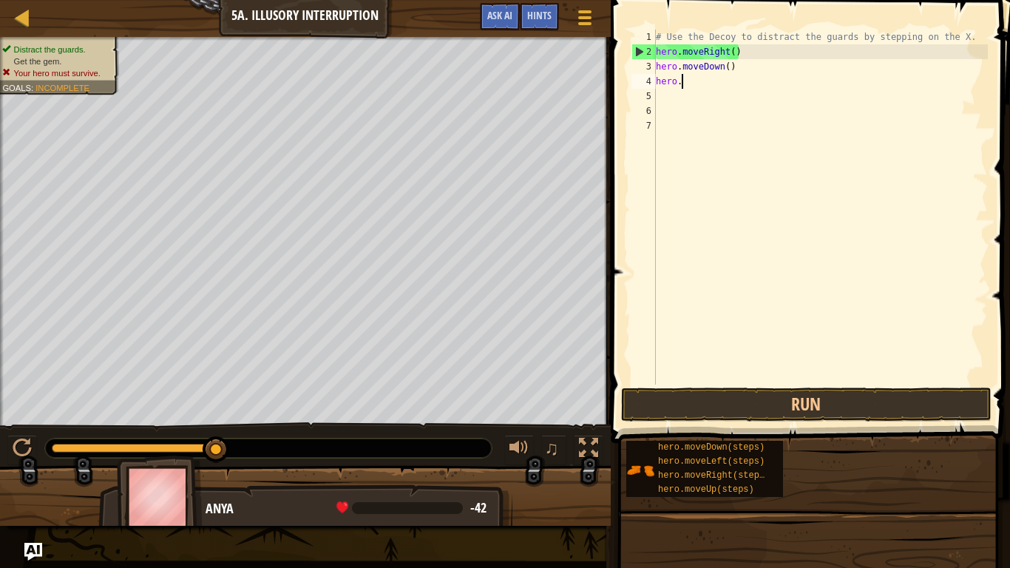
type textarea "h"
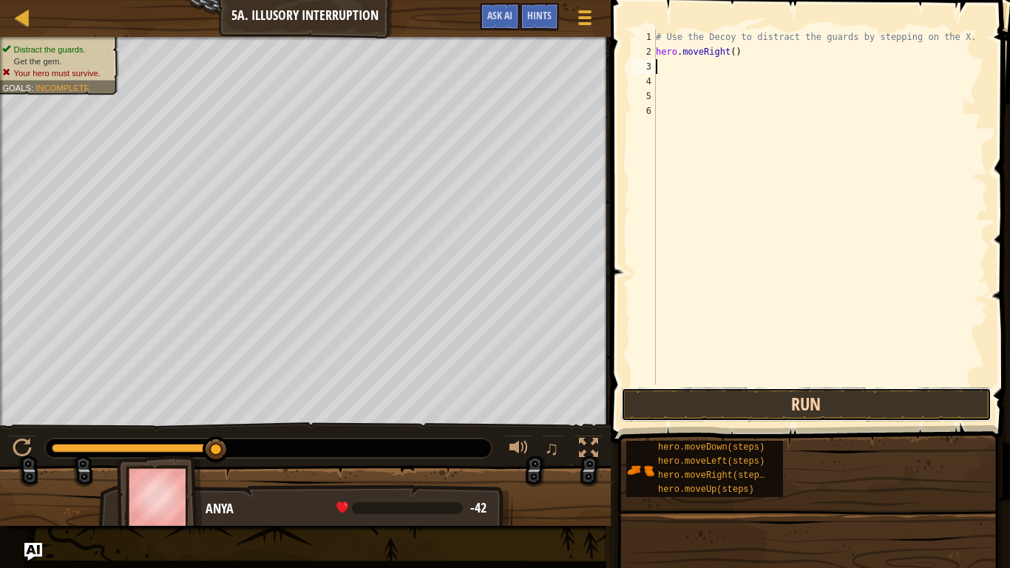
click at [780, 415] on button "Run" at bounding box center [806, 405] width 371 height 34
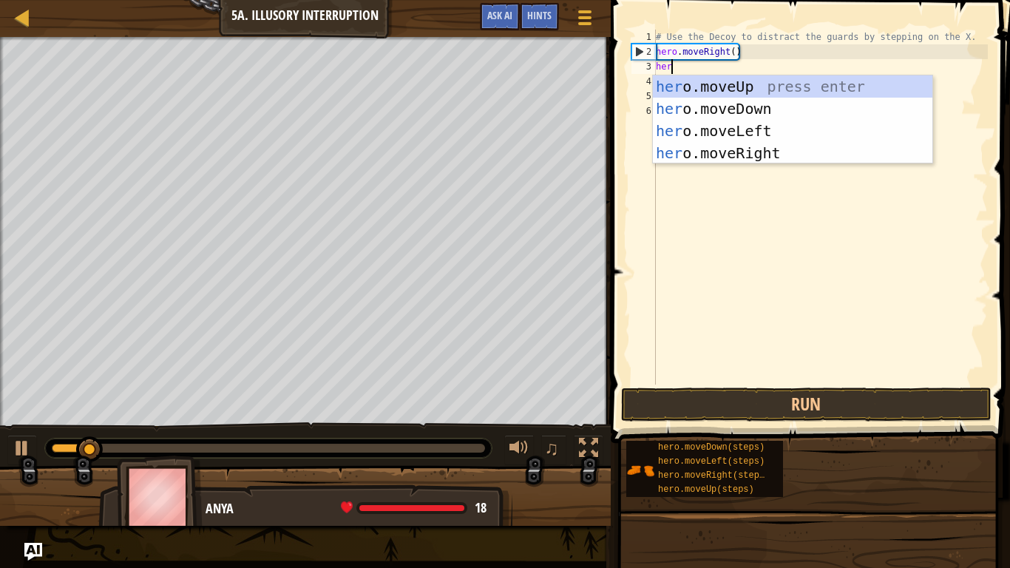
type textarea "hero"
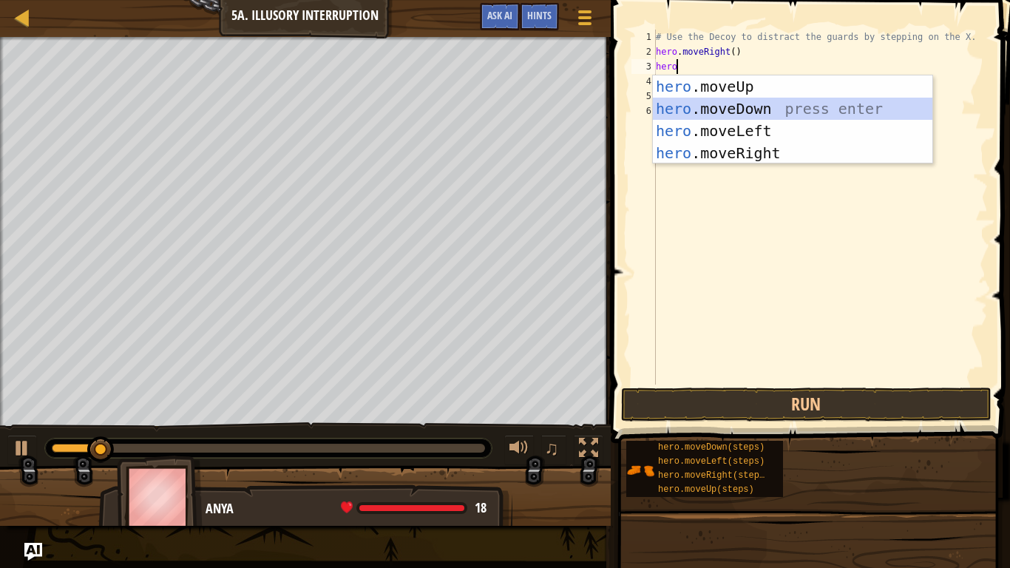
click at [716, 106] on div "hero .moveUp press enter hero .moveDown press enter hero .moveLeft press enter …" at bounding box center [793, 141] width 280 height 133
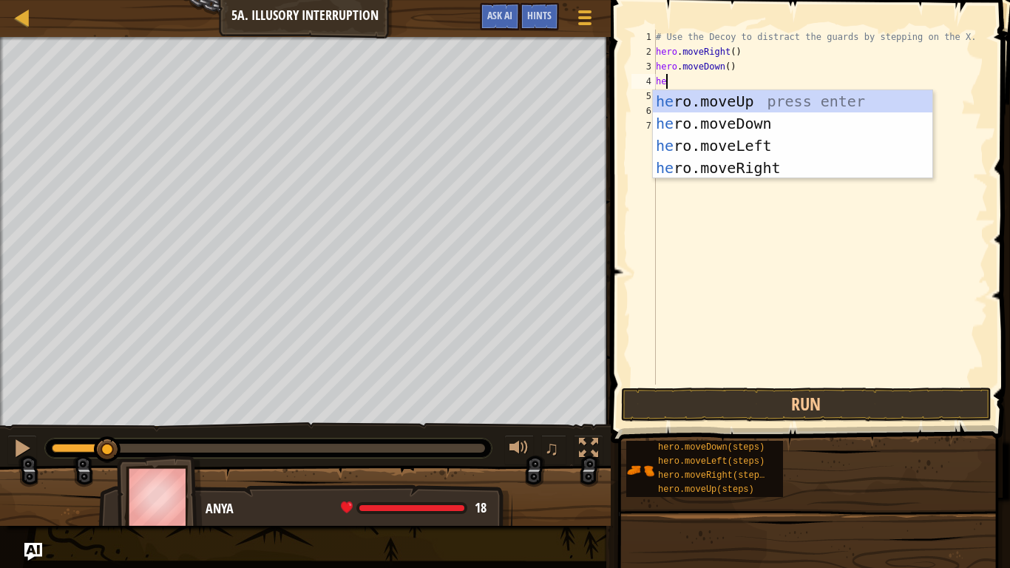
type textarea "hero"
click at [731, 126] on div "hero .moveUp press enter hero .moveDown press enter hero .moveLeft press enter …" at bounding box center [793, 156] width 280 height 133
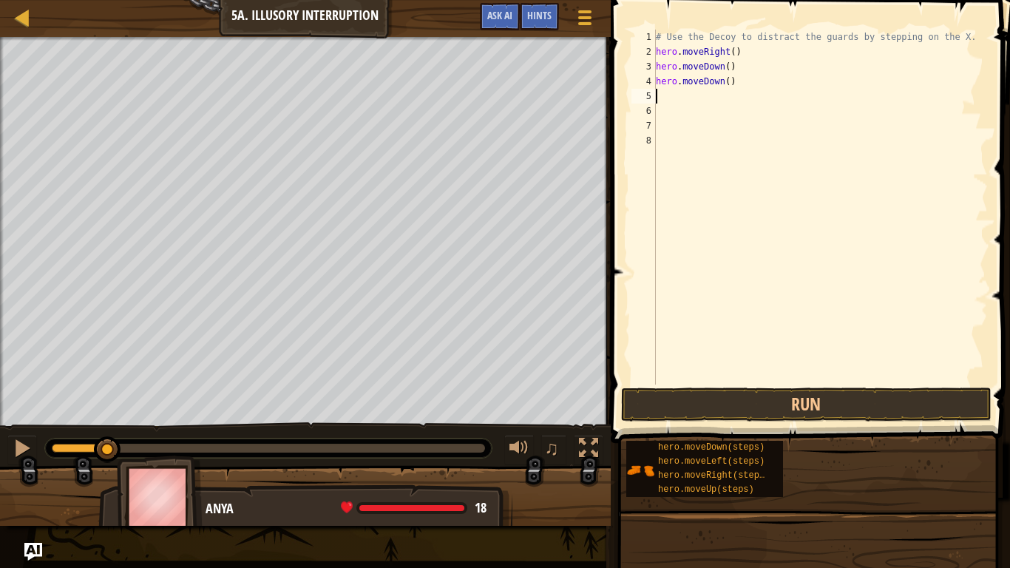
scroll to position [7, 0]
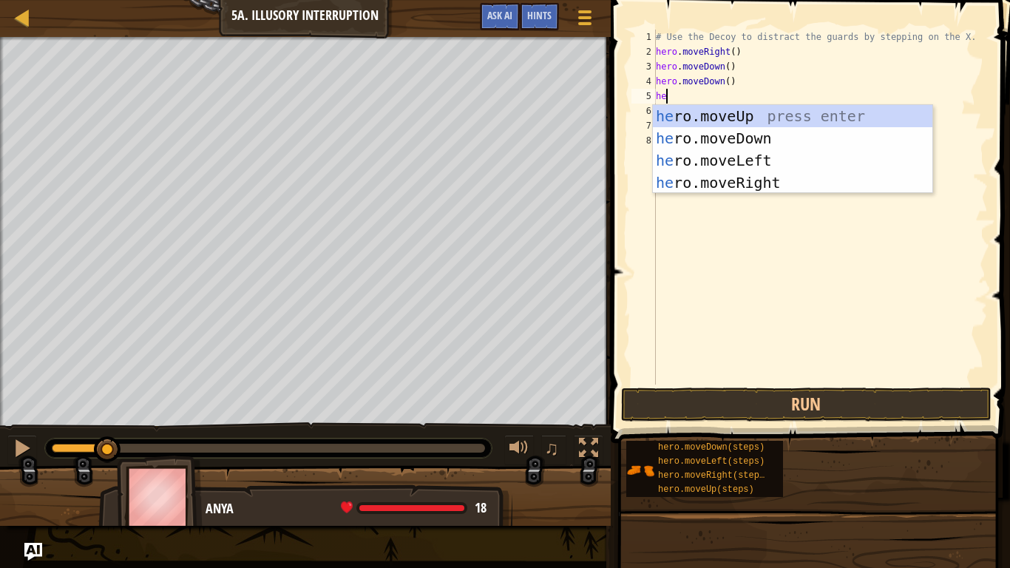
type textarea "hero"
click at [714, 116] on div "hero .moveUp press enter hero .moveDown press enter hero .moveLeft press enter …" at bounding box center [793, 171] width 280 height 133
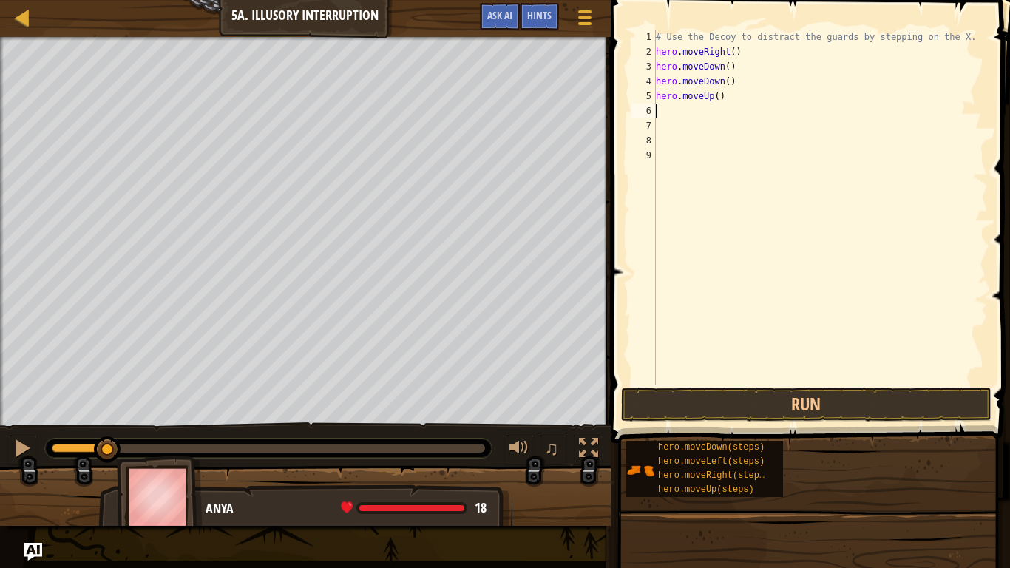
scroll to position [7, 0]
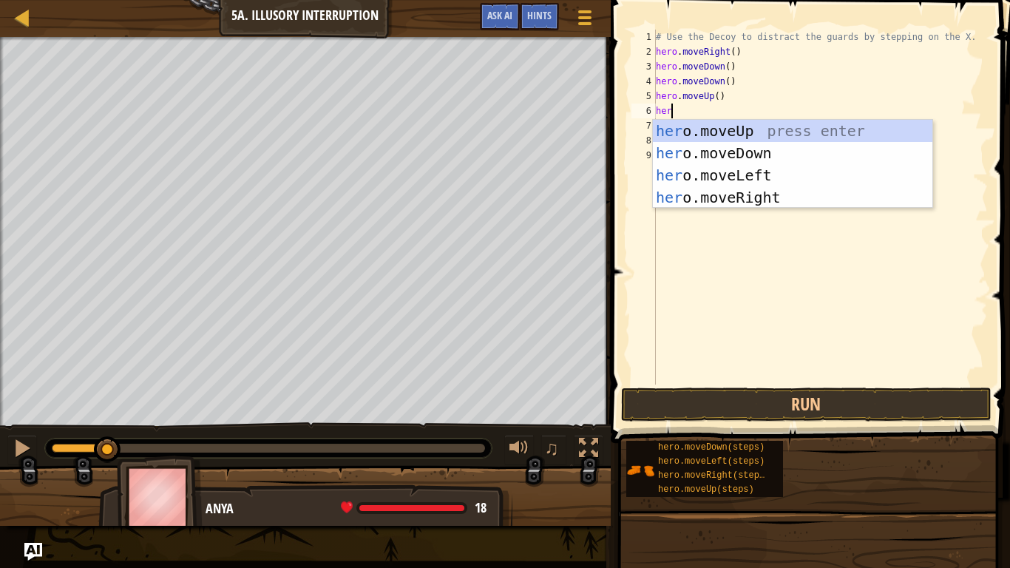
type textarea "hero"
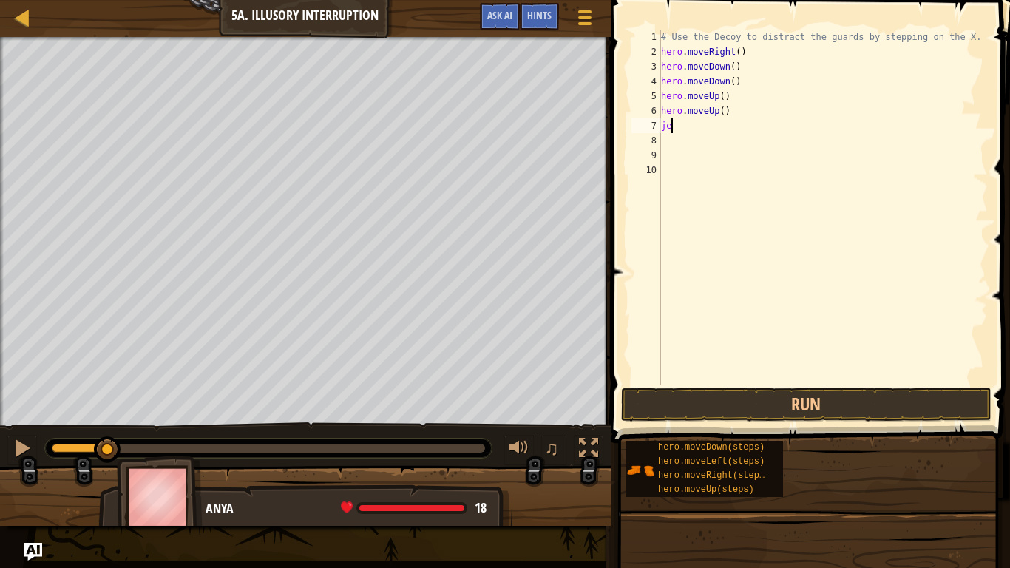
scroll to position [7, 1]
type textarea "j"
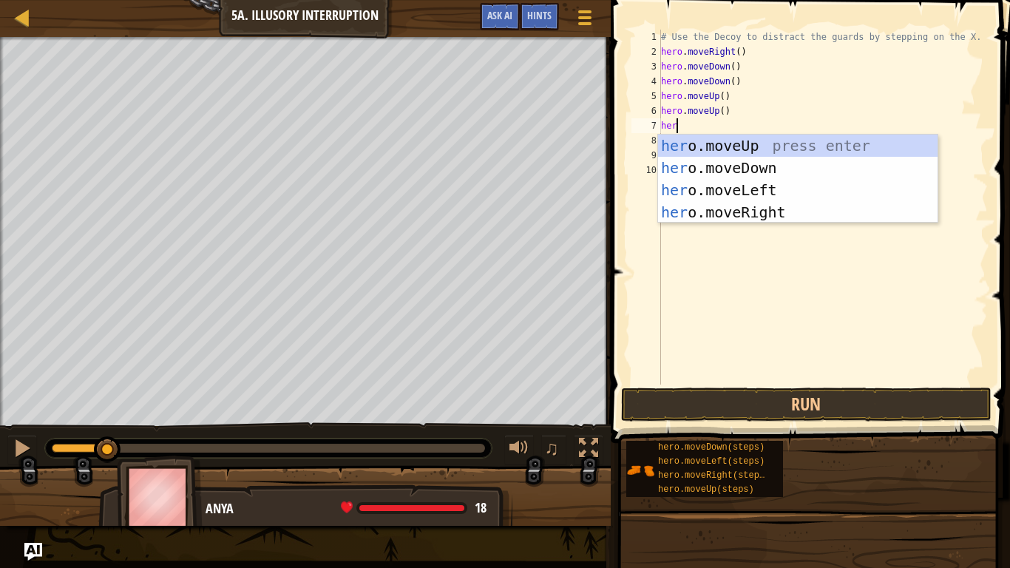
type textarea "hero"
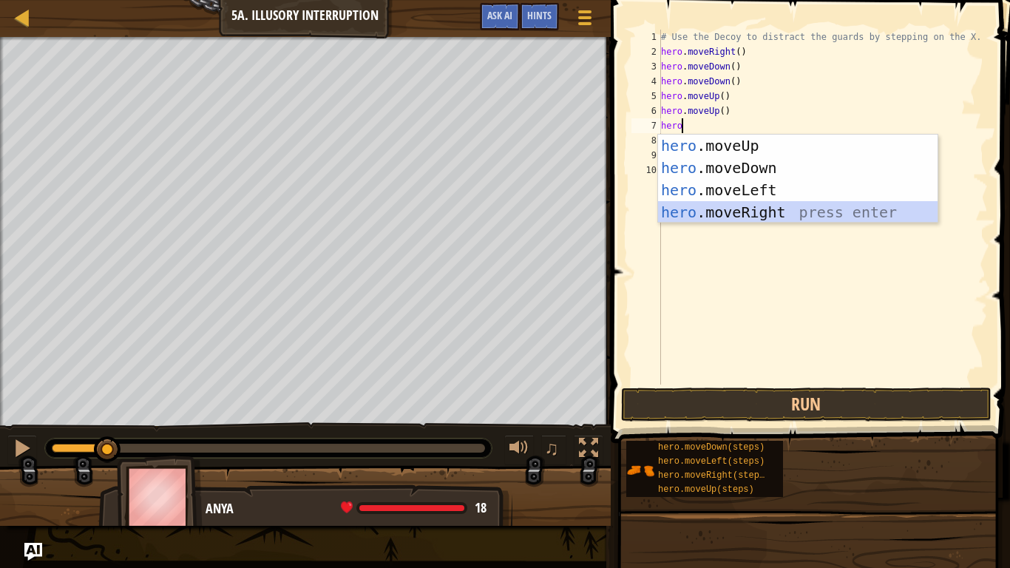
click at [729, 206] on div "hero .moveUp press enter hero .moveDown press enter hero .moveLeft press enter …" at bounding box center [798, 201] width 280 height 133
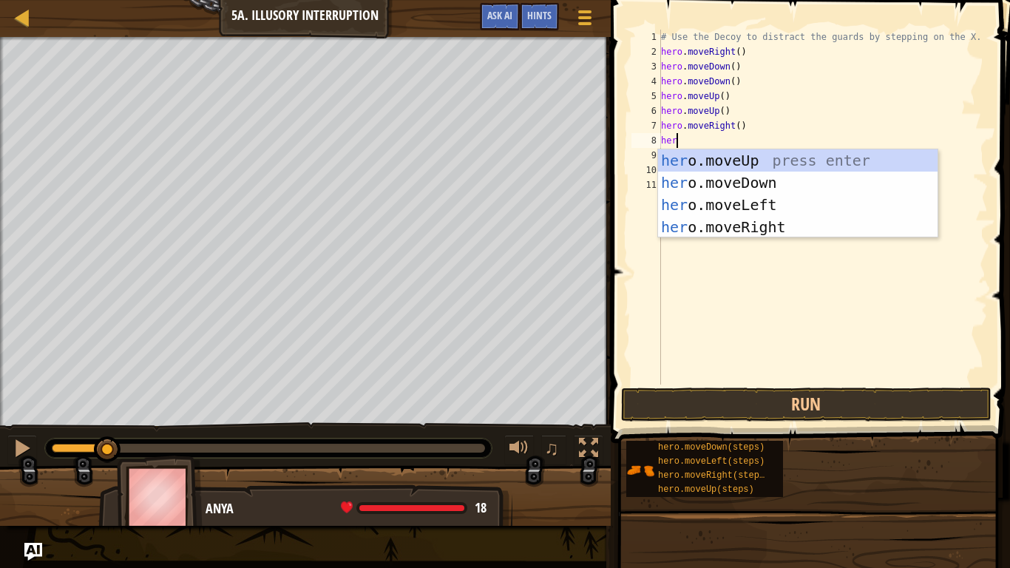
type textarea "hero"
click at [746, 217] on div "hero .moveUp press enter hero .moveDown press enter hero .moveLeft press enter …" at bounding box center [798, 215] width 280 height 133
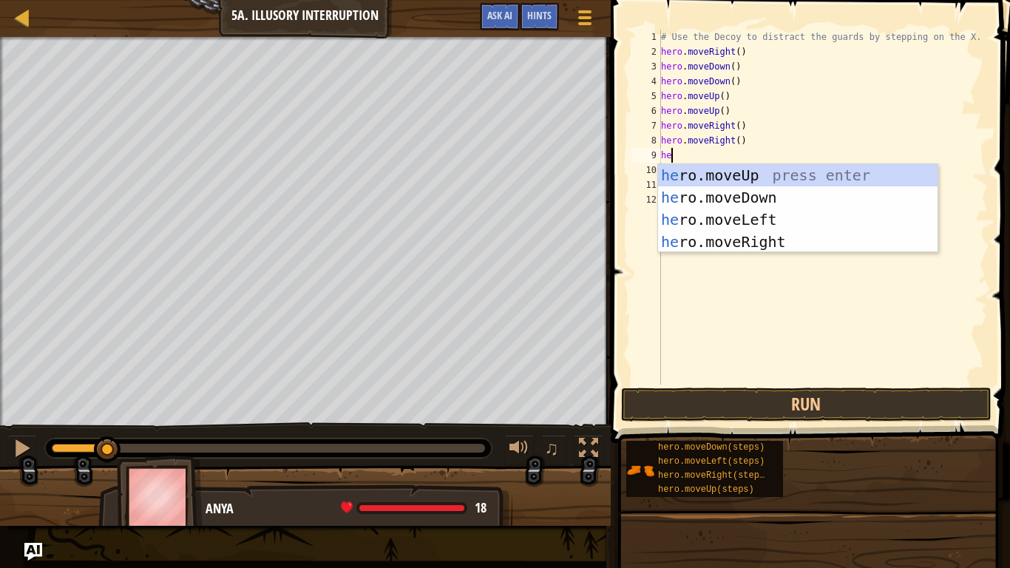
type textarea "hero"
click at [742, 240] on div "hero .moveUp press enter hero .moveDown press enter hero .moveLeft press enter …" at bounding box center [798, 230] width 280 height 133
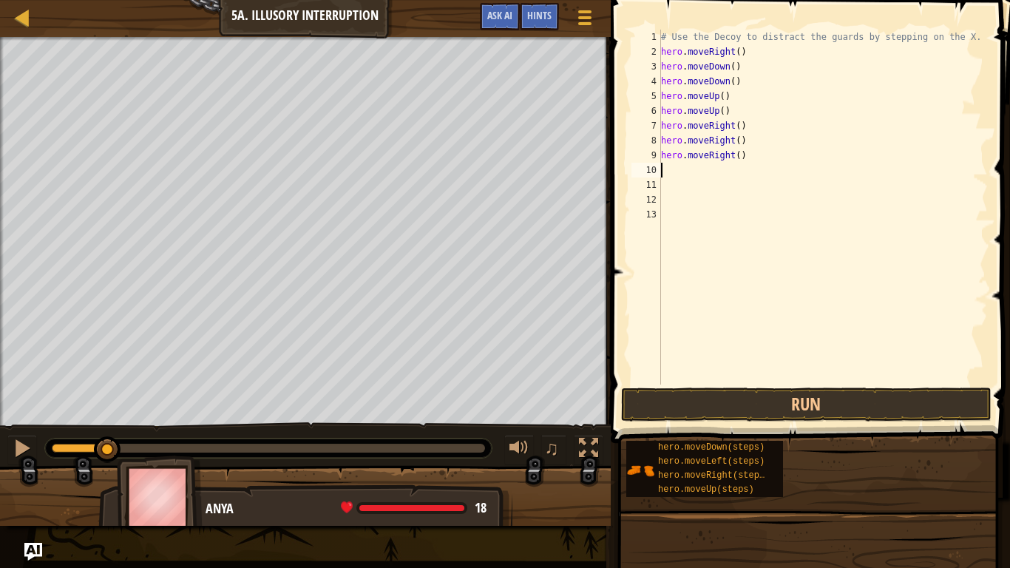
scroll to position [7, 0]
click at [731, 402] on button "Run" at bounding box center [806, 405] width 371 height 34
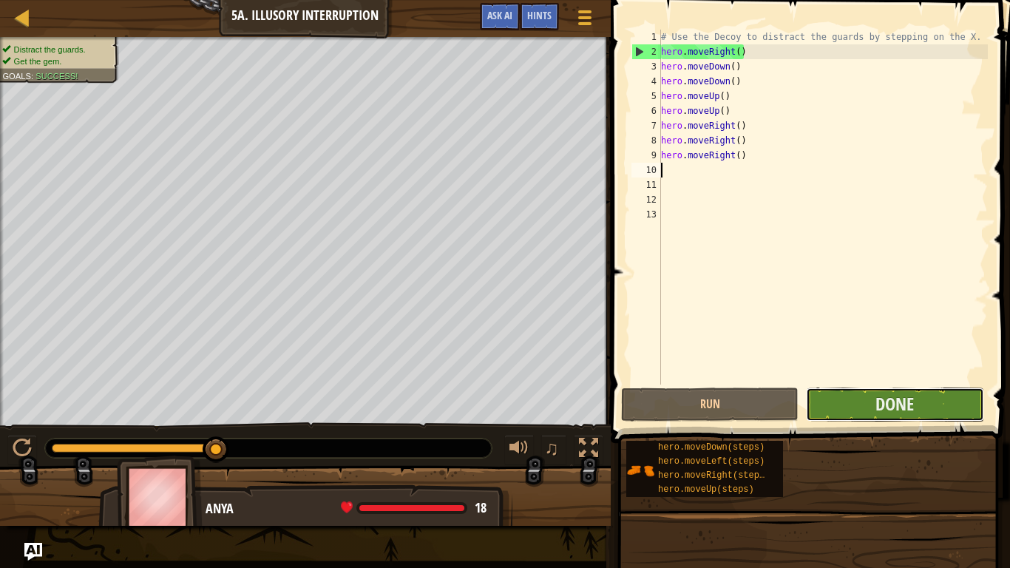
click at [868, 413] on button "Done" at bounding box center [895, 405] width 178 height 34
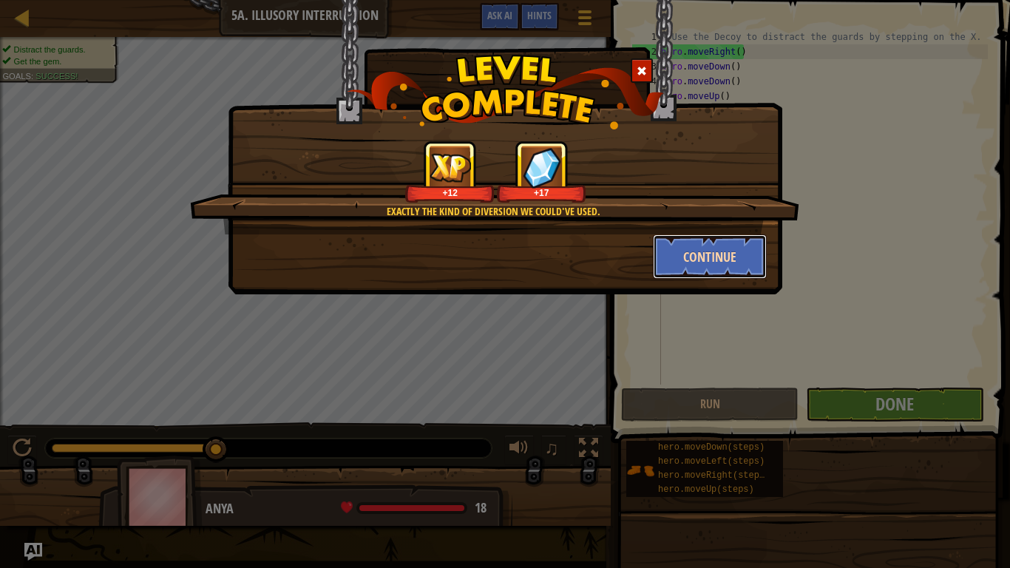
click at [678, 252] on button "Continue" at bounding box center [710, 256] width 115 height 44
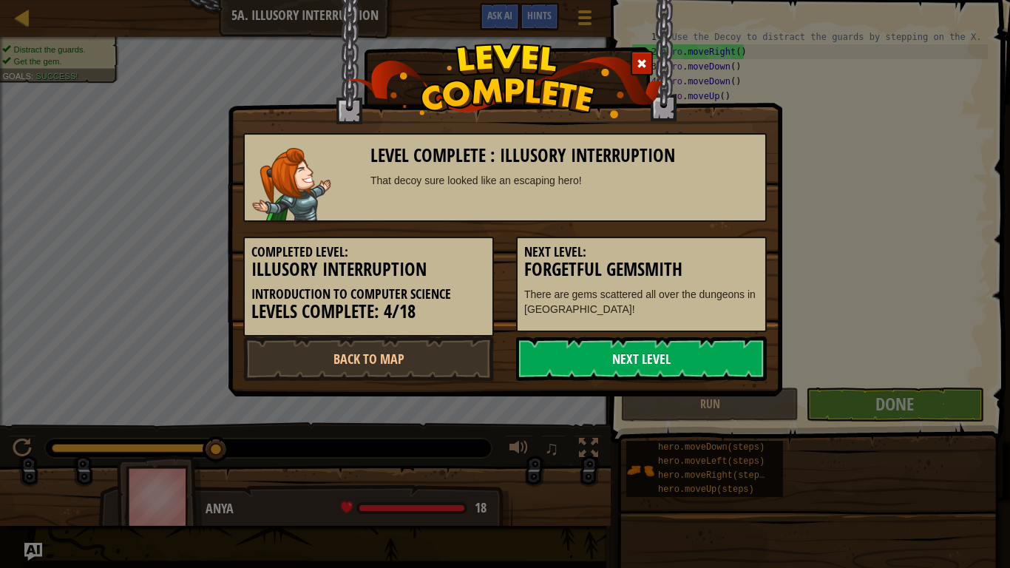
click at [601, 365] on link "Next Level" at bounding box center [641, 359] width 251 height 44
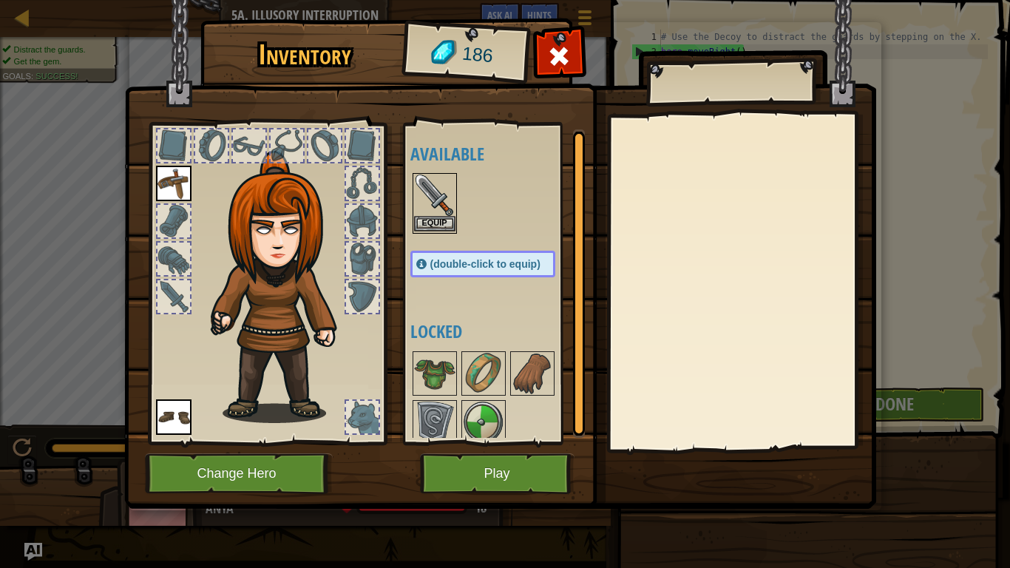
click at [437, 215] on img at bounding box center [434, 195] width 41 height 41
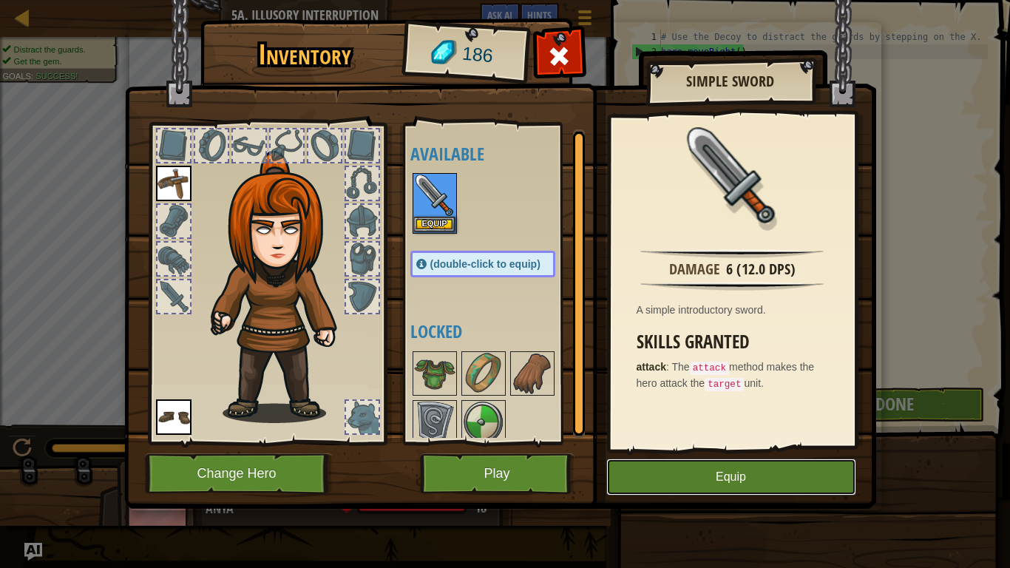
click at [664, 467] on button "Equip" at bounding box center [731, 477] width 250 height 37
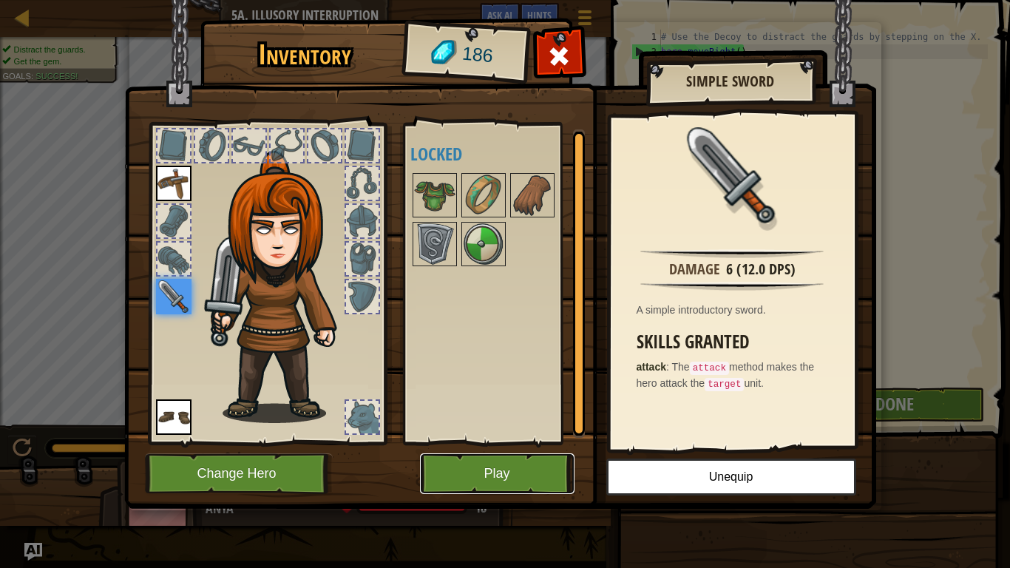
click at [462, 467] on button "Play" at bounding box center [497, 473] width 155 height 41
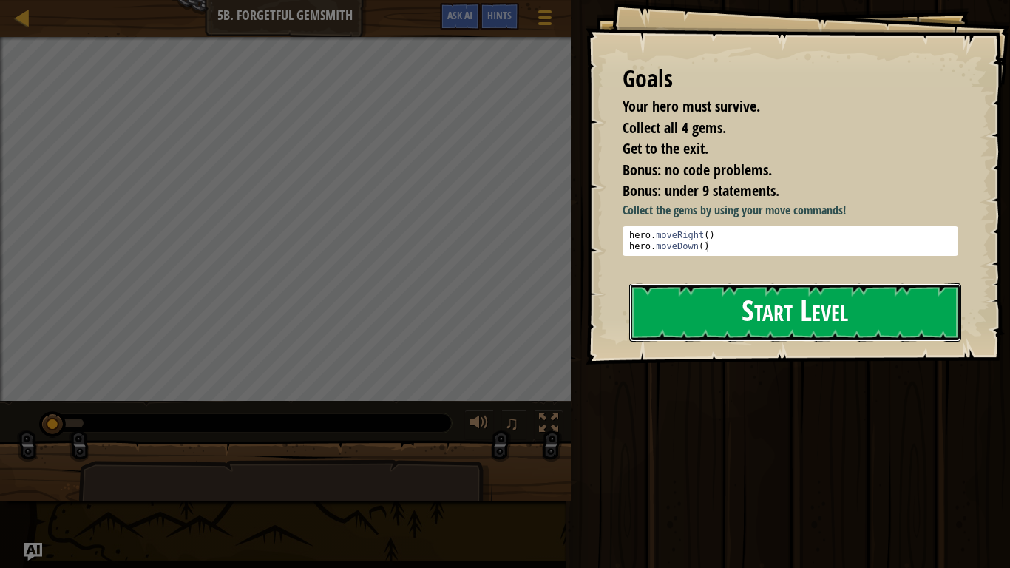
click at [763, 317] on button "Start Level" at bounding box center [795, 312] width 332 height 58
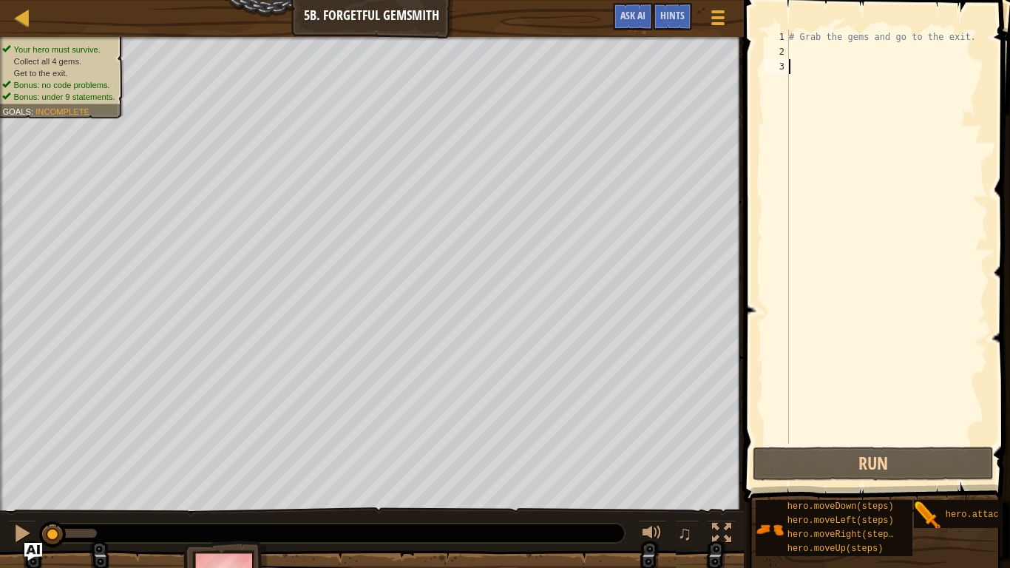
click at [794, 44] on div "# Grab the gems and go to the exit." at bounding box center [887, 252] width 202 height 444
type textarea "# Grab the gems and go to the exit."
click at [798, 55] on div "# Grab the gems and go to the exit." at bounding box center [887, 252] width 202 height 444
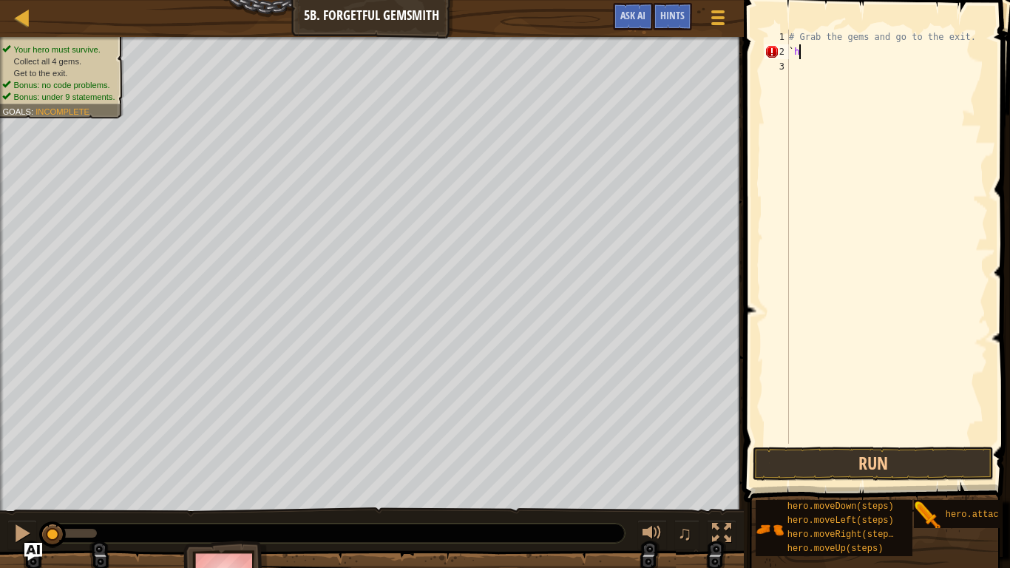
scroll to position [7, 1]
type textarea "`"
click at [797, 70] on div "# Grab the gems and go to the exit. `" at bounding box center [887, 252] width 202 height 444
click at [796, 80] on div "# Grab the gems and go to the exit. `" at bounding box center [887, 252] width 202 height 444
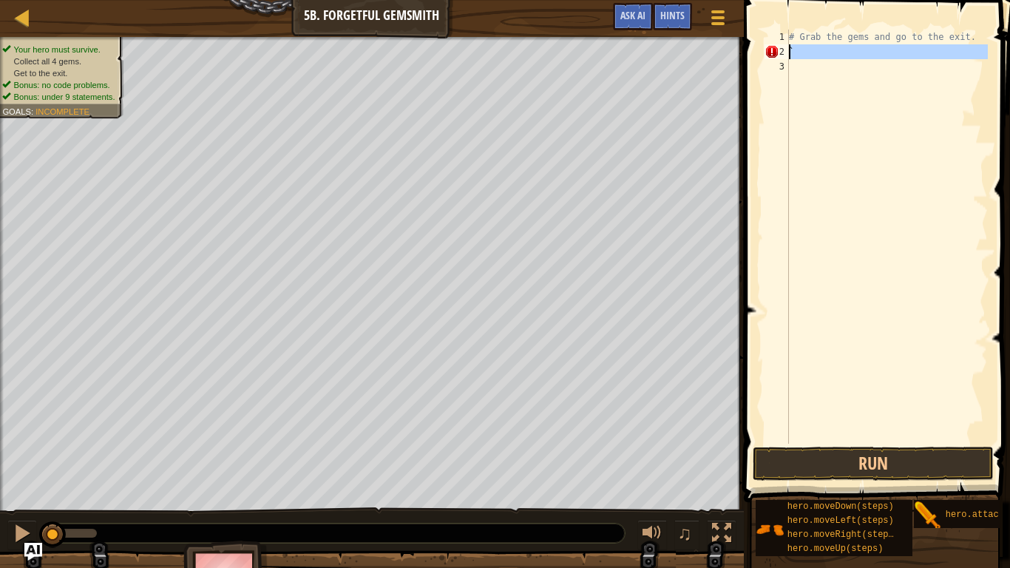
click at [772, 53] on div "2" at bounding box center [777, 51] width 24 height 15
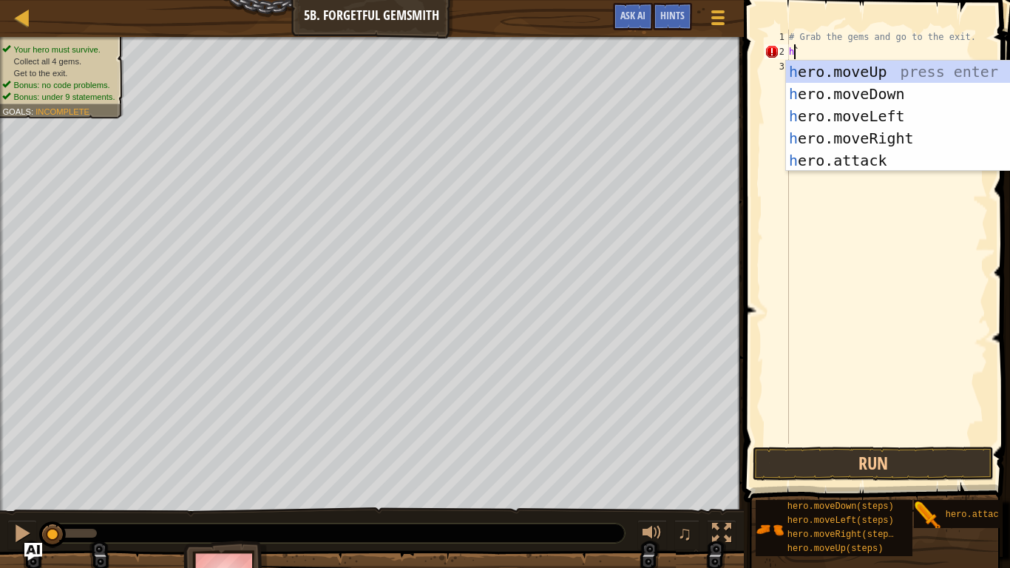
scroll to position [7, 1]
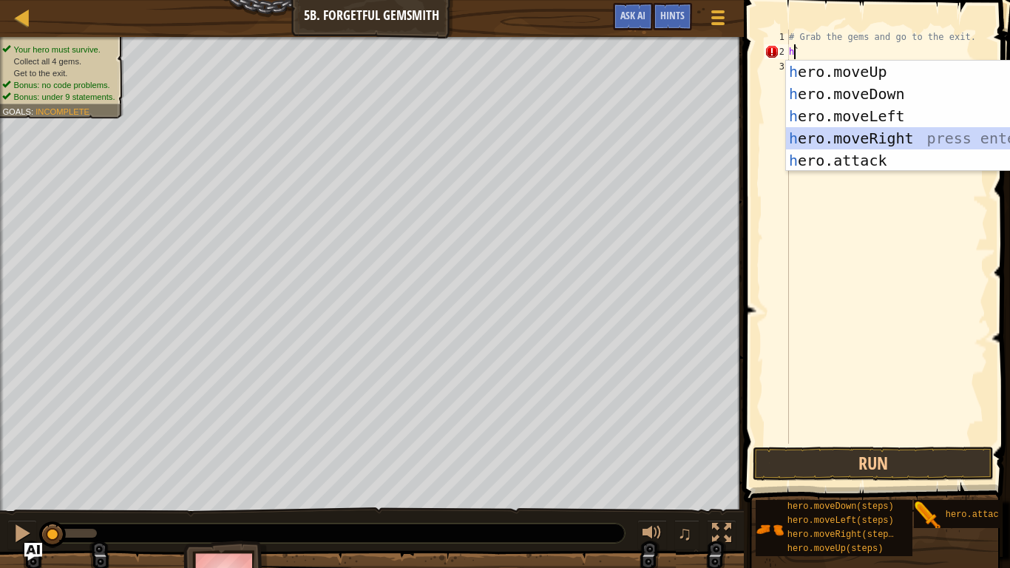
click at [843, 131] on div "h ero.moveUp press enter h ero.moveDown press enter h ero.moveLeft press enter …" at bounding box center [926, 138] width 280 height 155
type textarea "hero.moveRight()`"
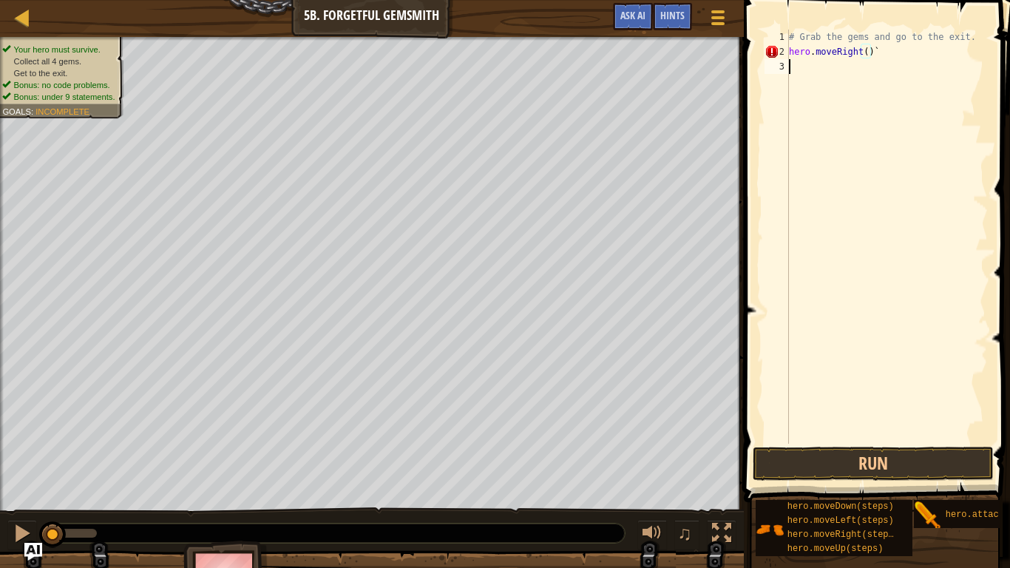
click at [820, 65] on div "# Grab the gems and go to the exit. hero . moveRight ( ) `" at bounding box center [887, 252] width 202 height 444
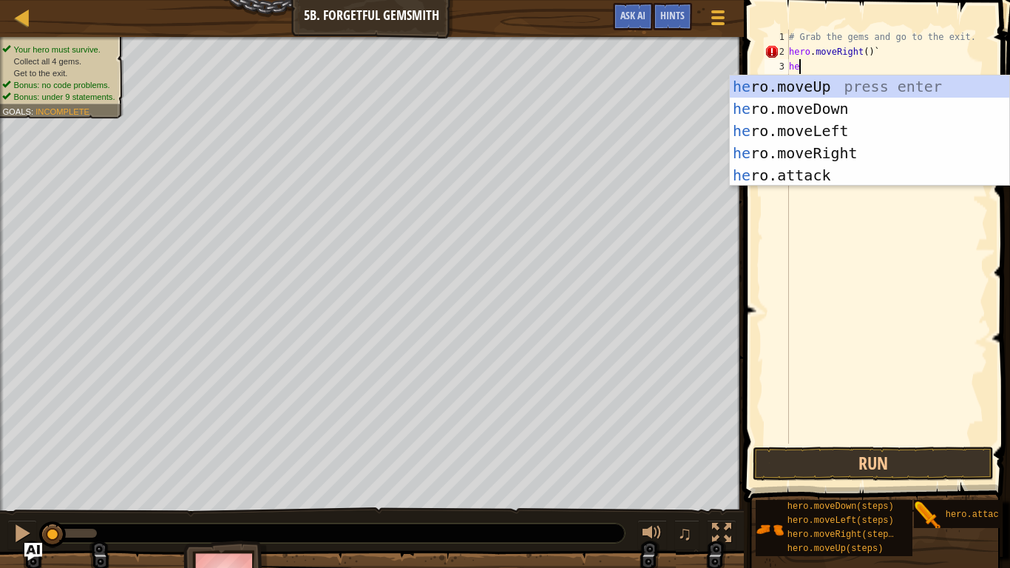
type textarea "hero"
click at [825, 107] on div "hero .moveUp press enter hero .moveDown press enter hero .moveLeft press enter …" at bounding box center [870, 152] width 280 height 155
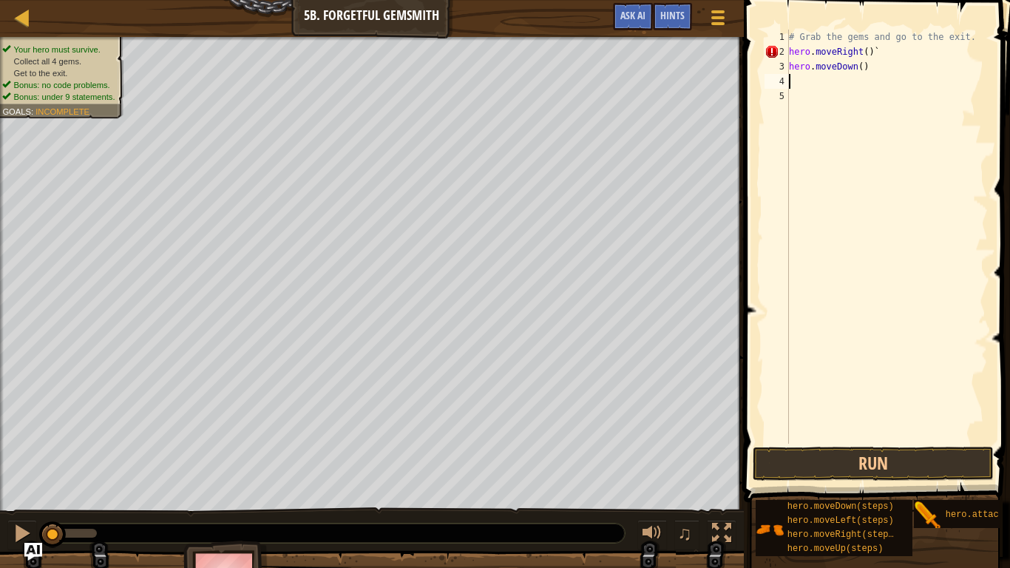
scroll to position [7, 0]
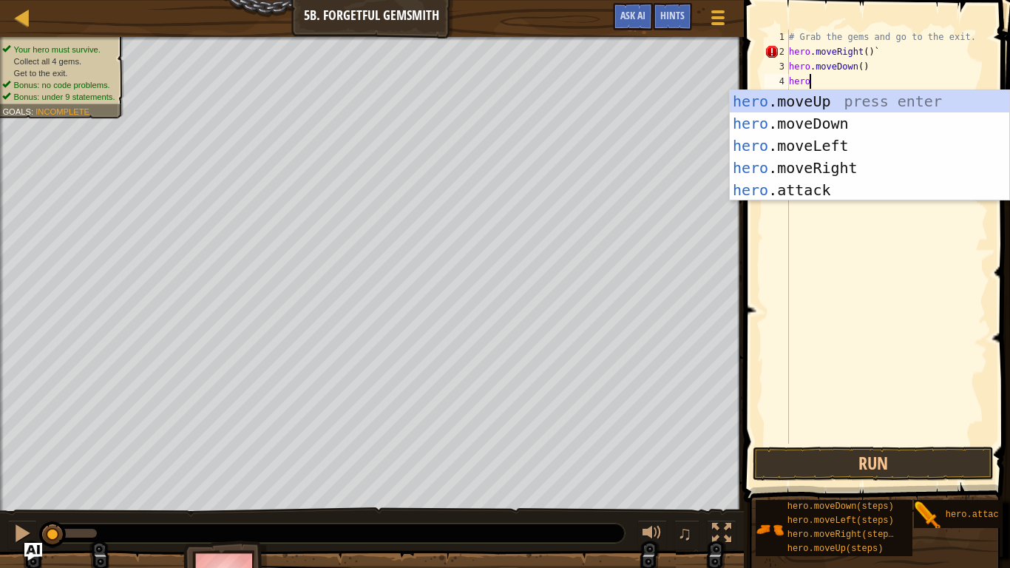
type textarea "hero"
click at [794, 160] on div "hero .moveUp press enter hero .moveDown press enter hero .moveLeft press enter …" at bounding box center [870, 167] width 280 height 155
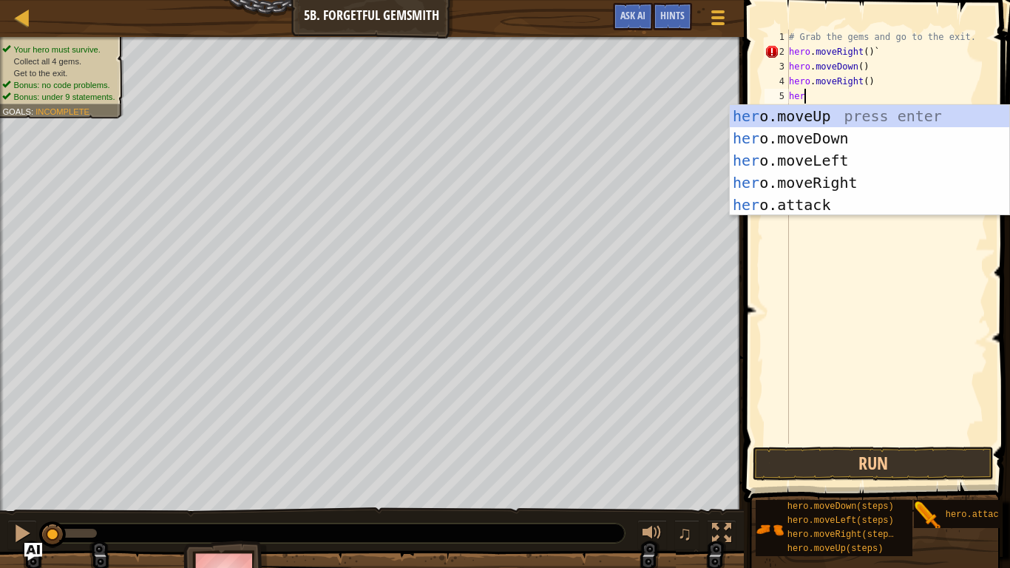
type textarea "hero"
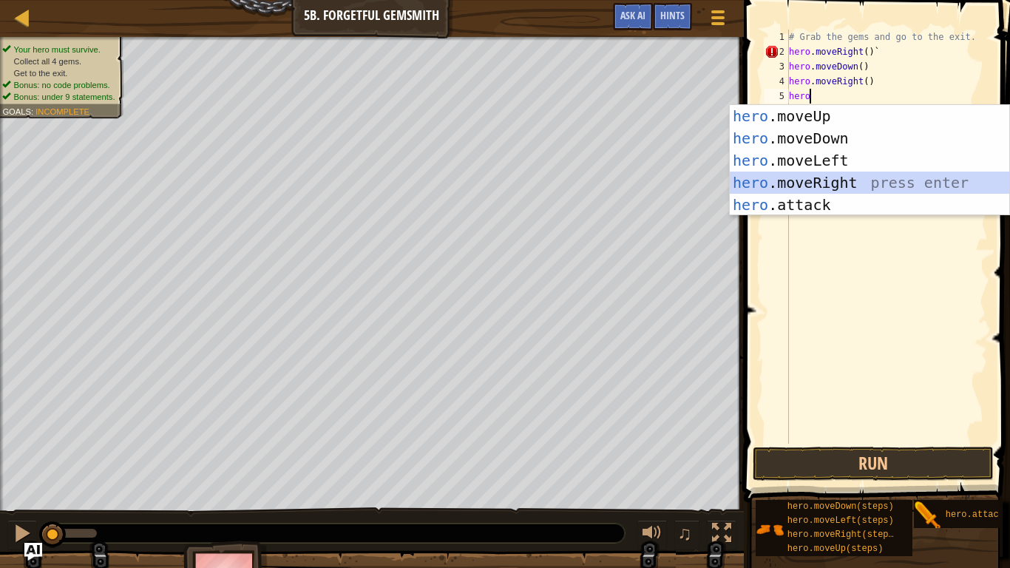
click at [819, 184] on div "hero .moveUp press enter hero .moveDown press enter hero .moveLeft press enter …" at bounding box center [870, 182] width 280 height 155
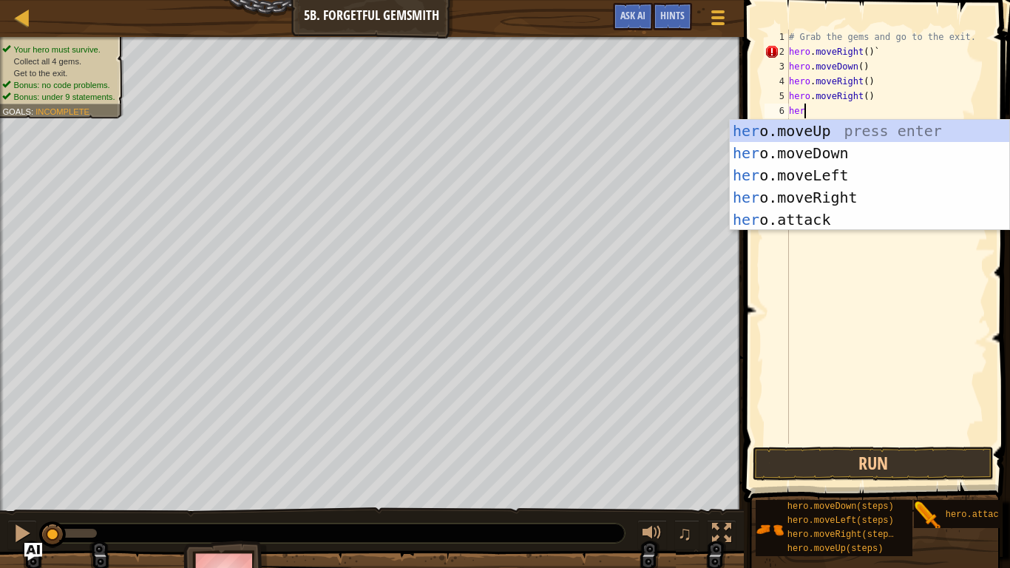
type textarea "hero"
click at [797, 195] on div "hero .moveUp press enter hero .moveDown press enter hero .moveLeft press enter …" at bounding box center [870, 197] width 280 height 155
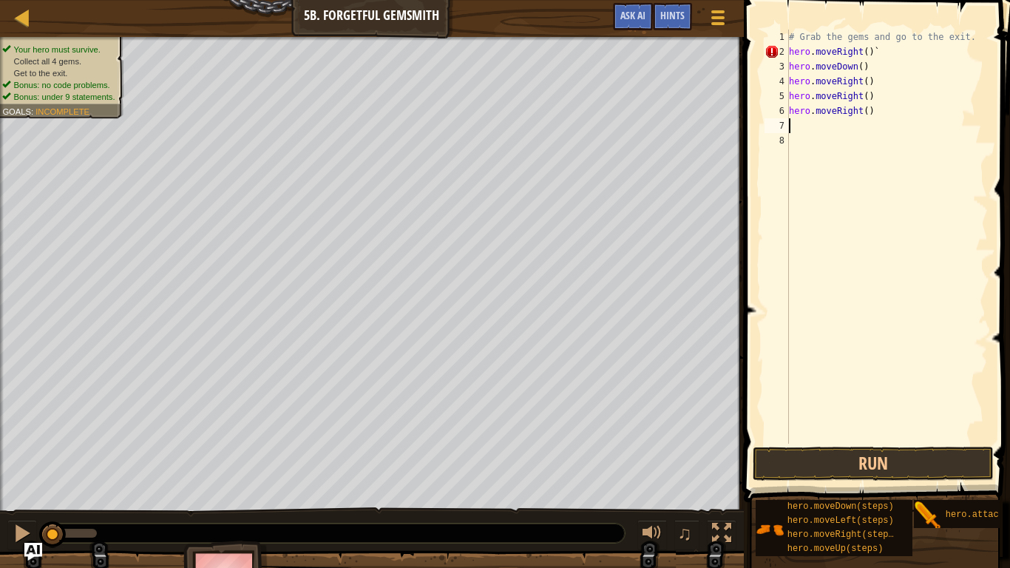
scroll to position [7, 0]
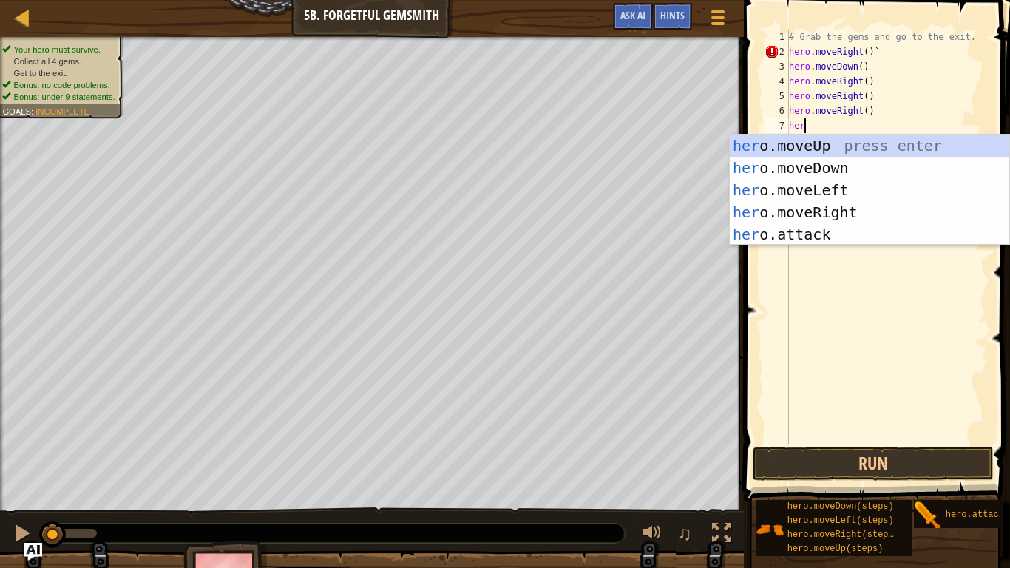
type textarea "hero"
click at [805, 149] on div "hero .moveUp press enter hero .moveDown press enter hero .moveLeft press enter …" at bounding box center [870, 212] width 280 height 155
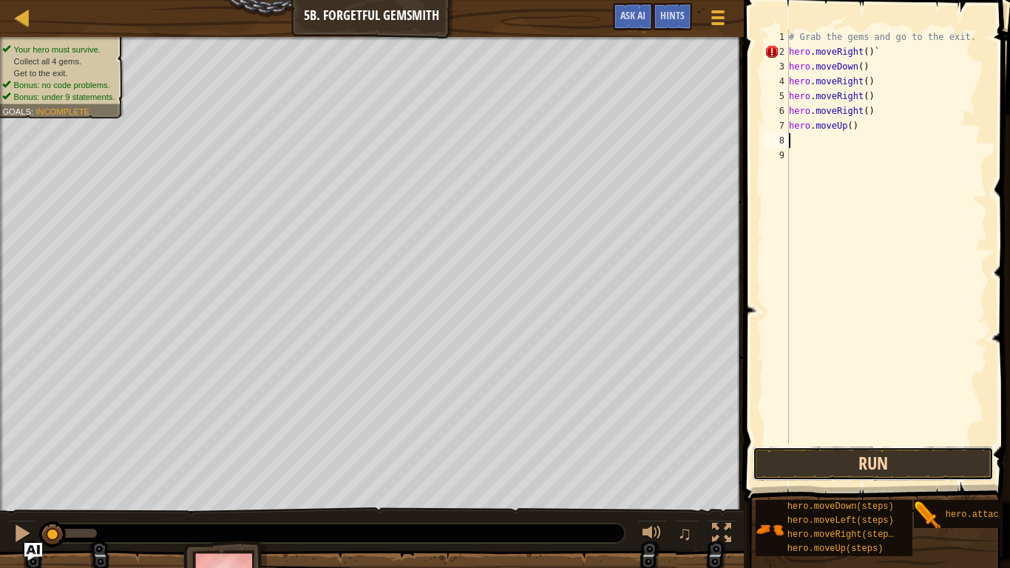
click at [831, 467] on button "Run" at bounding box center [873, 464] width 241 height 34
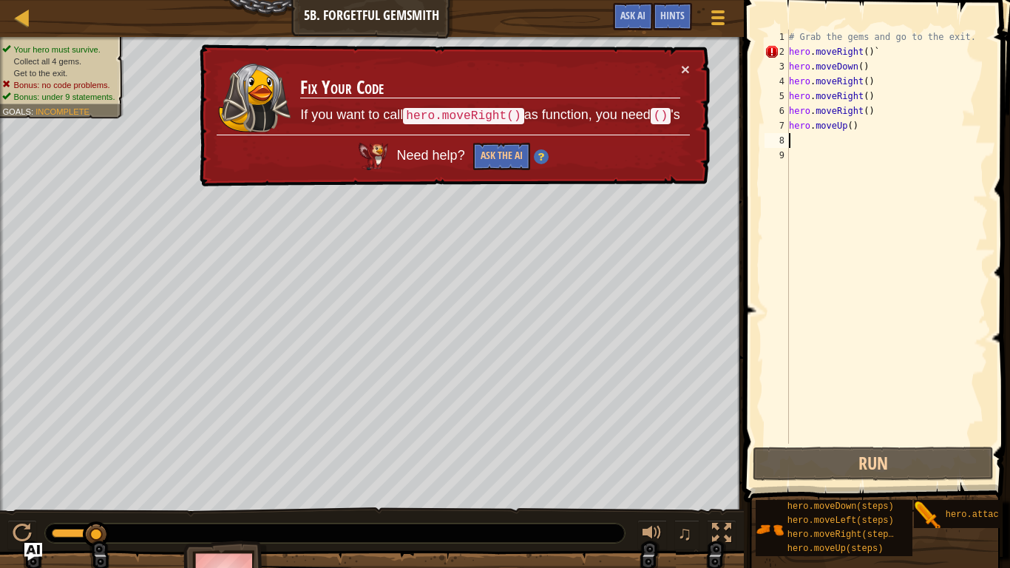
click at [868, 52] on div "# Grab the gems and go to the exit. hero . moveRight ( ) ` hero . moveDown ( ) …" at bounding box center [887, 252] width 202 height 444
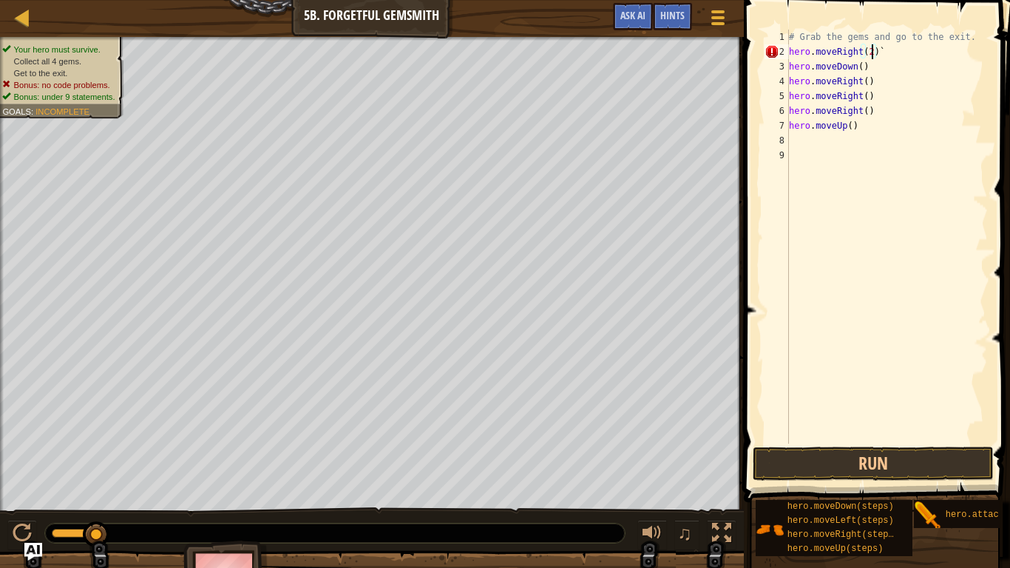
scroll to position [7, 12]
click at [862, 69] on div "# Grab the gems and go to the exit. hero . moveRight ( 2 ) ` hero . moveDown ( …" at bounding box center [887, 252] width 202 height 444
click at [868, 82] on div "# Grab the gems and go to the exit. hero . moveRight ( 2 ) ` hero . moveDown ( …" at bounding box center [887, 252] width 202 height 444
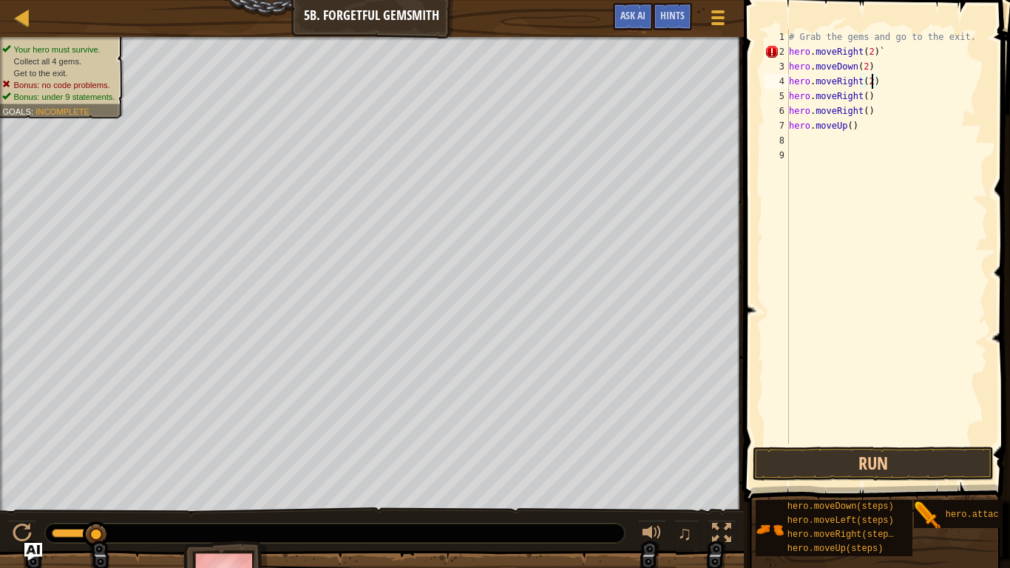
click at [865, 95] on div "# Grab the gems and go to the exit. hero . moveRight ( 2 ) ` hero . moveDown ( …" at bounding box center [887, 252] width 202 height 444
click at [868, 109] on div "# Grab the gems and go to the exit. hero . moveRight ( 2 ) ` hero . moveDown ( …" at bounding box center [887, 252] width 202 height 444
click at [853, 125] on div "# Grab the gems and go to the exit. hero . moveRight ( 2 ) ` hero . moveDown ( …" at bounding box center [887, 252] width 202 height 444
type textarea "hero.moveUp(2)"
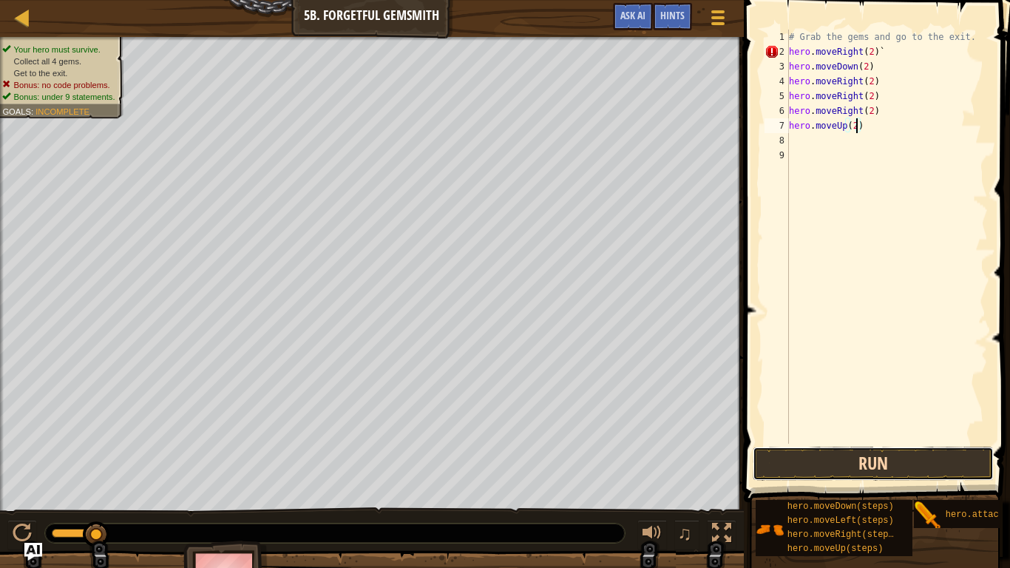
click at [848, 463] on button "Run" at bounding box center [873, 464] width 241 height 34
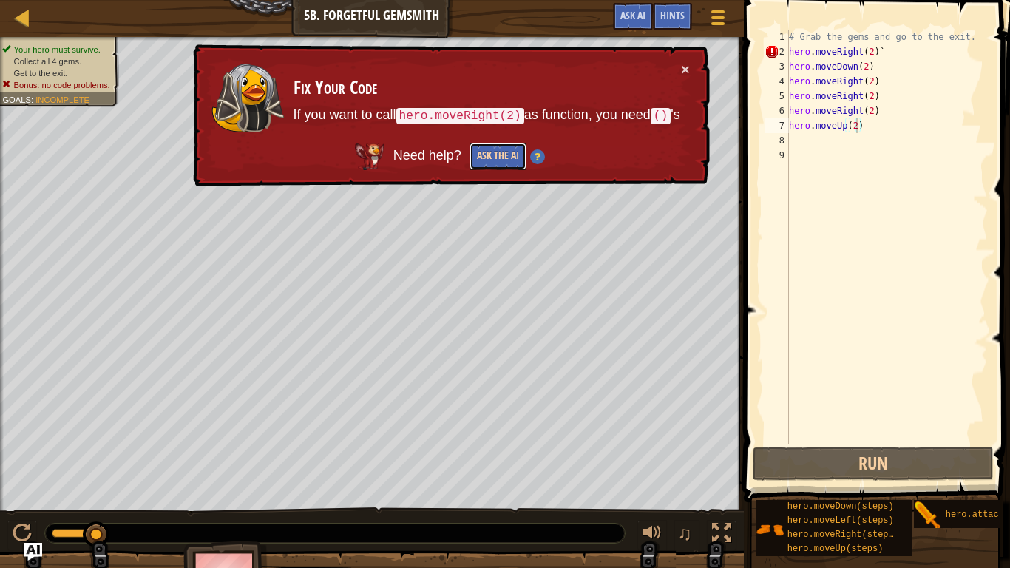
click at [484, 161] on button "Ask the AI" at bounding box center [498, 156] width 57 height 27
